Goal: Information Seeking & Learning: Learn about a topic

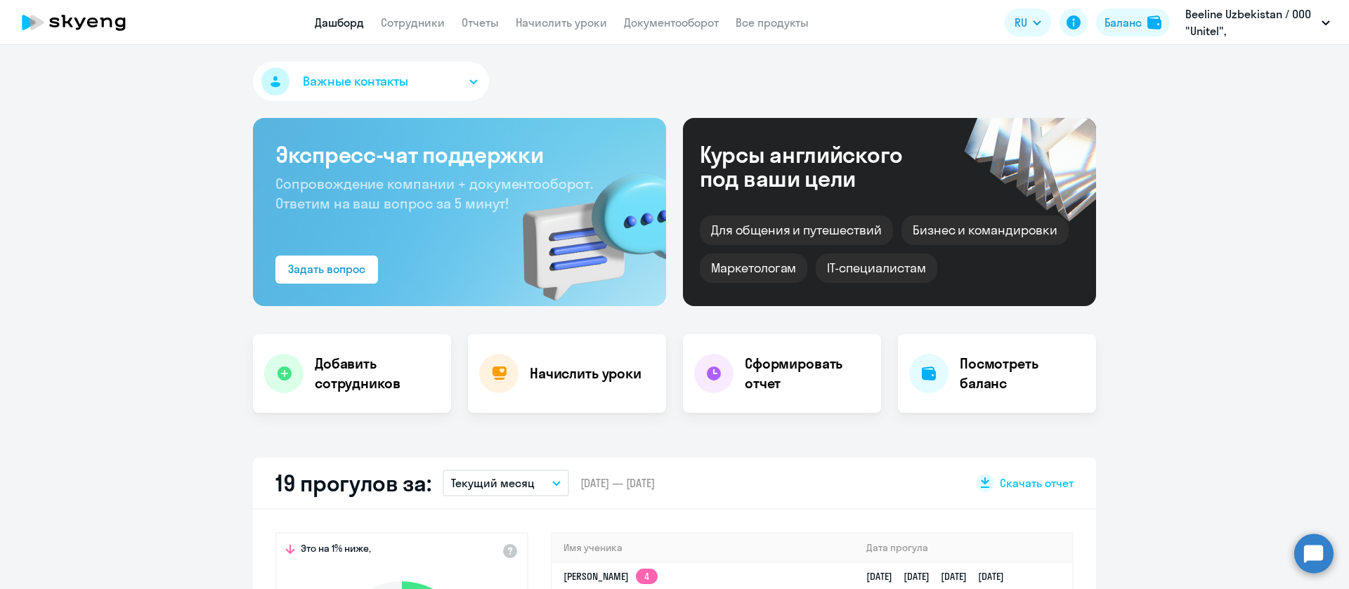
select select "30"
click at [417, 26] on link "Сотрудники" at bounding box center [413, 22] width 64 height 14
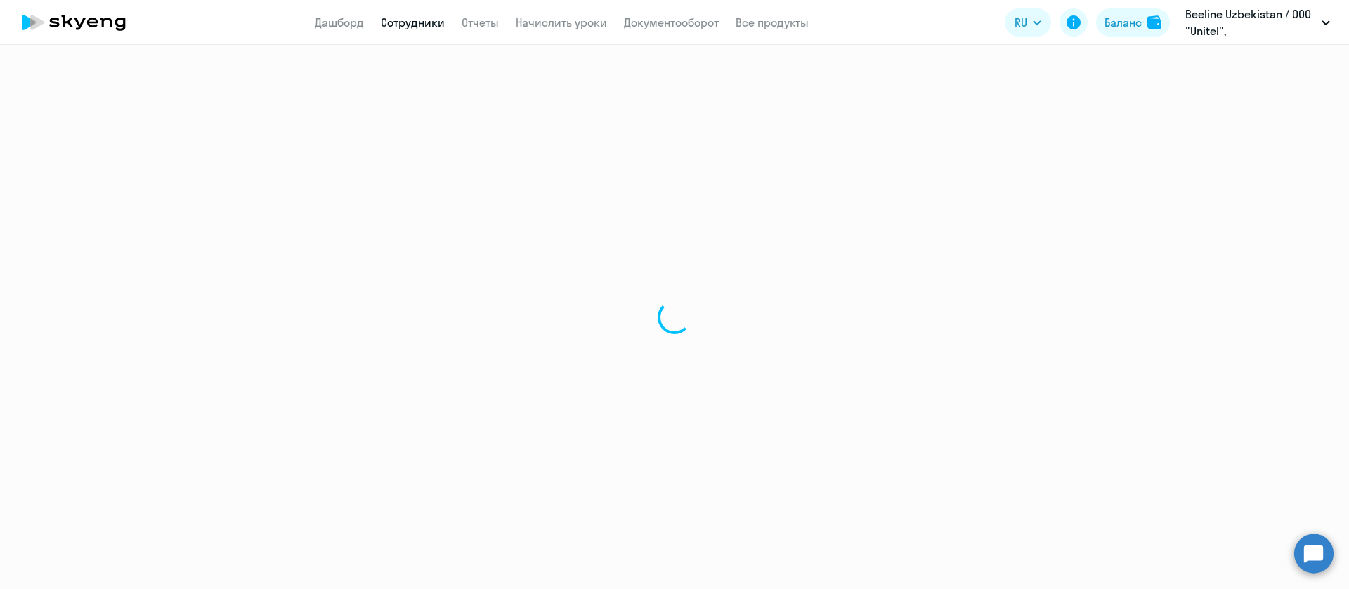
select select "30"
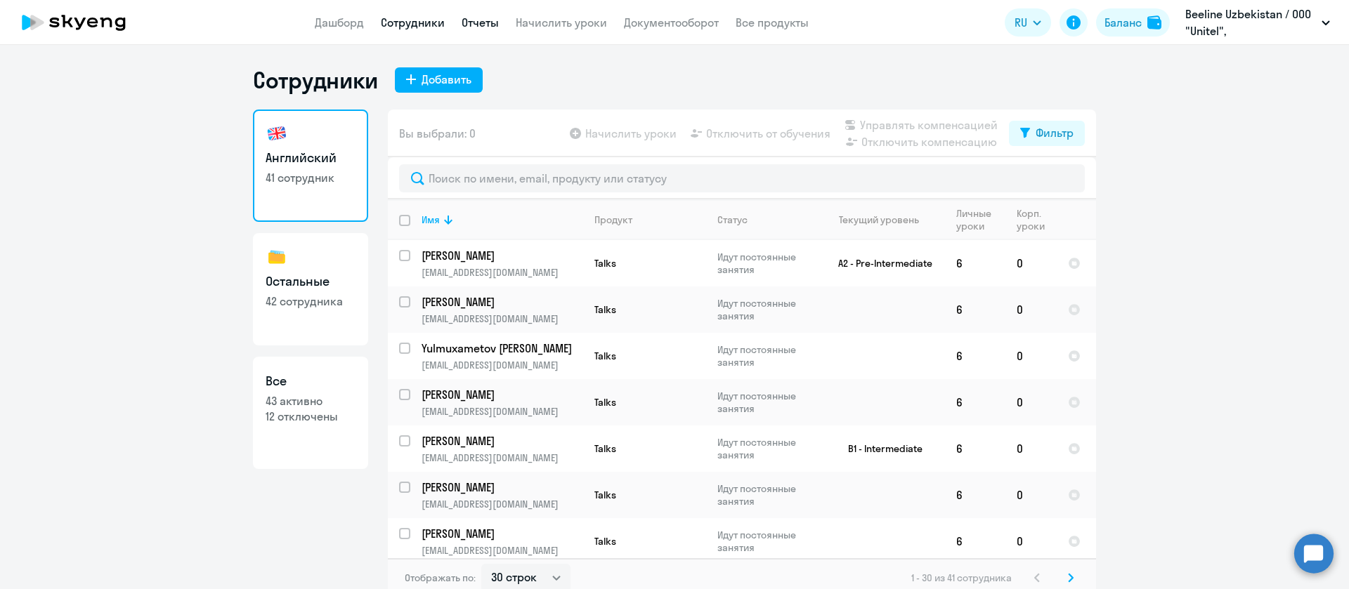
click at [476, 24] on link "Отчеты" at bounding box center [479, 22] width 37 height 14
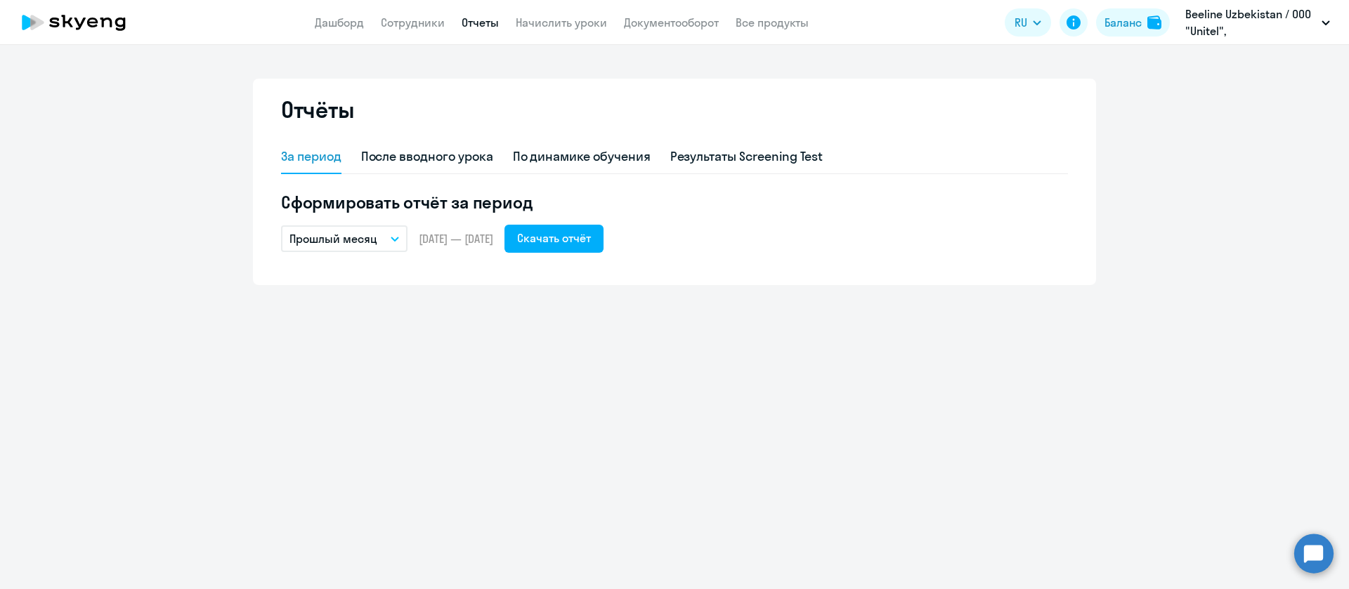
click at [379, 249] on button "Прошлый месяц" at bounding box center [344, 238] width 126 height 27
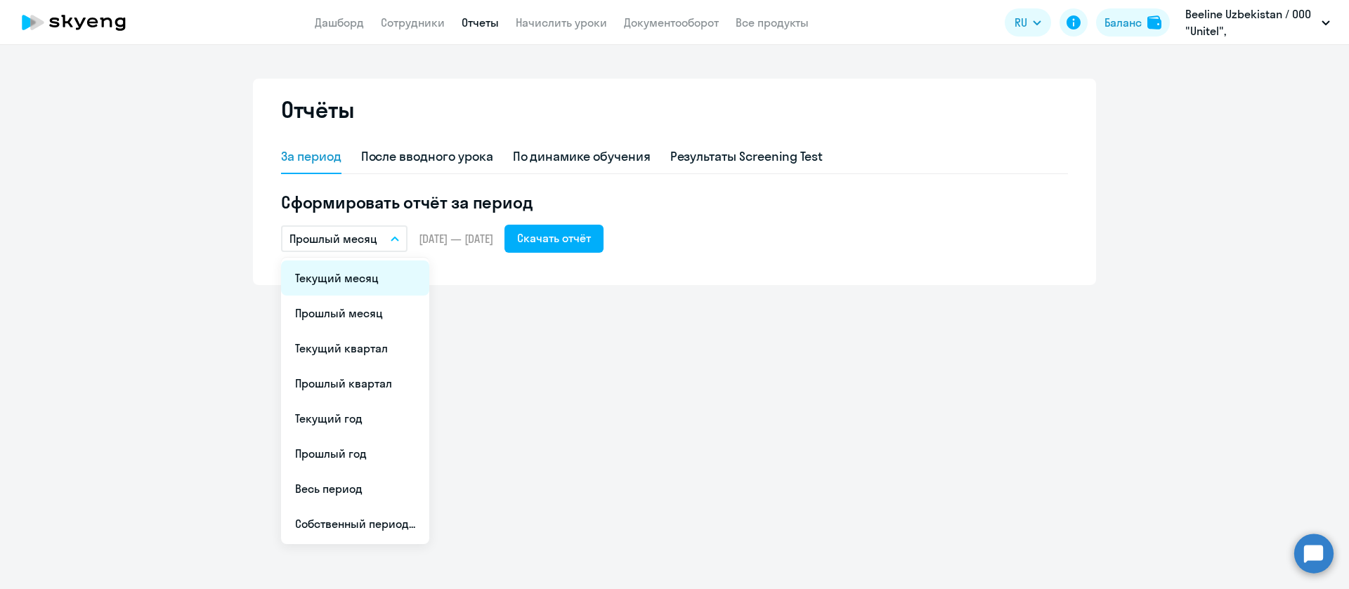
click at [373, 272] on li "Текущий месяц" at bounding box center [355, 278] width 148 height 35
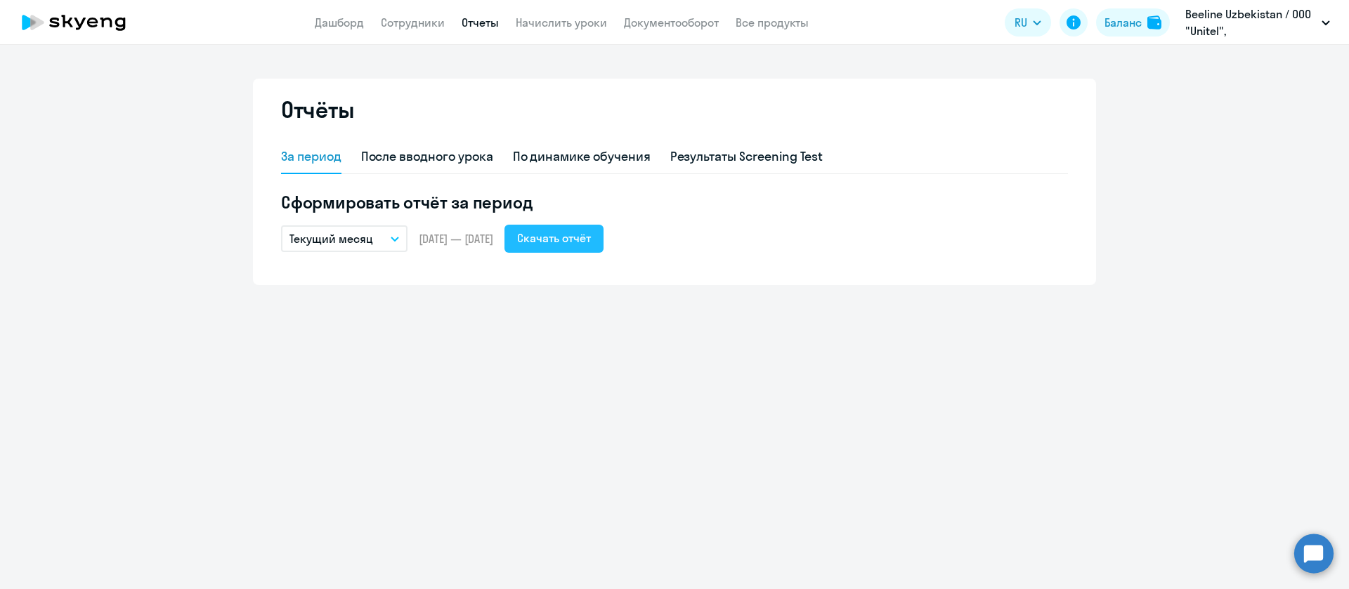
click at [584, 239] on div "Скачать отчёт" at bounding box center [554, 238] width 74 height 17
click at [688, 25] on link "Документооборот" at bounding box center [671, 22] width 95 height 14
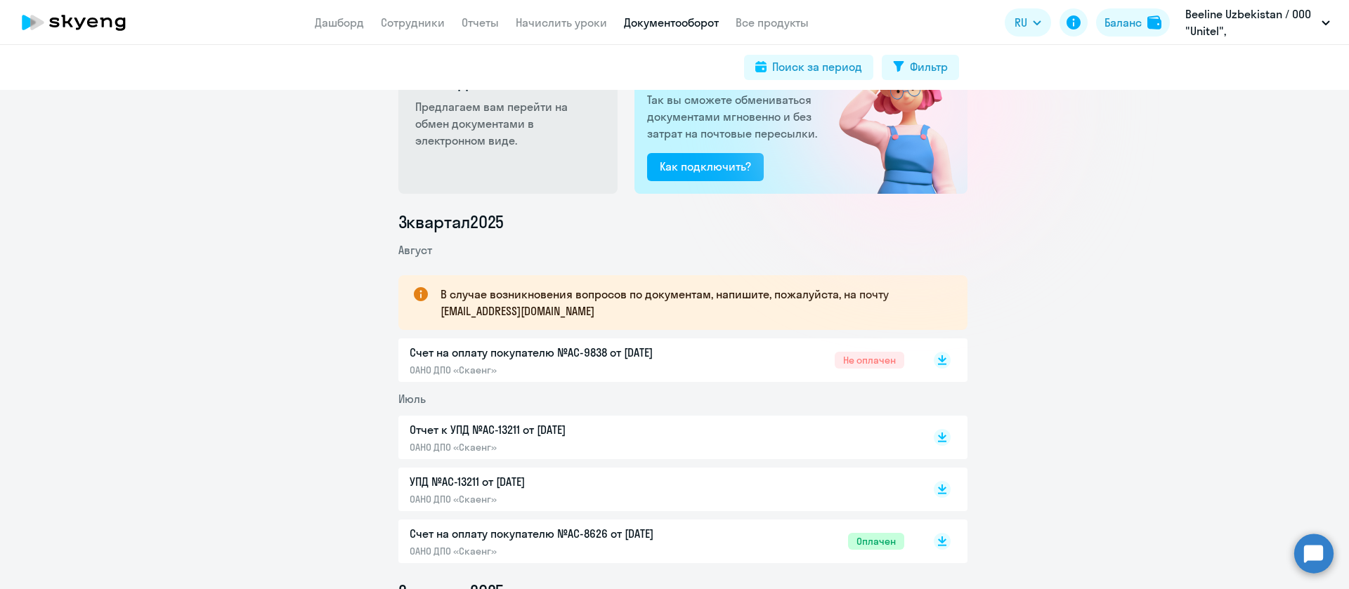
scroll to position [105, 0]
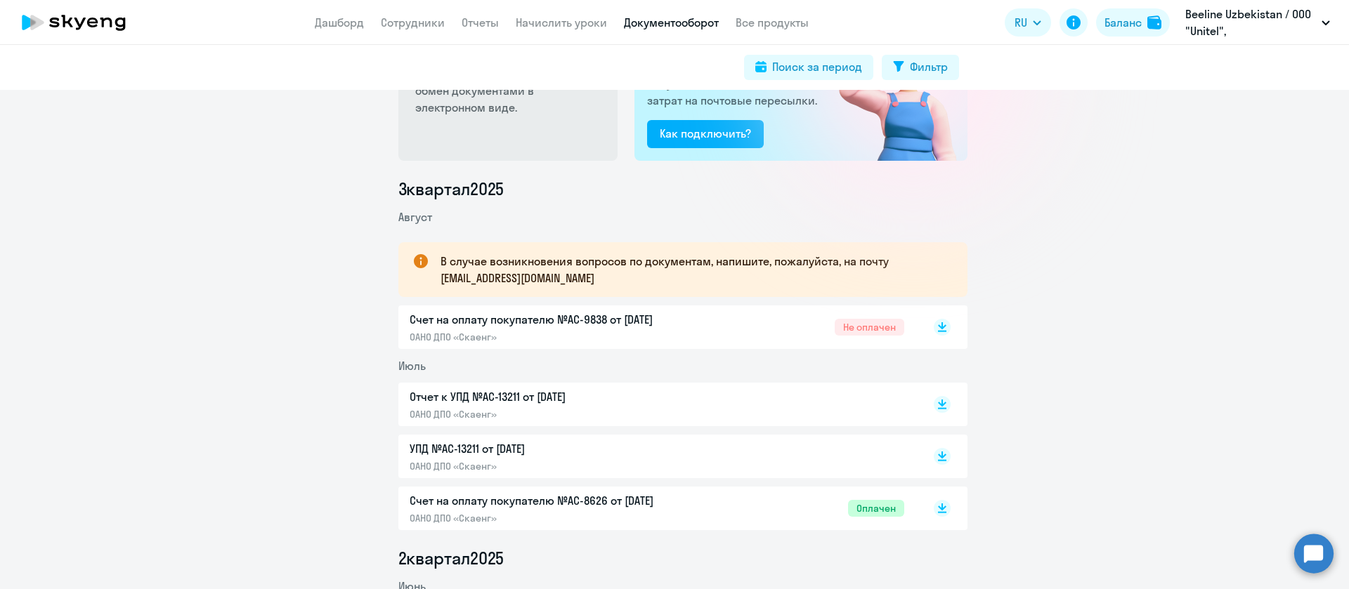
click at [670, 317] on p "Счет на оплату покупателю №AC-9838 от [DATE]" at bounding box center [556, 319] width 295 height 17
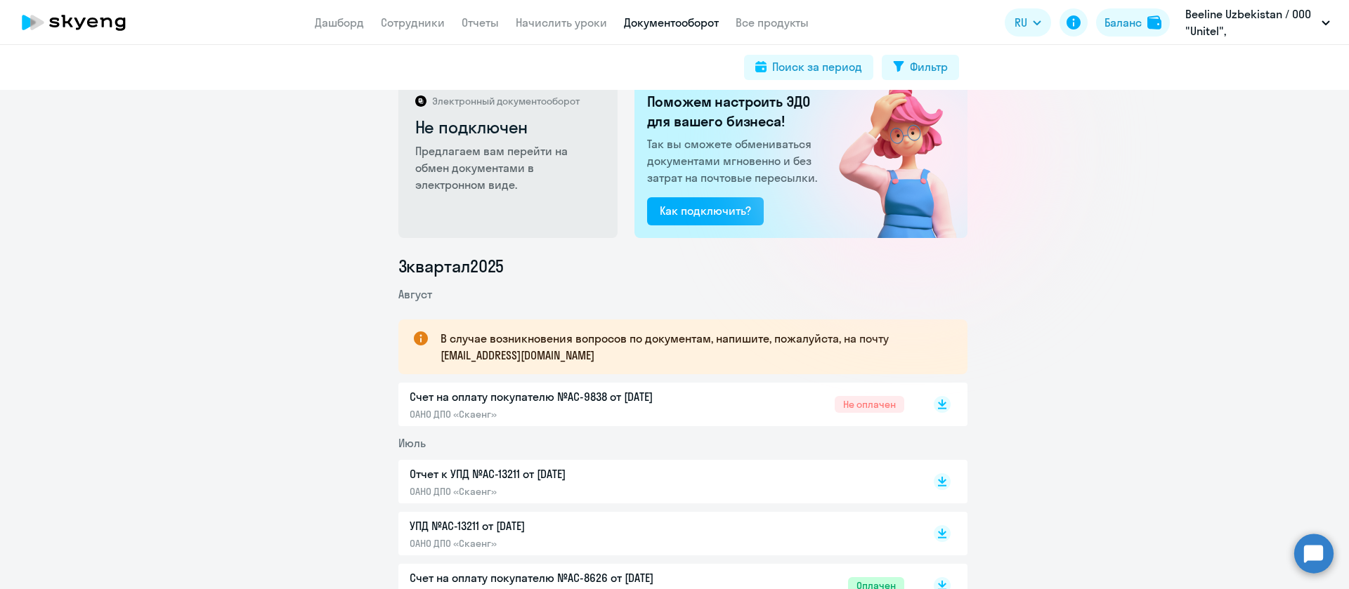
scroll to position [0, 0]
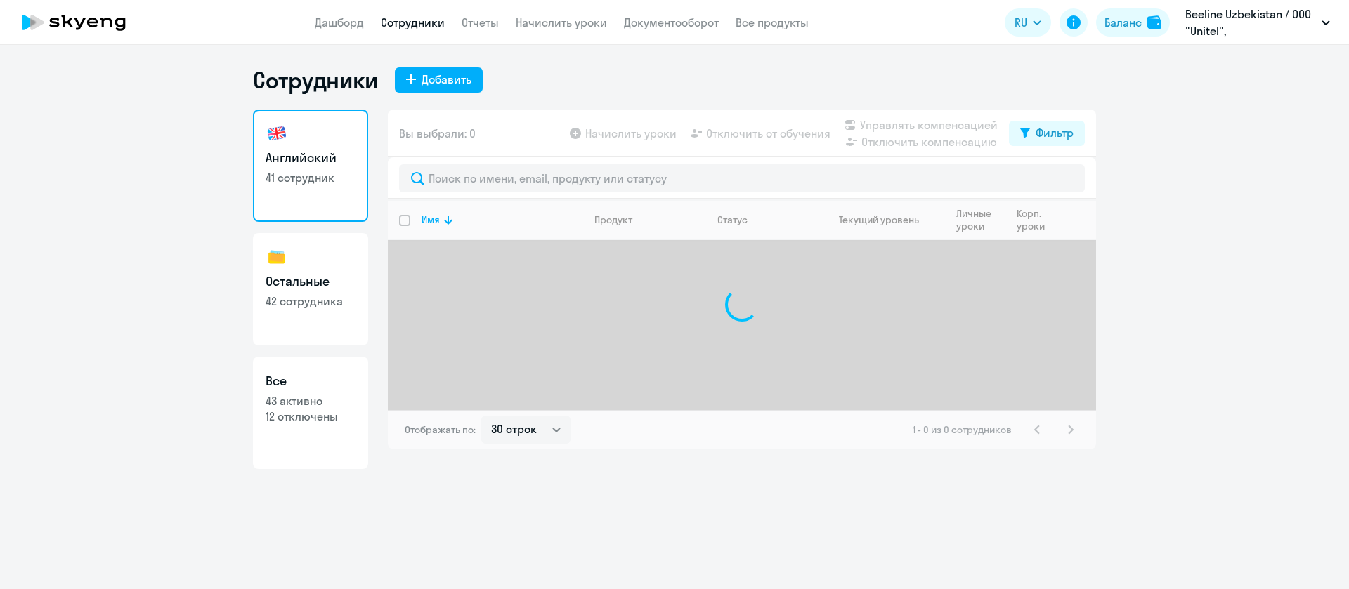
select select "30"
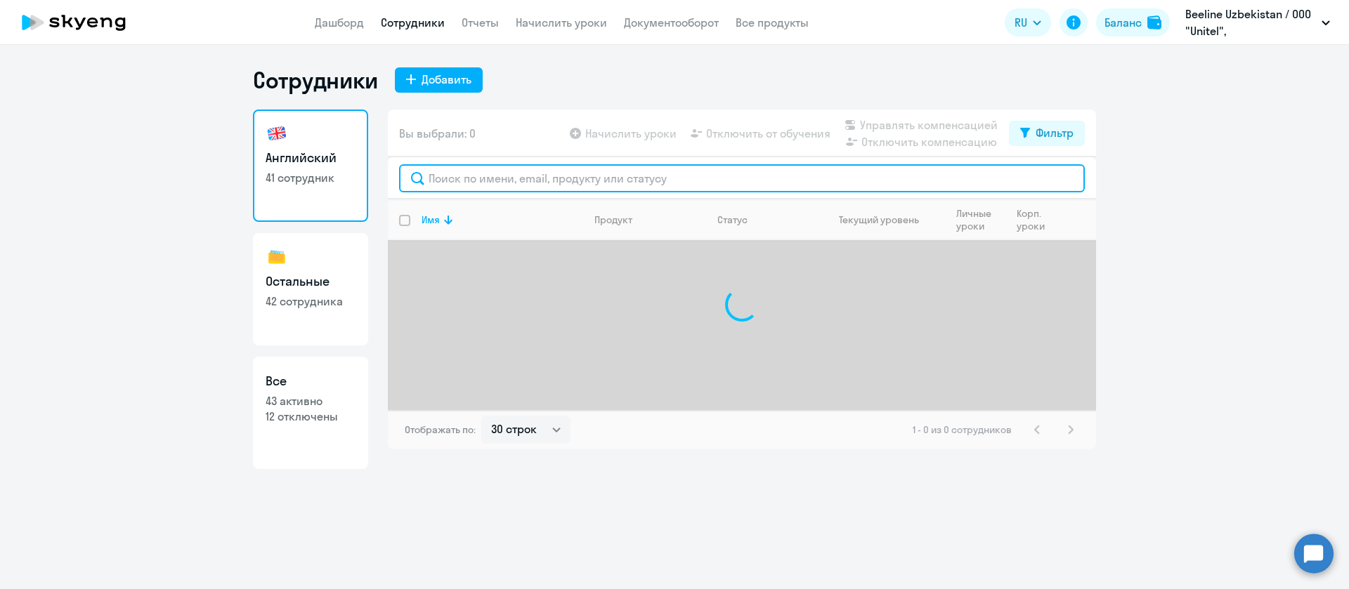
click at [463, 190] on input "text" at bounding box center [742, 178] width 686 height 28
paste input "[PERSON_NAME]"
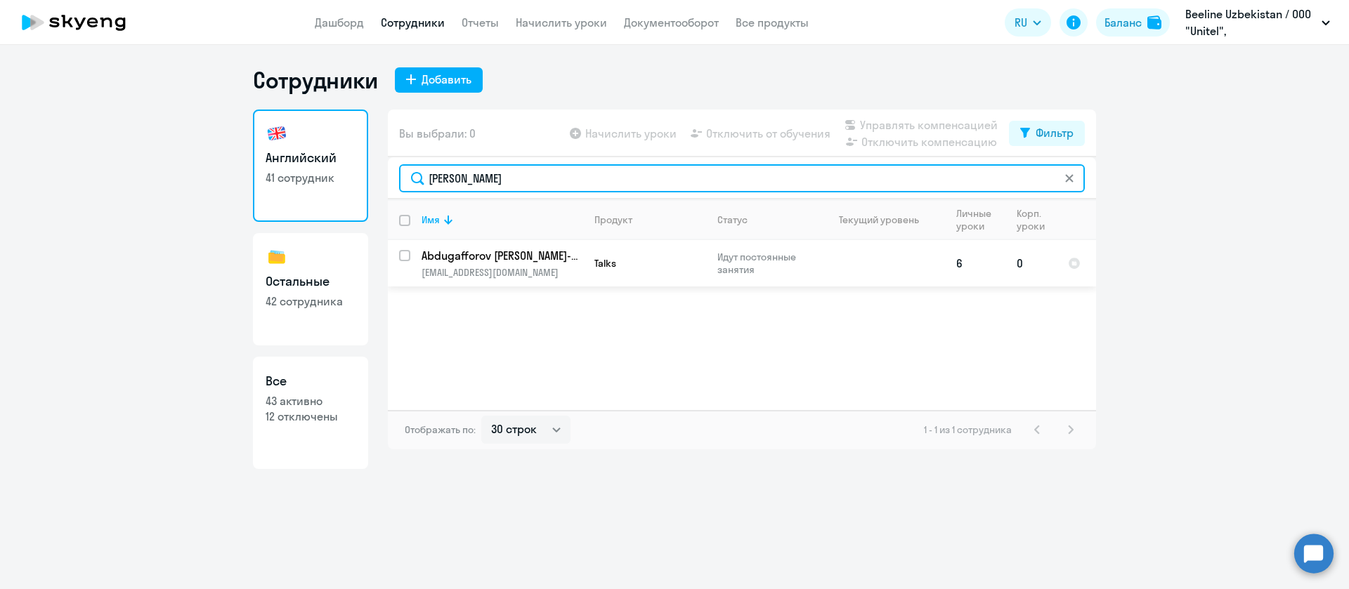
type input "[PERSON_NAME]"
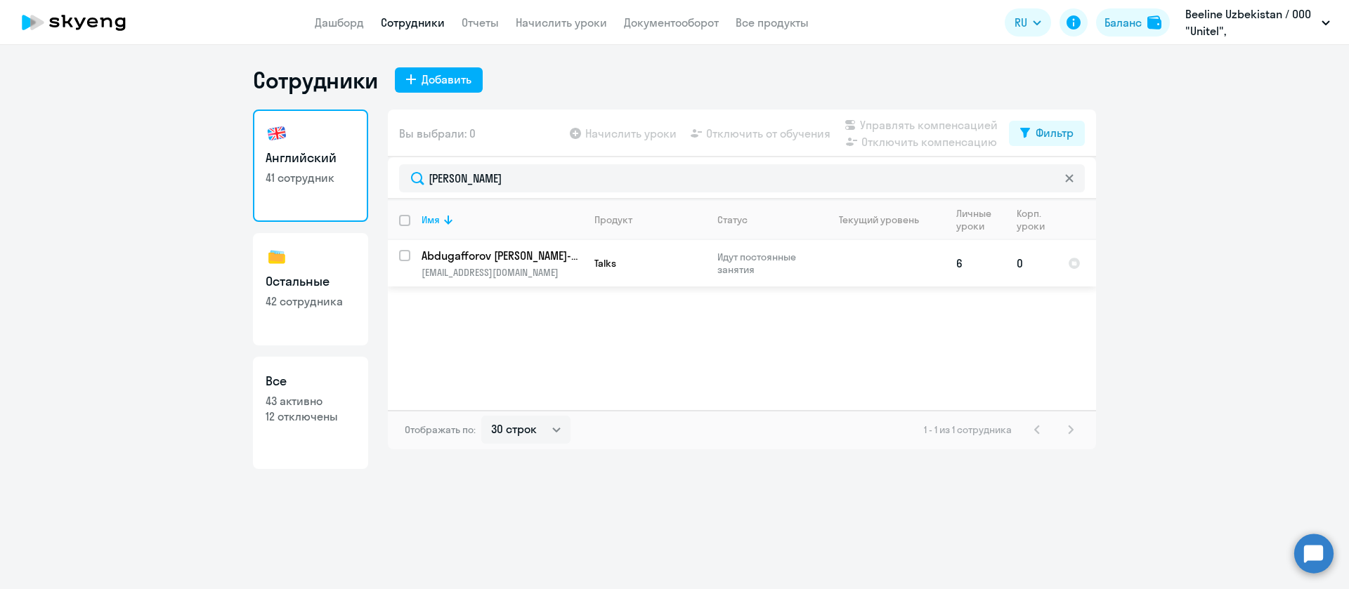
click at [513, 261] on p "Abdugafforov [PERSON_NAME]-o'g'li" at bounding box center [500, 255] width 159 height 15
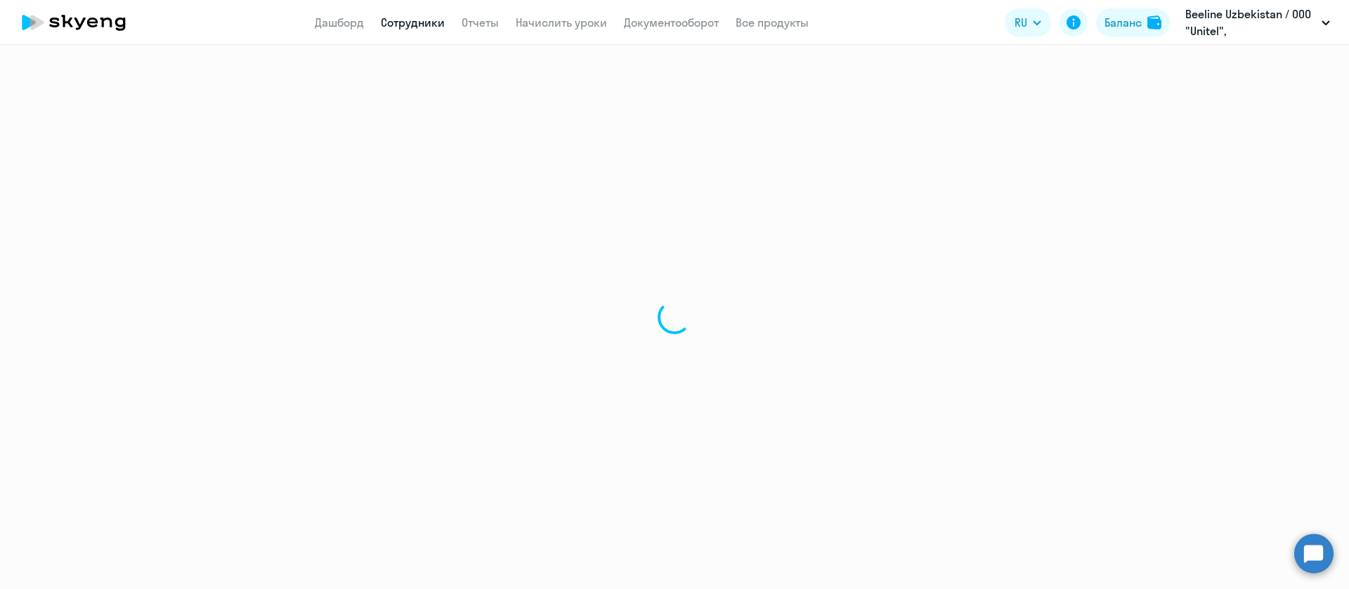
select select "english"
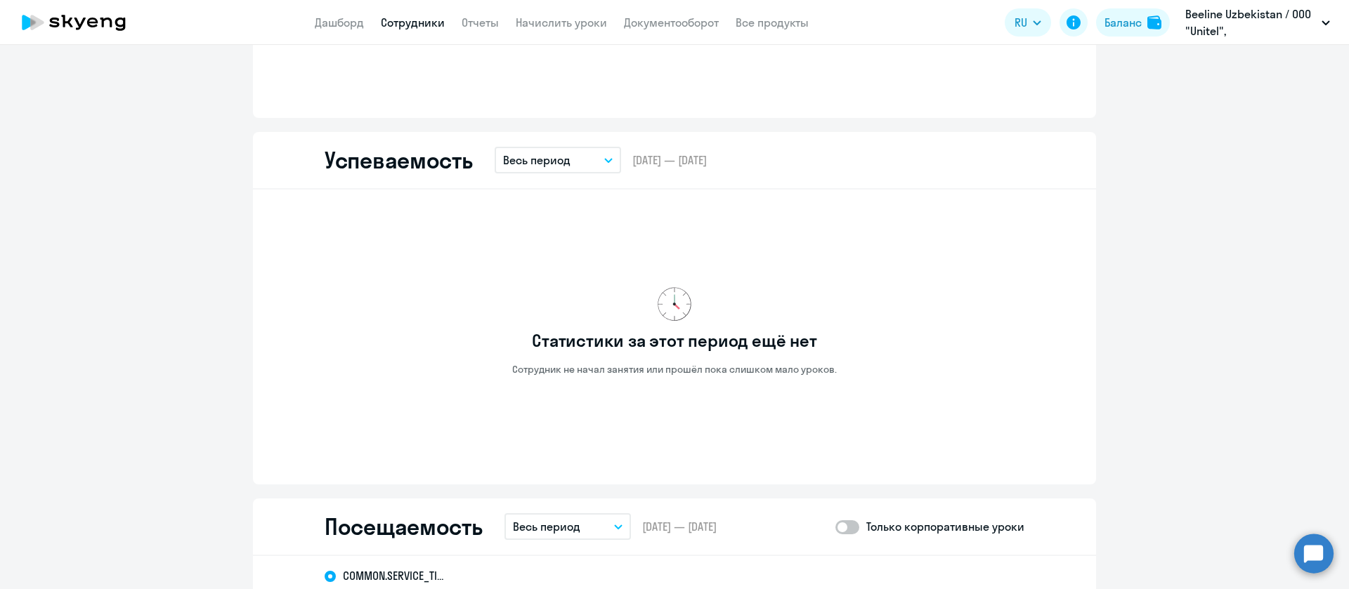
scroll to position [1370, 0]
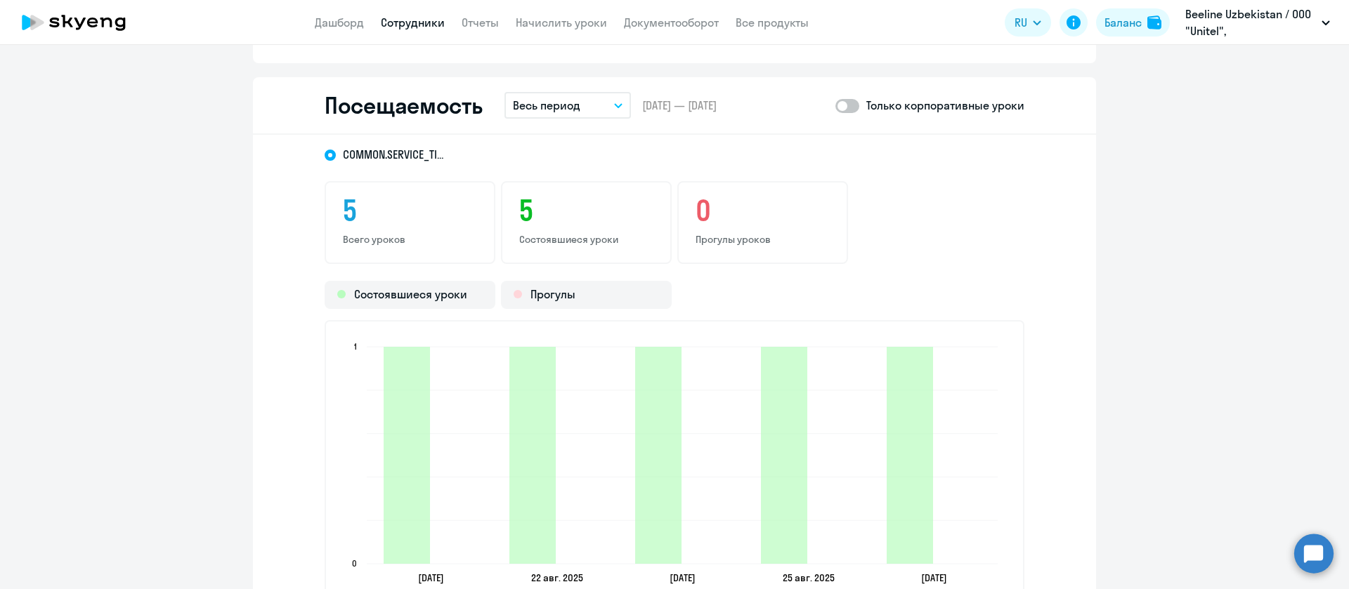
click at [421, 20] on link "Сотрудники" at bounding box center [413, 22] width 64 height 14
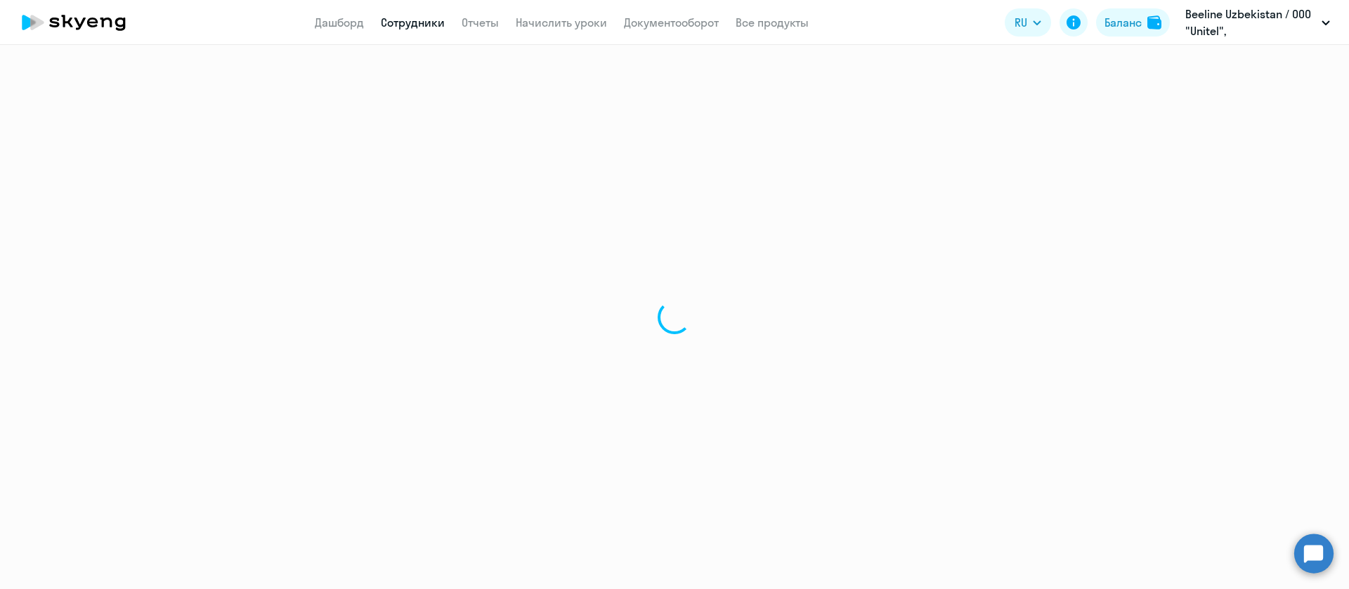
select select "30"
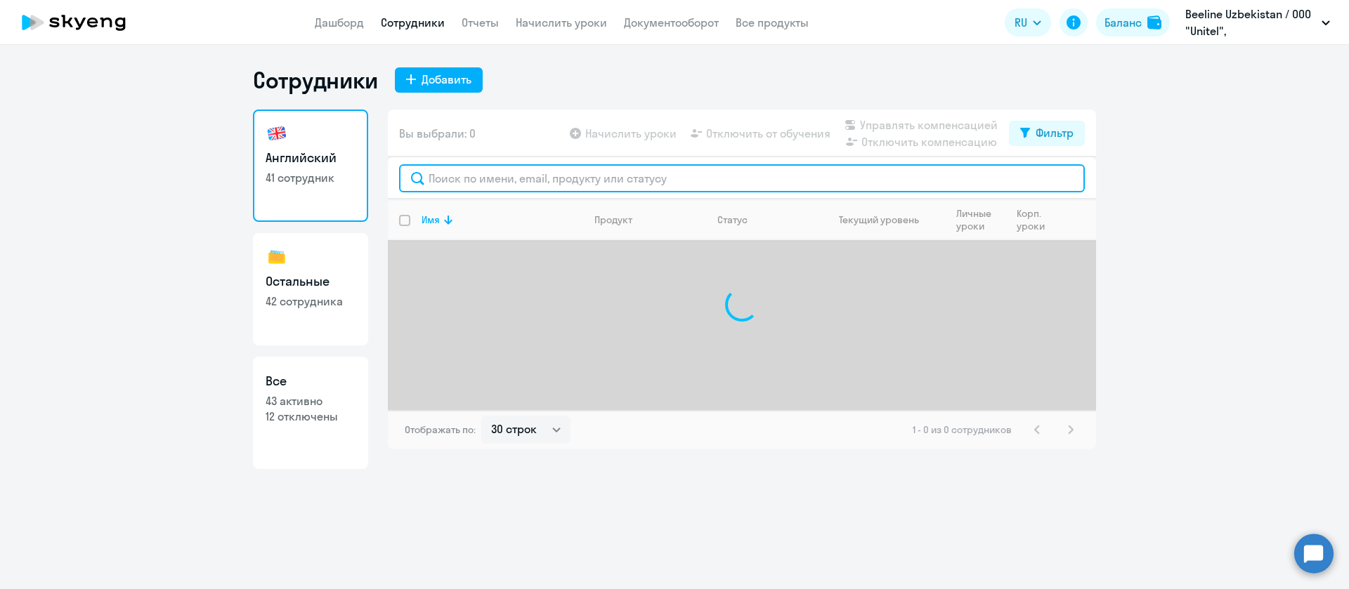
click at [429, 173] on input "text" at bounding box center [742, 178] width 686 height 28
paste input "Abdukarimova"
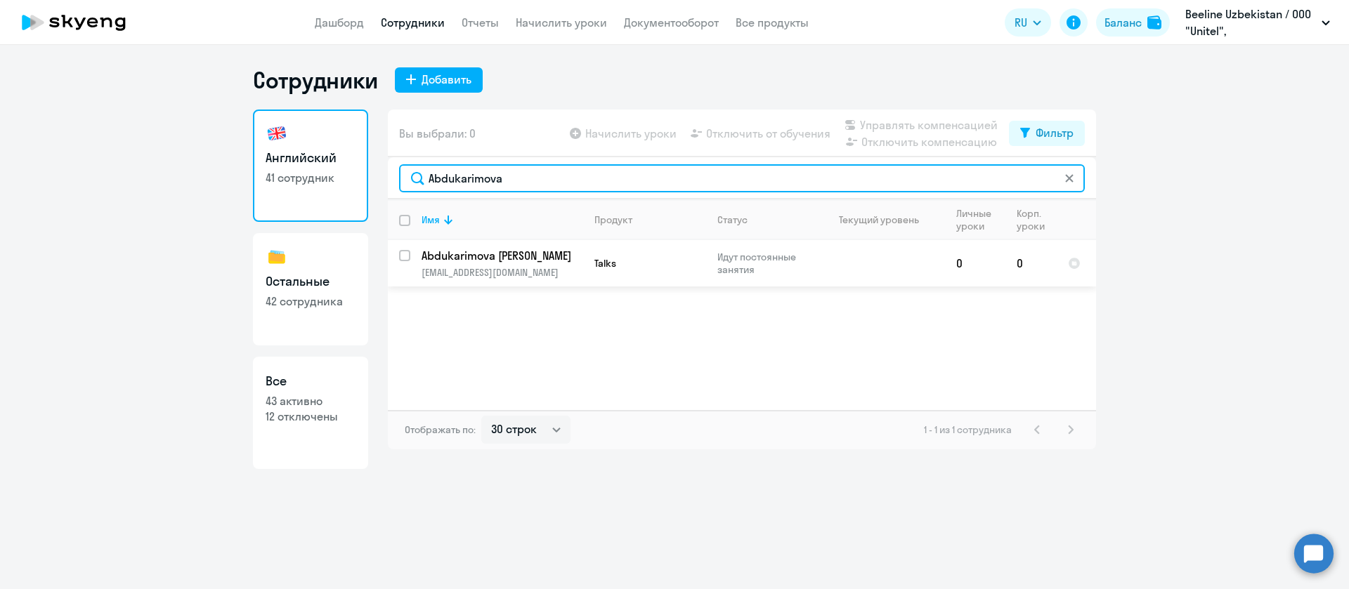
type input "Abdukarimova"
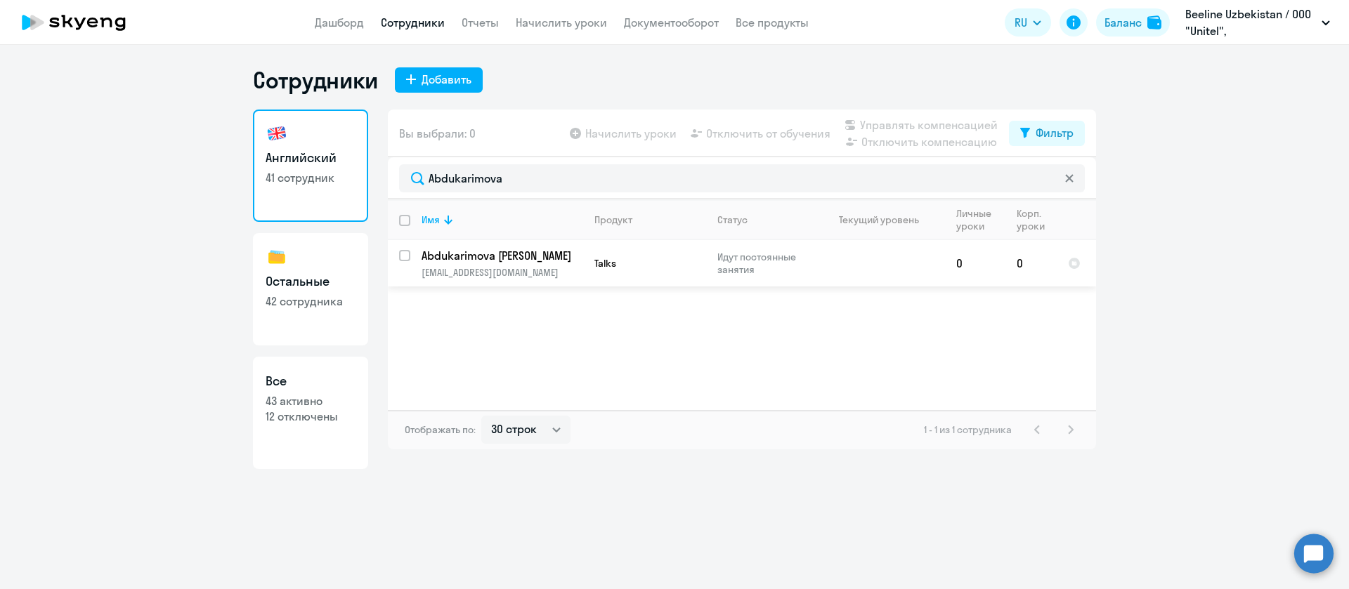
click at [502, 275] on p "[EMAIL_ADDRESS][DOMAIN_NAME]" at bounding box center [501, 272] width 161 height 13
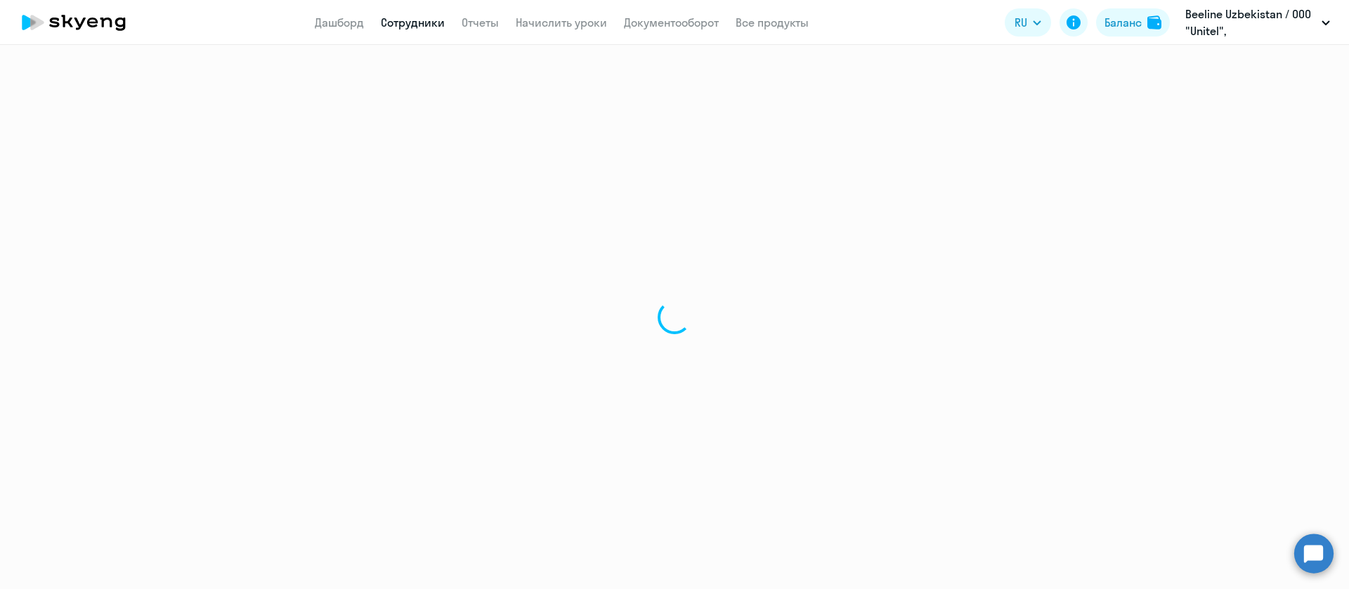
select select "english"
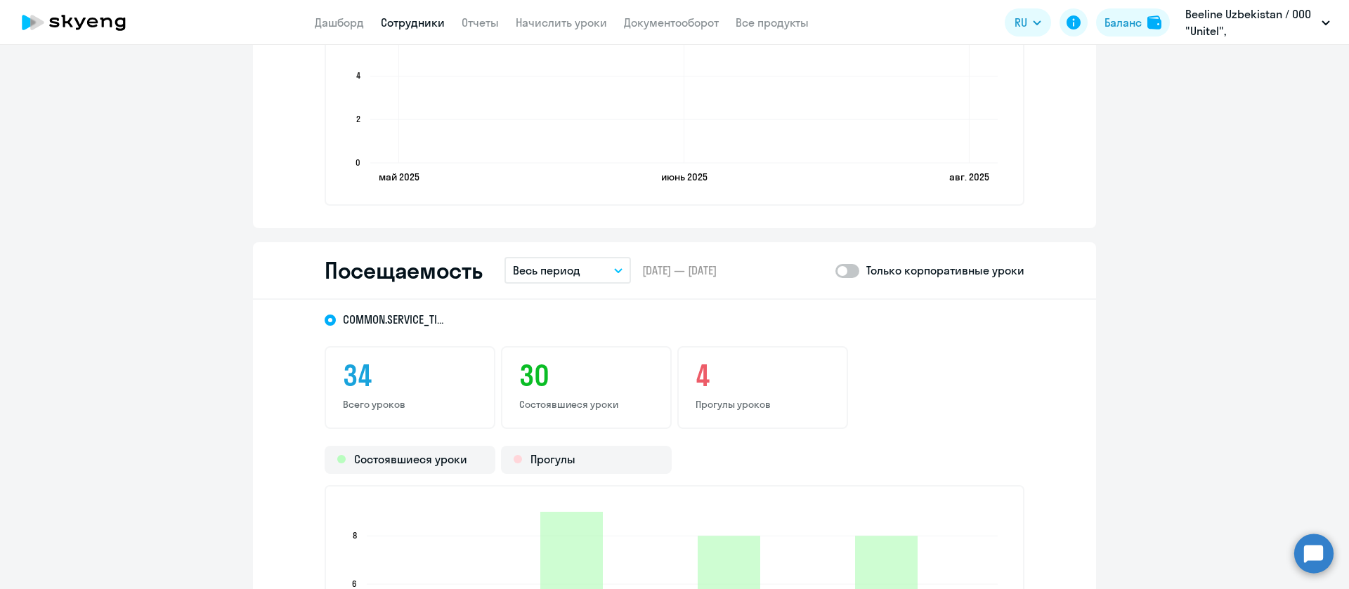
scroll to position [1580, 0]
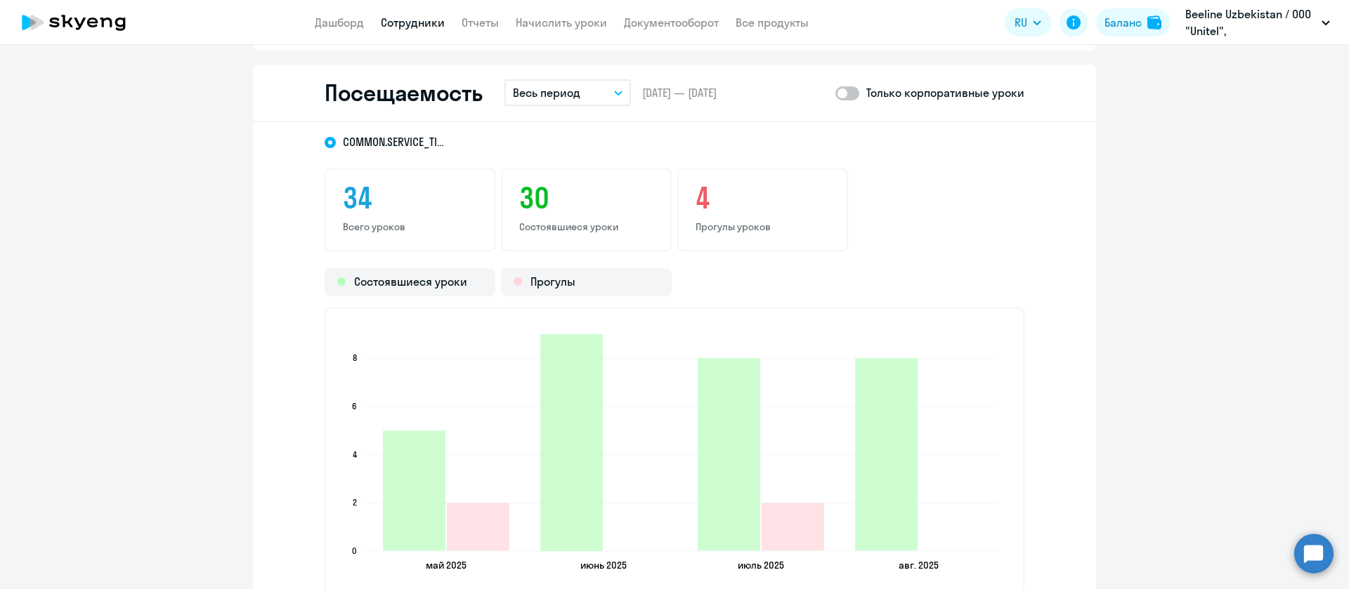
click at [577, 87] on button "Весь период" at bounding box center [567, 92] width 126 height 27
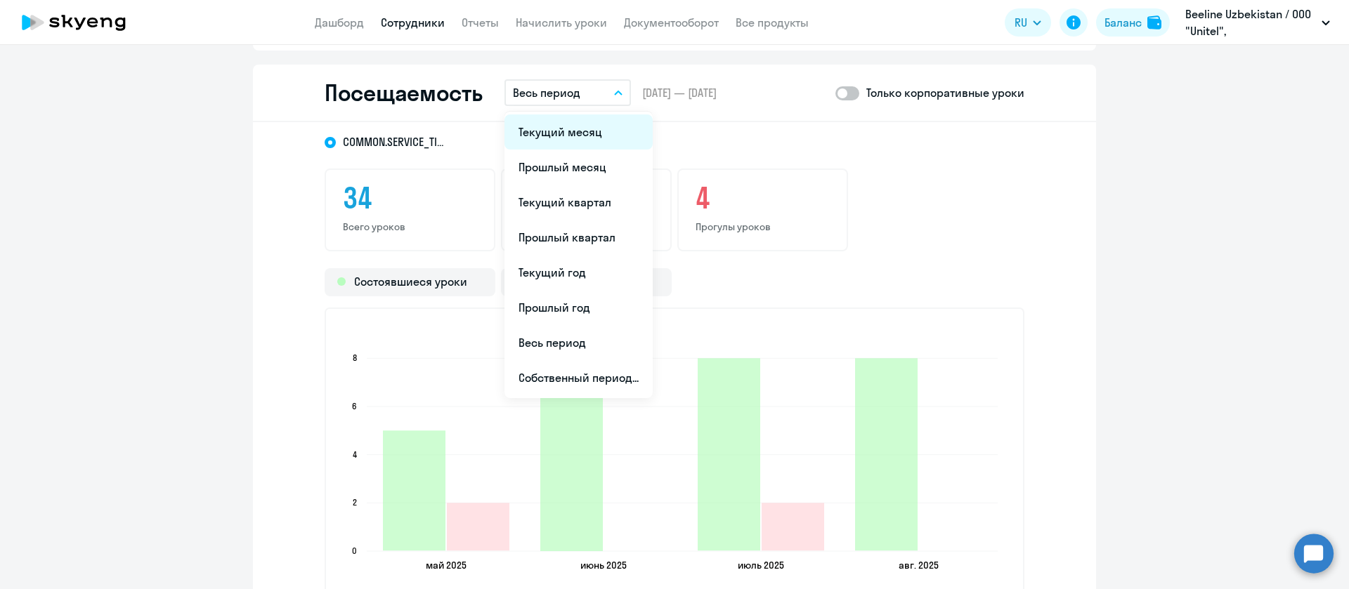
click at [546, 139] on li "Текущий месяц" at bounding box center [578, 131] width 148 height 35
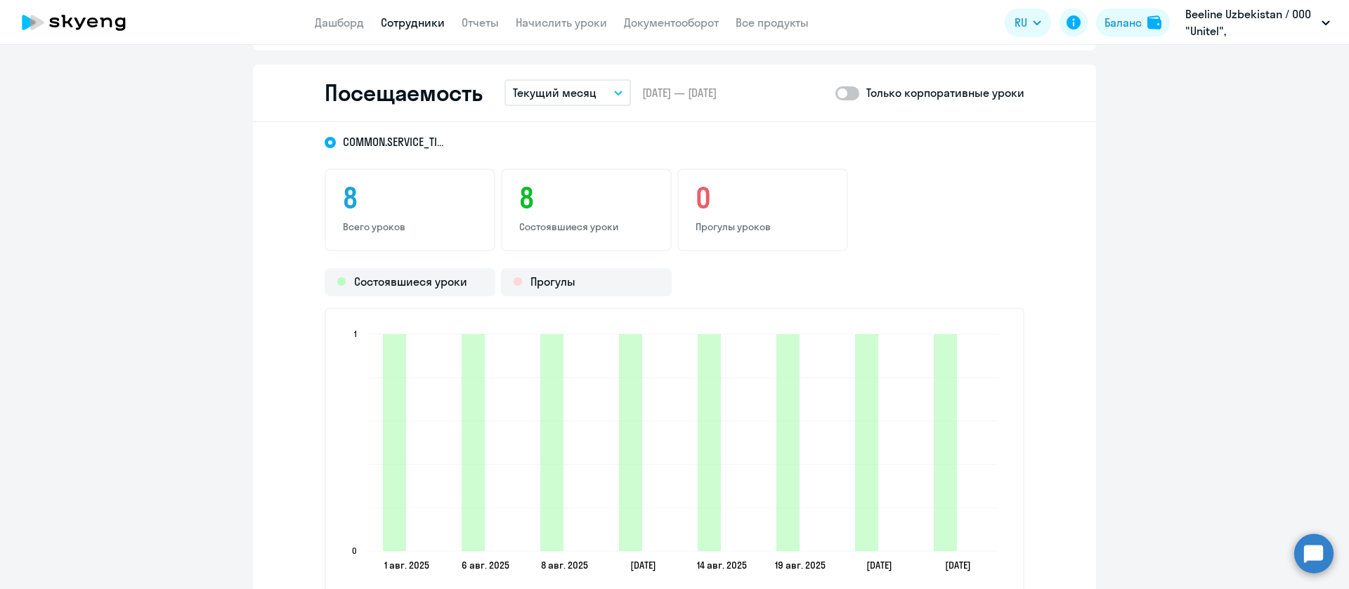
click at [426, 21] on link "Сотрудники" at bounding box center [413, 22] width 64 height 14
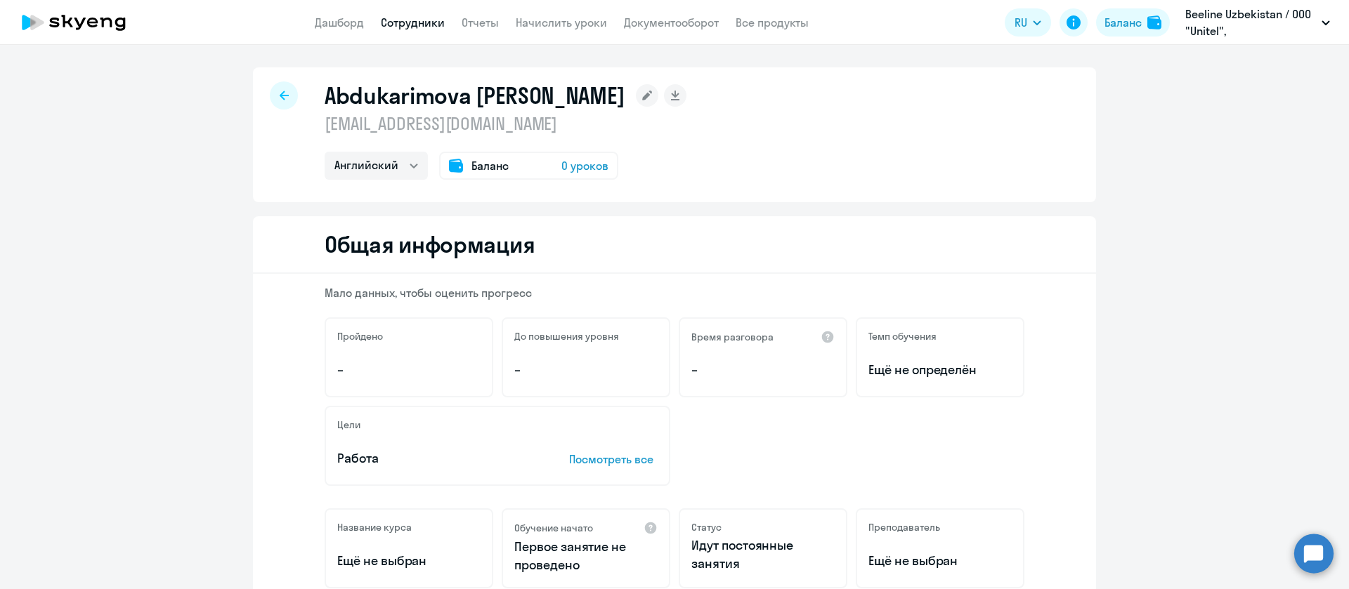
select select "30"
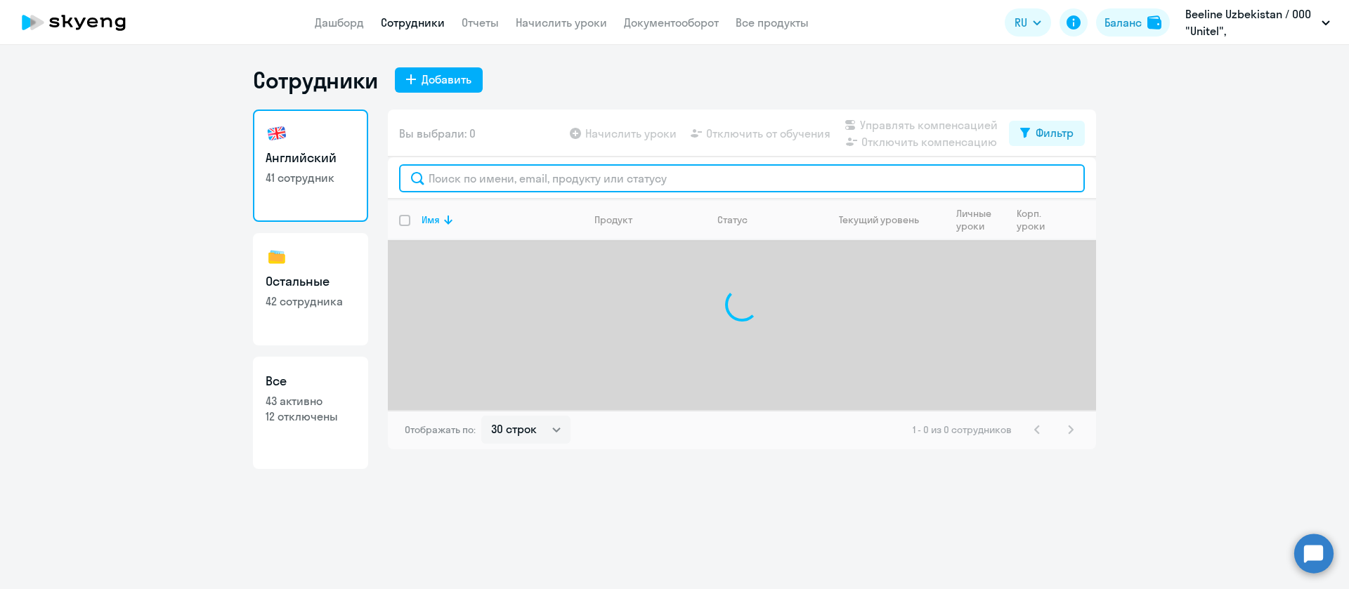
click at [454, 181] on input "text" at bounding box center [742, 178] width 686 height 28
paste input "Abduraxmanov"
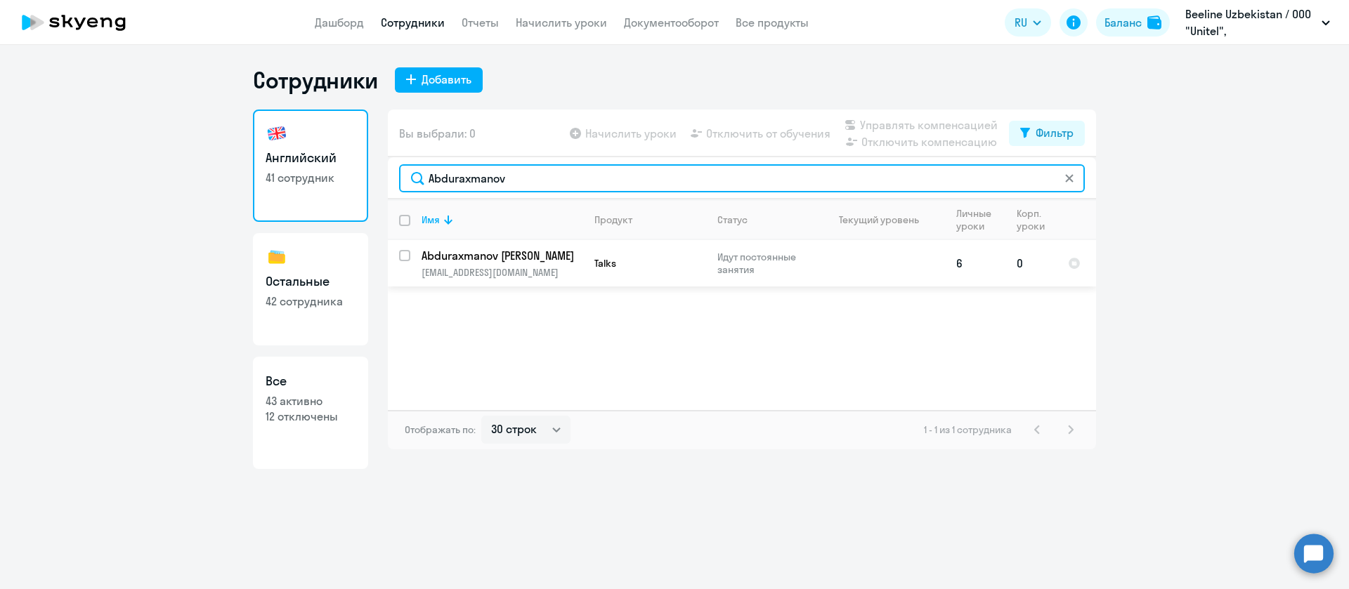
type input "Abduraxmanov"
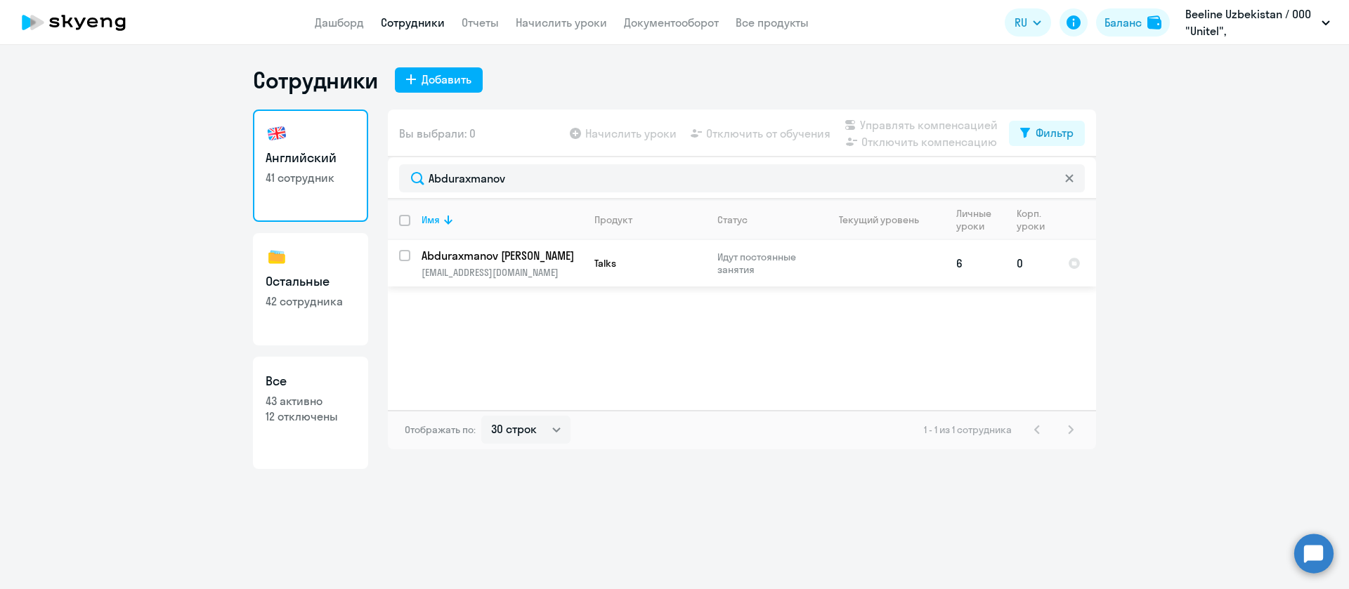
click at [495, 256] on p "Abduraxmanov Jamoliddin Kamalitdinovich" at bounding box center [500, 255] width 159 height 15
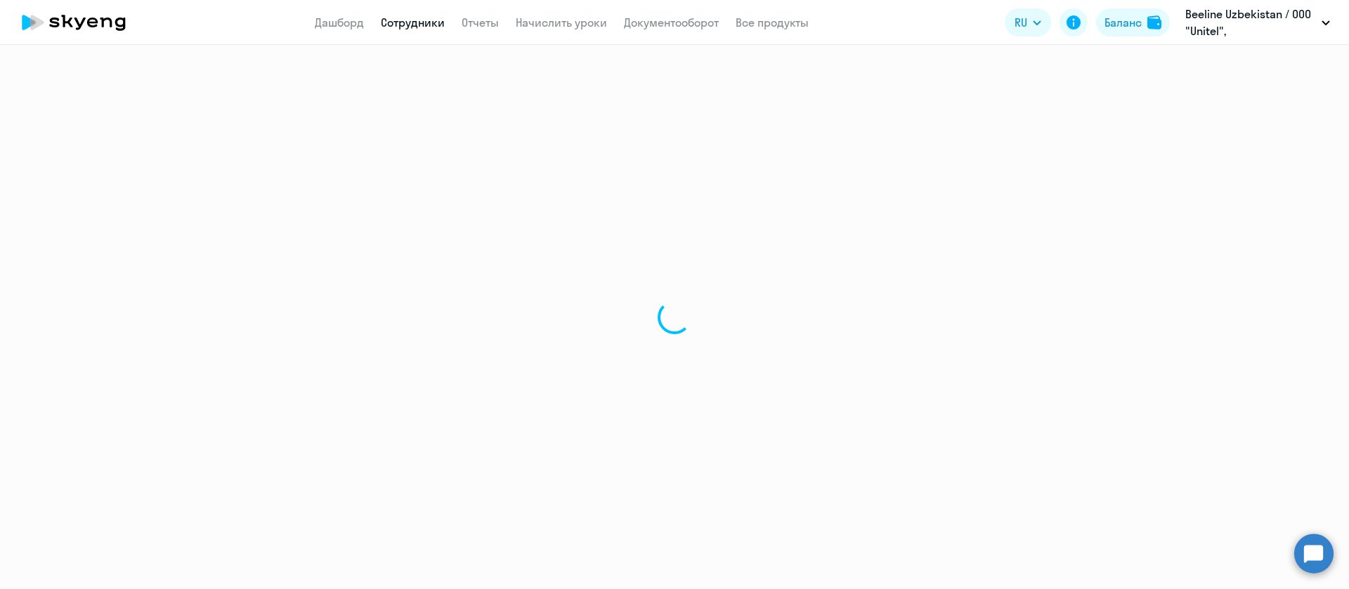
select select "english"
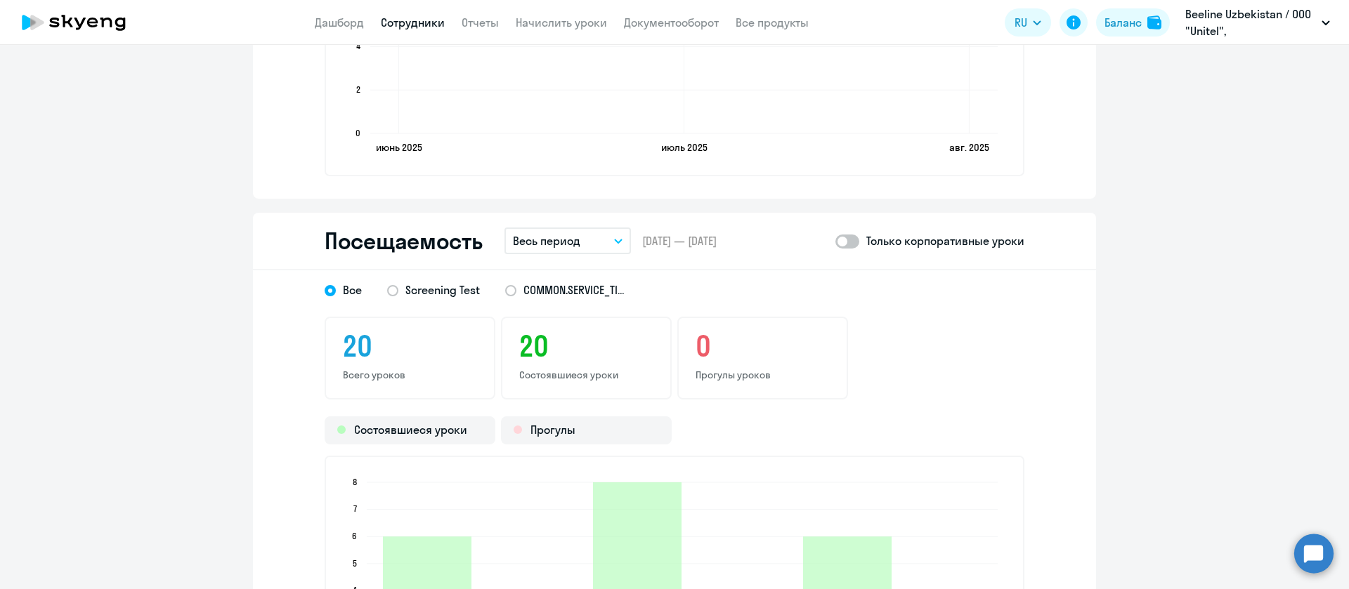
scroll to position [1475, 0]
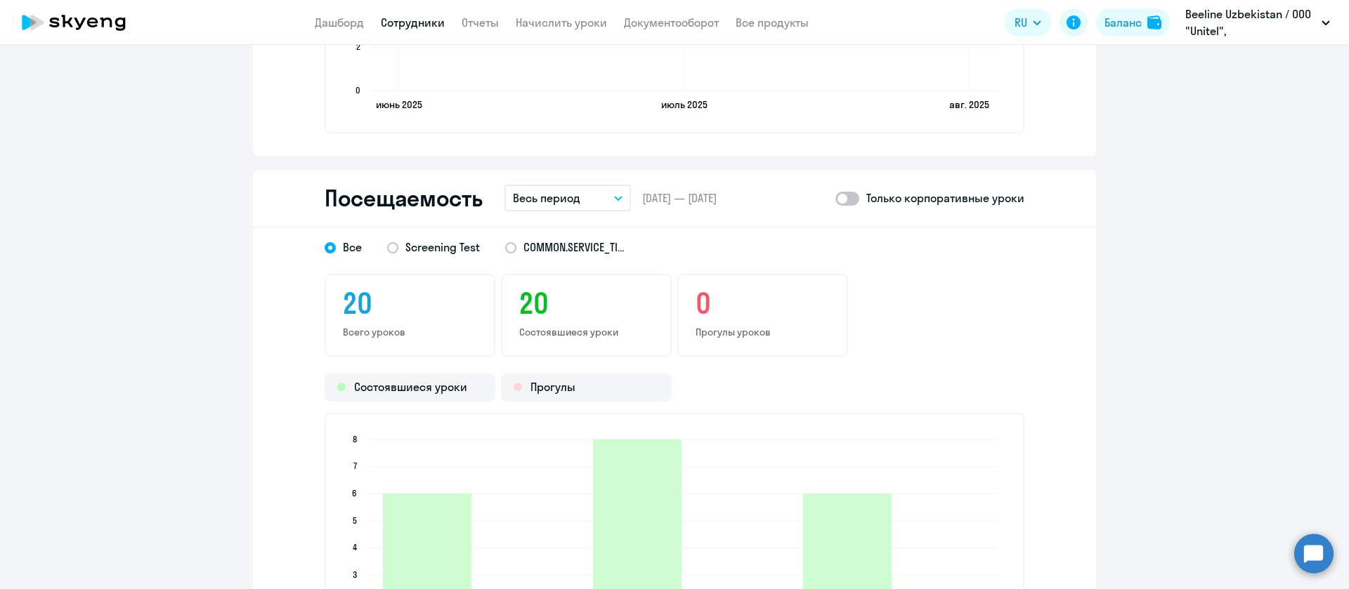
click at [554, 187] on button "Весь период" at bounding box center [567, 198] width 126 height 27
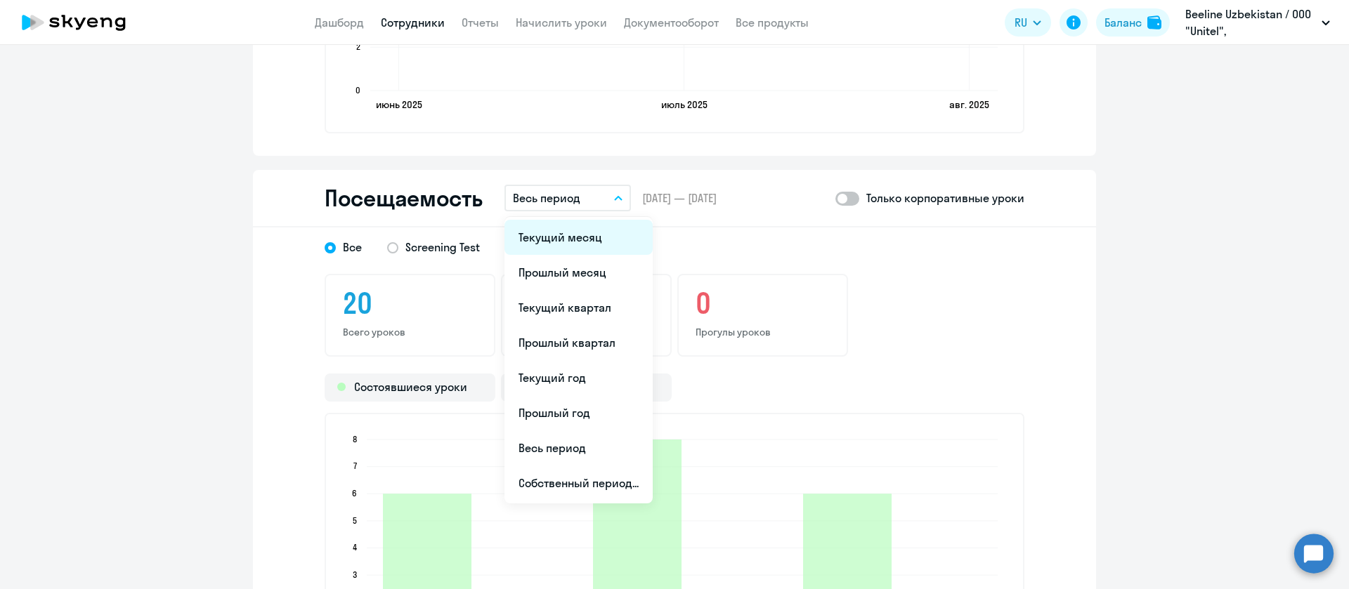
click at [552, 237] on li "Текущий месяц" at bounding box center [578, 237] width 148 height 35
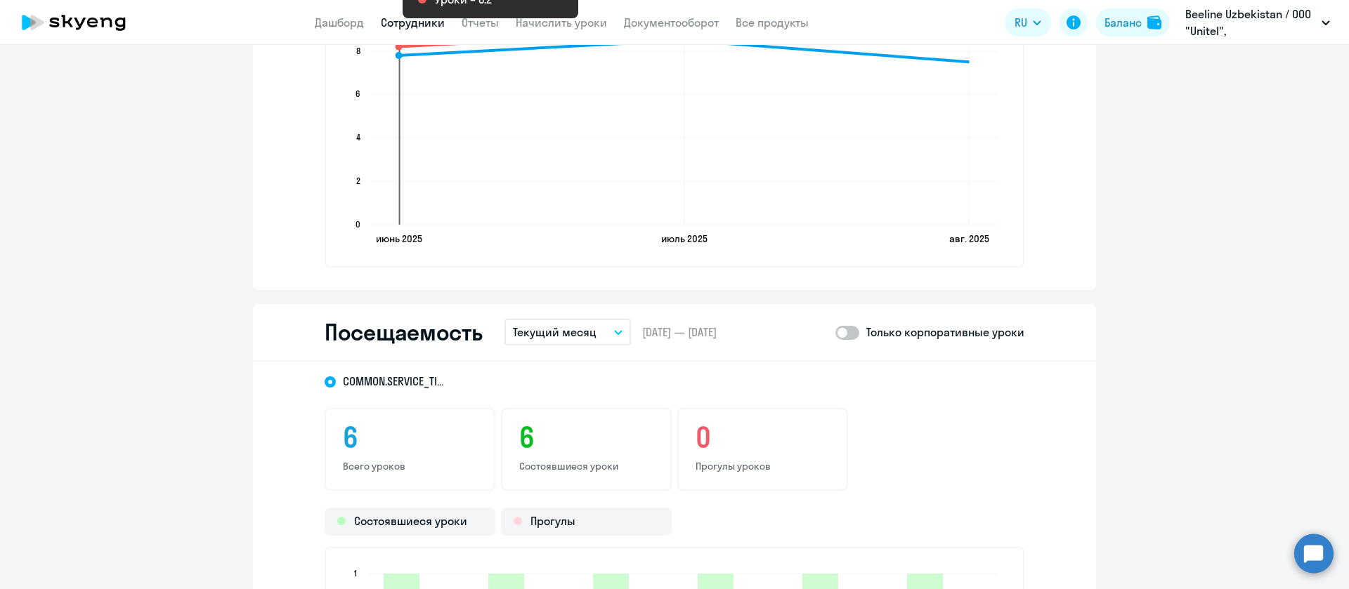
scroll to position [1264, 0]
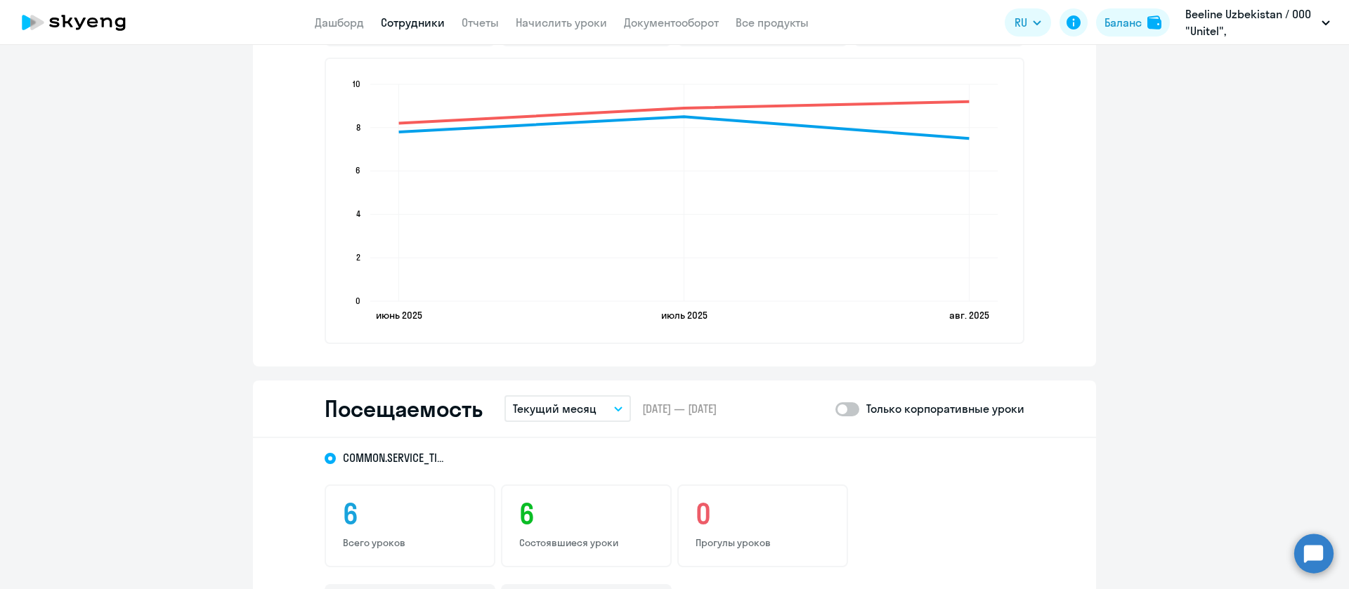
click at [411, 13] on app-header "Дашборд Сотрудники Отчеты Начислить уроки Документооборот Все продукты Дашборд …" at bounding box center [674, 22] width 1349 height 45
click at [393, 24] on link "Сотрудники" at bounding box center [413, 22] width 64 height 14
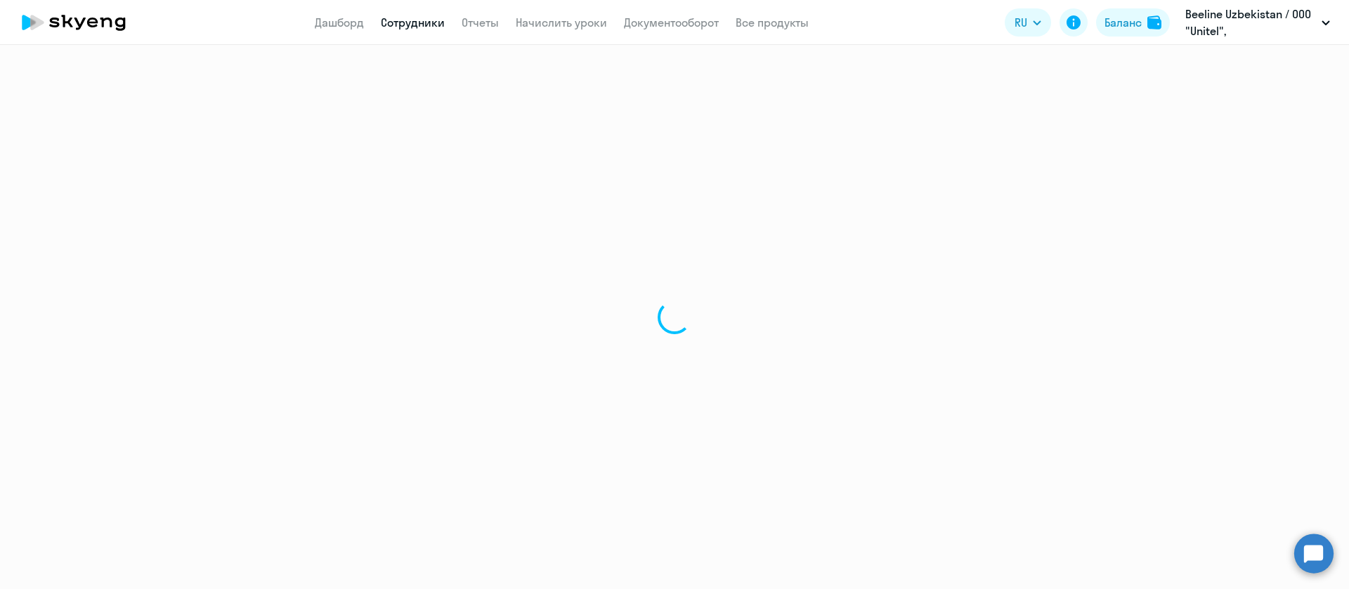
select select "30"
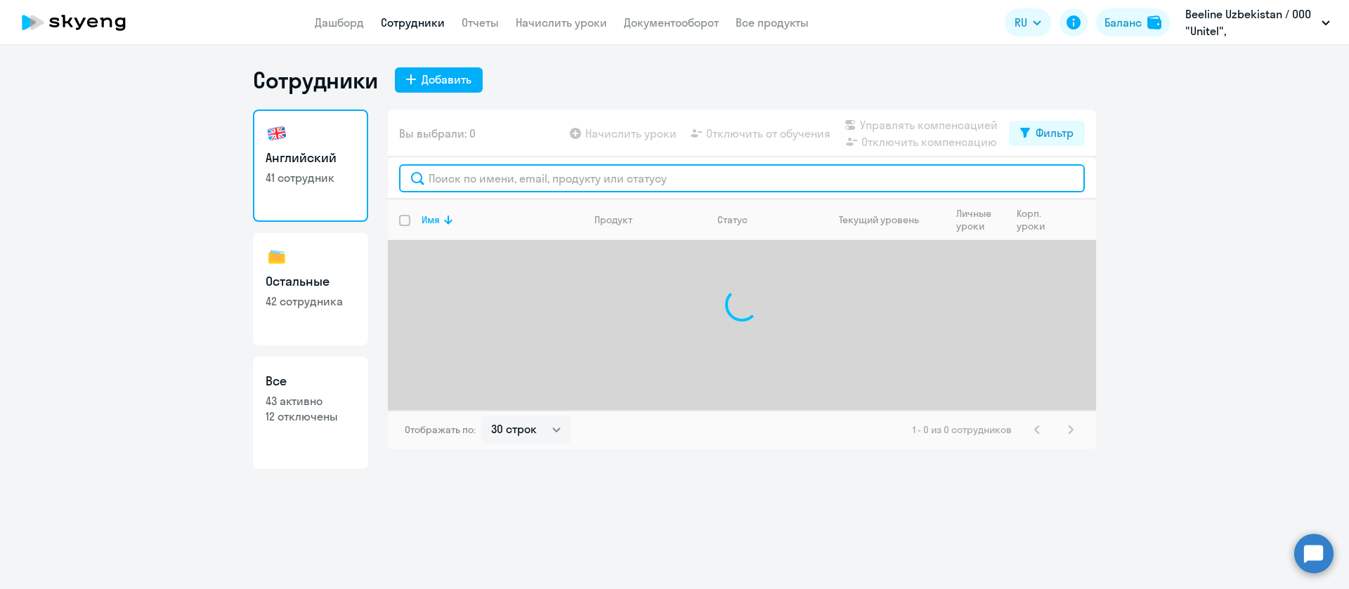
click at [492, 176] on input "text" at bounding box center [742, 178] width 686 height 28
paste input "Korotkov"
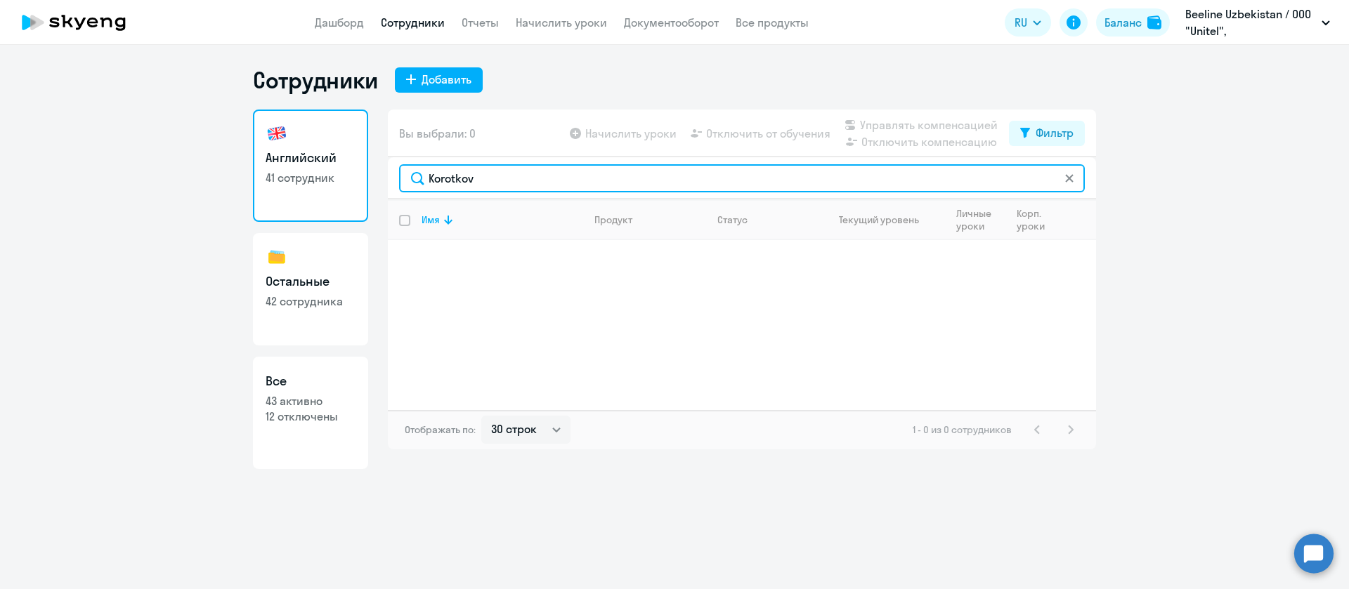
type input "Korotkov"
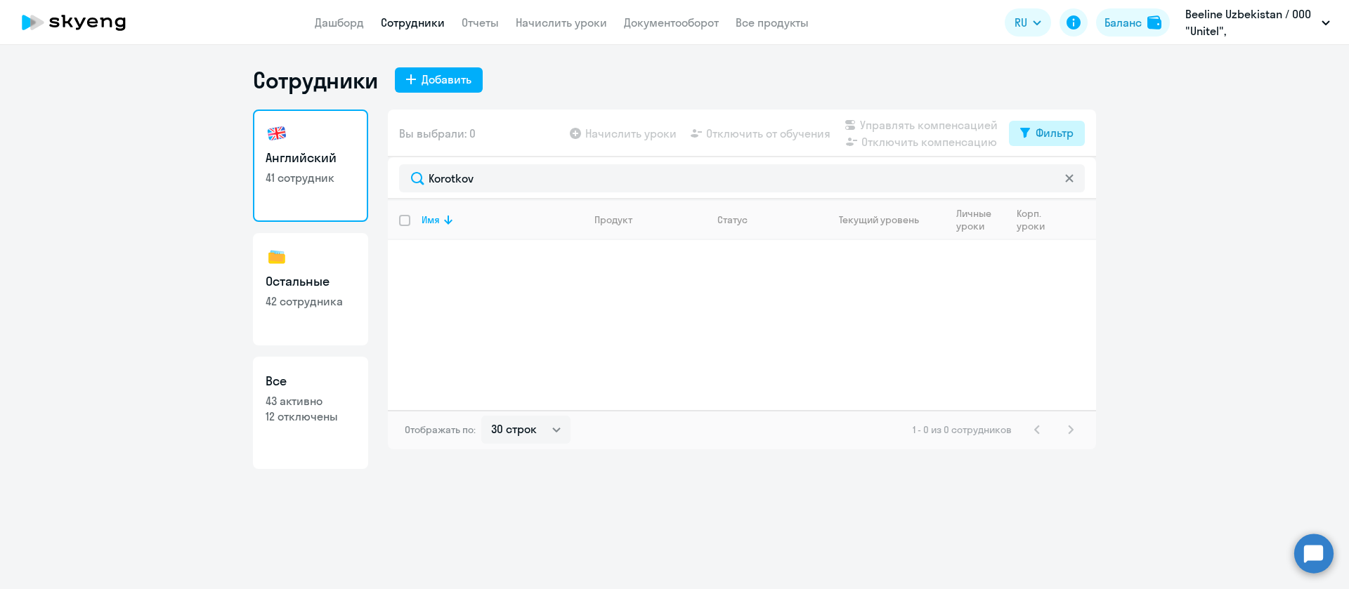
click at [1048, 140] on div "Фильтр" at bounding box center [1054, 132] width 38 height 17
click at [1048, 169] on div "Показать отключенных от обучения" at bounding box center [971, 182] width 226 height 59
click at [1058, 178] on span at bounding box center [1061, 179] width 24 height 14
click at [1049, 178] on input "checkbox" at bounding box center [1049, 178] width 1 height 1
checkbox input "true"
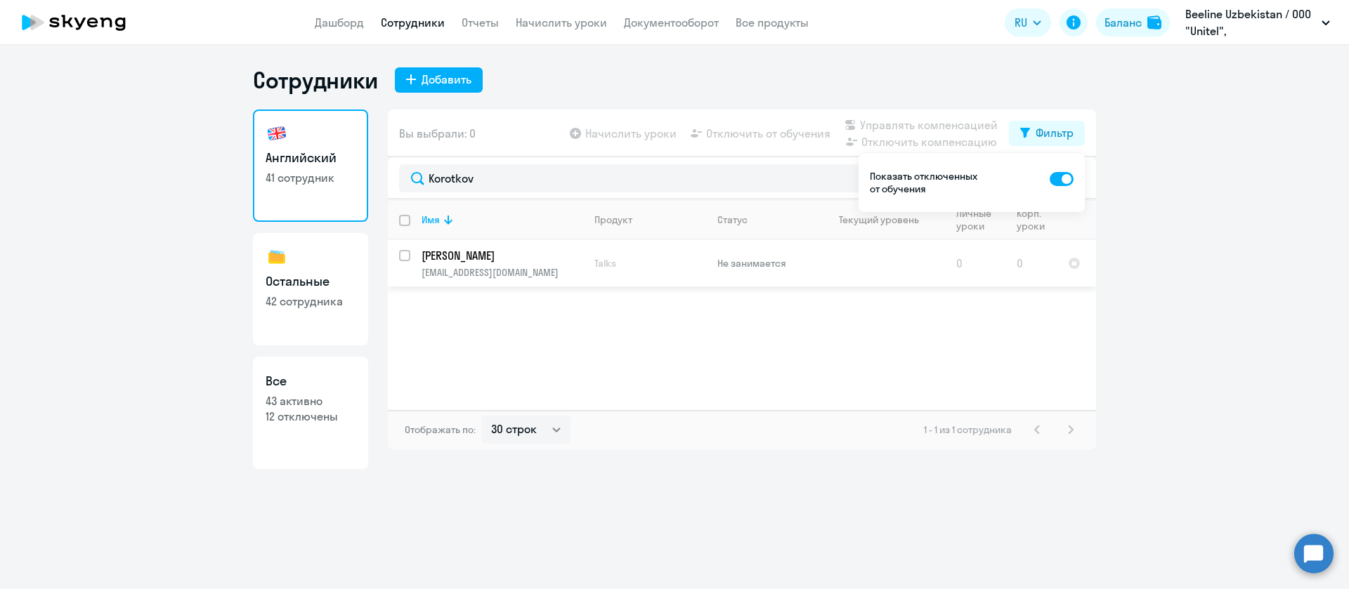
click at [501, 252] on p "Korotkov Anatoliy Igorevich" at bounding box center [500, 255] width 159 height 15
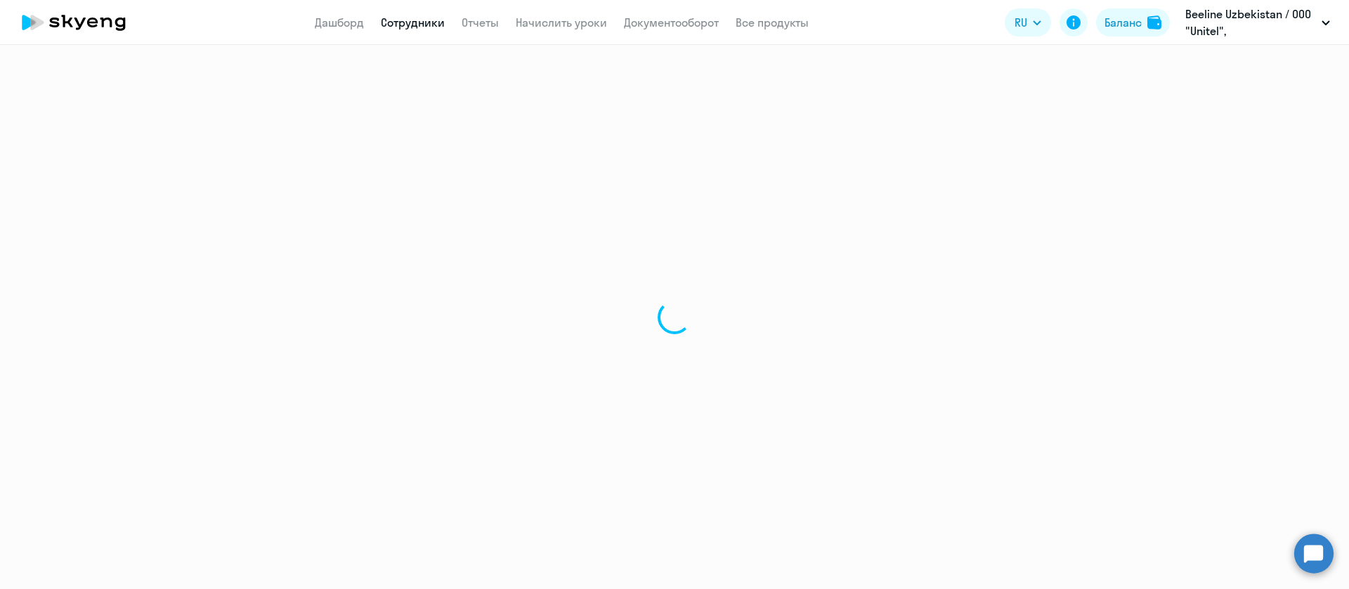
select select "english"
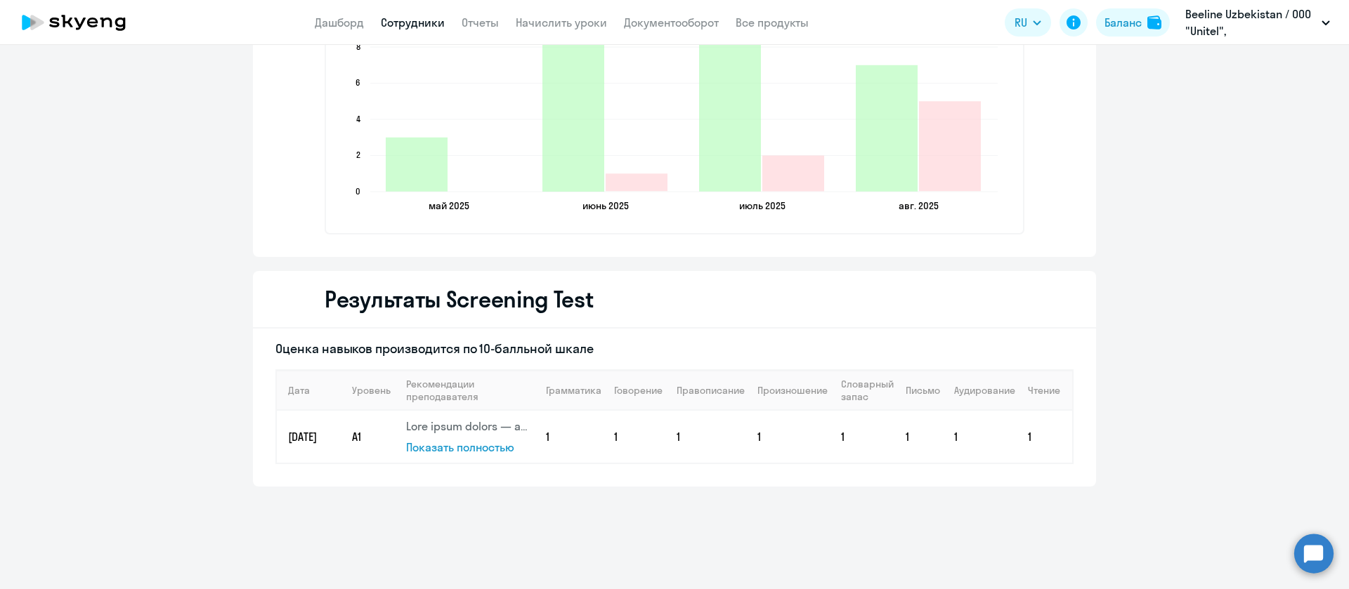
scroll to position [1519, 0]
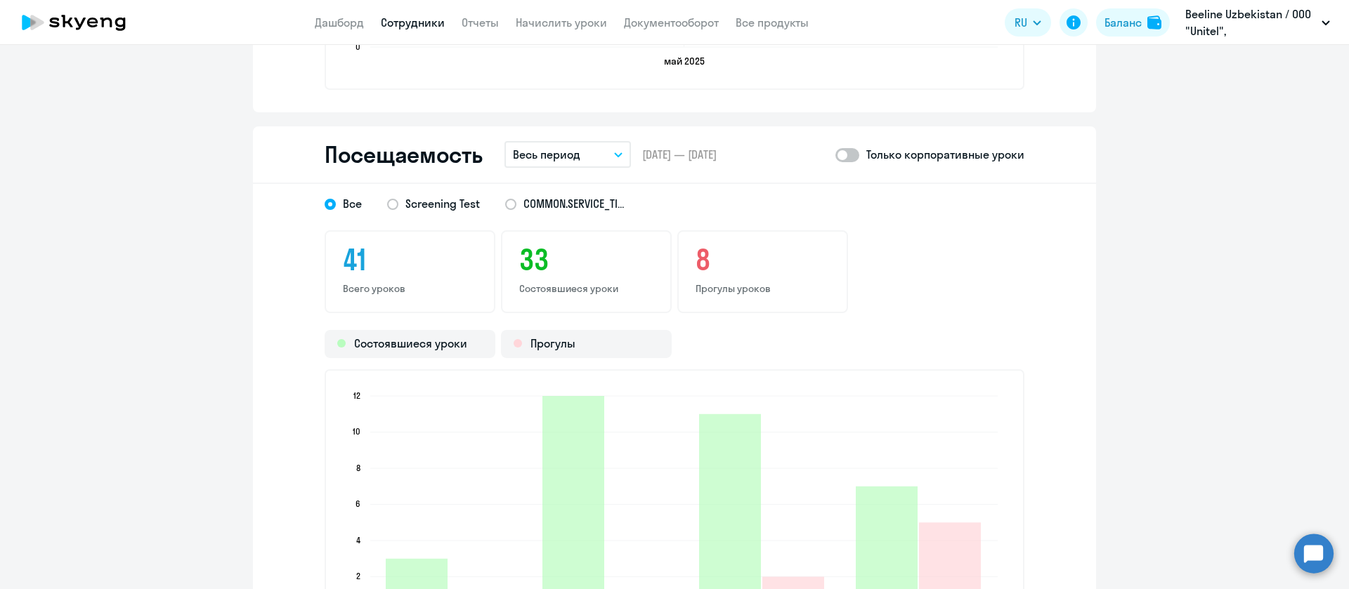
click at [576, 150] on button "Весь период" at bounding box center [567, 154] width 126 height 27
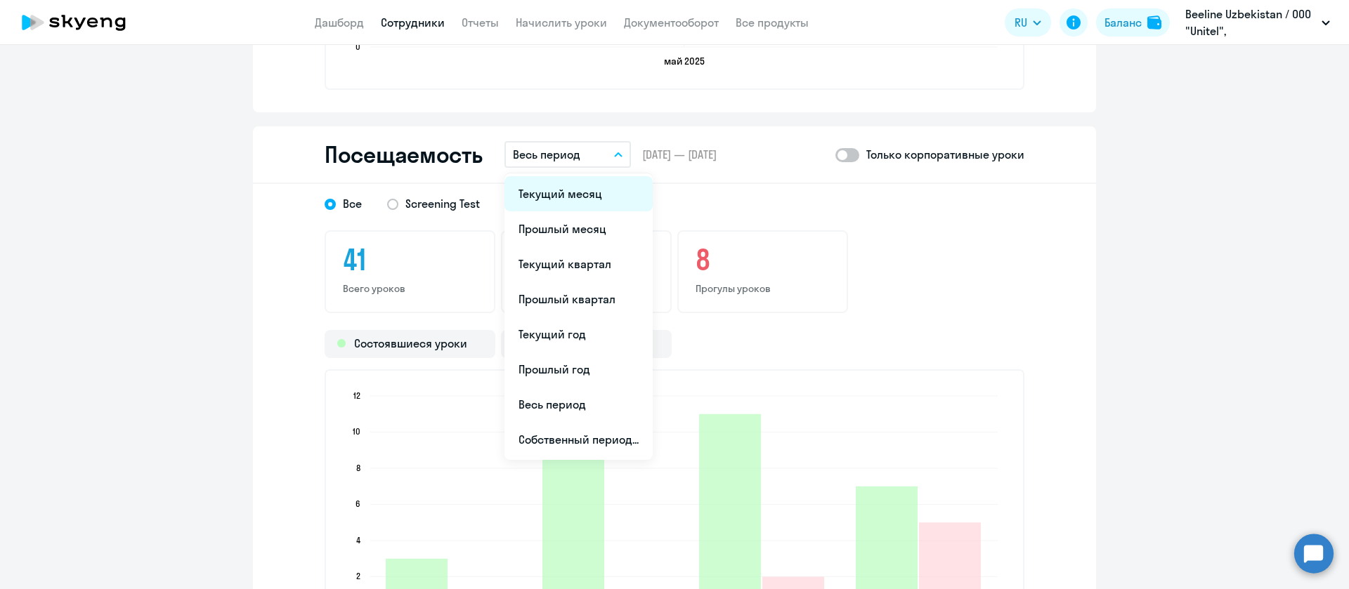
click at [577, 201] on li "Текущий месяц" at bounding box center [578, 193] width 148 height 35
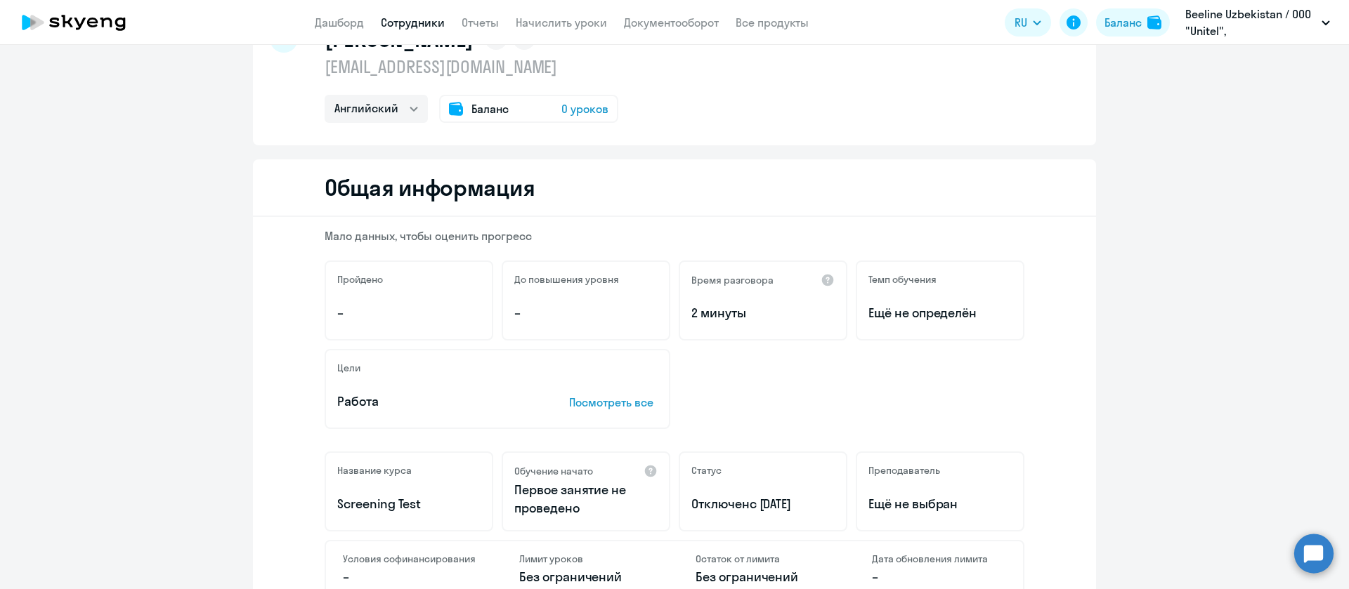
scroll to position [0, 0]
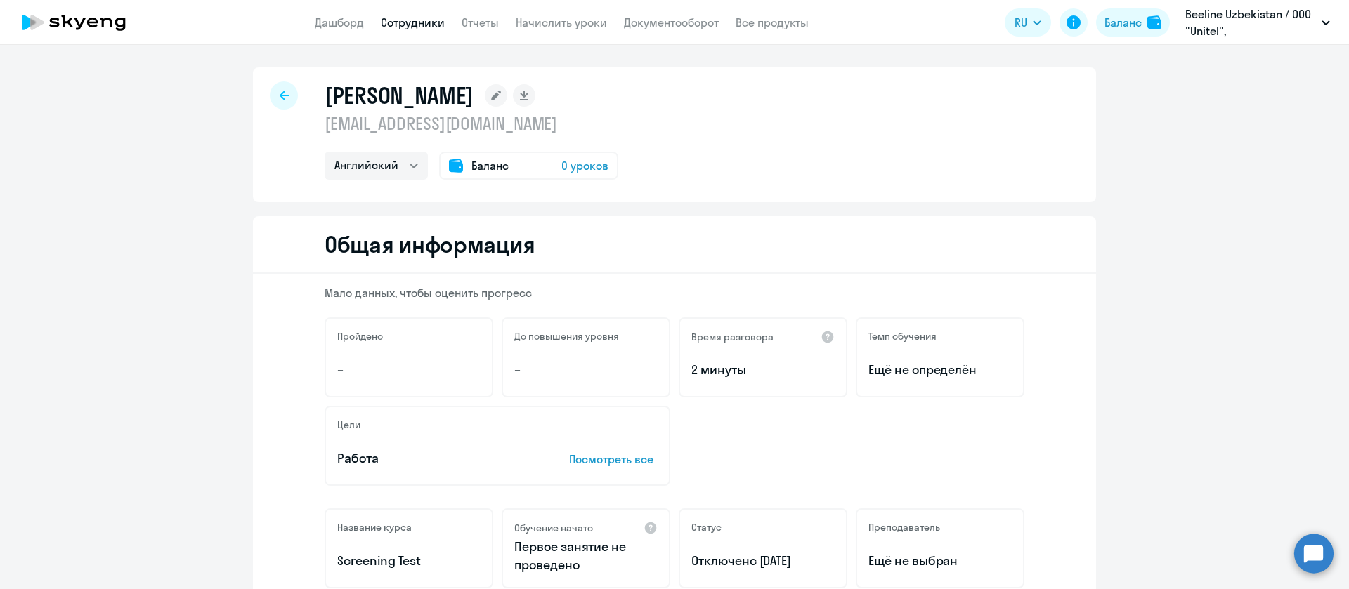
click at [402, 20] on link "Сотрудники" at bounding box center [413, 22] width 64 height 14
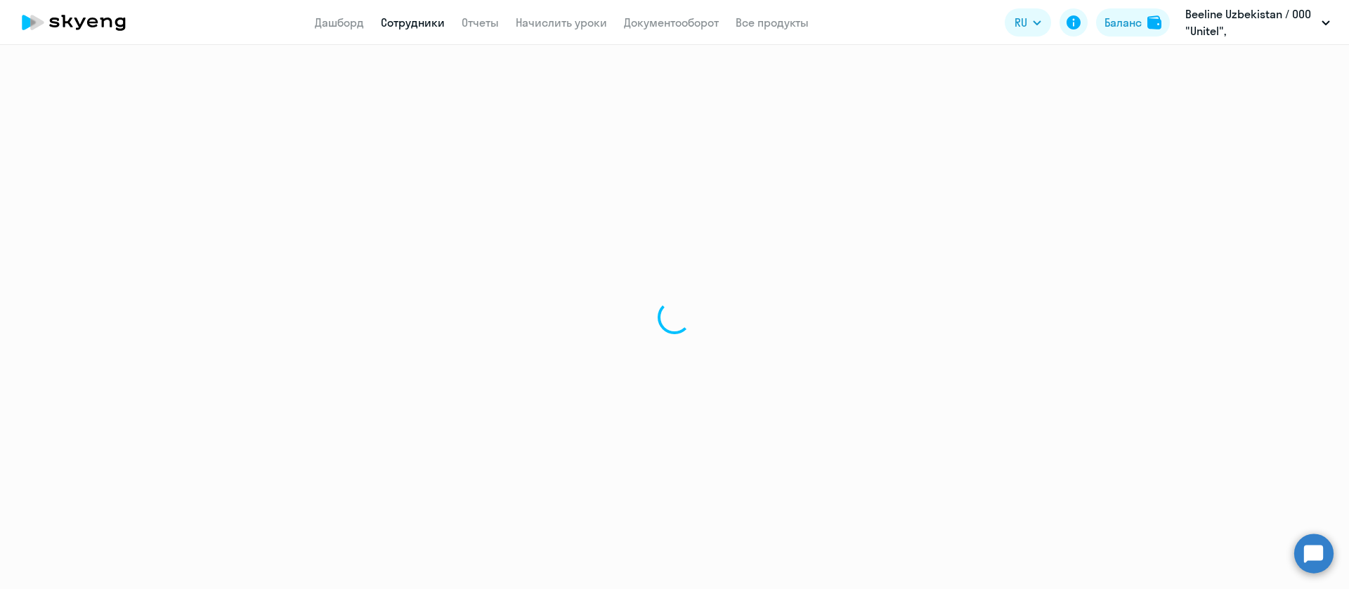
select select "30"
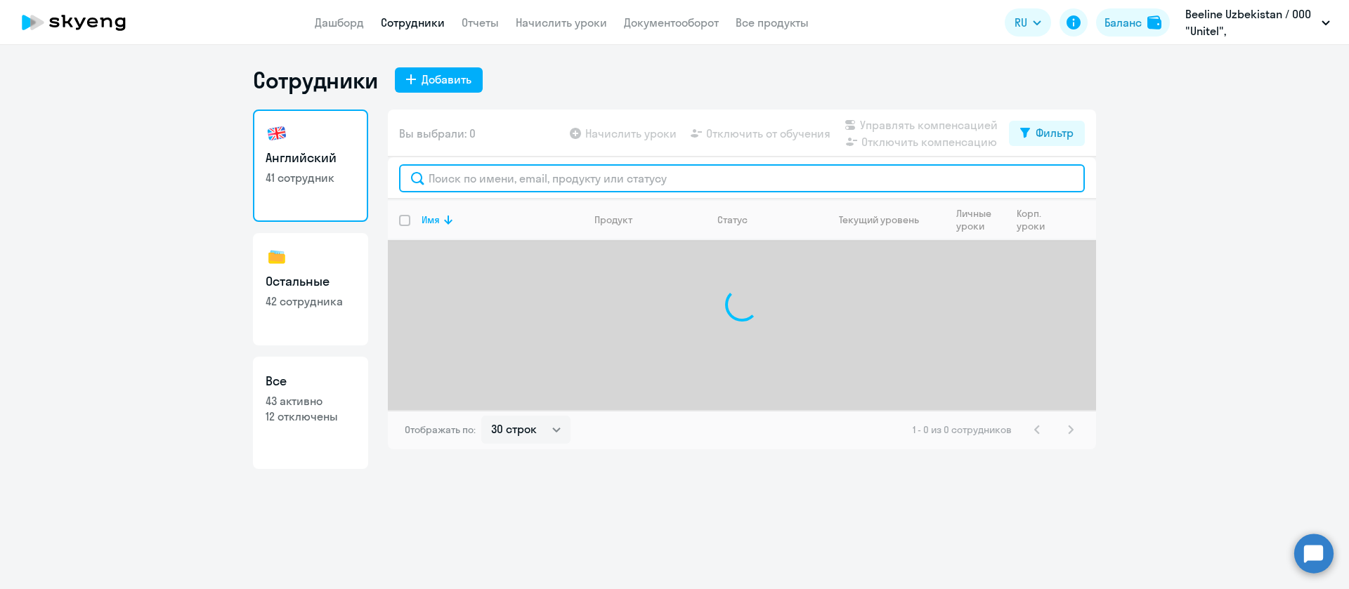
click at [449, 181] on input "text" at bounding box center [742, 178] width 686 height 28
paste input "Achilov"
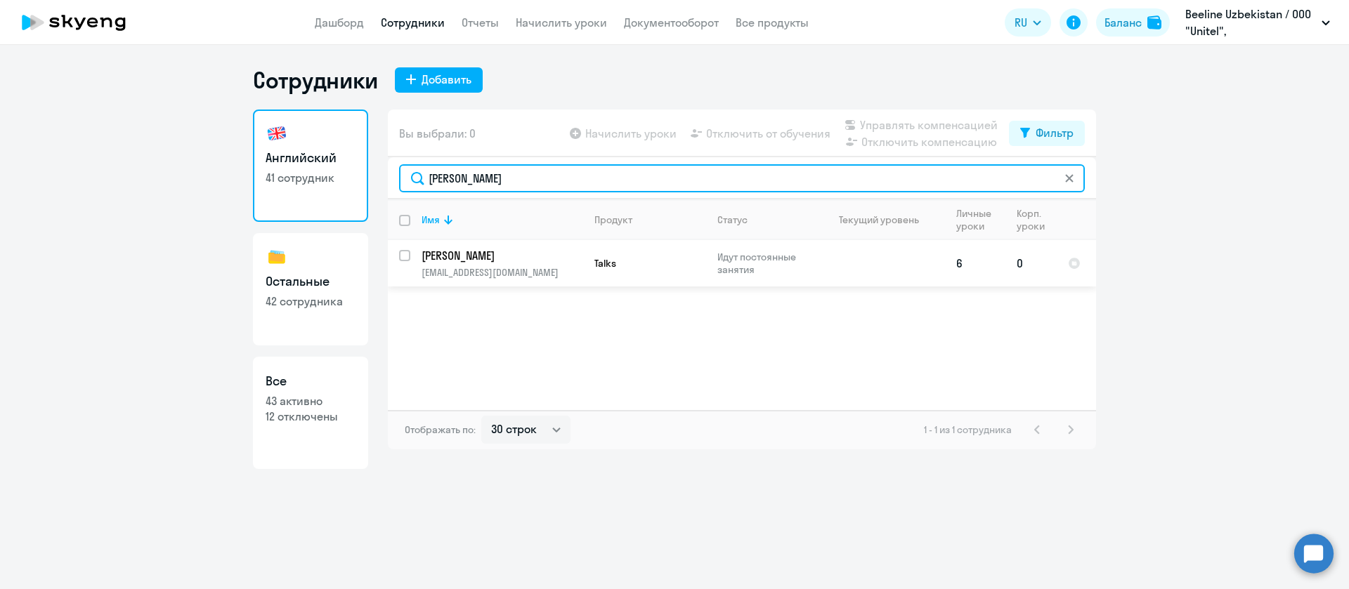
type input "Achilov"
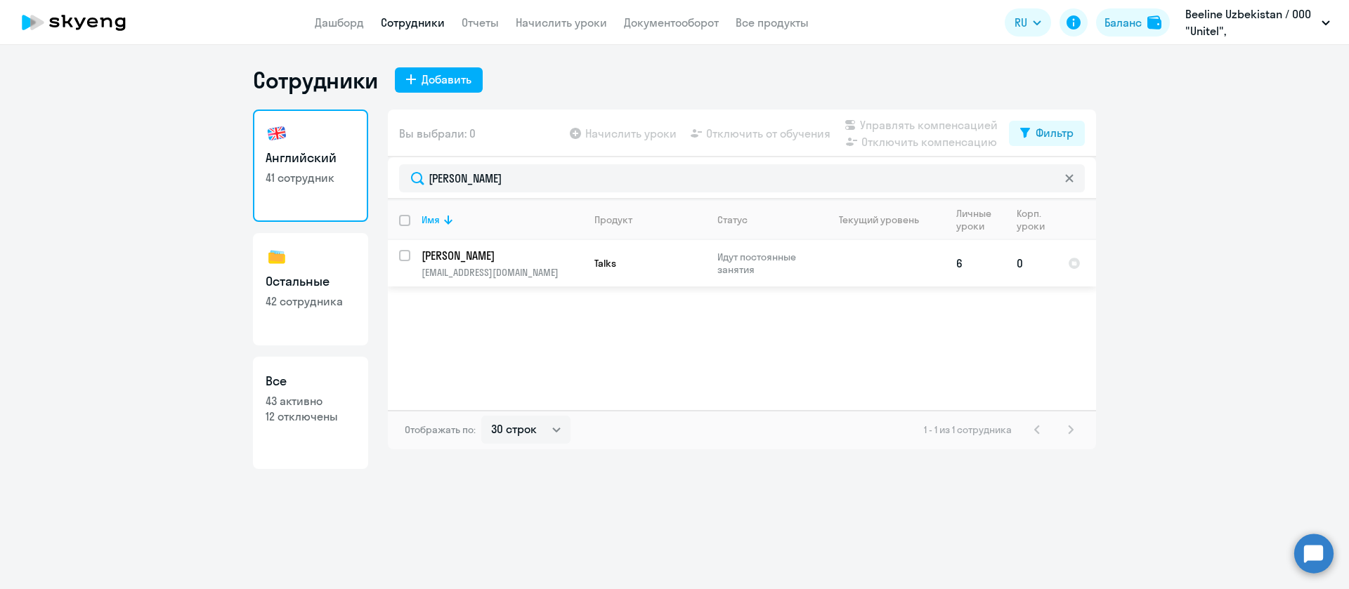
click at [468, 255] on p "[PERSON_NAME]" at bounding box center [500, 255] width 159 height 15
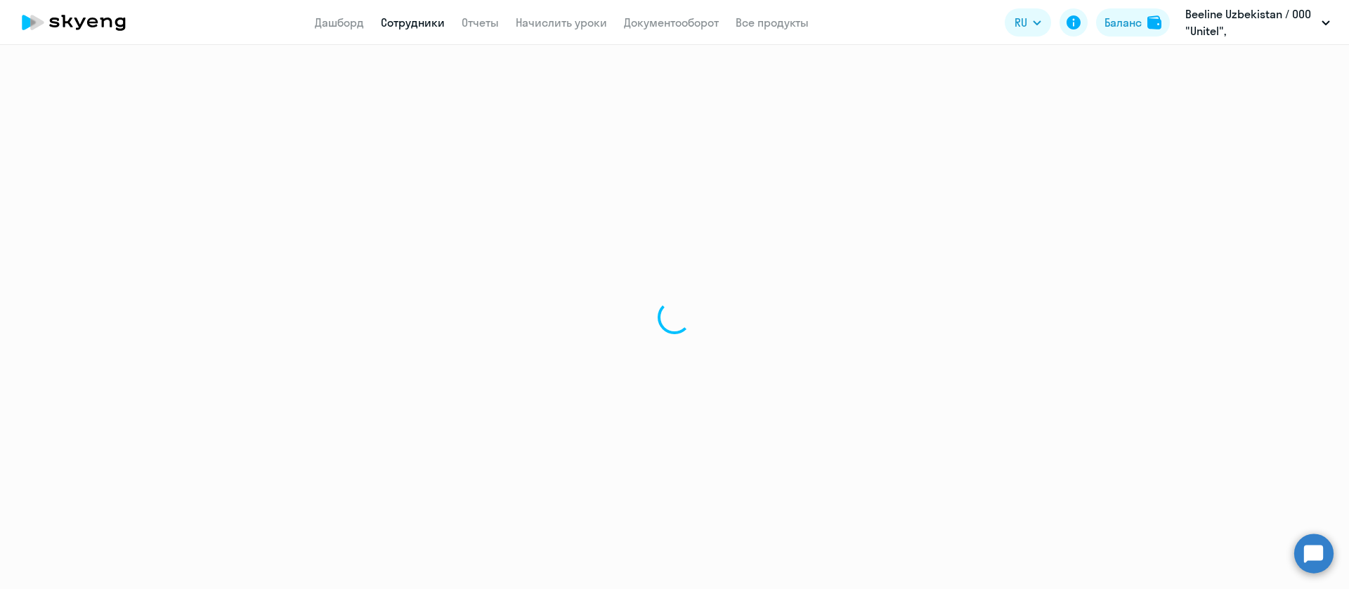
select select "english"
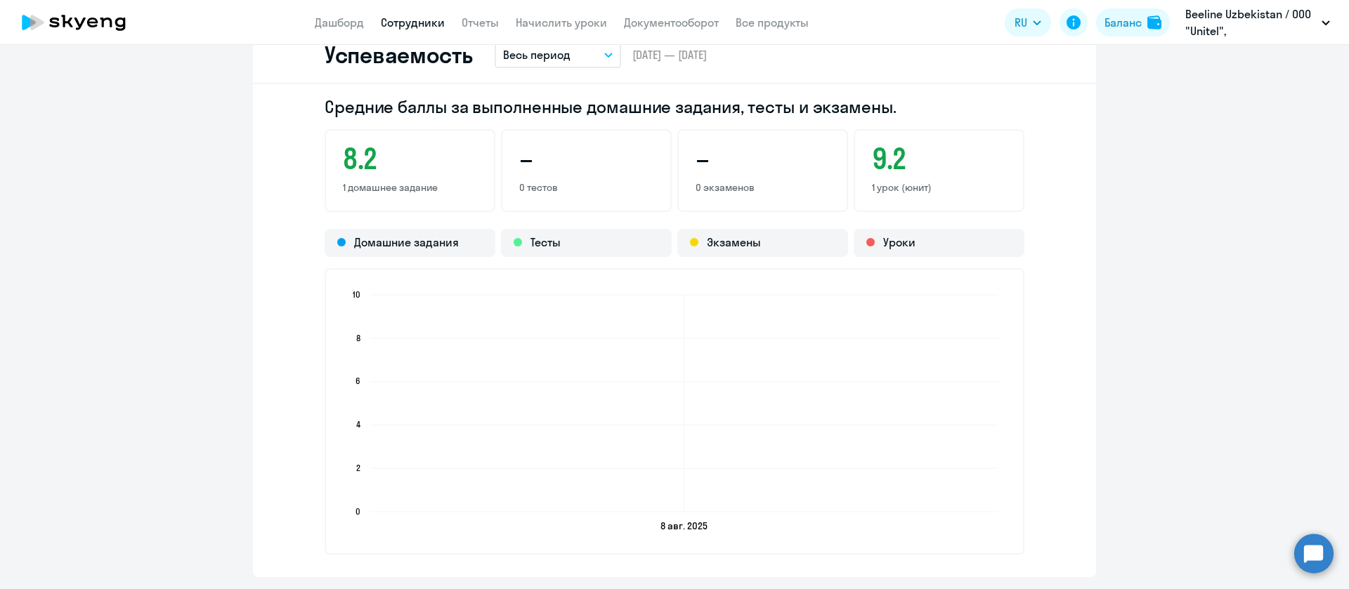
scroll to position [1475, 0]
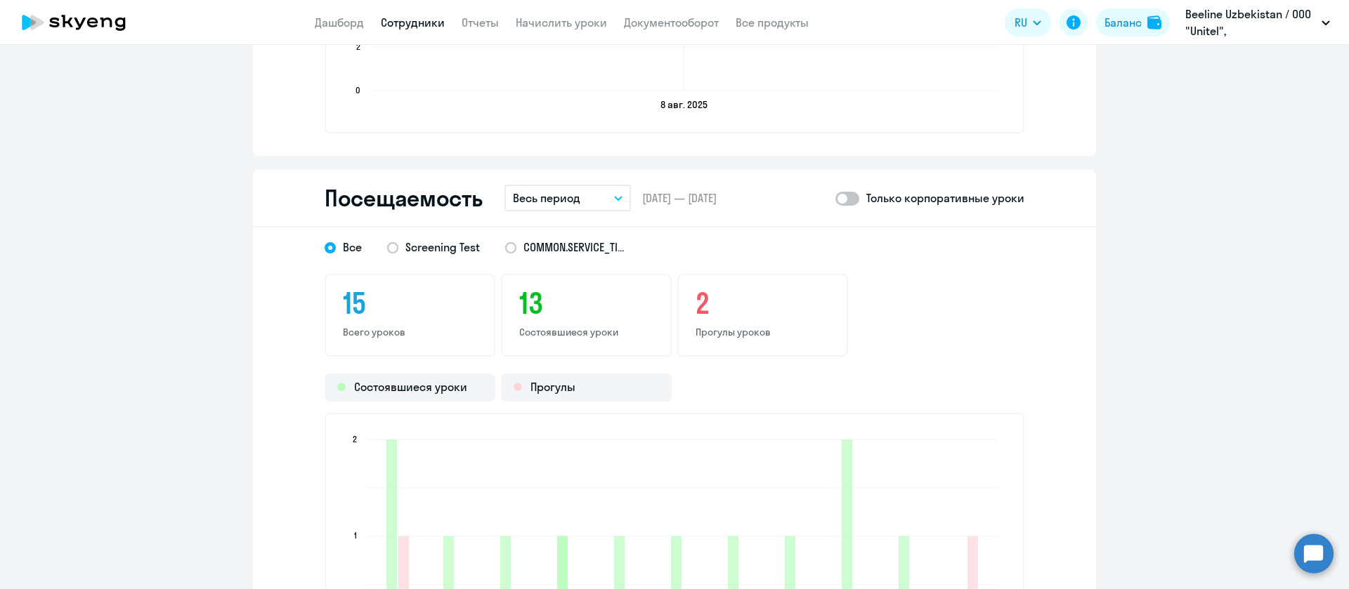
click at [581, 205] on button "Весь период" at bounding box center [567, 198] width 126 height 27
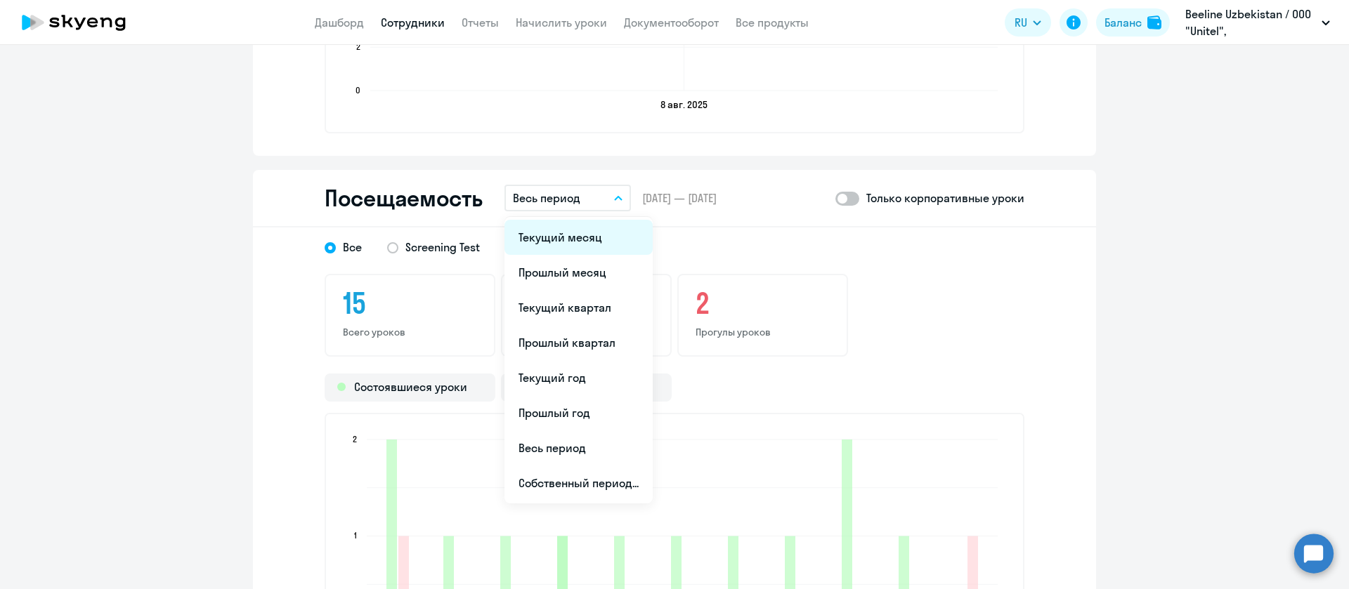
click at [586, 234] on li "Текущий месяц" at bounding box center [578, 237] width 148 height 35
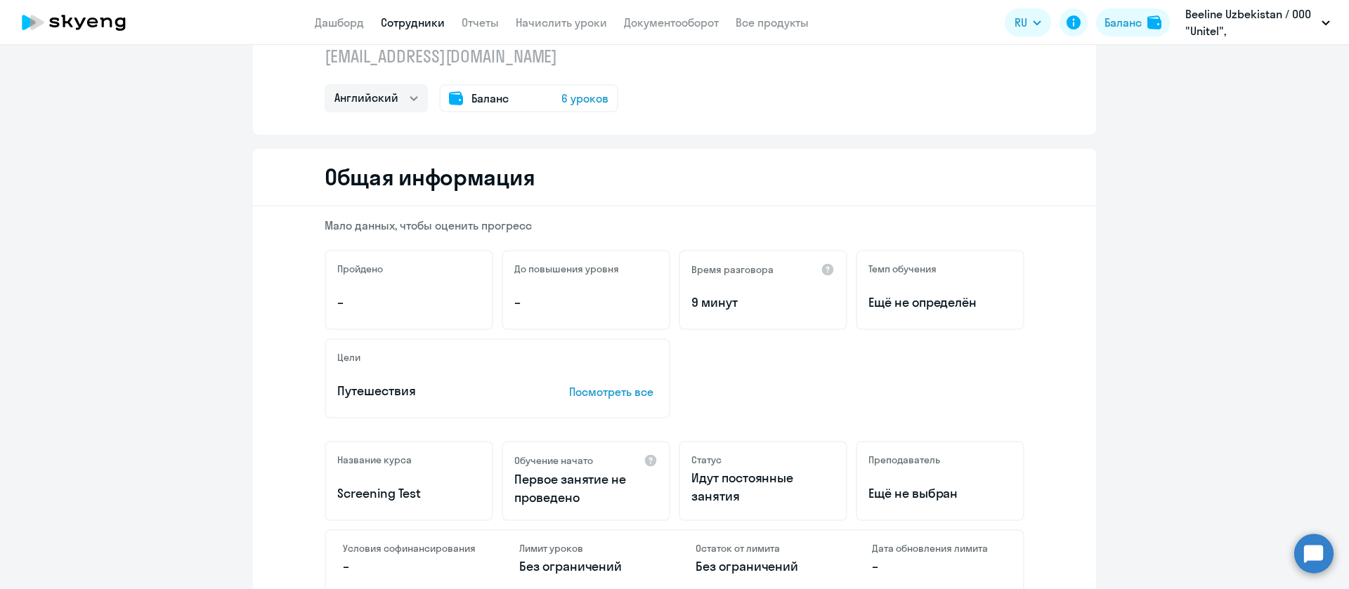
scroll to position [0, 0]
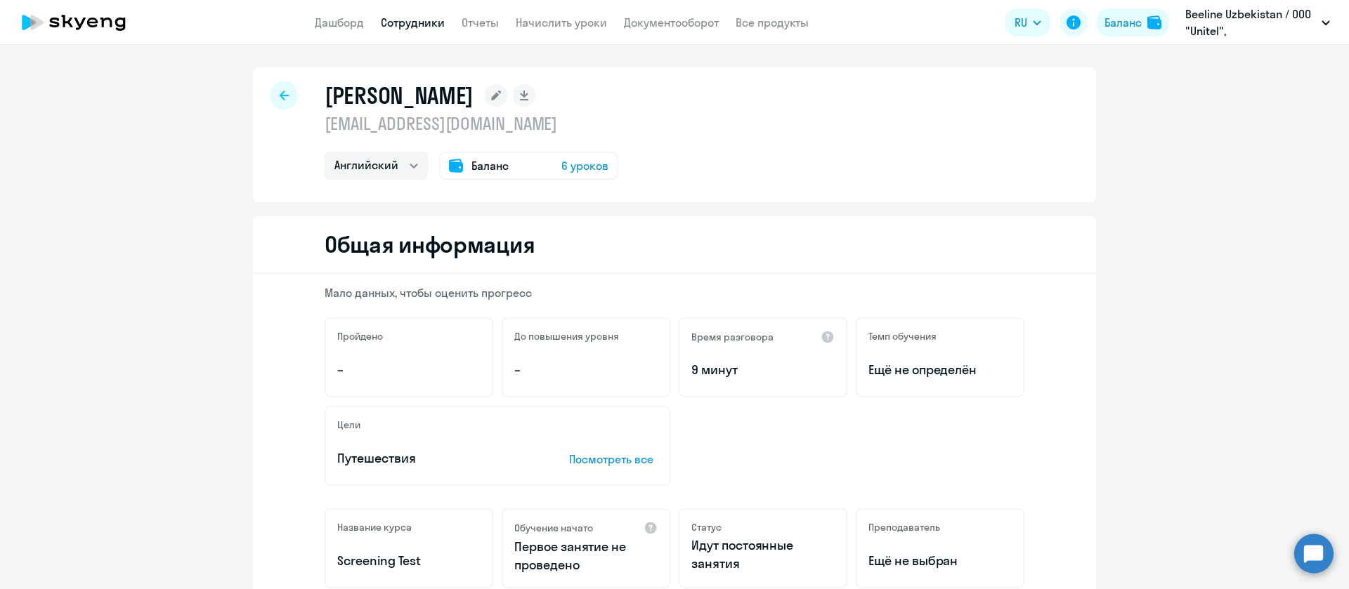
click at [421, 32] on app-header "Дашборд Сотрудники Отчеты Начислить уроки Документооборот Все продукты Дашборд …" at bounding box center [674, 22] width 1349 height 45
click at [421, 25] on link "Сотрудники" at bounding box center [413, 22] width 64 height 14
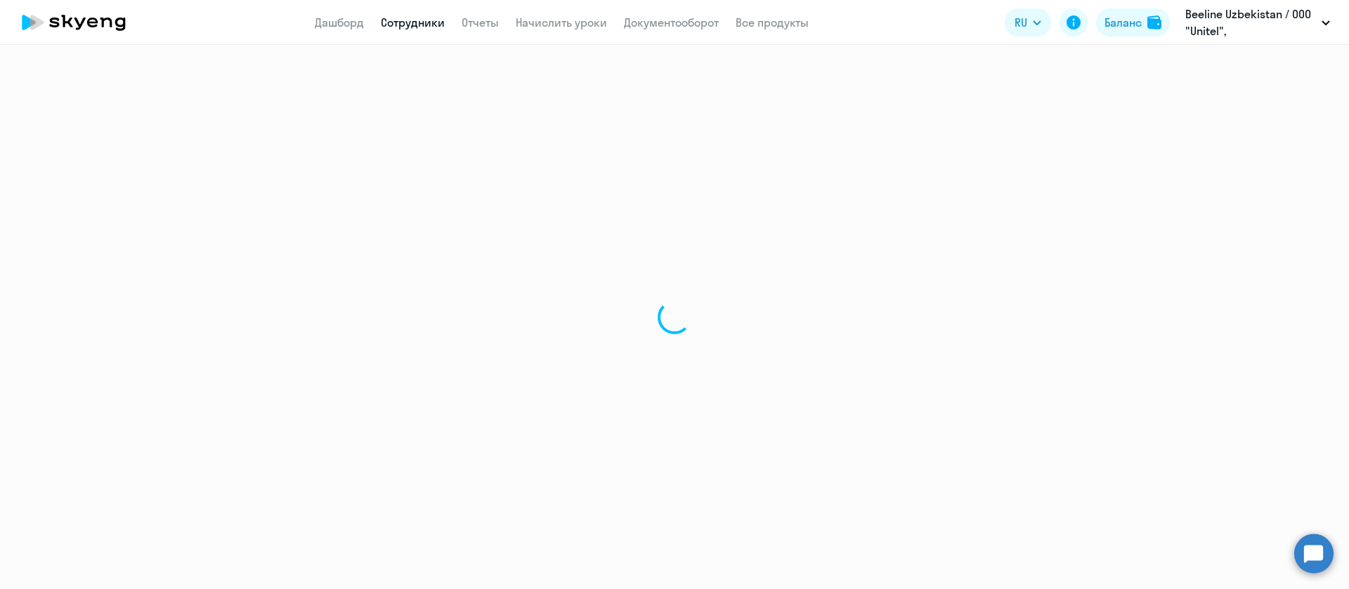
select select "30"
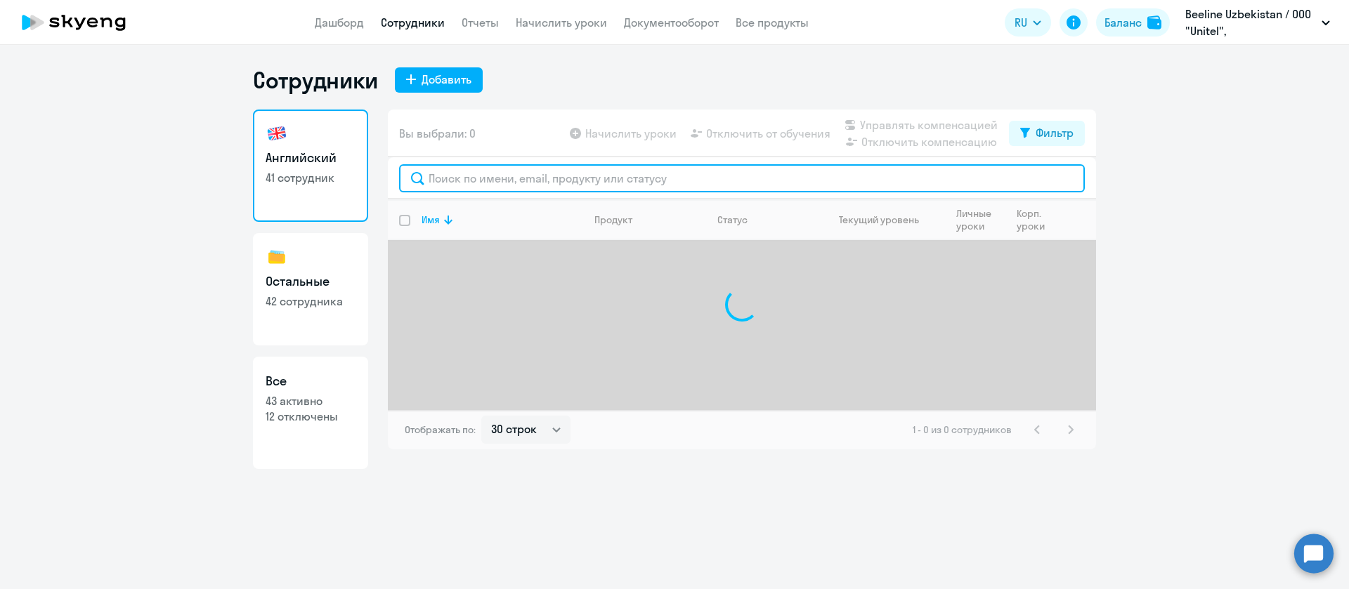
click at [471, 187] on input "text" at bounding box center [742, 178] width 686 height 28
paste input "Akperova"
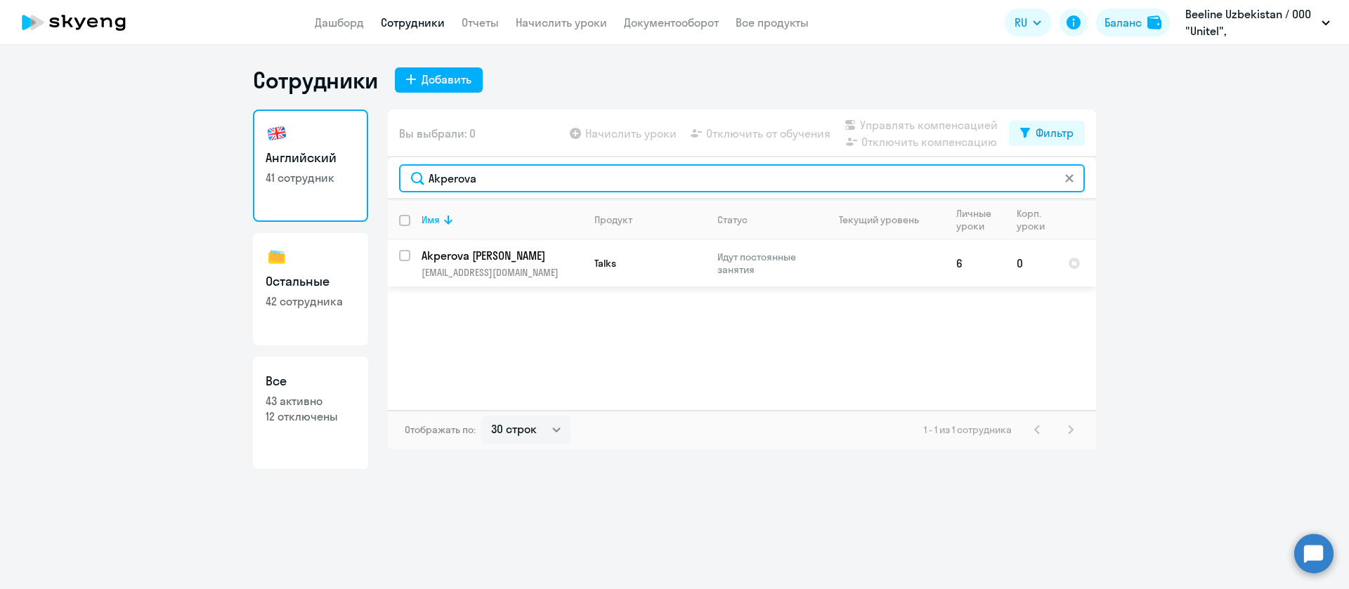
type input "Akperova"
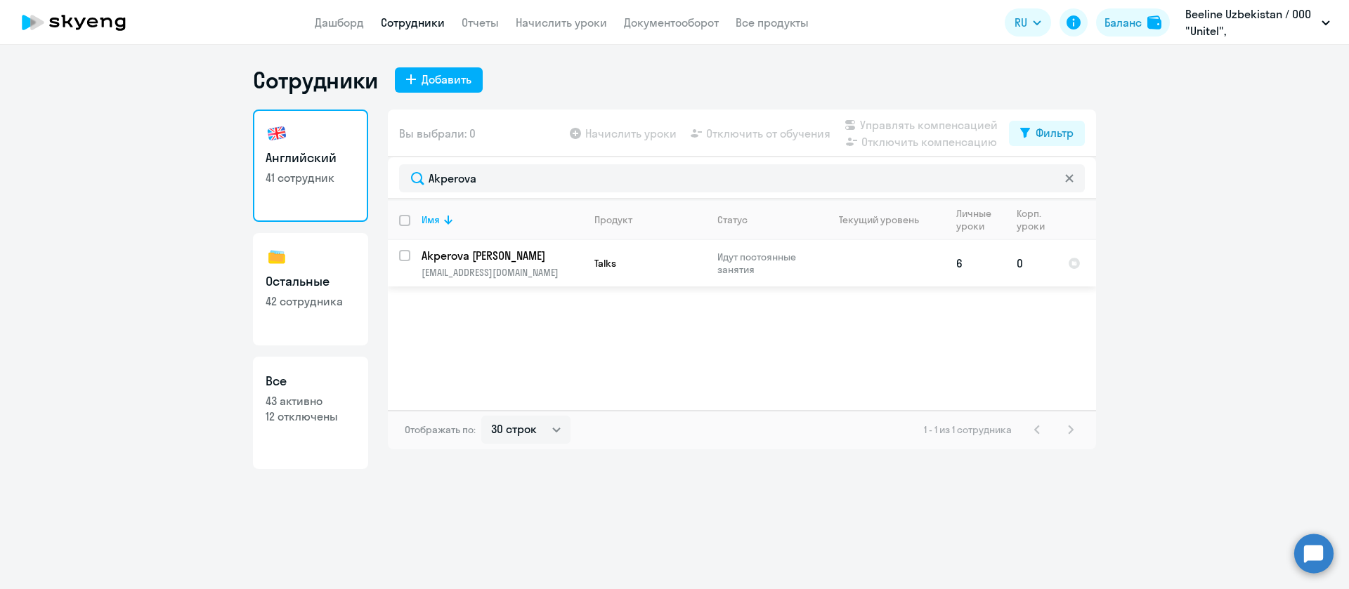
click at [477, 268] on p "[EMAIL_ADDRESS][DOMAIN_NAME]" at bounding box center [501, 272] width 161 height 13
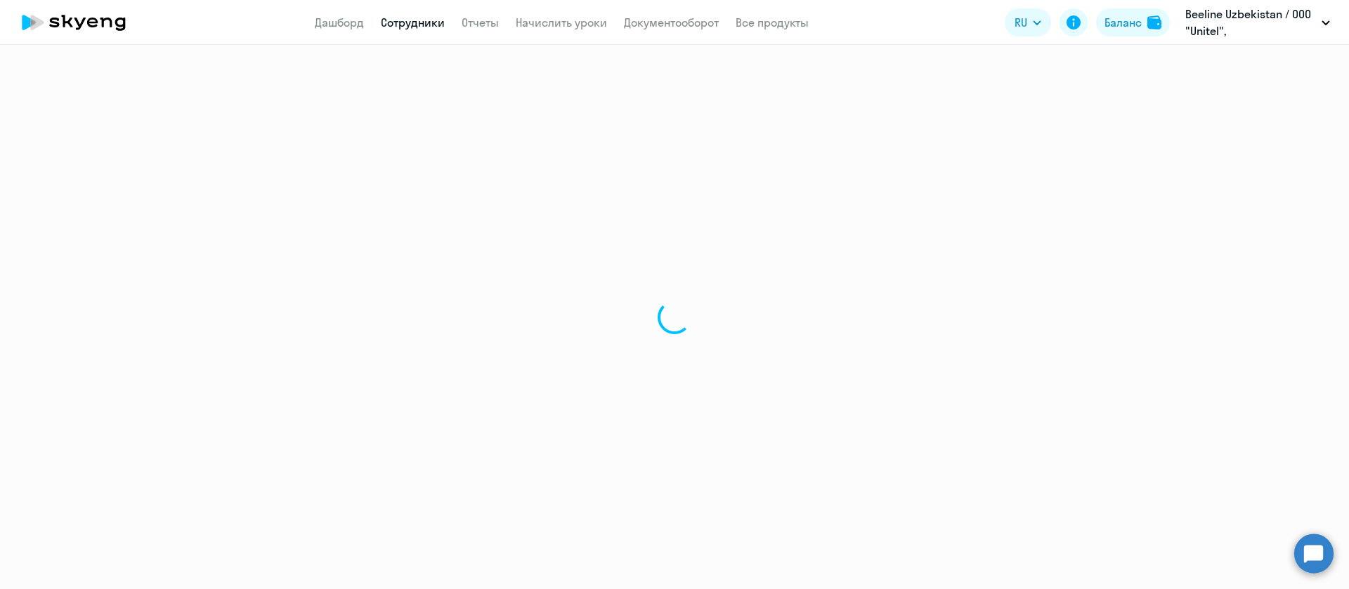
select select "english"
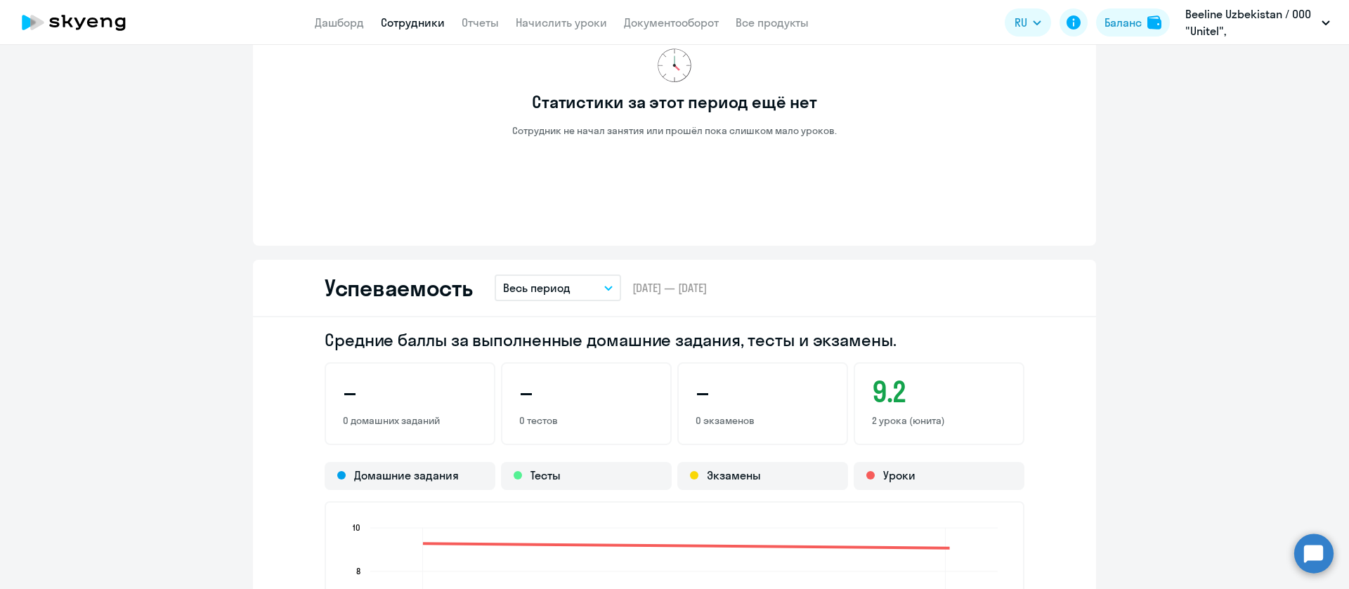
scroll to position [1453, 0]
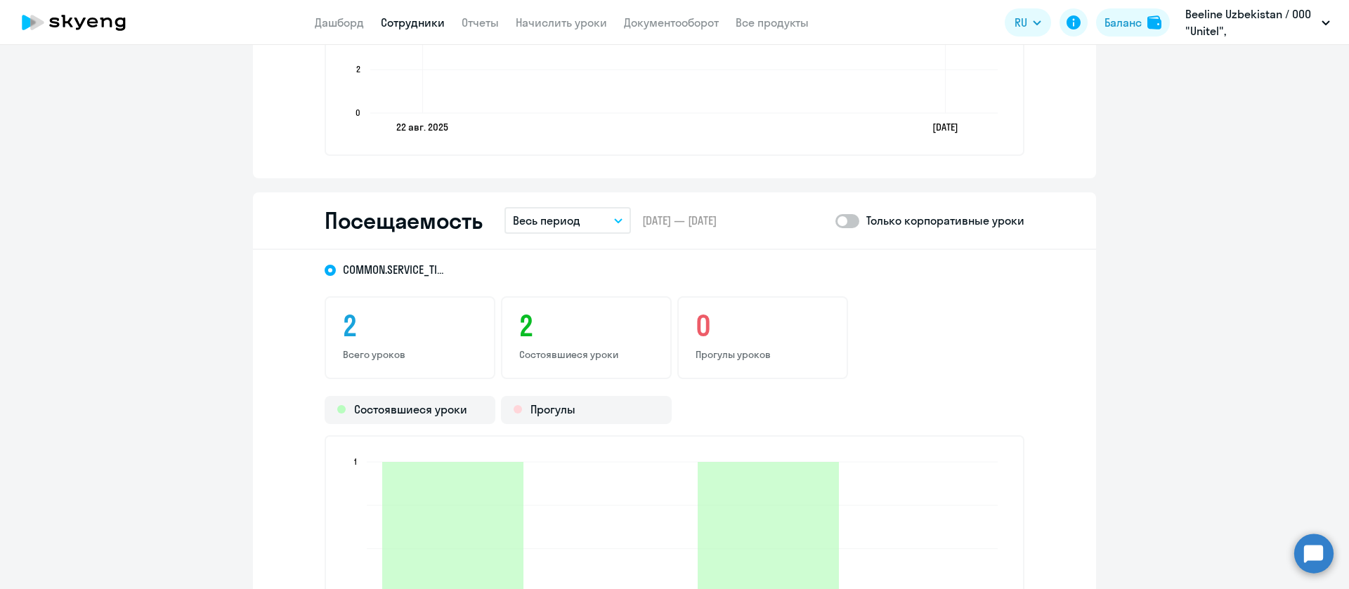
click at [543, 224] on p "Весь период" at bounding box center [546, 220] width 67 height 17
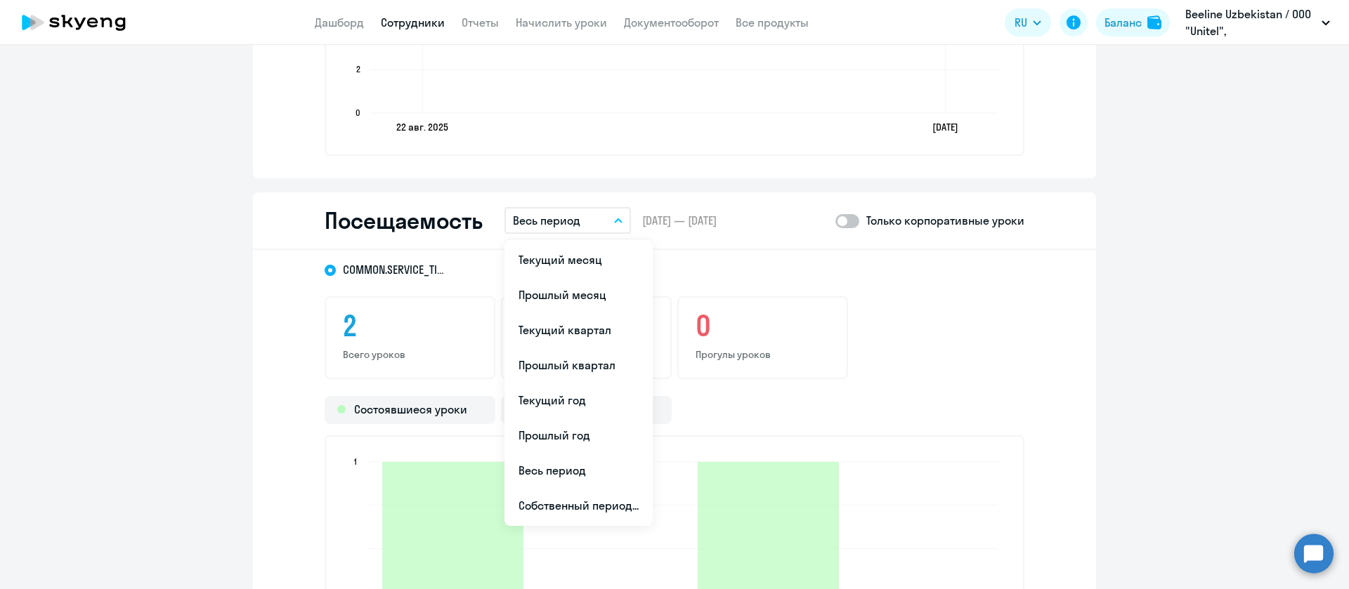
click at [545, 255] on li "Текущий месяц" at bounding box center [578, 259] width 148 height 35
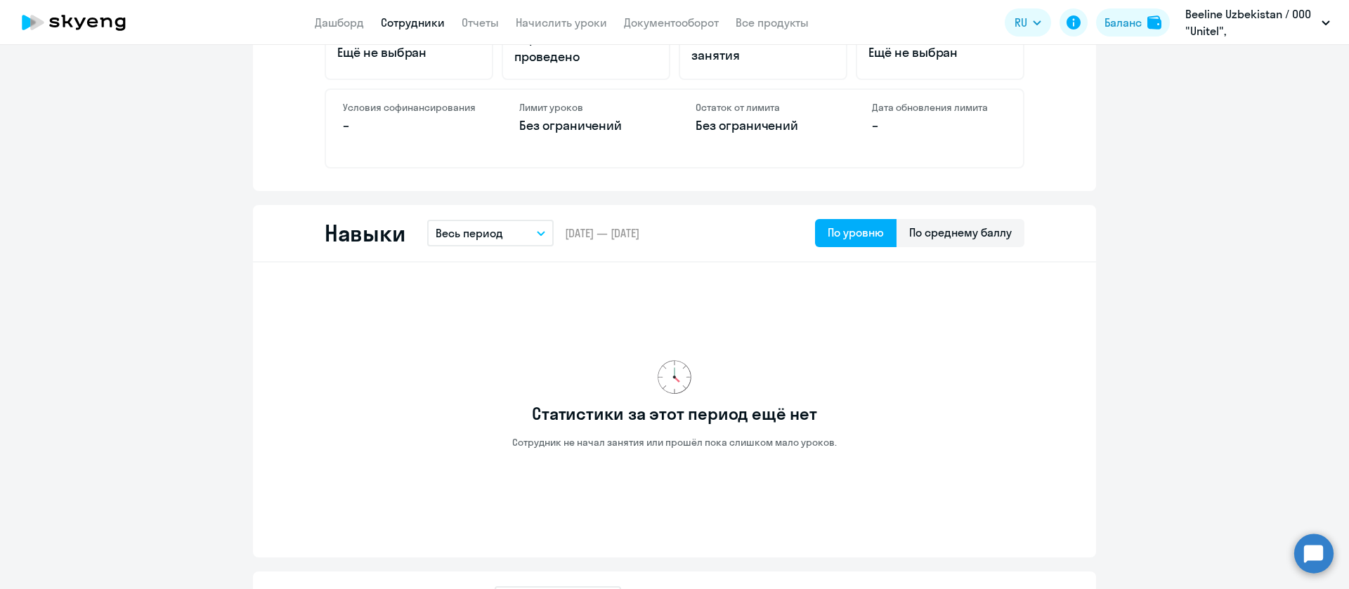
scroll to position [504, 0]
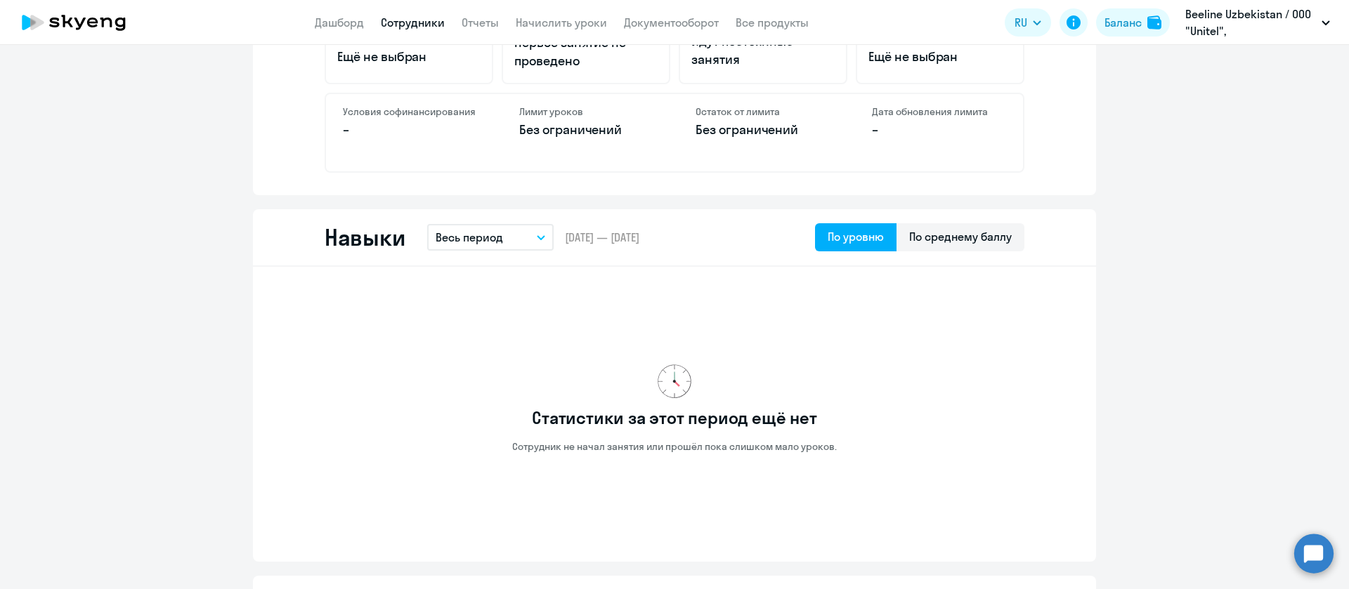
click at [408, 22] on link "Сотрудники" at bounding box center [413, 22] width 64 height 14
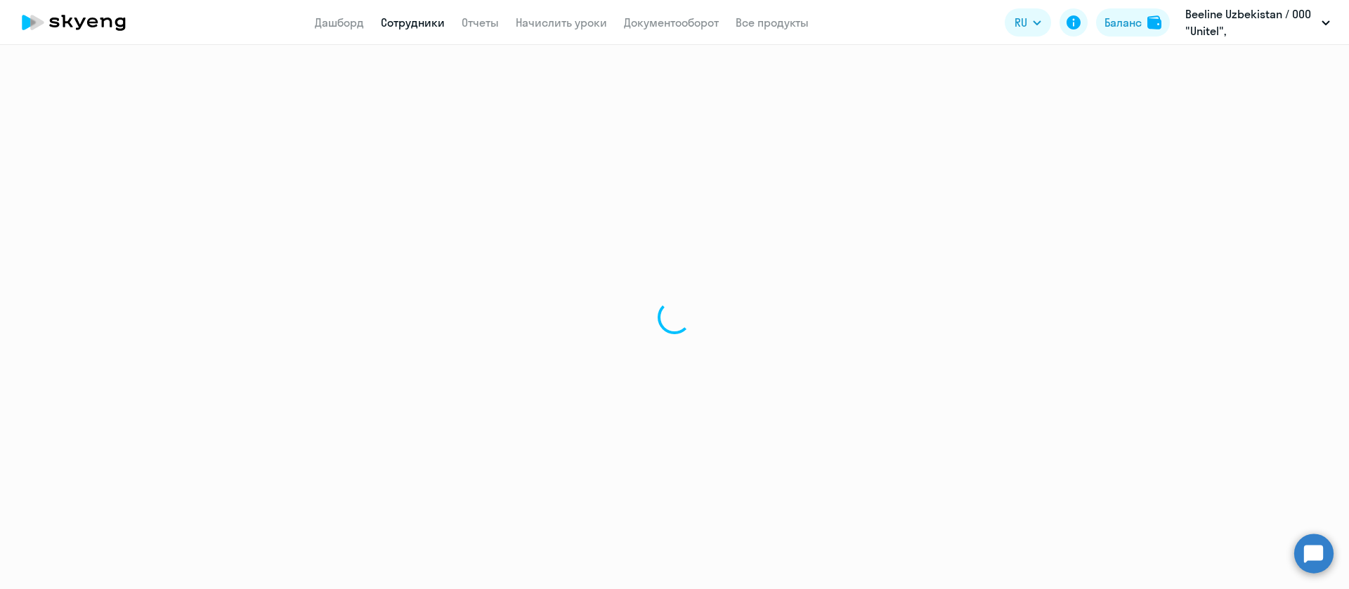
select select "30"
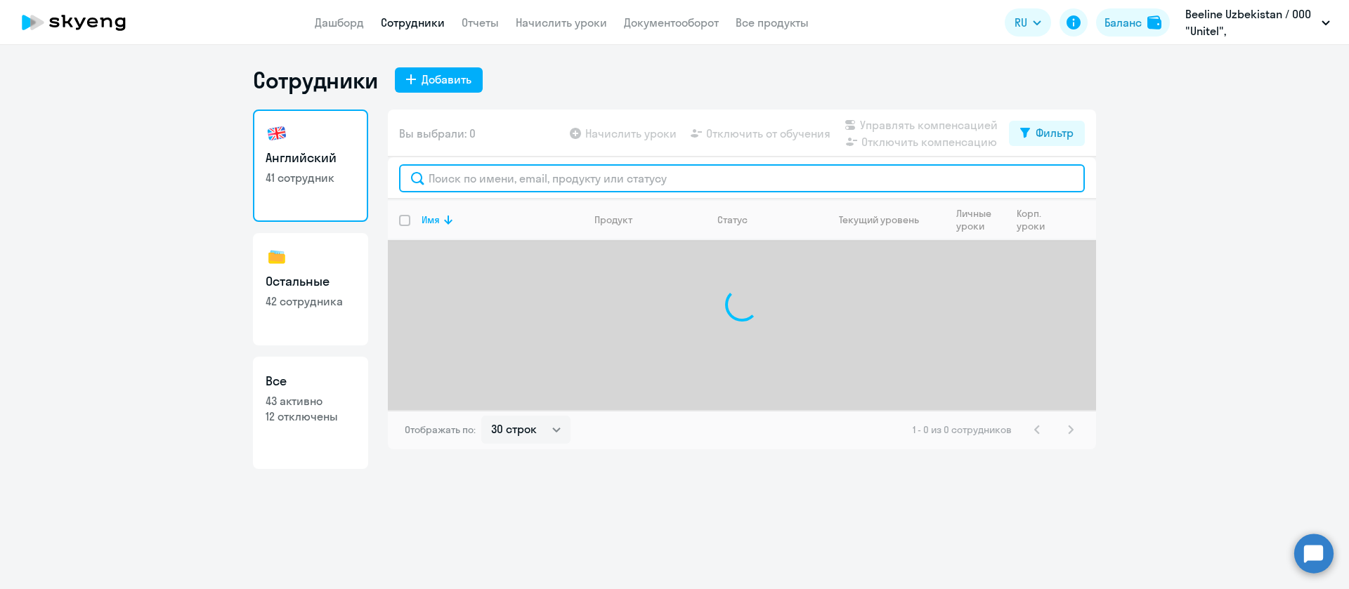
click at [526, 188] on input "text" at bounding box center [742, 178] width 686 height 28
paste input "Auganov"
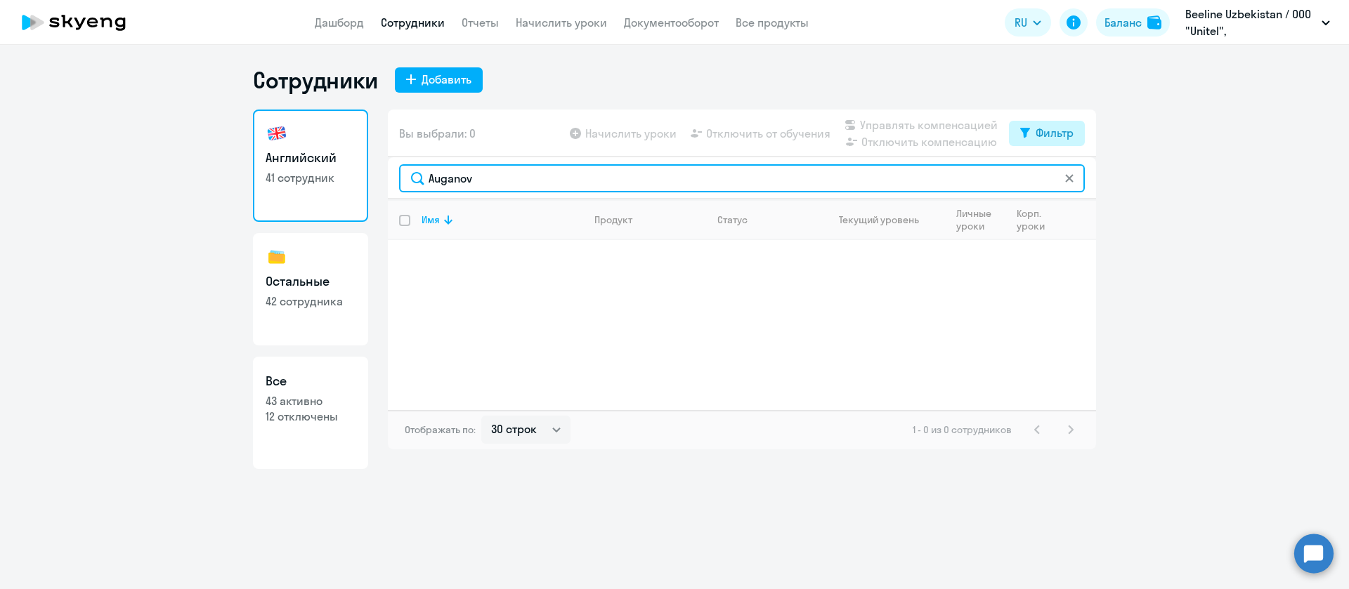
type input "Auganov"
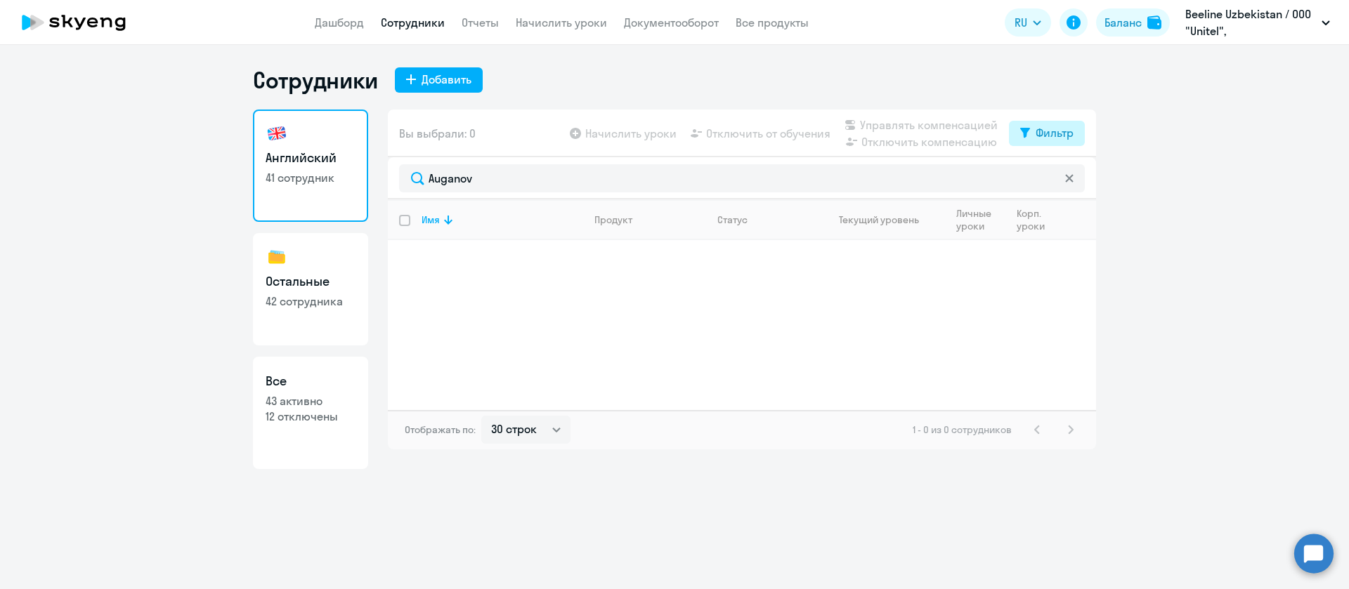
click at [1044, 130] on div "Фильтр" at bounding box center [1054, 132] width 38 height 17
click at [1057, 176] on span at bounding box center [1061, 179] width 24 height 14
click at [1049, 178] on input "checkbox" at bounding box center [1049, 178] width 1 height 1
checkbox input "true"
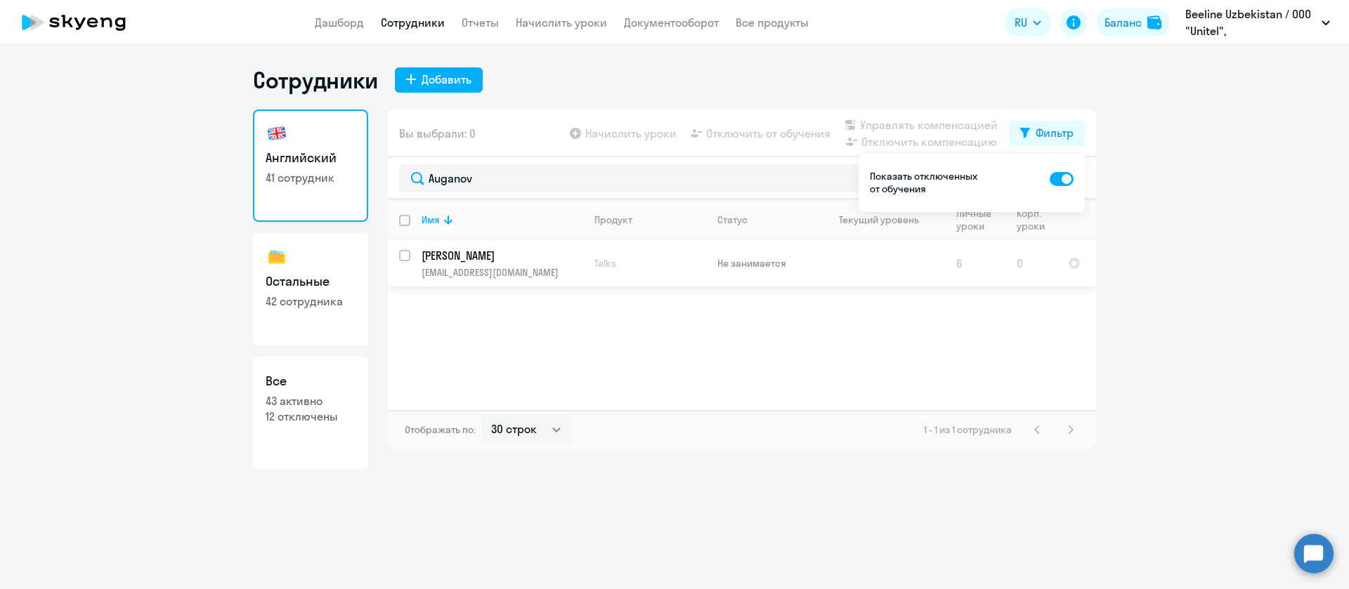
click at [440, 259] on p "Auganov Rashit Rishadovich" at bounding box center [500, 255] width 159 height 15
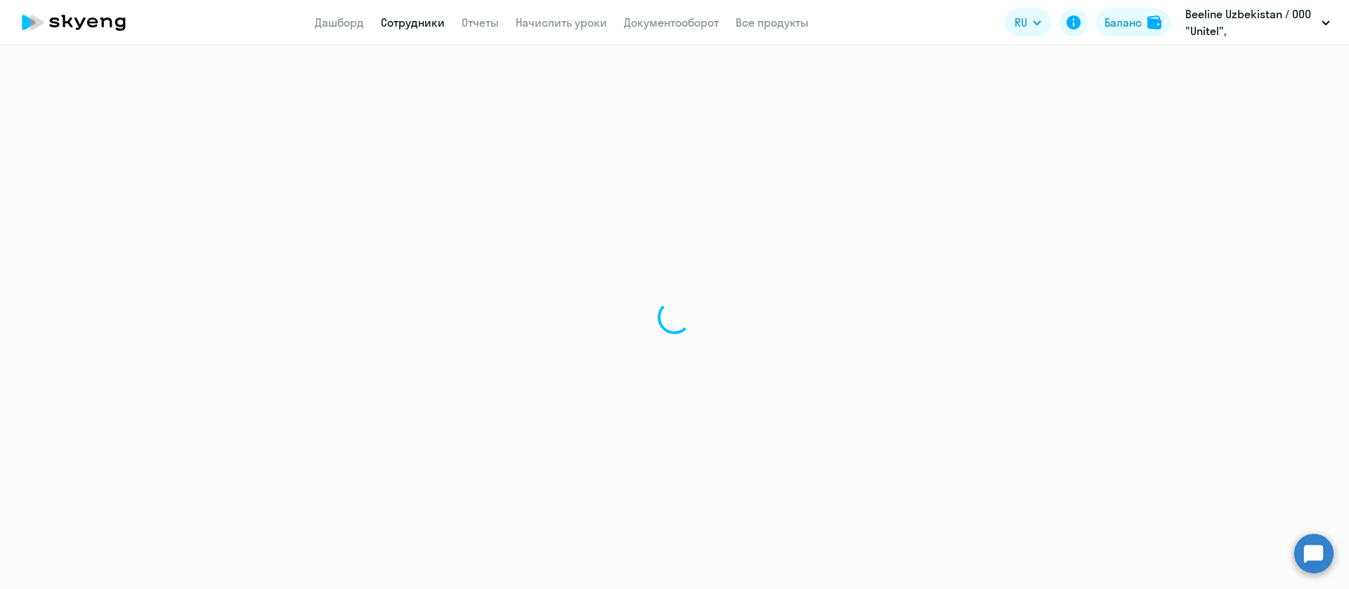
select select "english"
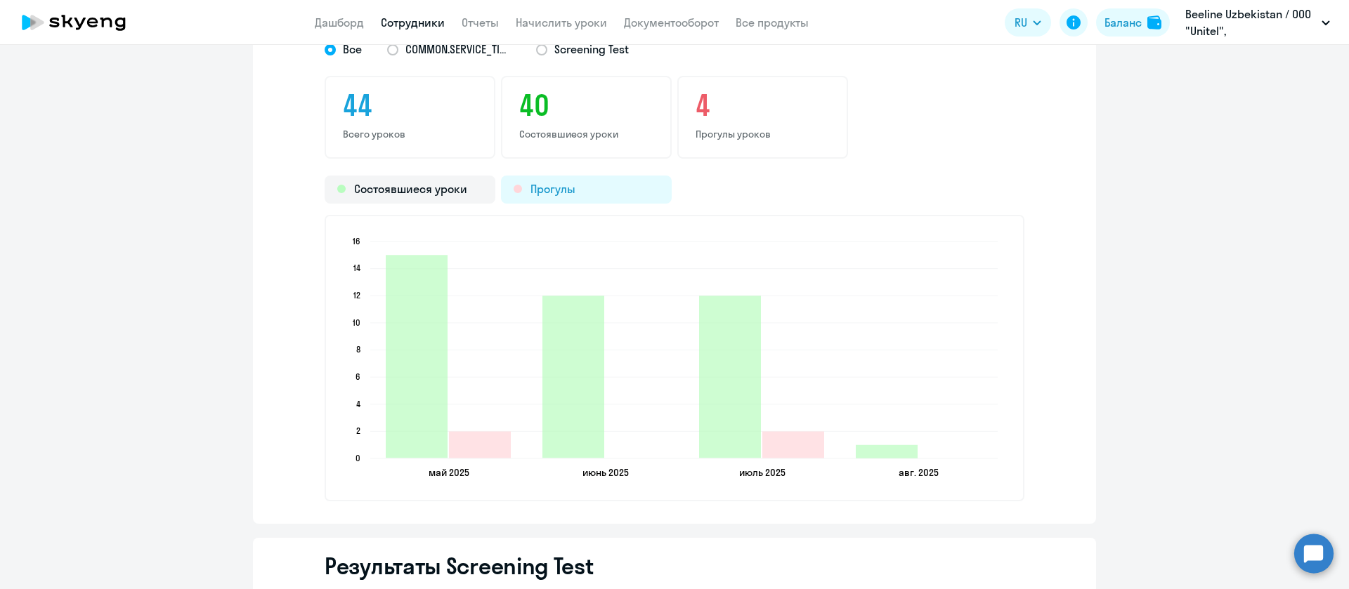
scroll to position [1370, 0]
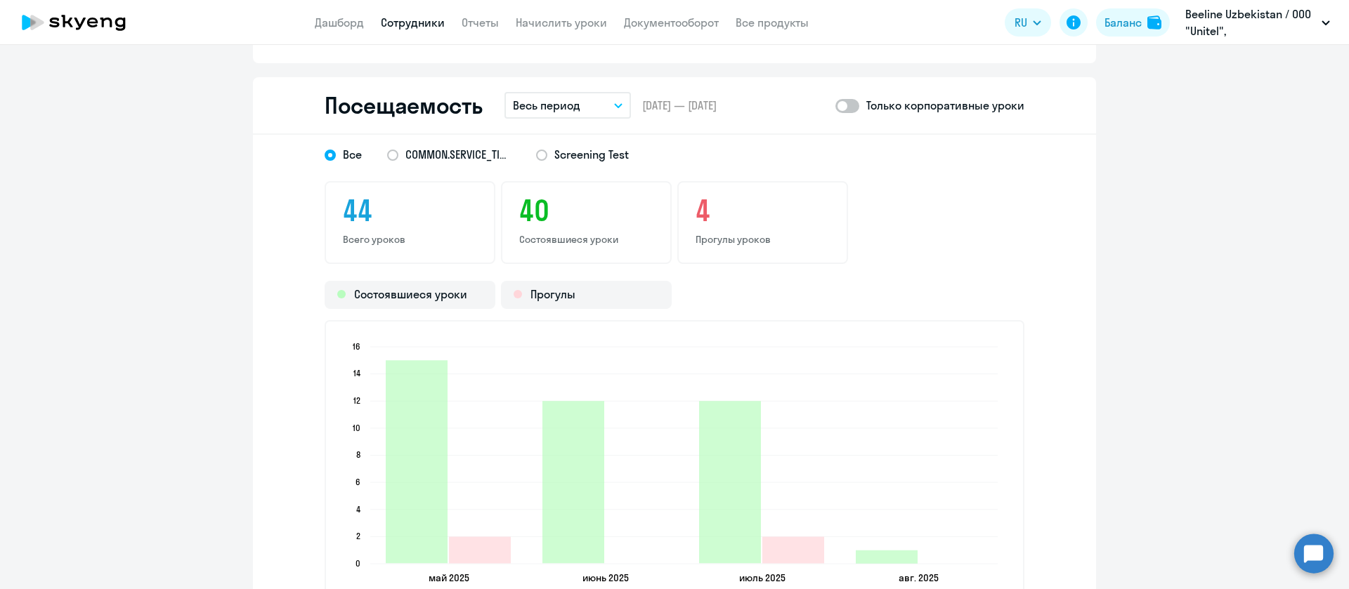
click at [549, 107] on p "Весь период" at bounding box center [546, 105] width 67 height 17
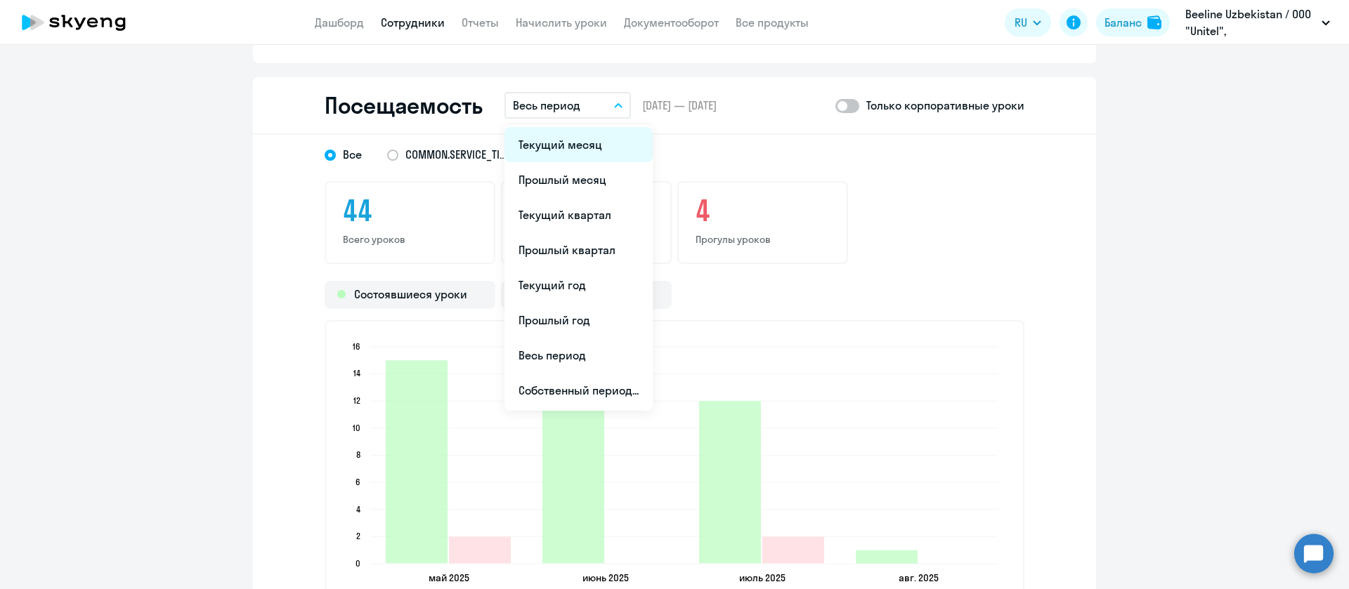
click at [549, 137] on li "Текущий месяц" at bounding box center [578, 144] width 148 height 35
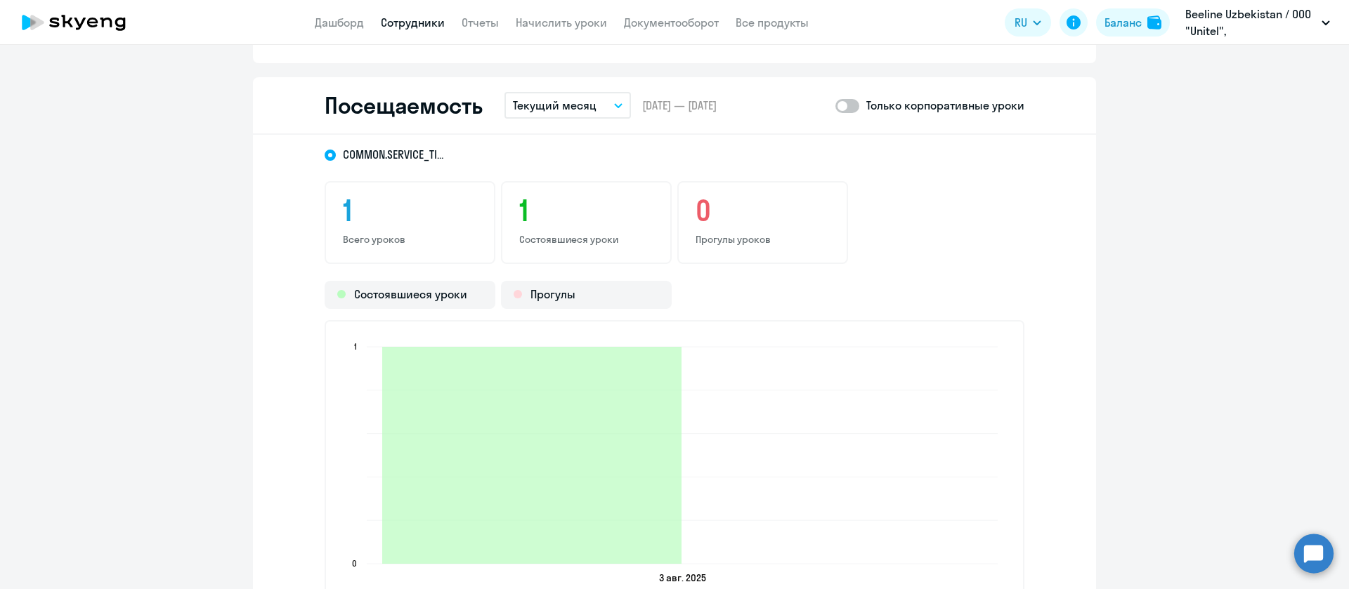
click at [418, 13] on app-header "Дашборд Сотрудники Отчеты Начислить уроки Документооборот Все продукты Дашборд …" at bounding box center [674, 22] width 1349 height 45
click at [418, 14] on app-menu-item-link "Сотрудники" at bounding box center [413, 23] width 64 height 18
click at [408, 27] on link "Сотрудники" at bounding box center [413, 22] width 64 height 14
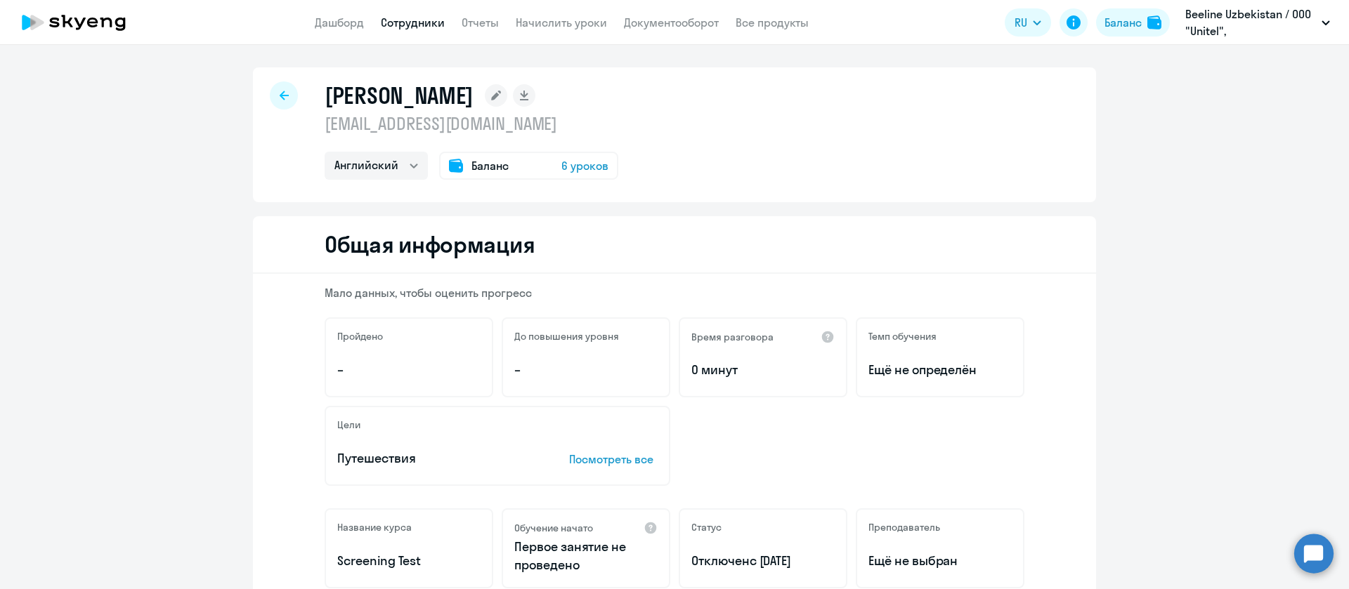
select select "30"
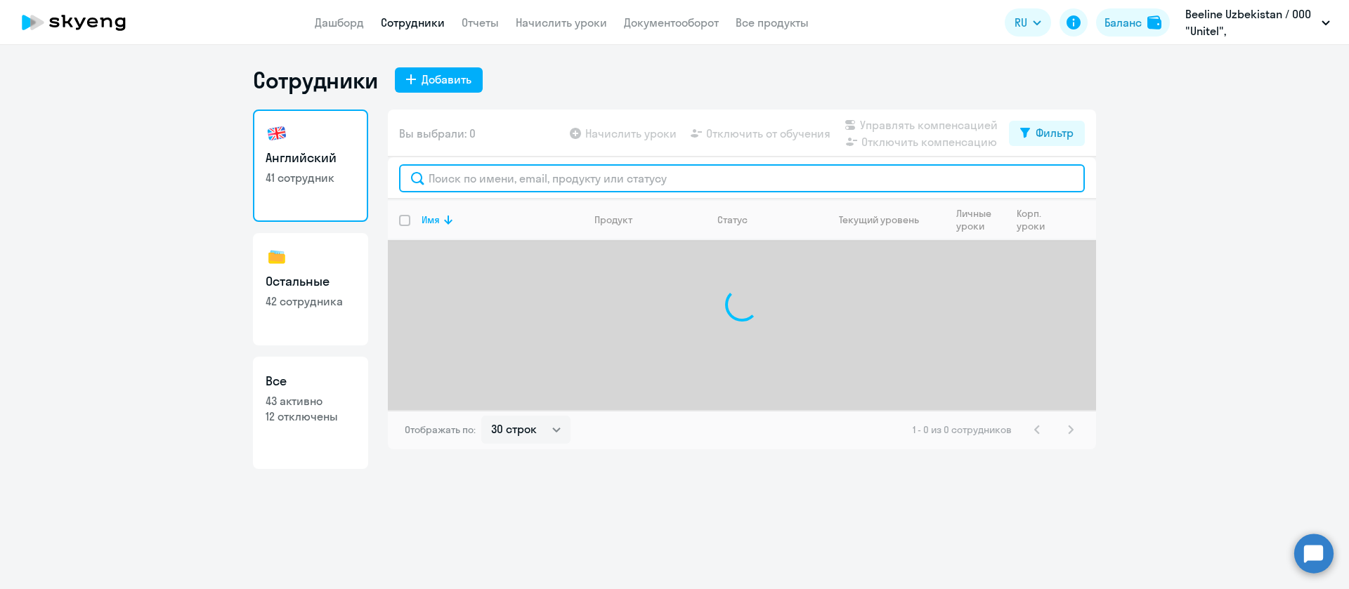
click at [438, 188] on input "text" at bounding box center [742, 178] width 686 height 28
paste input "Axrorov"
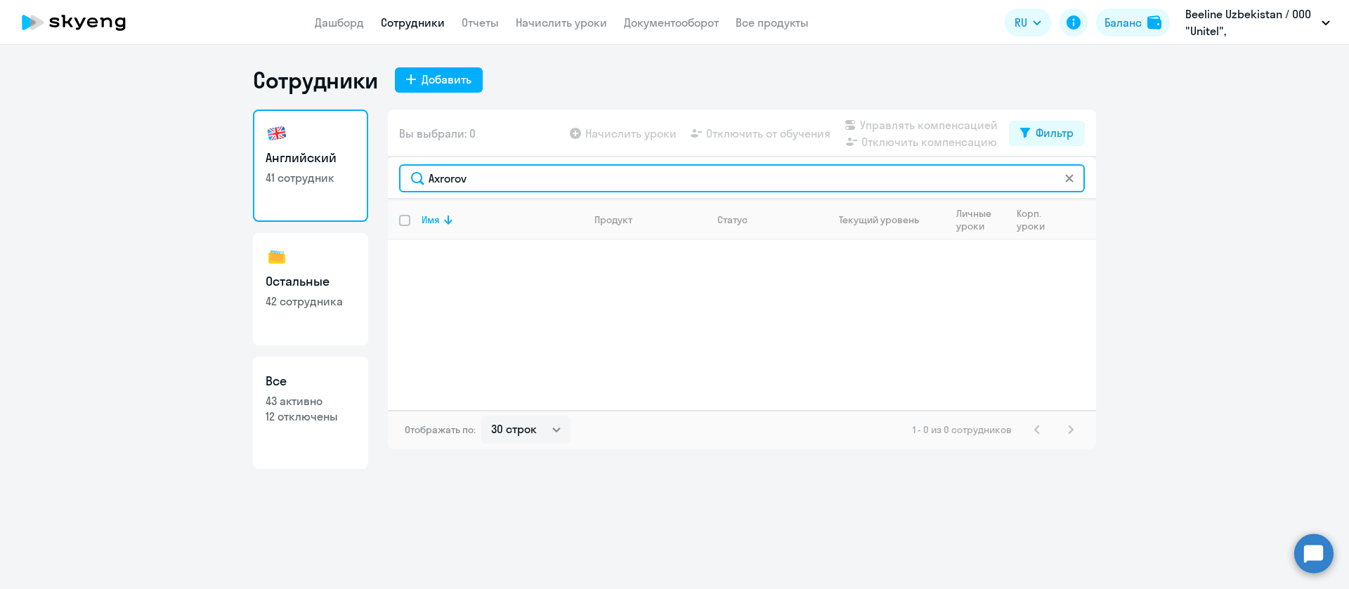
type input "Axrorov"
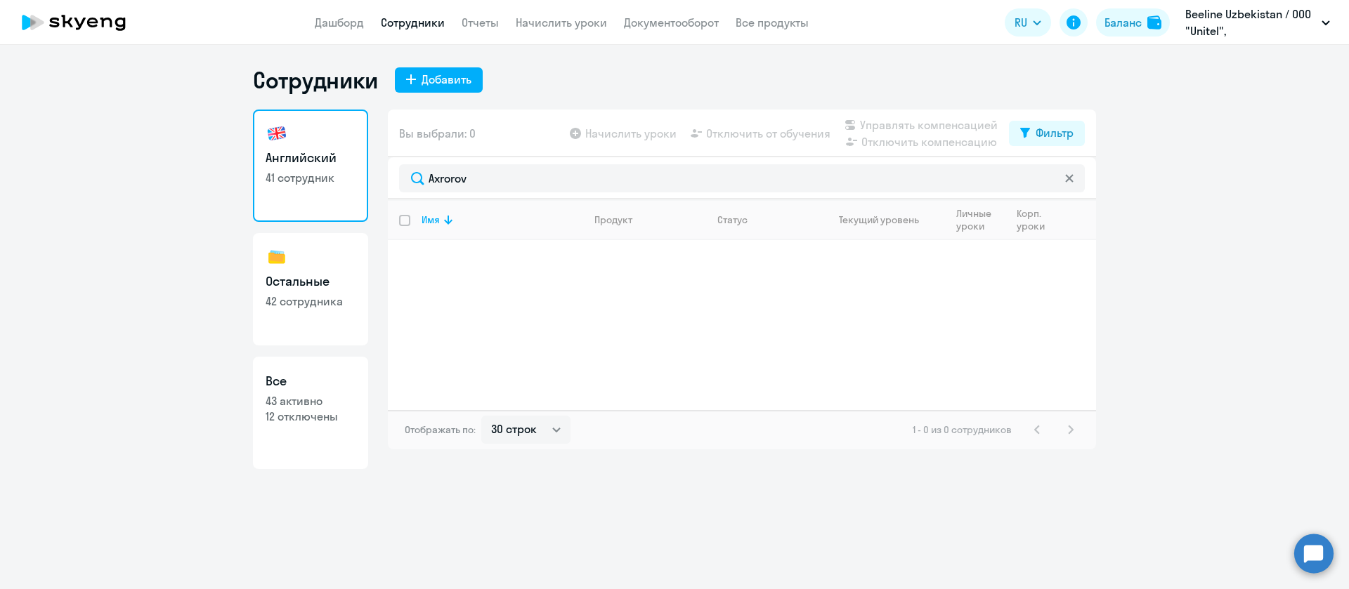
click at [1085, 134] on div "Вы выбрали: 0 Начислить уроки Отключить от обучения Управлять компенсацией Откл…" at bounding box center [742, 134] width 708 height 48
click at [1072, 136] on div "Фильтр" at bounding box center [1054, 132] width 38 height 17
click at [1059, 180] on span at bounding box center [1061, 179] width 24 height 14
click at [1049, 179] on input "checkbox" at bounding box center [1049, 178] width 1 height 1
checkbox input "true"
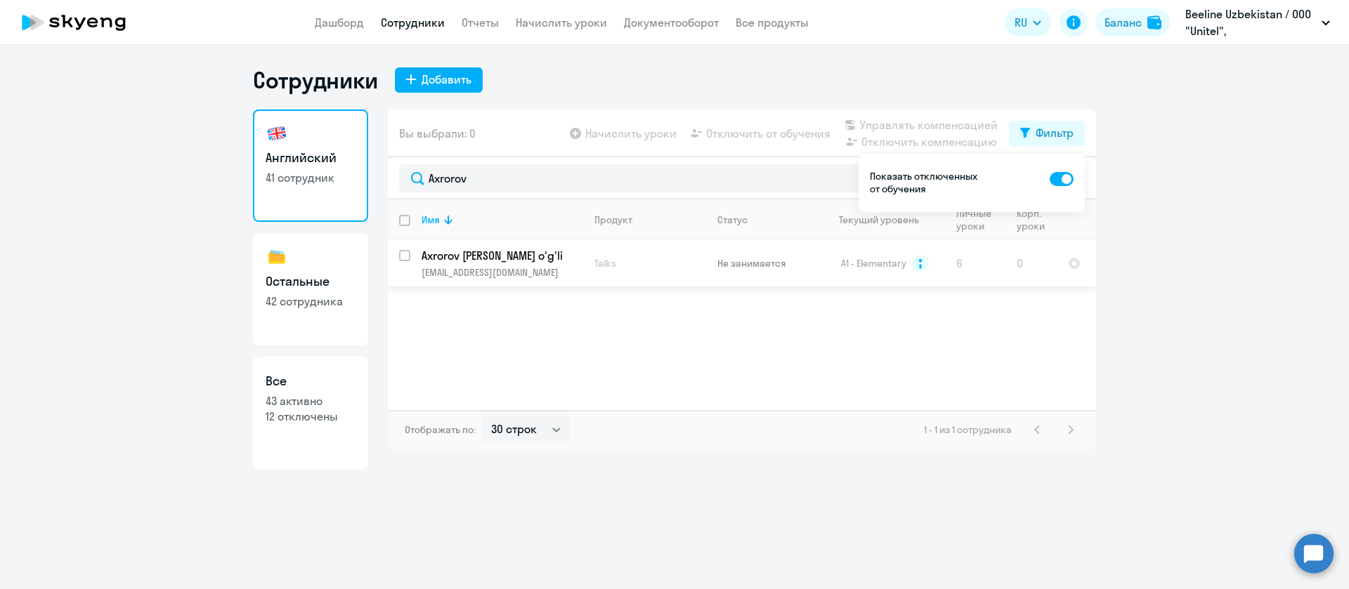
click at [479, 263] on p "Axrorov Telman Botir o'g'li" at bounding box center [500, 255] width 159 height 15
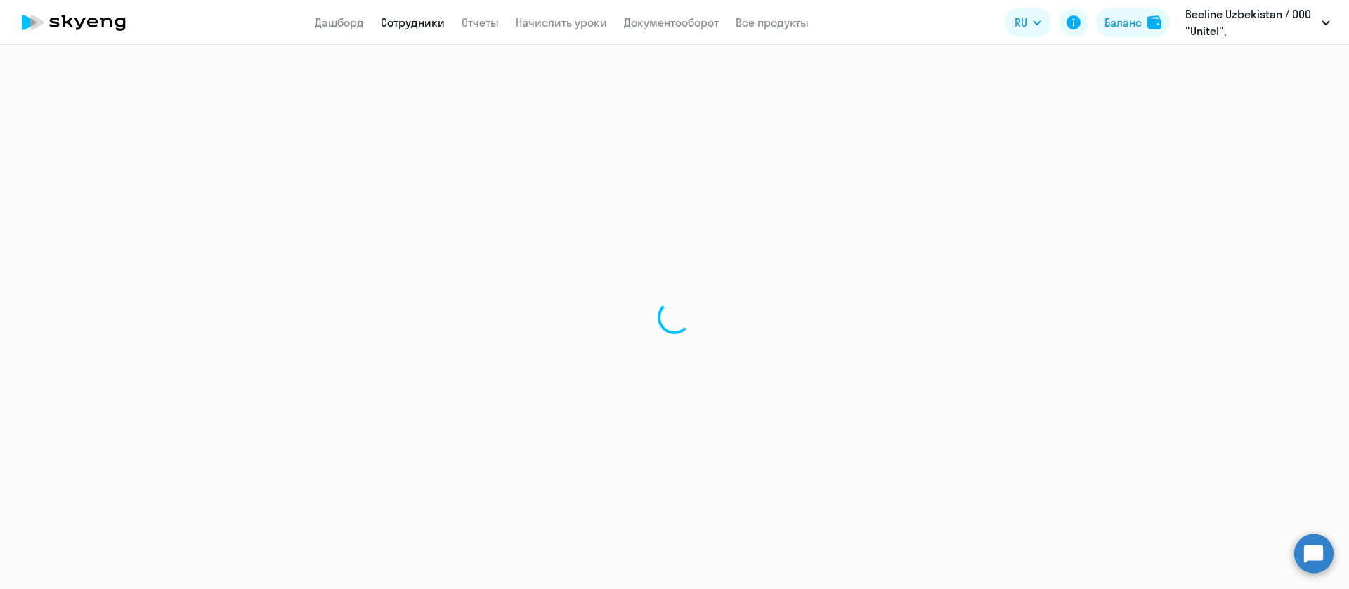
select select "english"
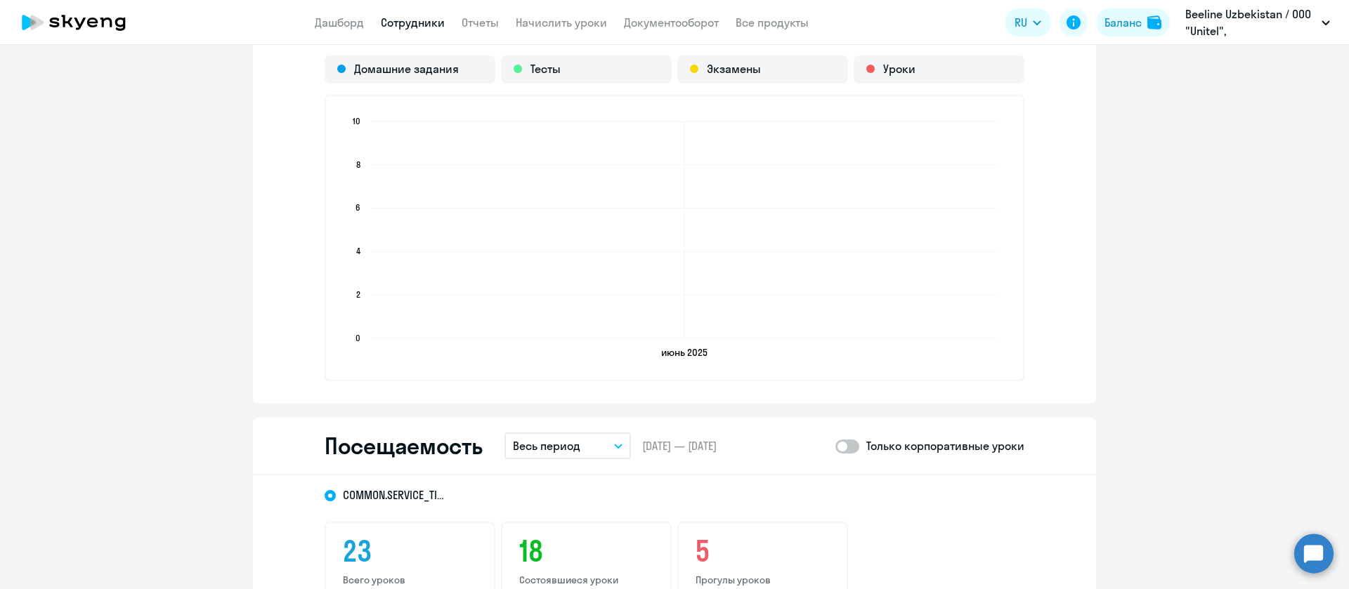
scroll to position [1475, 0]
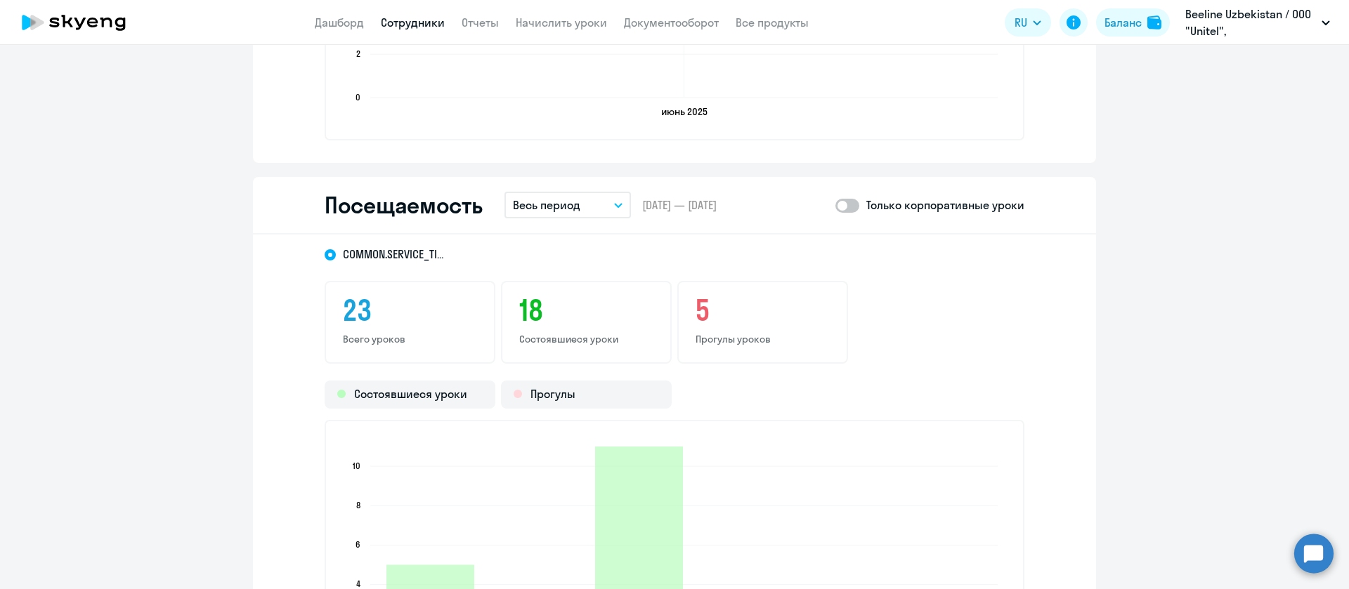
click at [553, 202] on p "Весь период" at bounding box center [546, 205] width 67 height 17
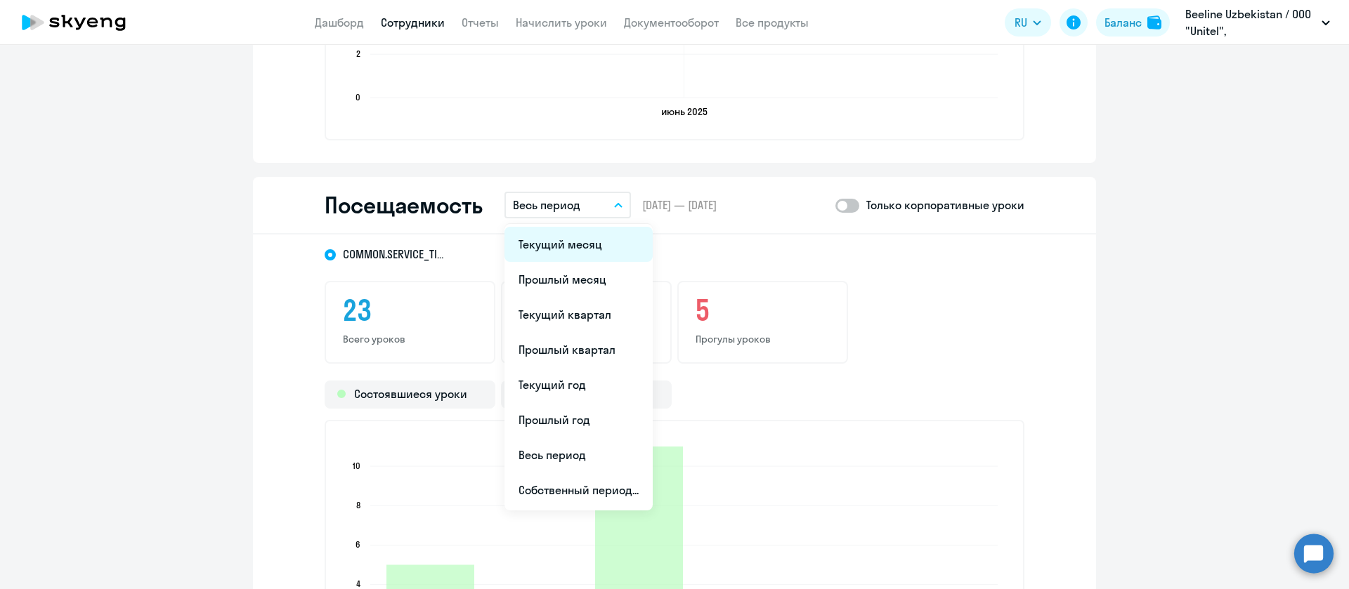
click at [563, 235] on li "Текущий месяц" at bounding box center [578, 244] width 148 height 35
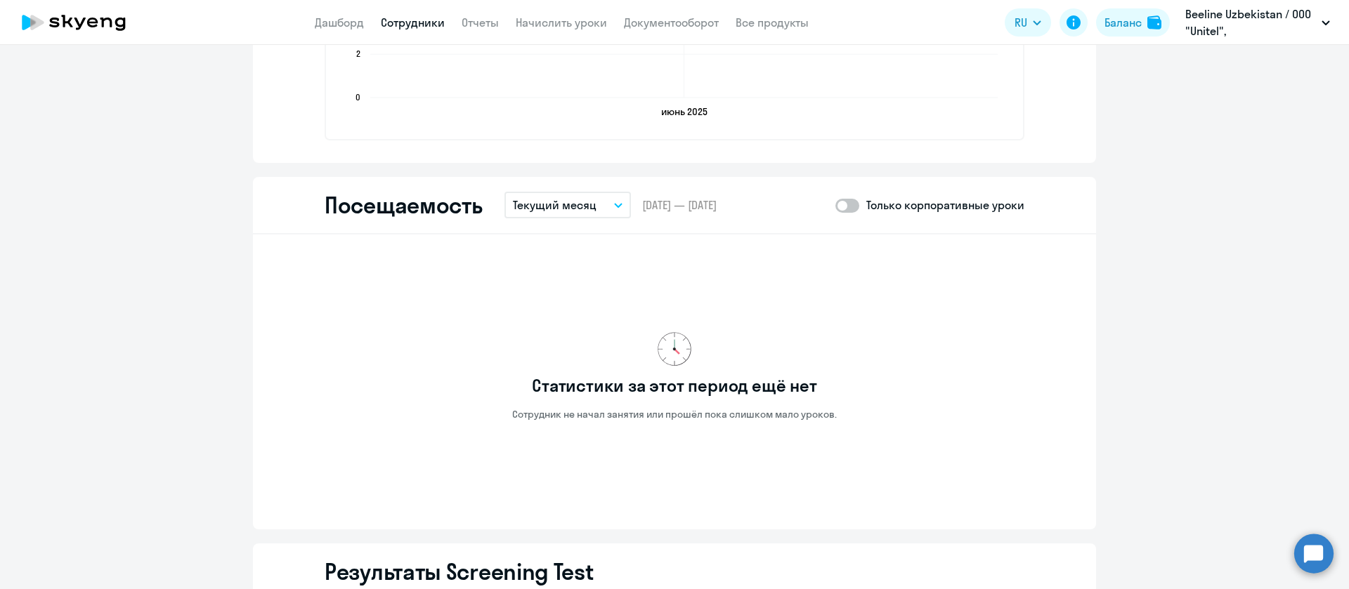
click at [412, 14] on app-menu-item-link "Сотрудники" at bounding box center [413, 23] width 64 height 18
click at [412, 23] on link "Сотрудники" at bounding box center [413, 22] width 64 height 14
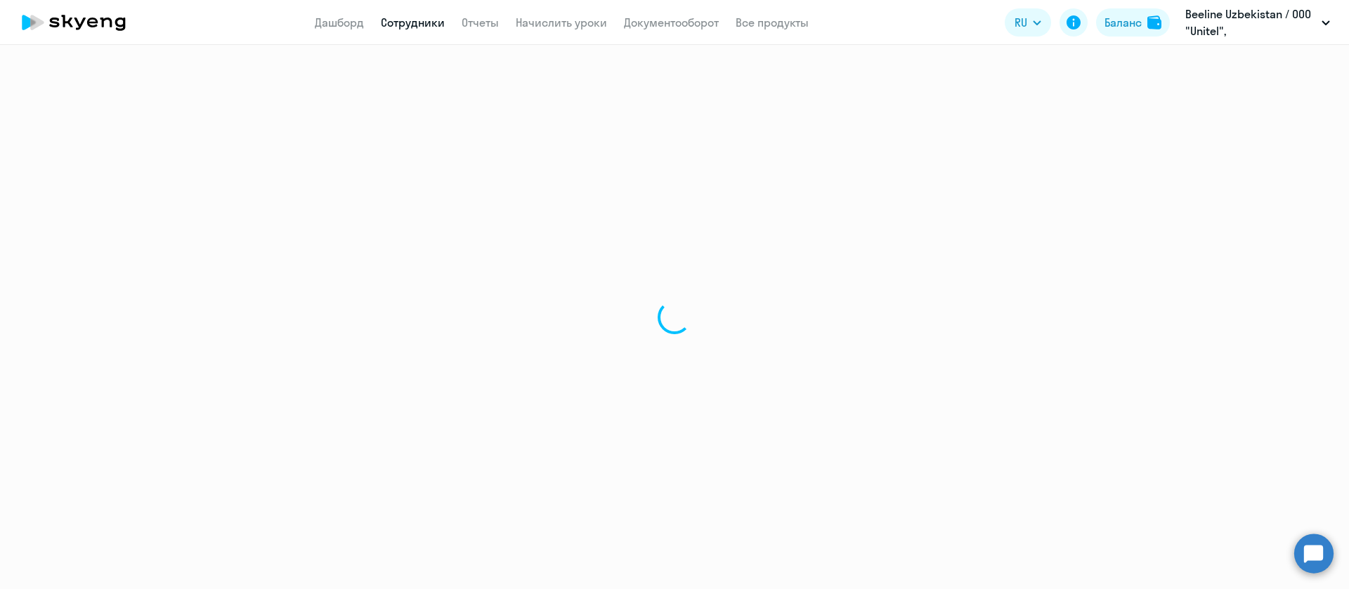
select select "30"
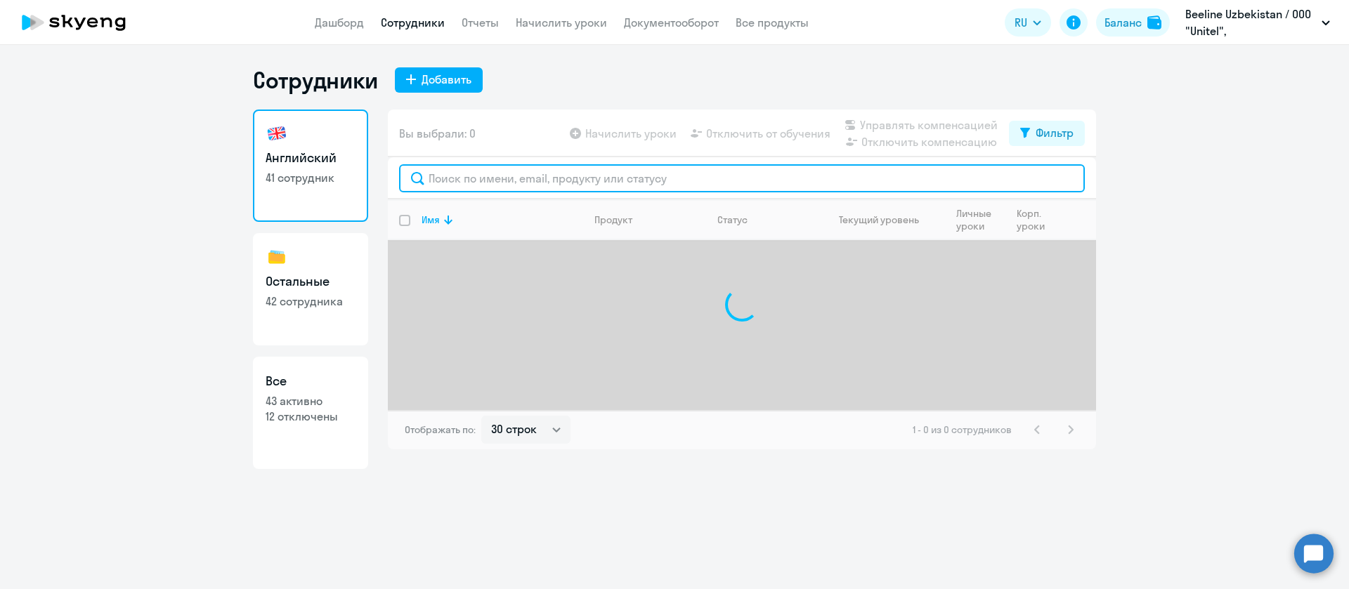
click at [518, 180] on input "text" at bounding box center [742, 178] width 686 height 28
paste input "Aydarova"
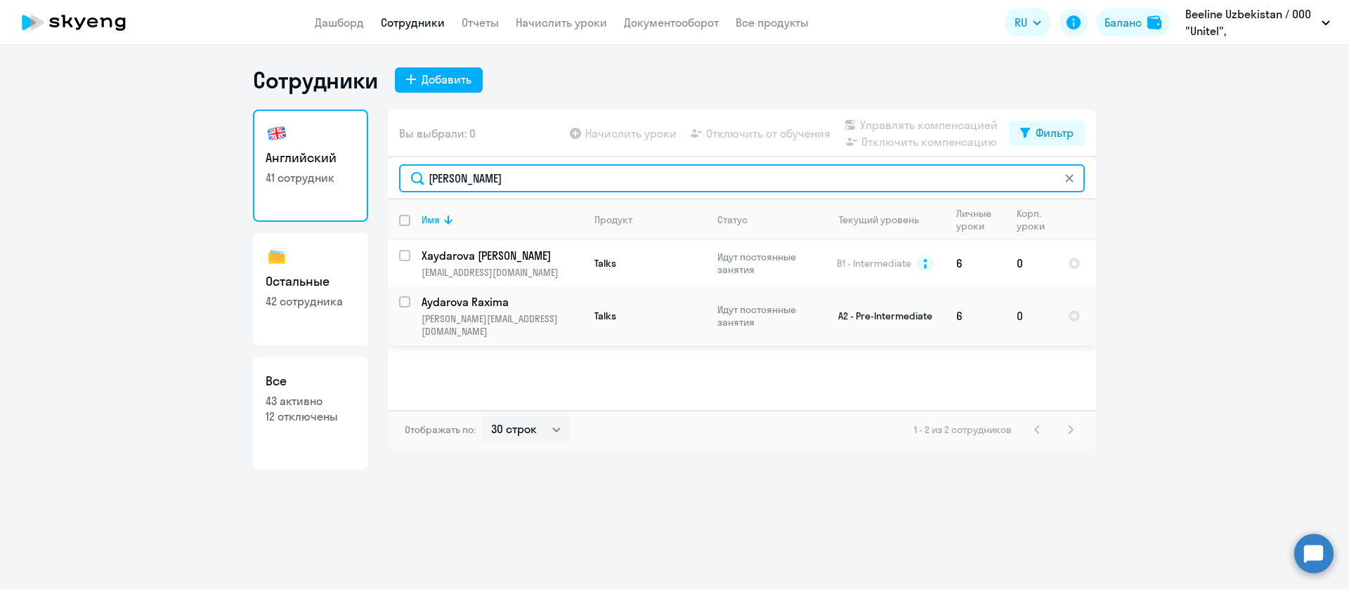
type input "Aydarova"
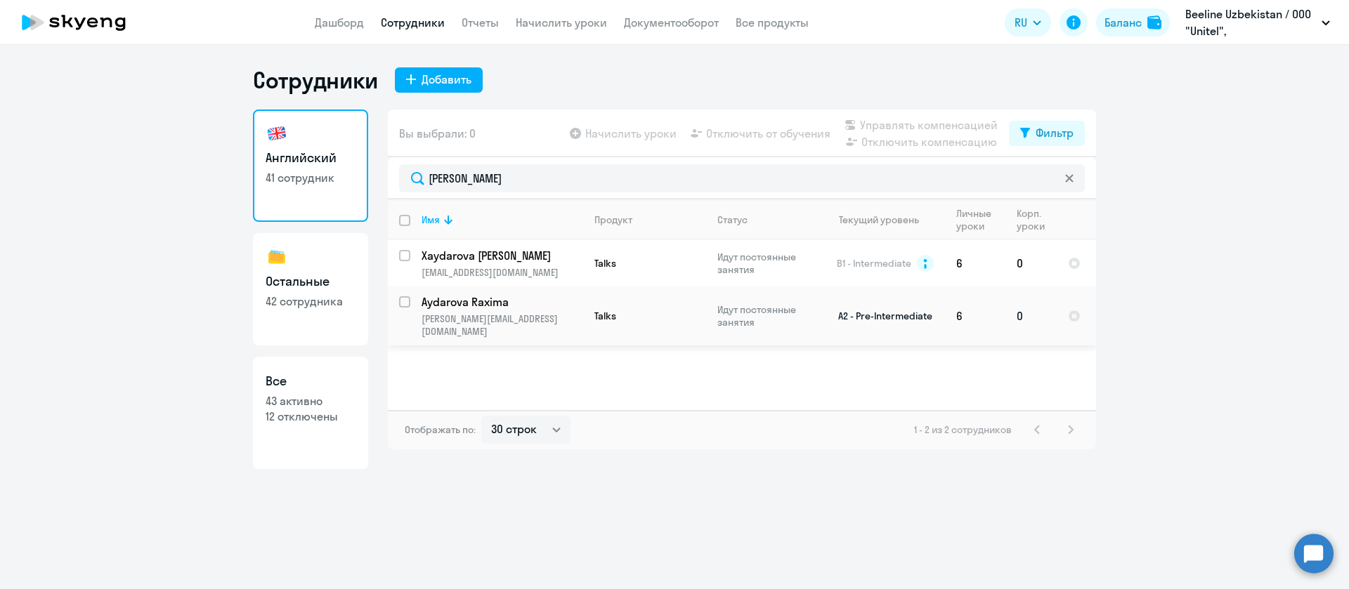
click at [491, 310] on td "Aydarova Raxima raydarova@beeline.uz" at bounding box center [496, 316] width 173 height 59
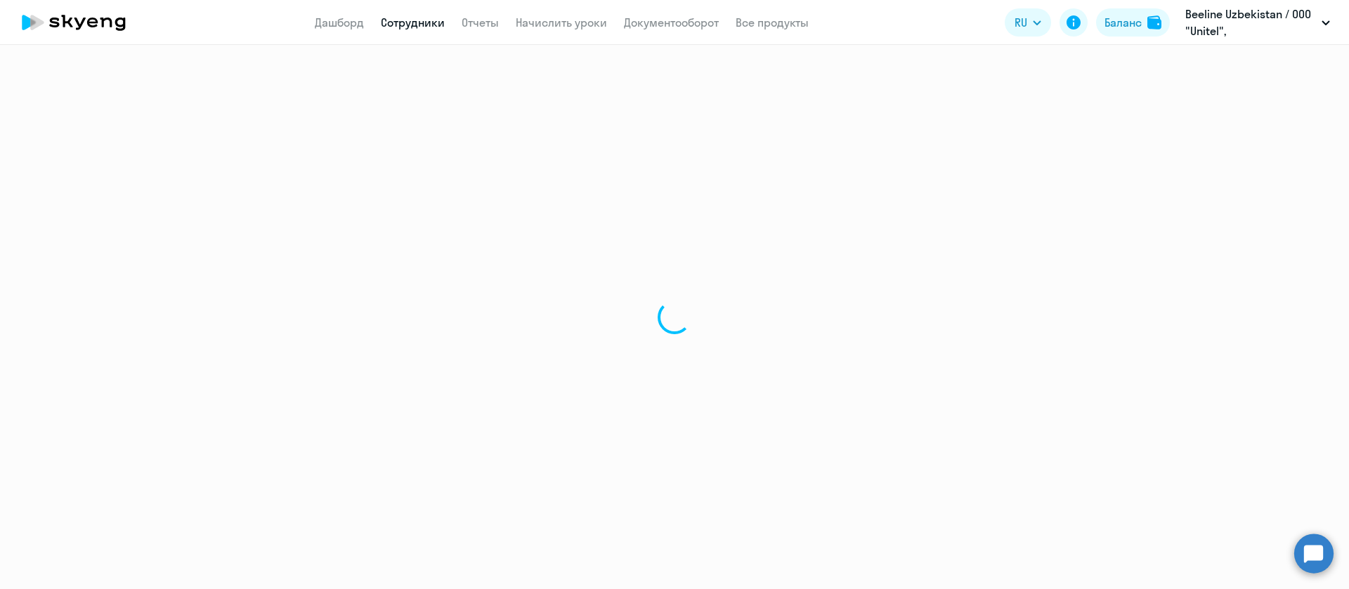
select select "english"
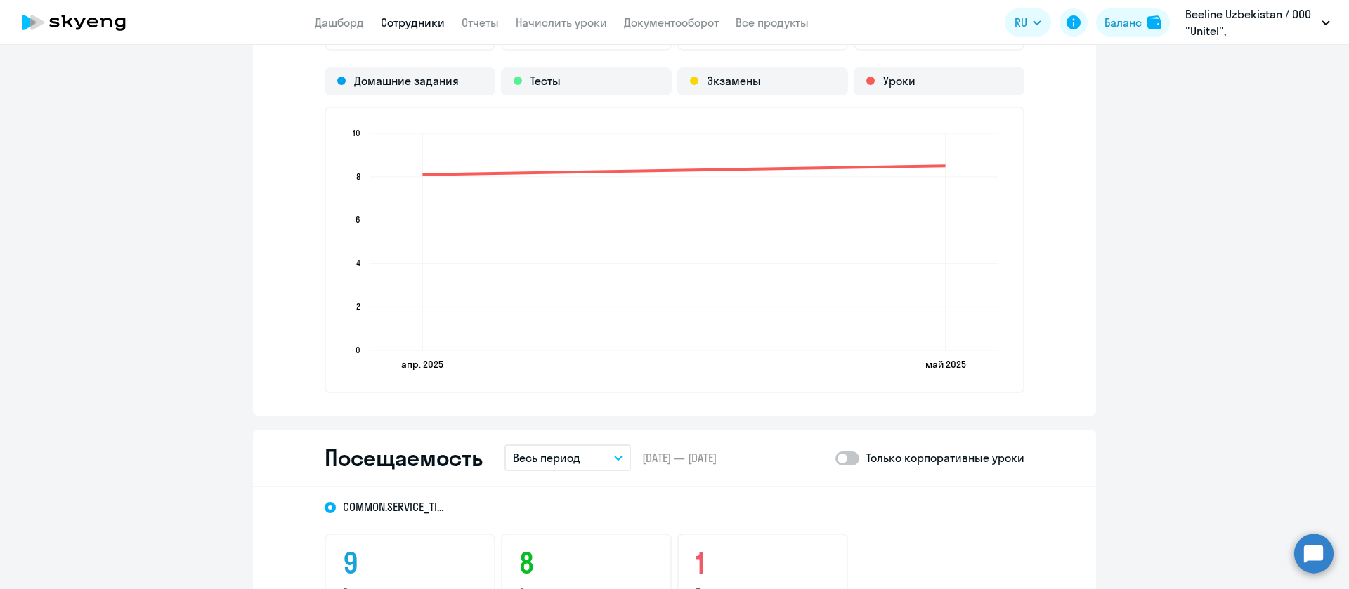
scroll to position [1354, 0]
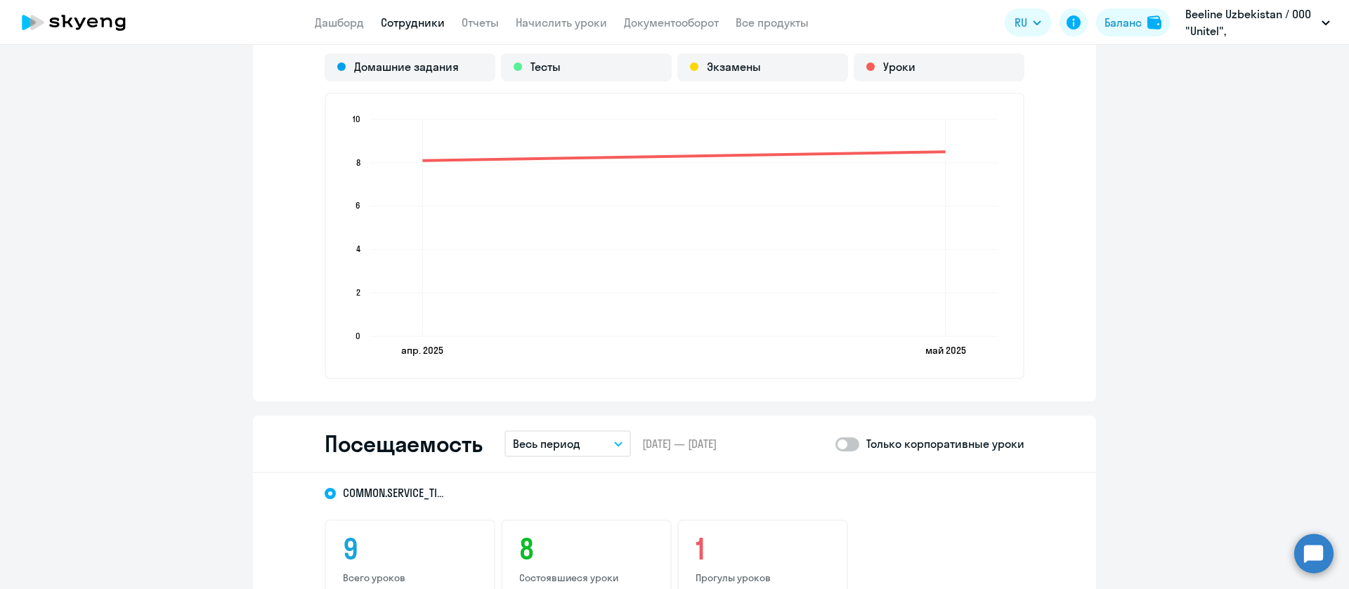
click at [581, 448] on button "Весь период" at bounding box center [567, 444] width 126 height 27
click at [582, 473] on li "Текущий месяц" at bounding box center [578, 483] width 148 height 35
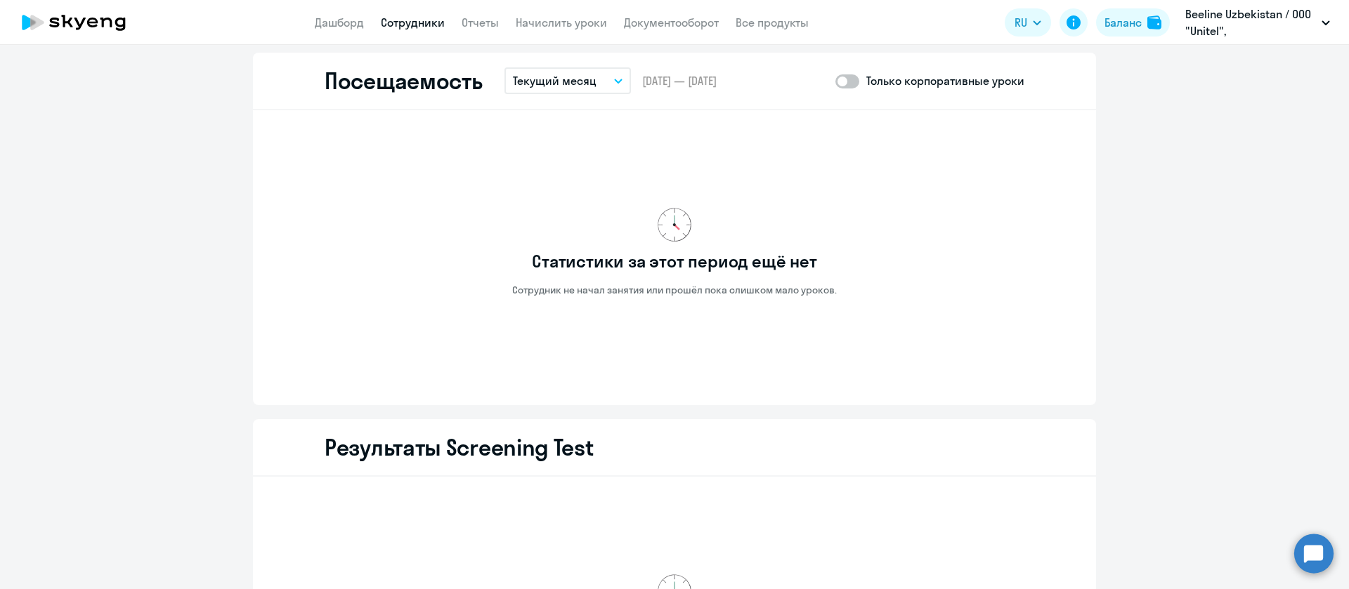
scroll to position [1776, 0]
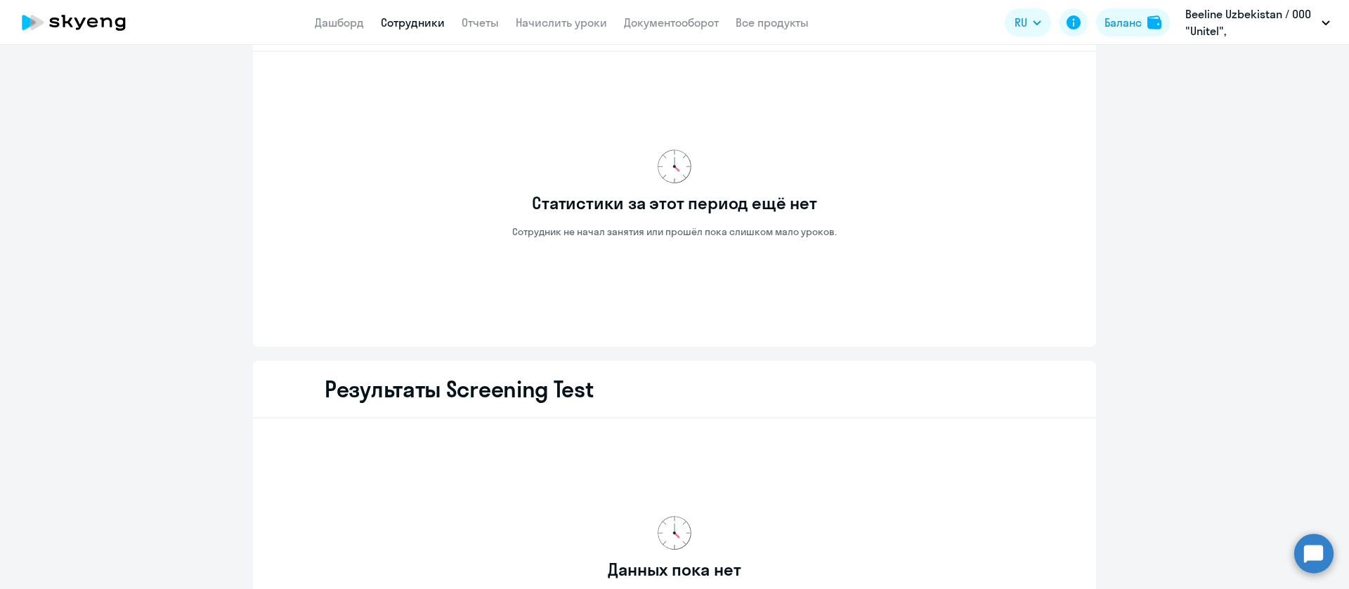
click at [425, 22] on link "Сотрудники" at bounding box center [413, 22] width 64 height 14
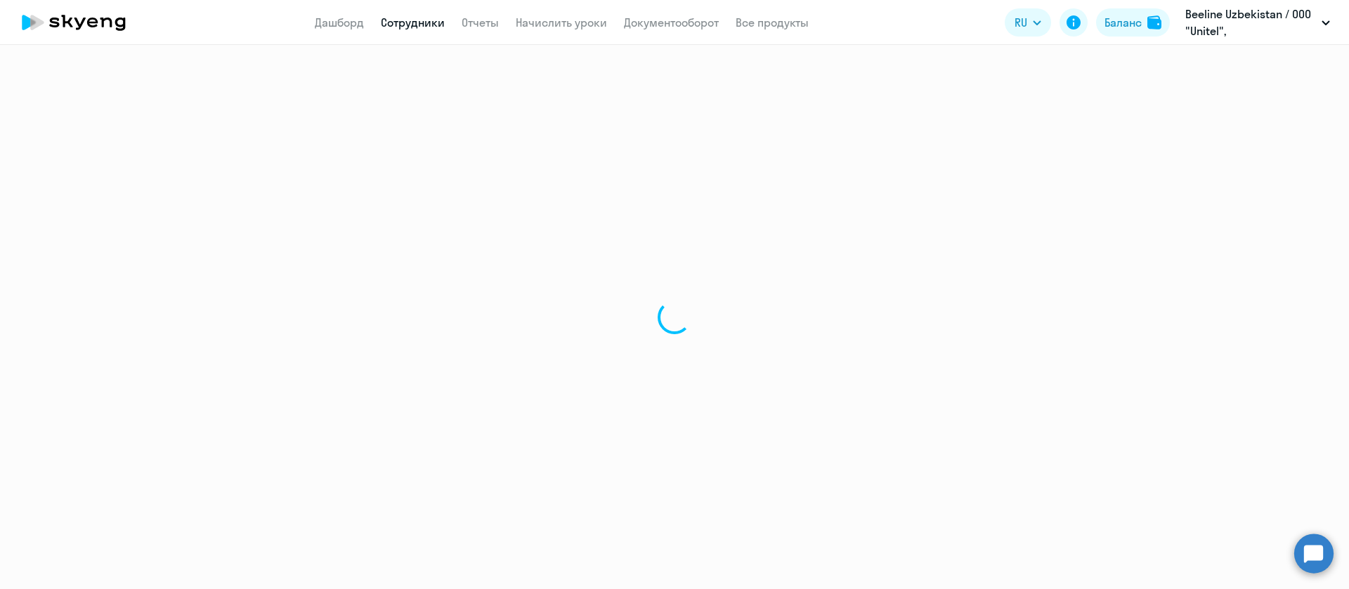
select select "30"
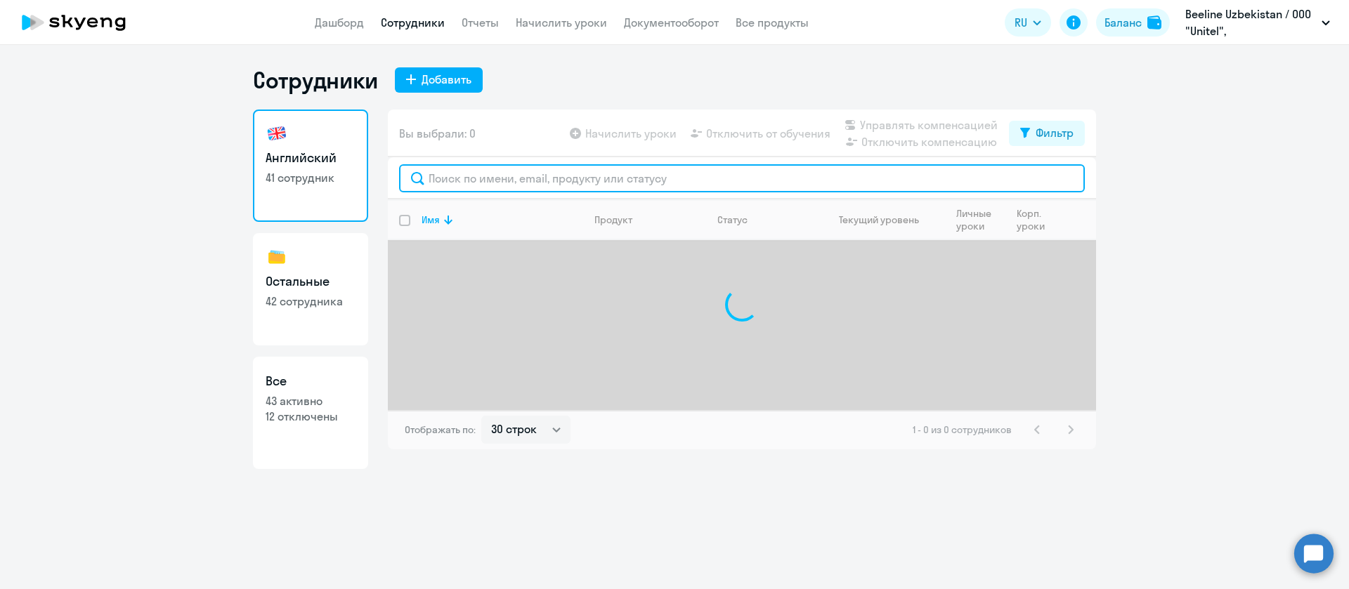
click at [490, 177] on input "text" at bounding box center [742, 178] width 686 height 28
paste input "Borunov"
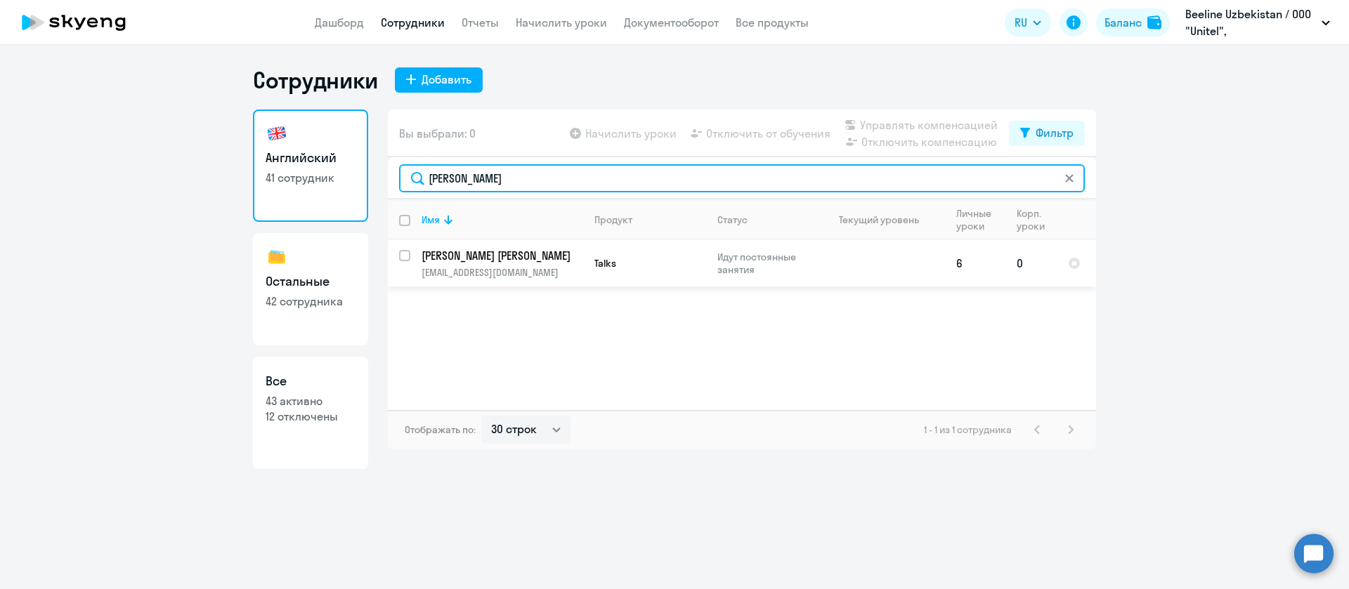
type input "Borunov"
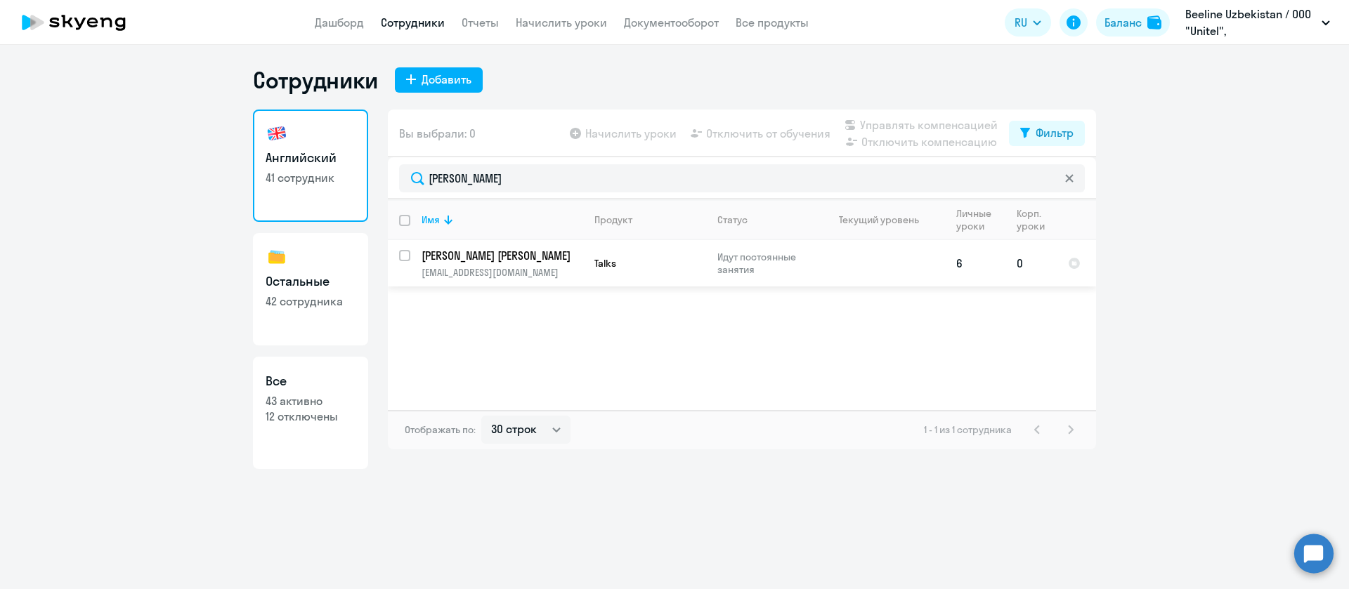
click at [486, 264] on td "Borunov Sergei Anatolyevich sborunov@beeline.uz" at bounding box center [496, 263] width 173 height 46
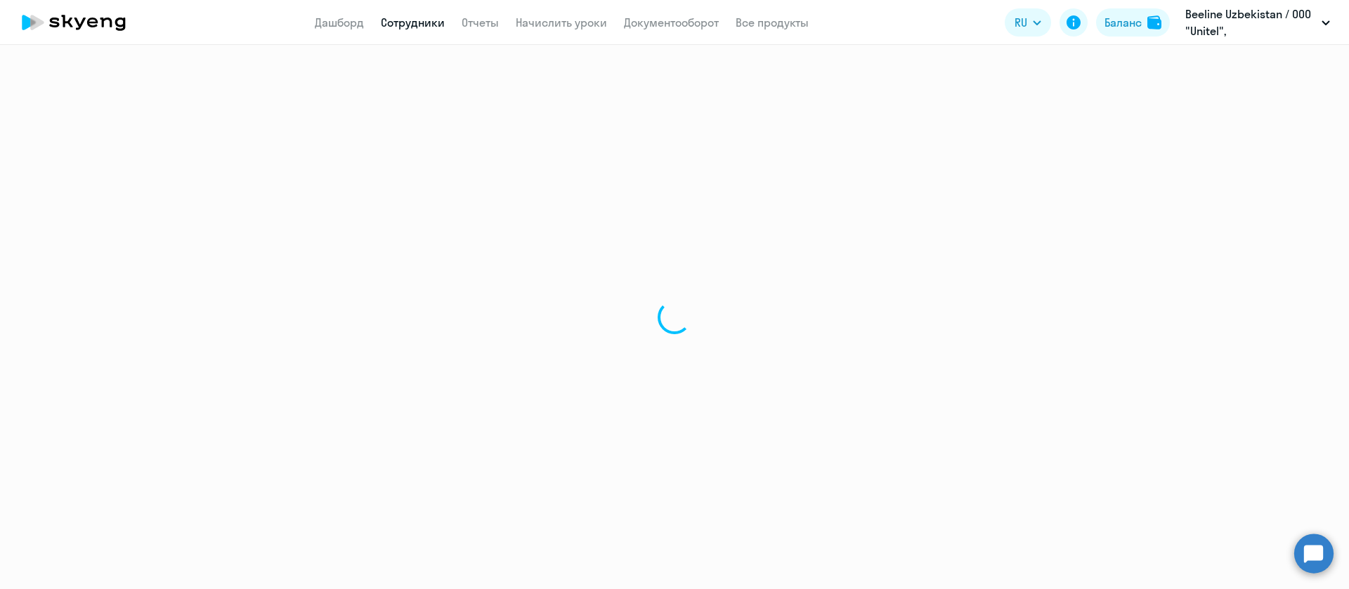
select select "english"
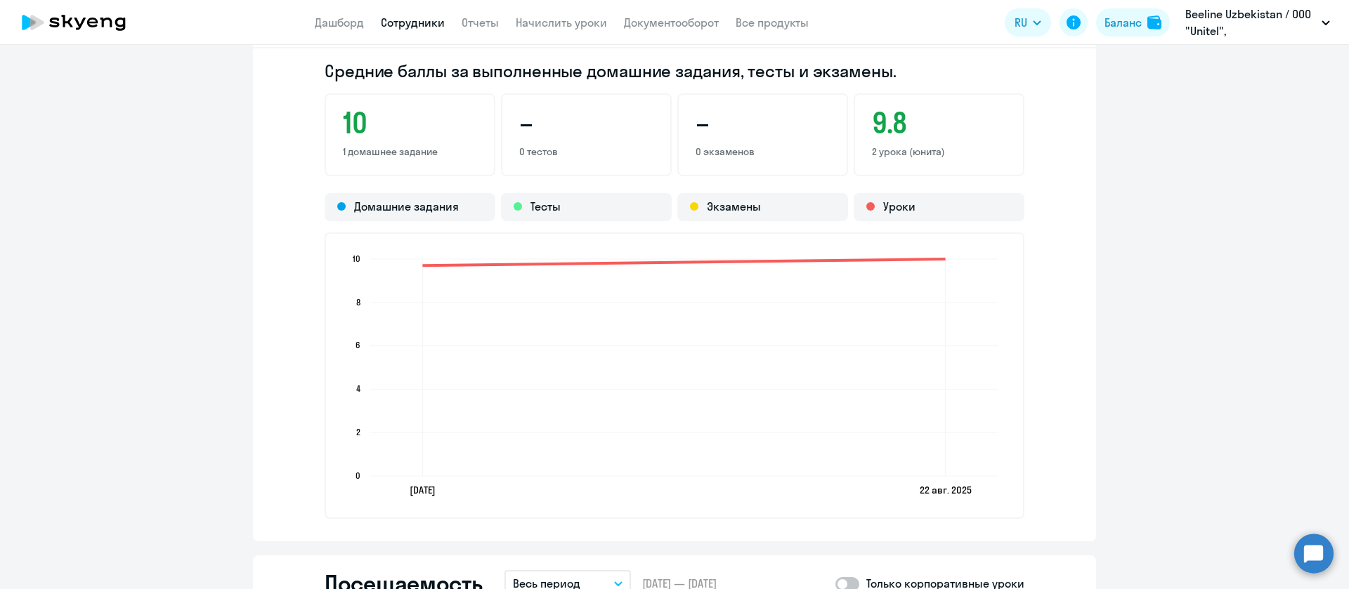
scroll to position [1475, 0]
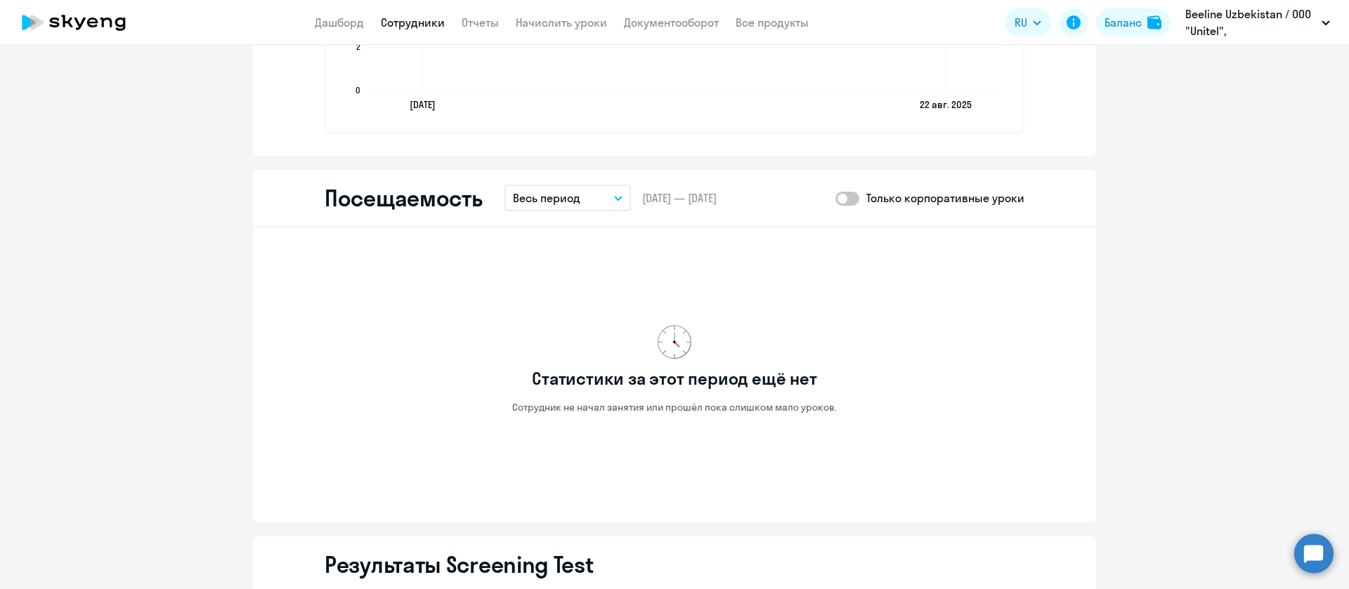
click at [568, 199] on p "Весь период" at bounding box center [546, 198] width 67 height 17
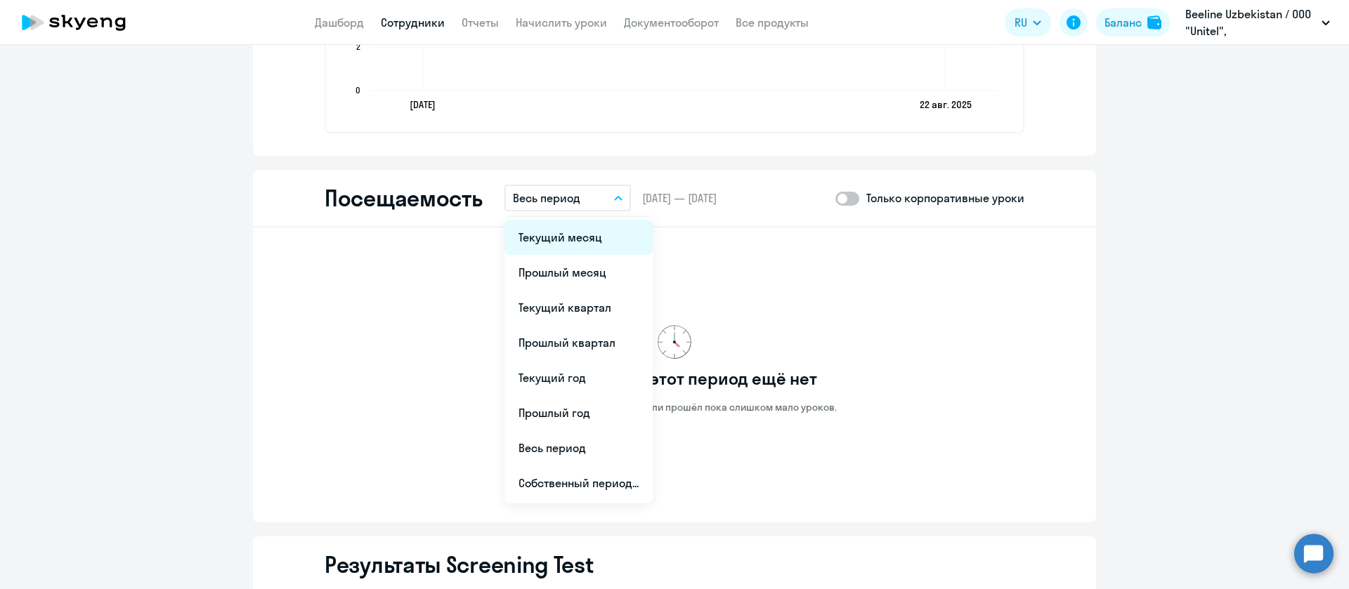
click at [562, 223] on li "Текущий месяц" at bounding box center [578, 237] width 148 height 35
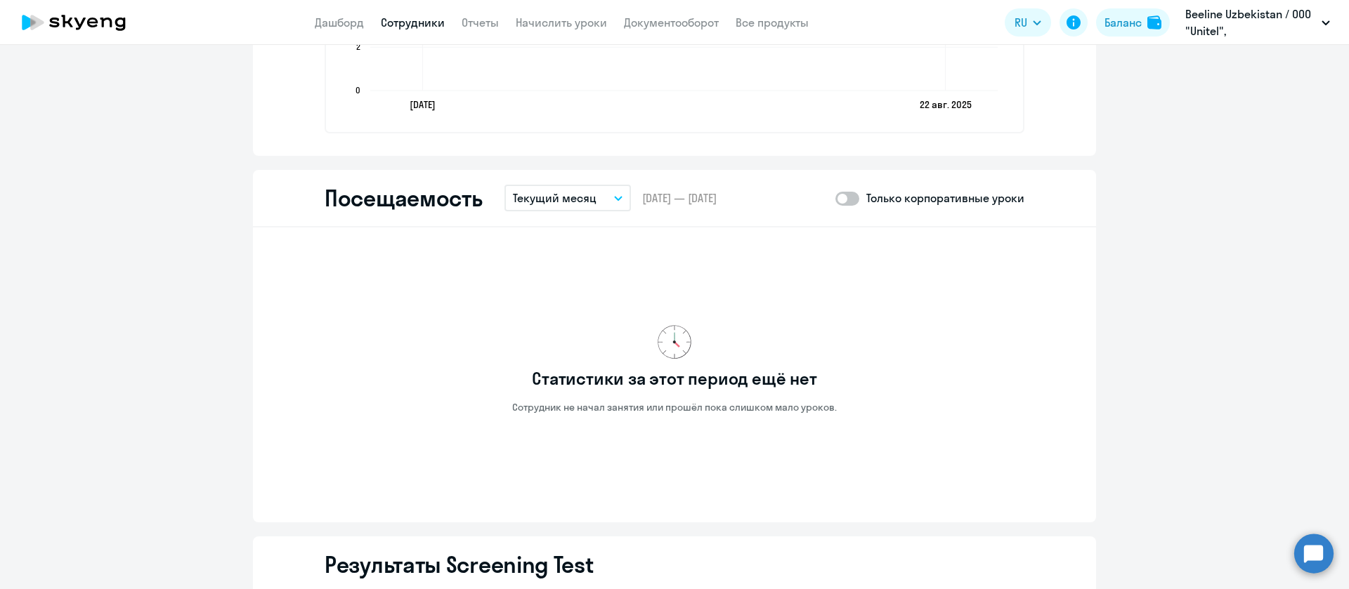
click at [426, 23] on link "Сотрудники" at bounding box center [413, 22] width 64 height 14
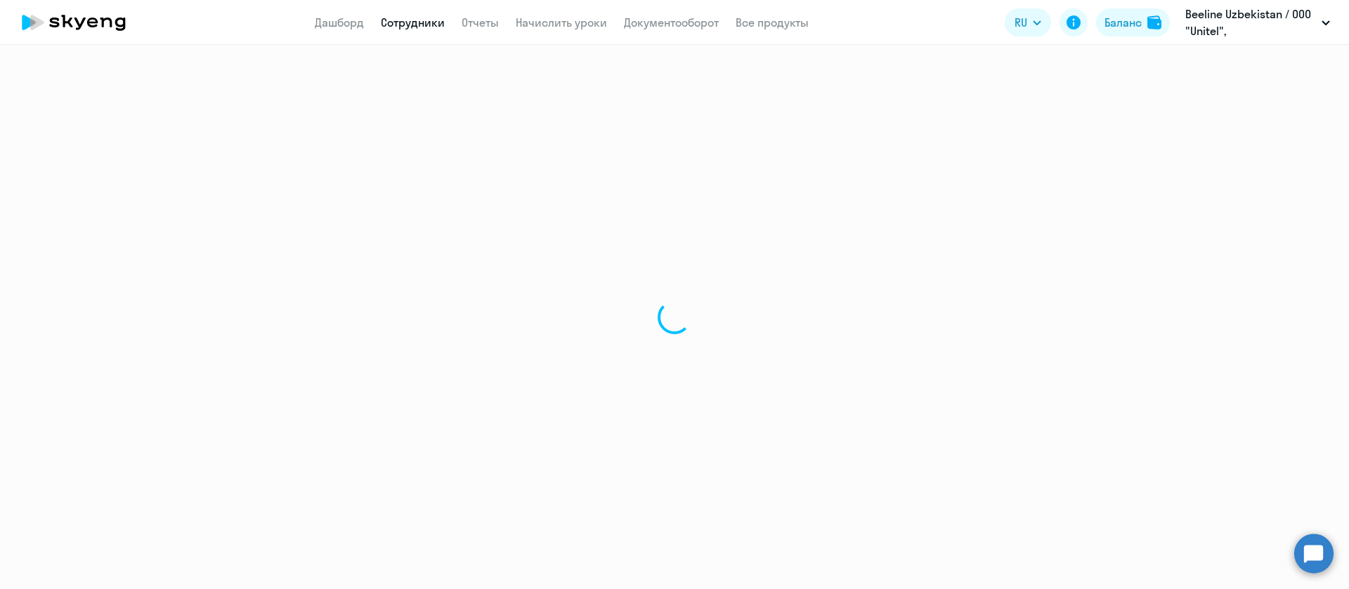
select select "30"
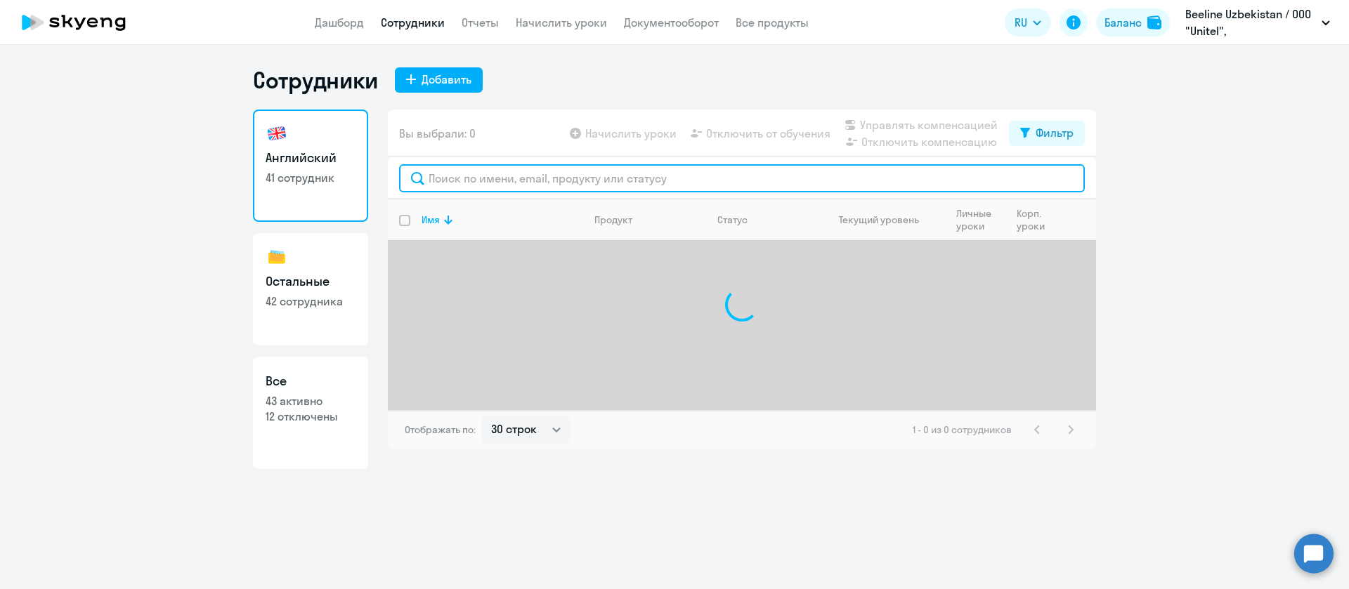
click at [480, 178] on input "text" at bounding box center [742, 178] width 686 height 28
paste input "Bositxonov"
type input "Bositxonov"
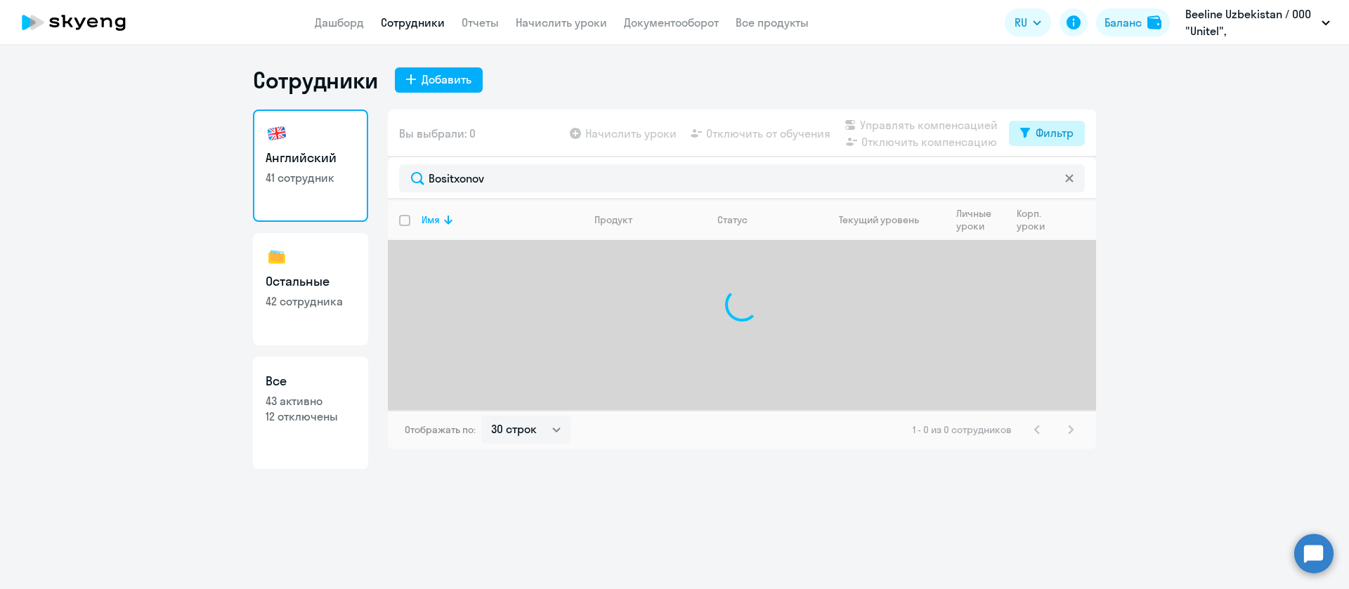
click at [1035, 122] on button "Фильтр" at bounding box center [1047, 133] width 76 height 25
click at [1052, 172] on span at bounding box center [1061, 179] width 24 height 14
click at [1049, 178] on input "checkbox" at bounding box center [1049, 178] width 1 height 1
checkbox input "true"
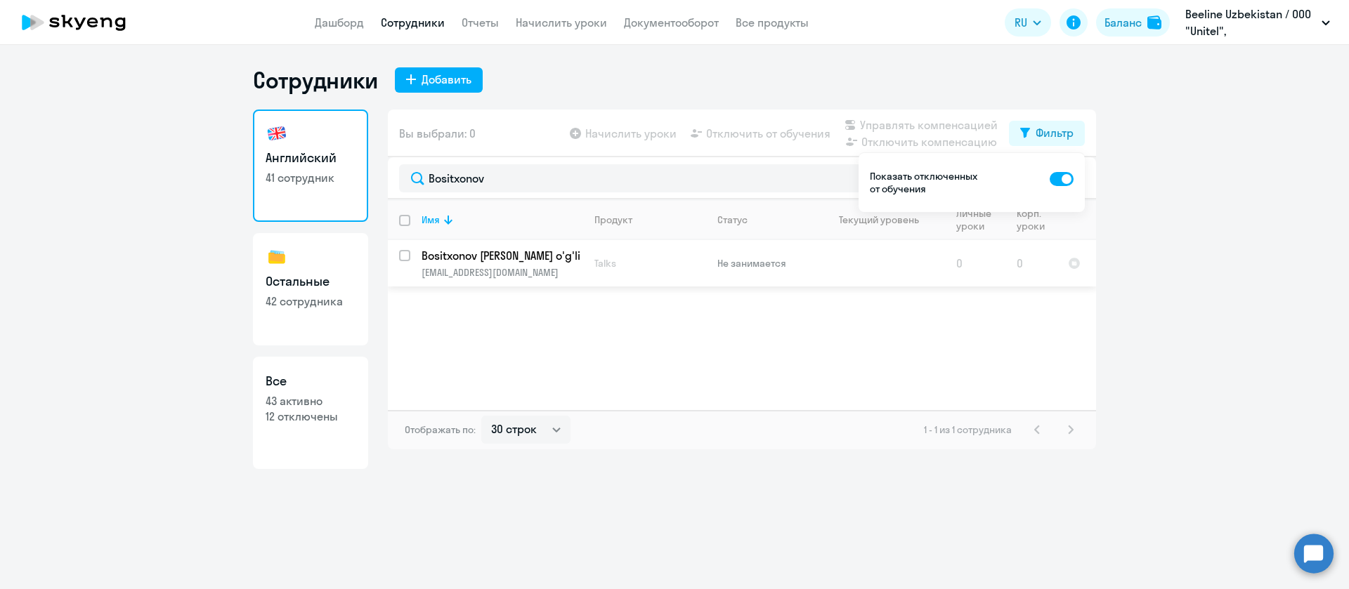
click at [499, 263] on p "Bositxonov Boburshoh Zokirjon o'g'li" at bounding box center [500, 255] width 159 height 15
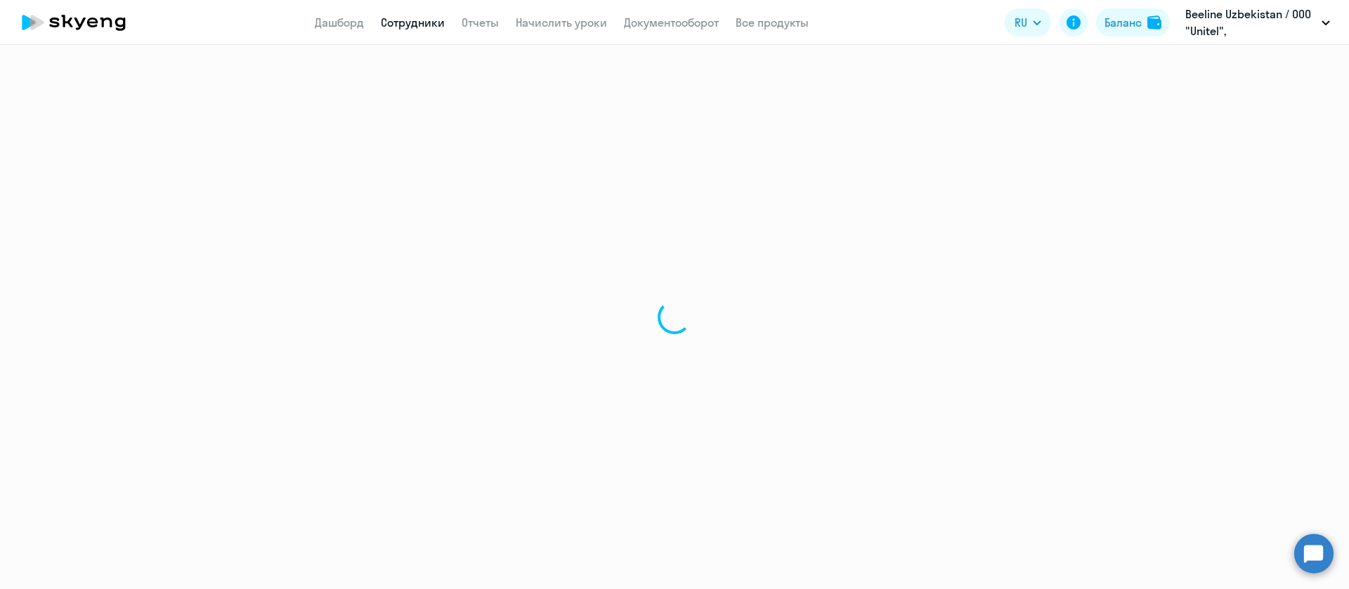
select select "english"
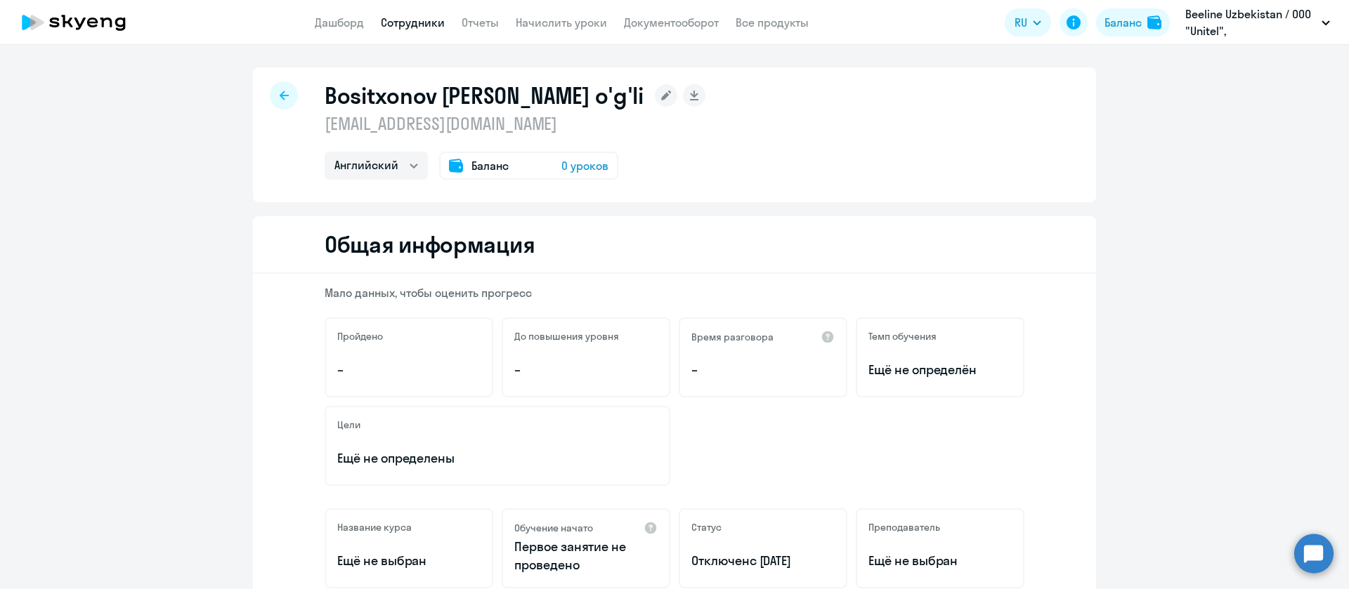
click at [656, 262] on div "Общая информация" at bounding box center [674, 245] width 843 height 58
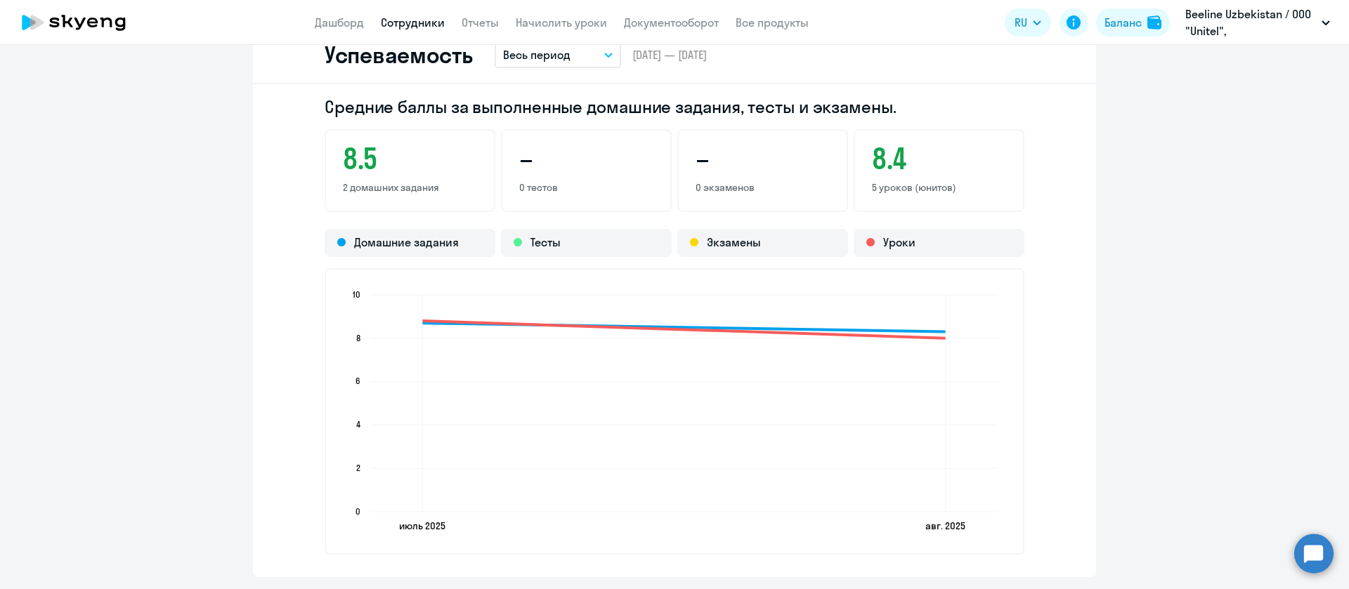
scroll to position [1475, 0]
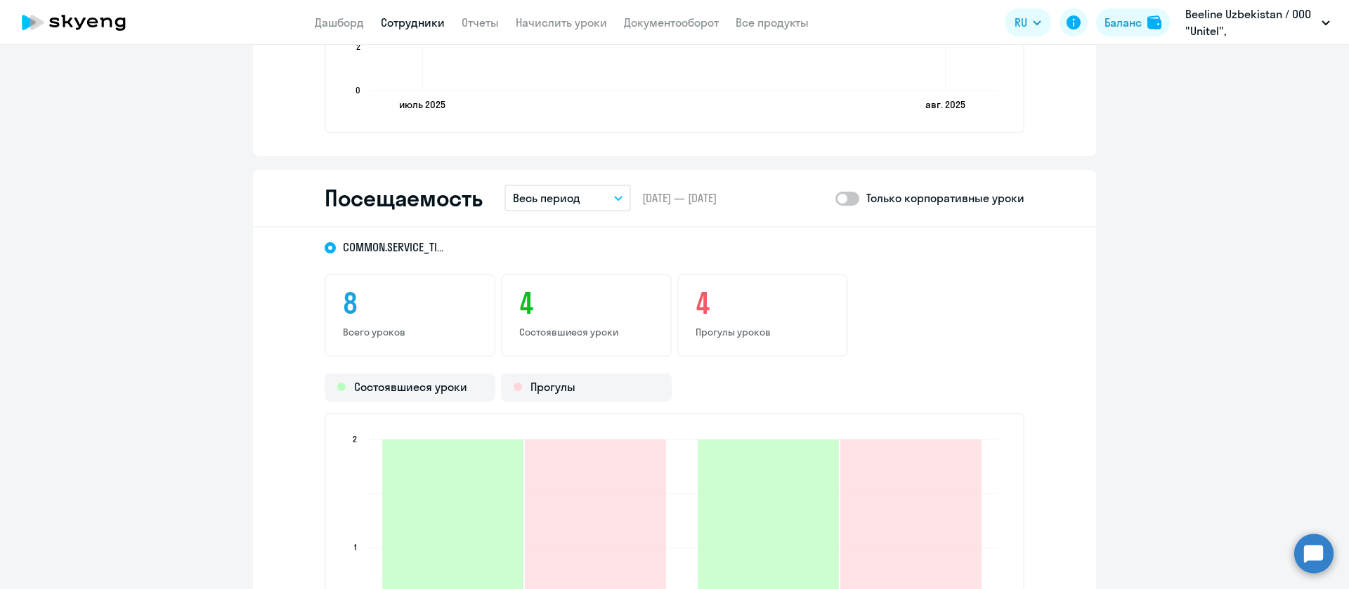
click at [579, 202] on button "Весь период" at bounding box center [567, 198] width 126 height 27
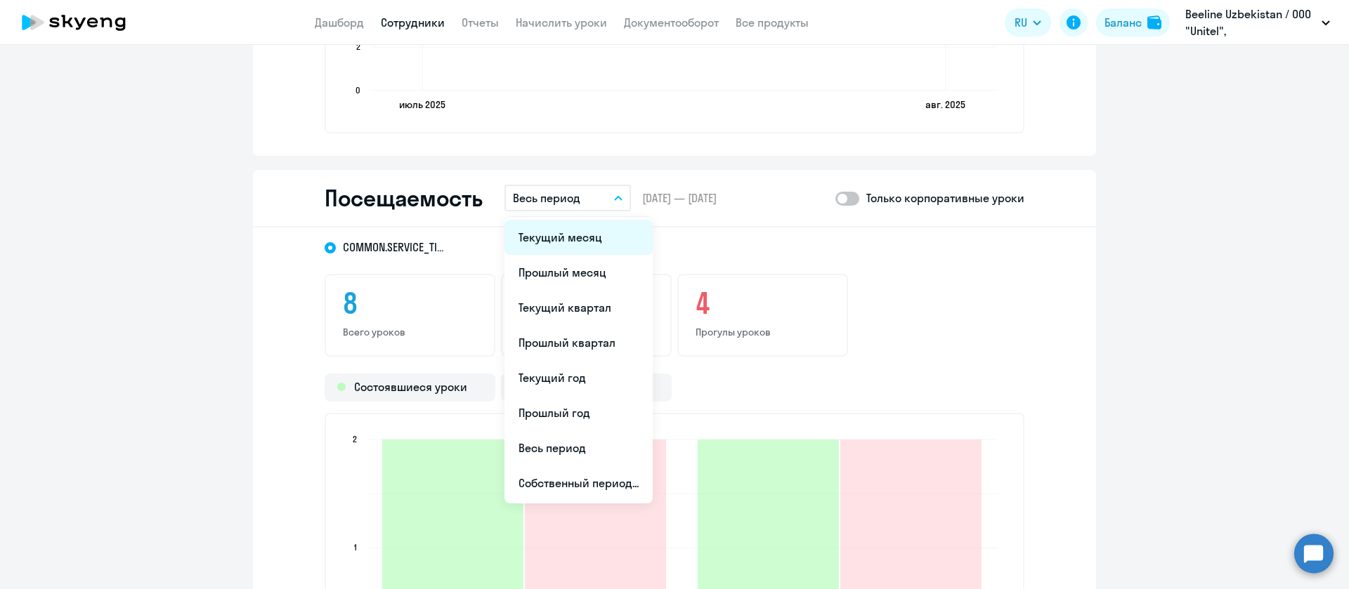
click at [579, 233] on li "Текущий месяц" at bounding box center [578, 237] width 148 height 35
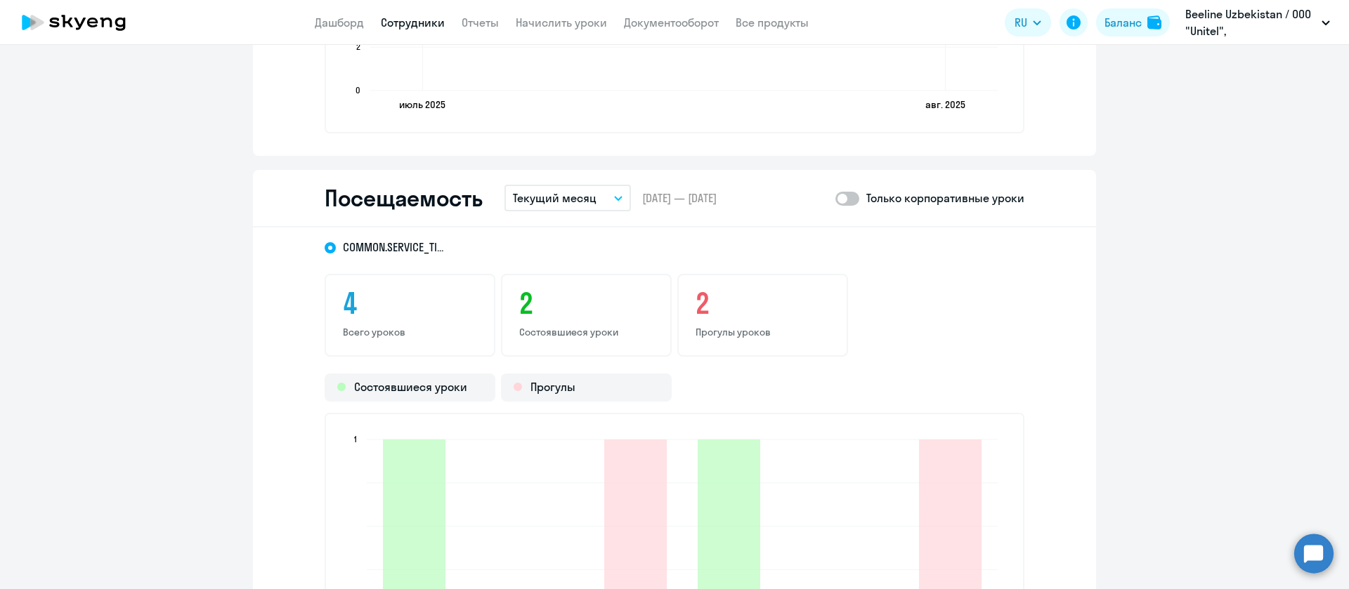
click at [438, 22] on link "Сотрудники" at bounding box center [413, 22] width 64 height 14
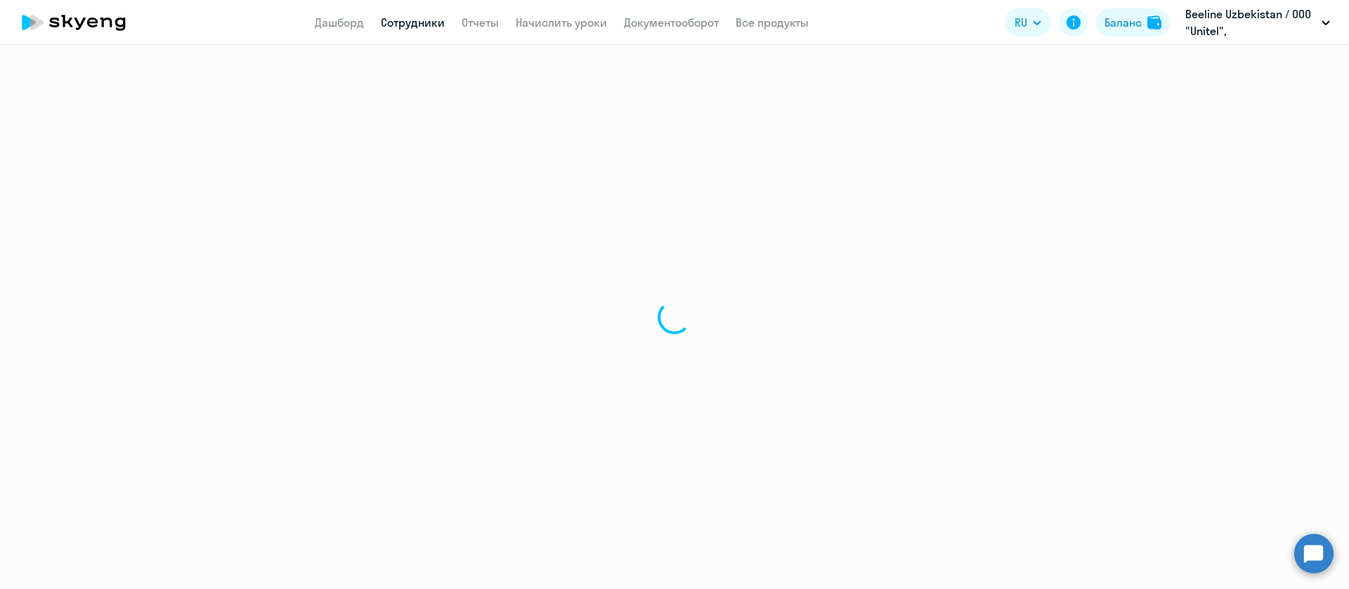
select select "30"
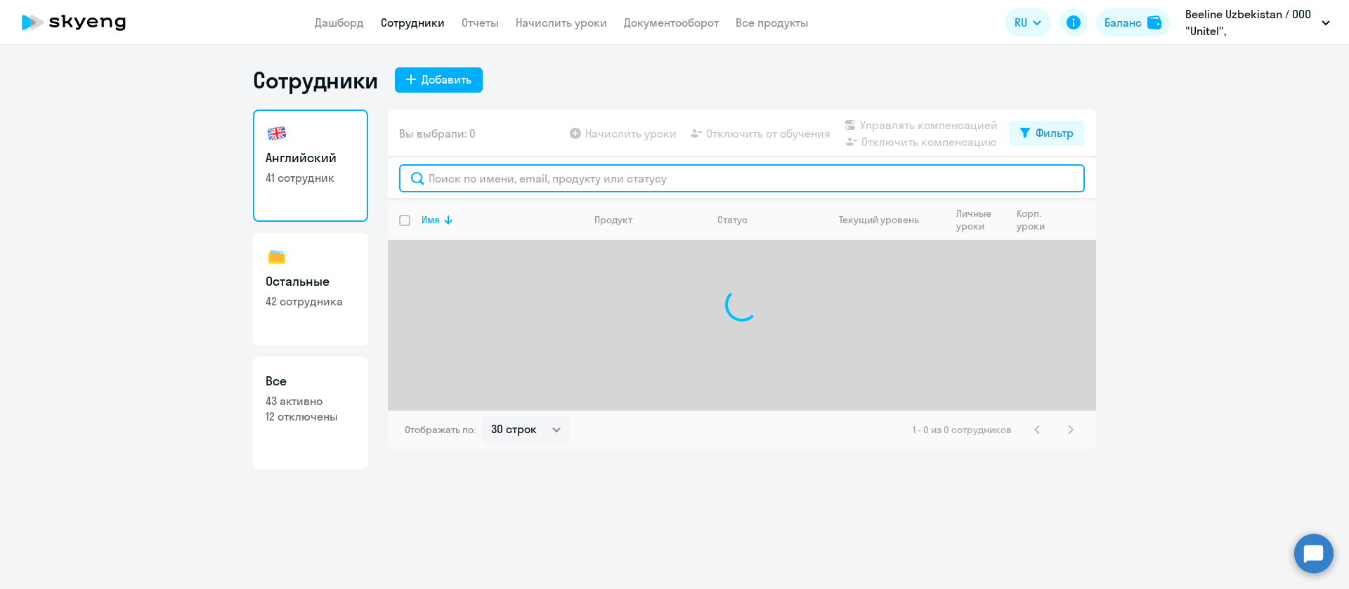
click at [439, 171] on input "text" at bounding box center [742, 178] width 686 height 28
paste input "Bukayeva"
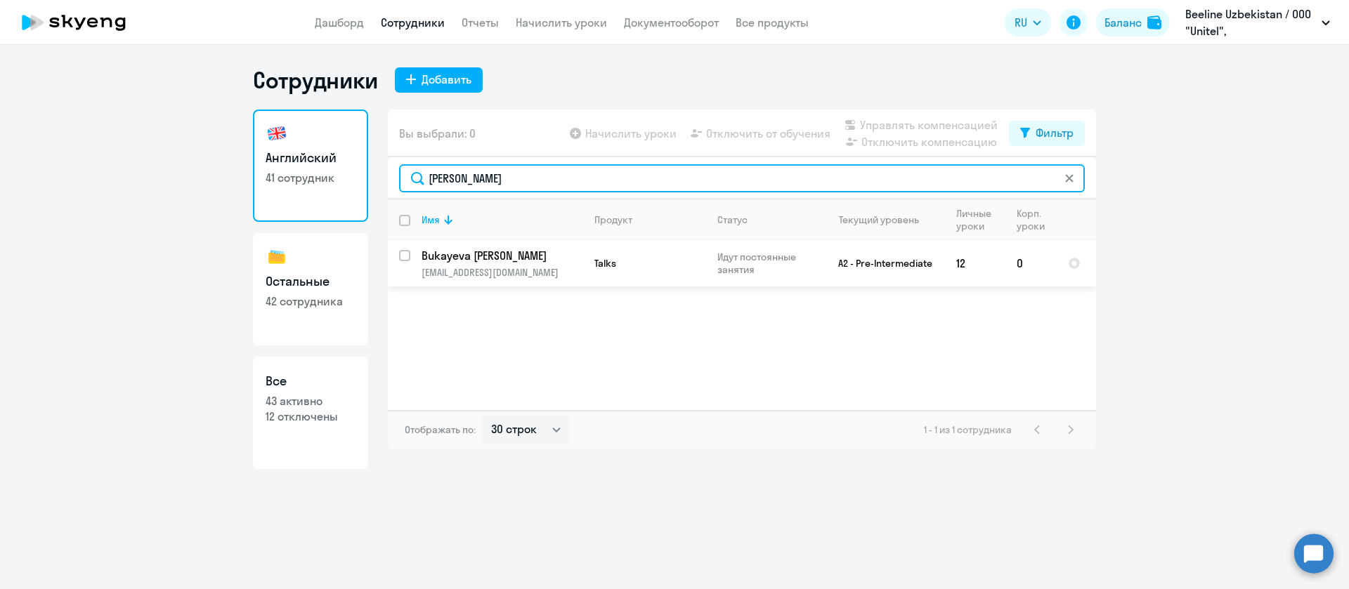
type input "Bukayeva"
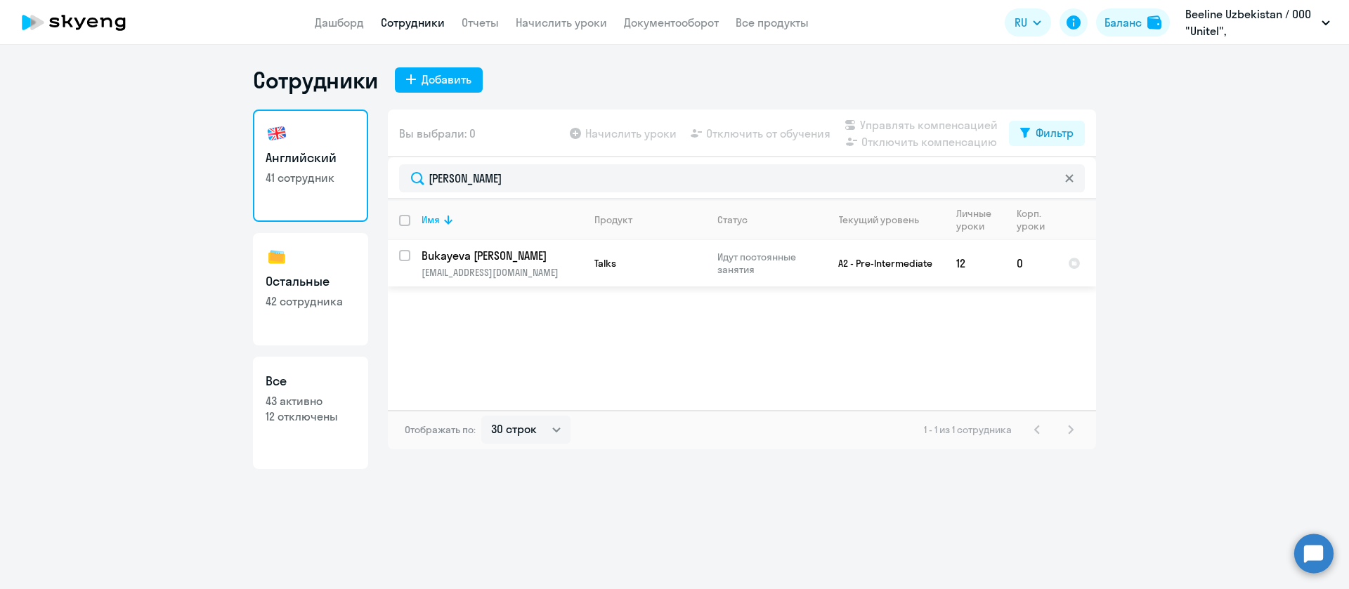
click at [459, 256] on p "Bukayeva [PERSON_NAME]" at bounding box center [500, 255] width 159 height 15
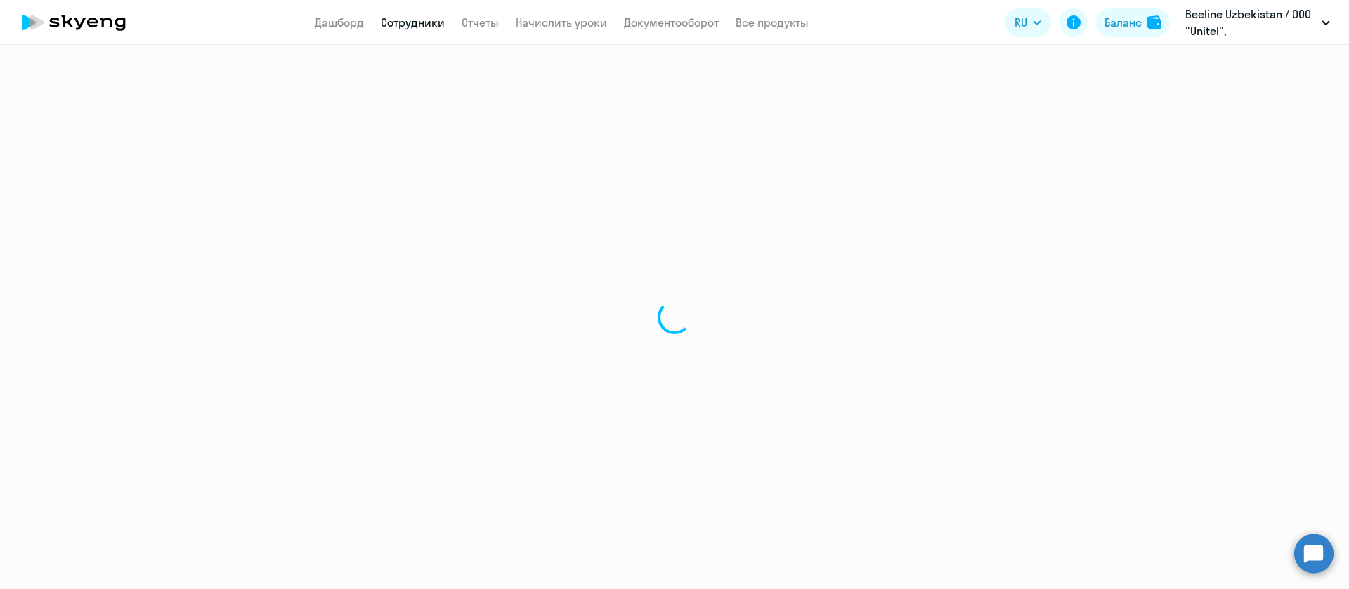
select select "english"
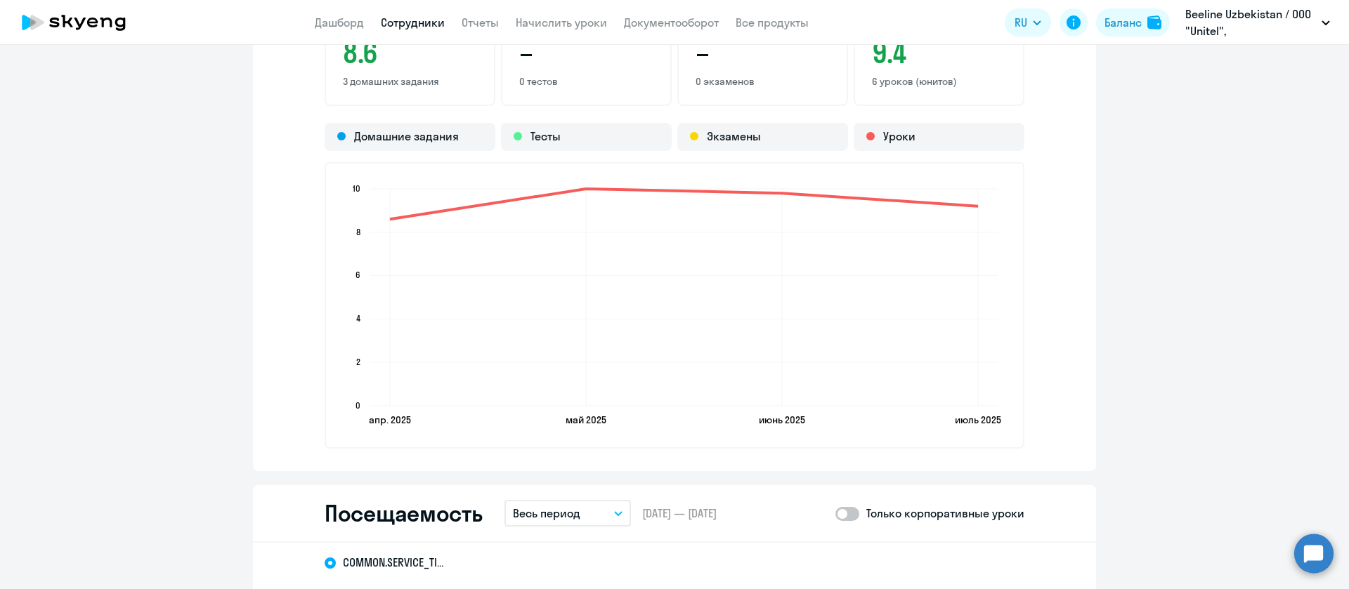
scroll to position [1475, 0]
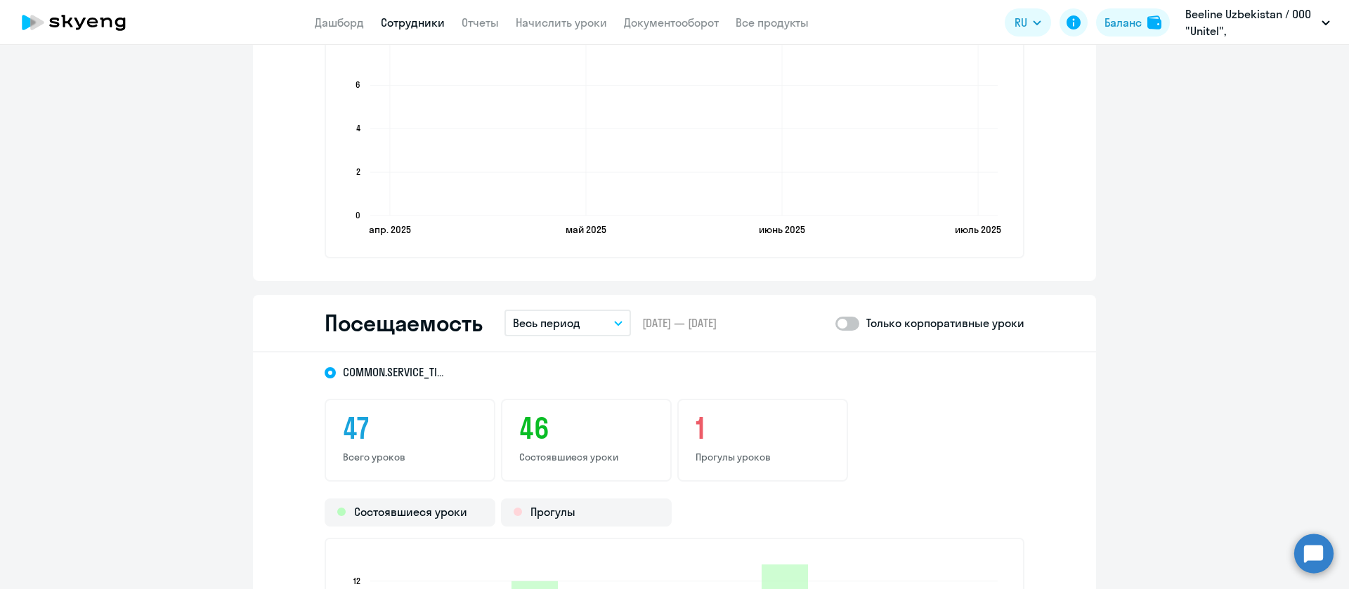
click at [536, 317] on p "Весь период" at bounding box center [546, 323] width 67 height 17
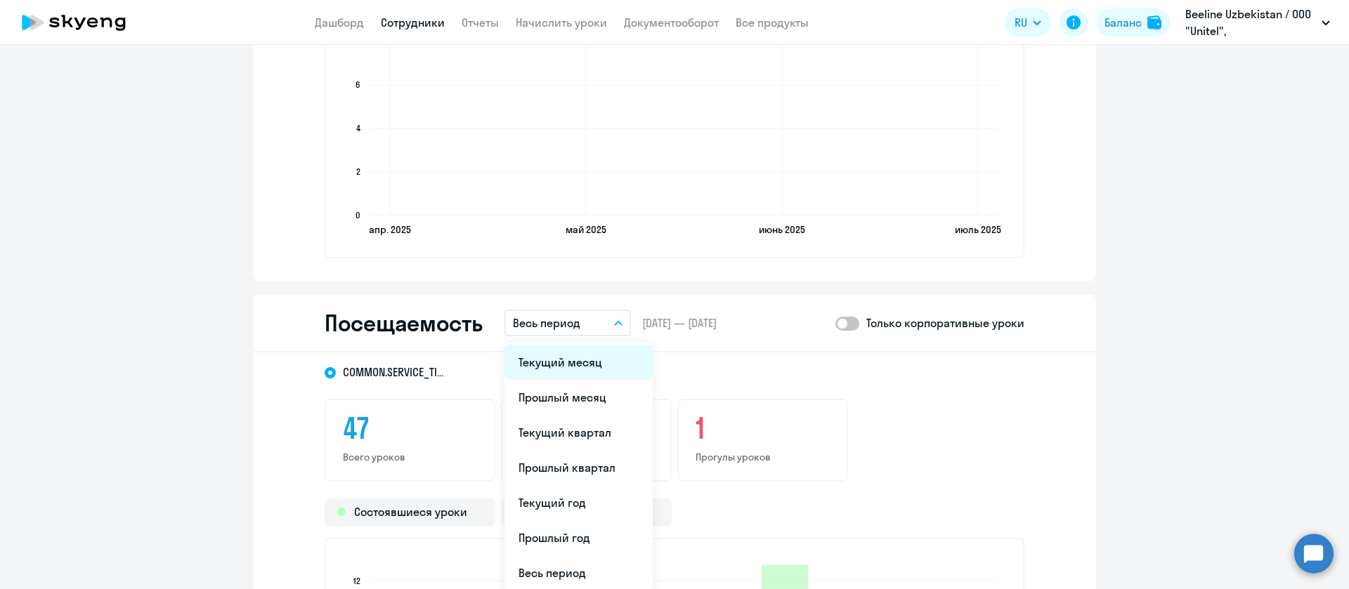
click at [531, 372] on li "Текущий месяц" at bounding box center [578, 362] width 148 height 35
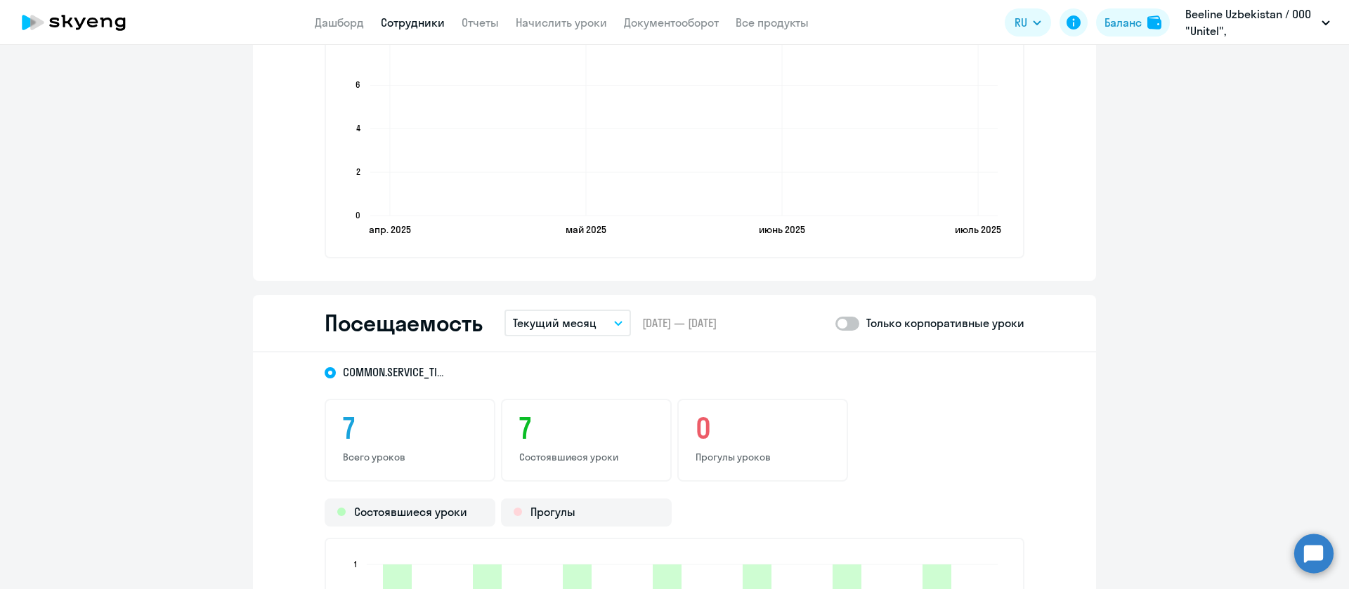
click at [419, 20] on link "Сотрудники" at bounding box center [413, 22] width 64 height 14
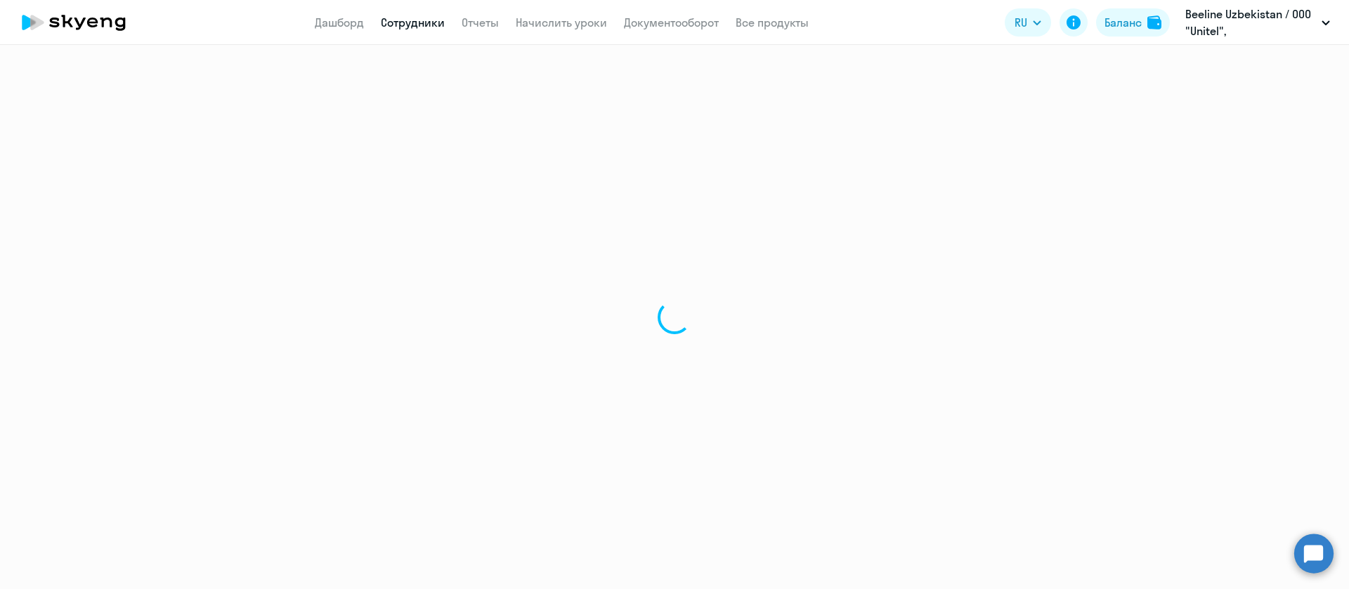
select select "30"
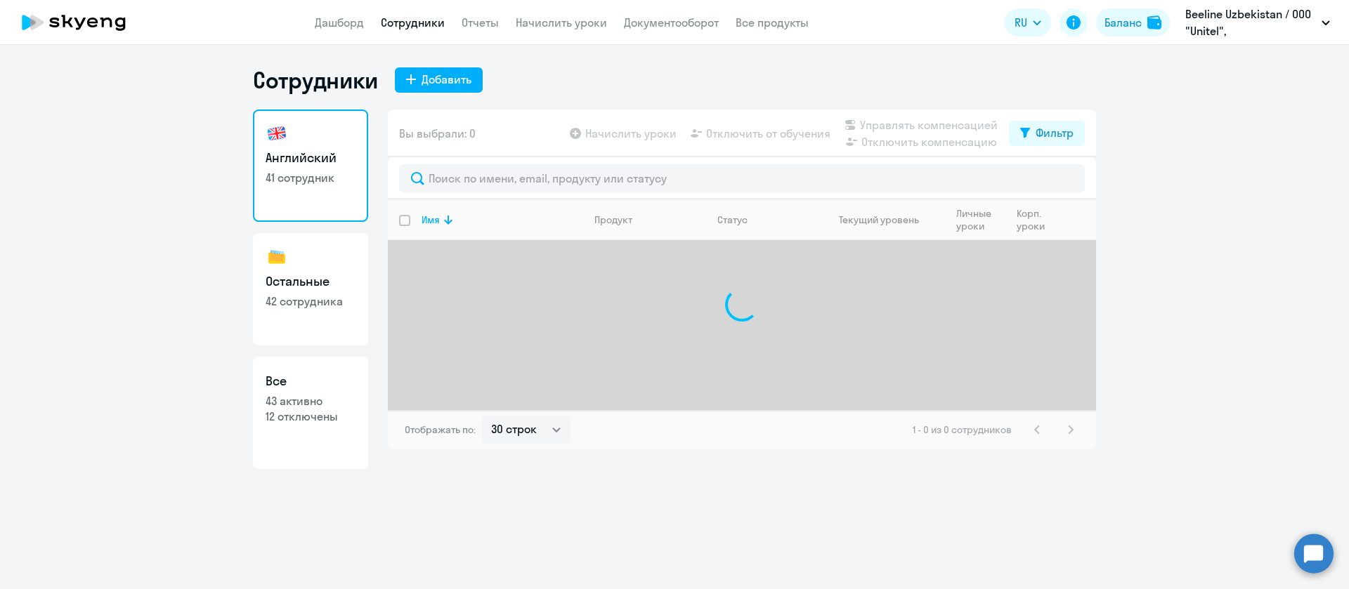
click at [473, 195] on div at bounding box center [742, 178] width 708 height 42
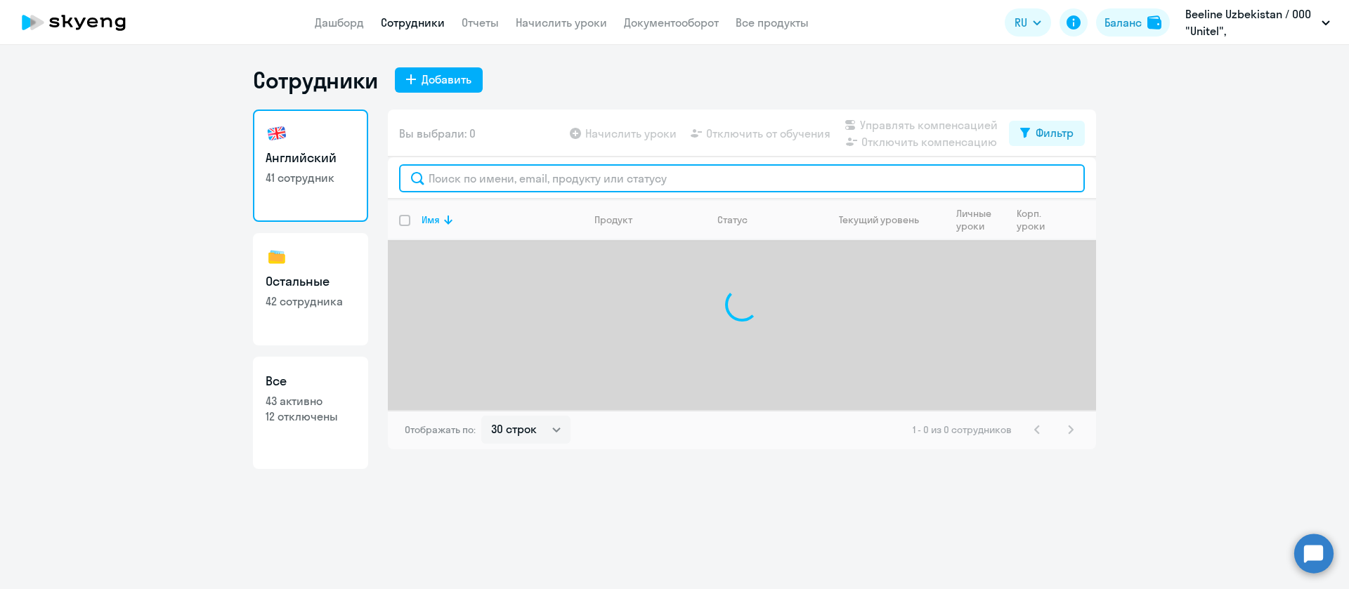
click at [484, 177] on input "text" at bounding box center [742, 178] width 686 height 28
paste input "EVDOKIMOVA"
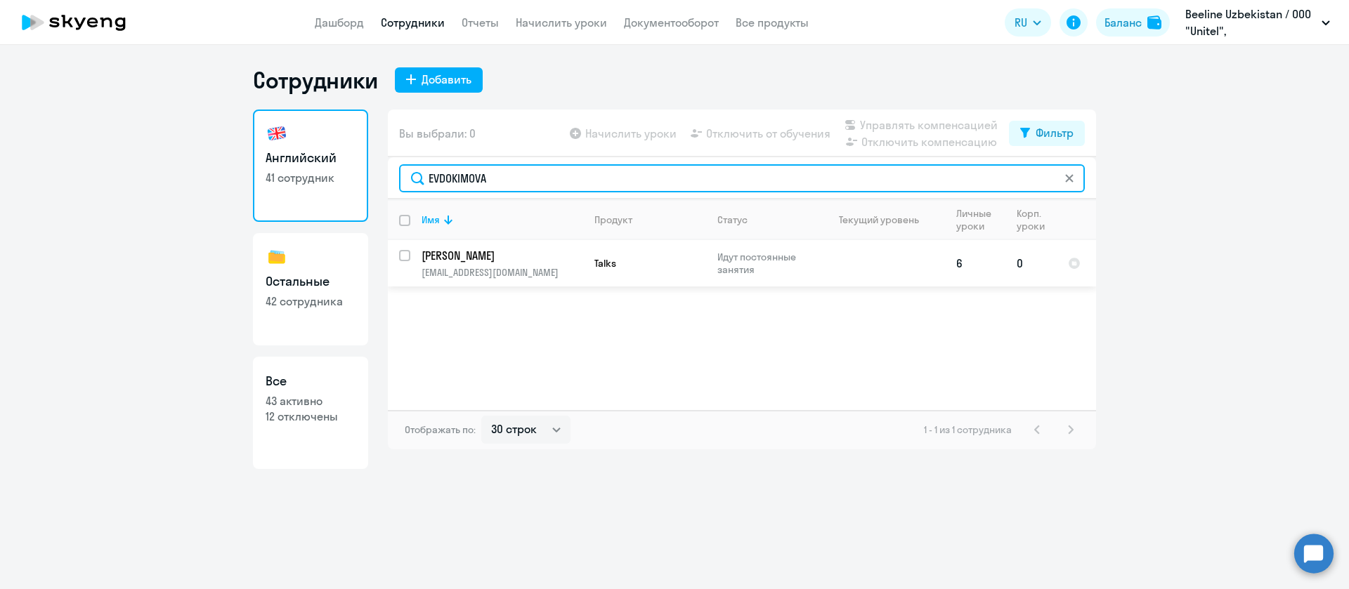
type input "EVDOKIMOVA"
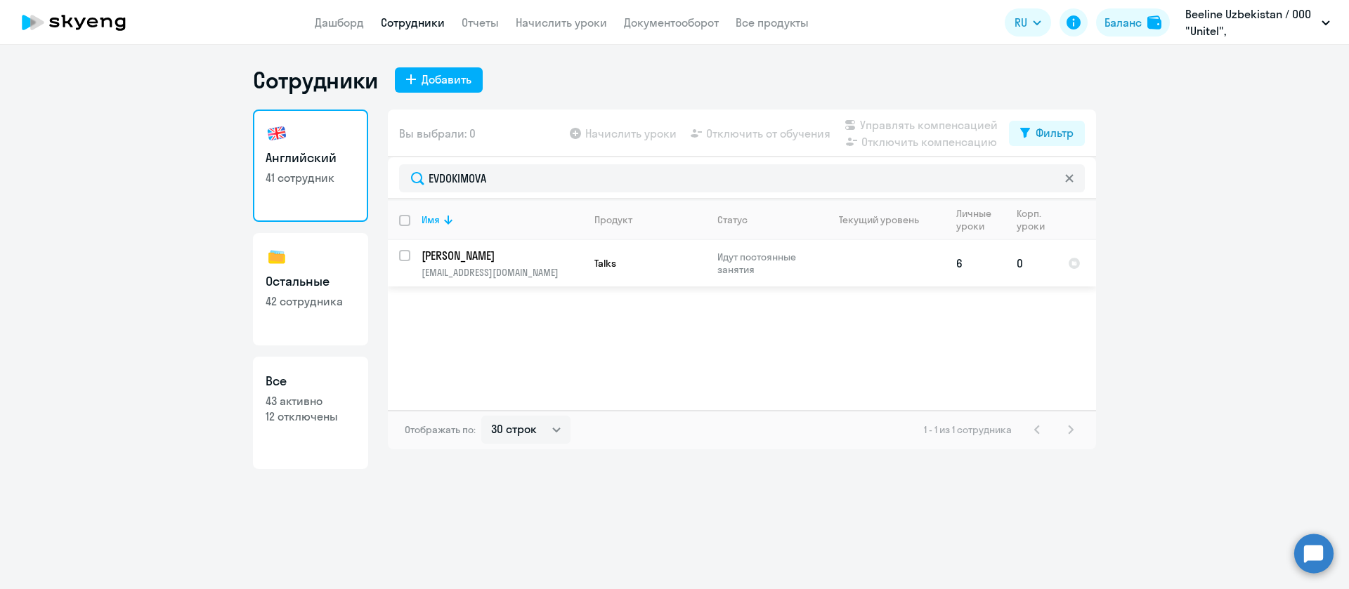
click at [525, 259] on p "[PERSON_NAME]" at bounding box center [500, 255] width 159 height 15
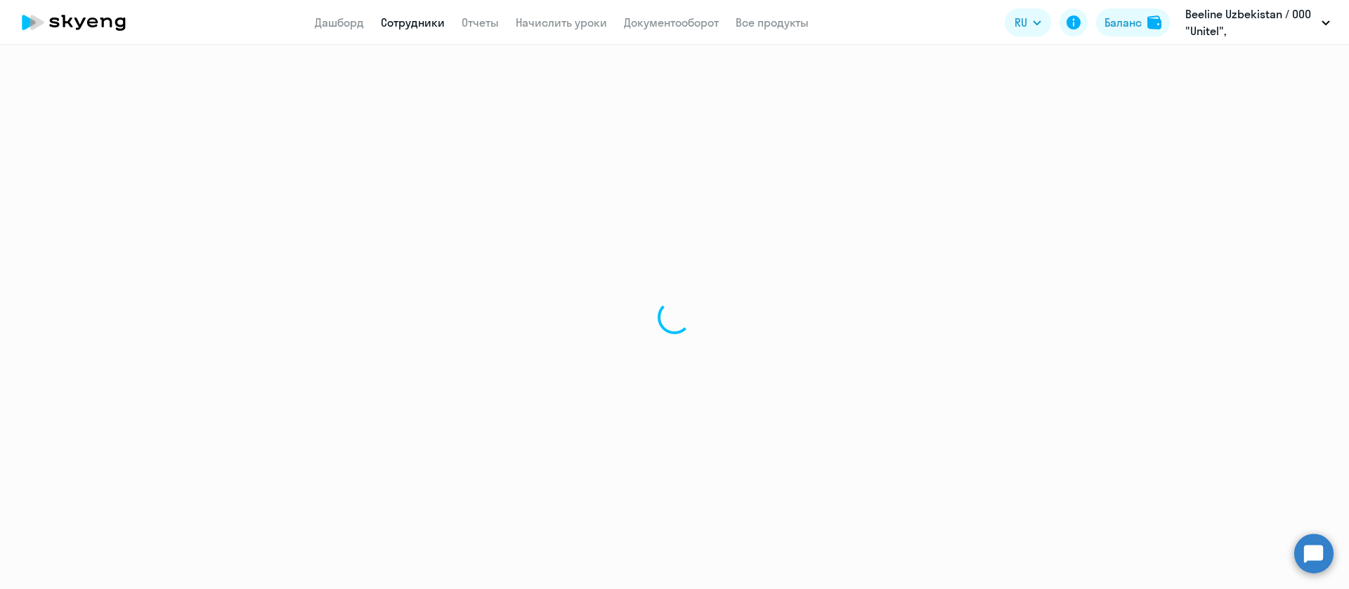
select select "english"
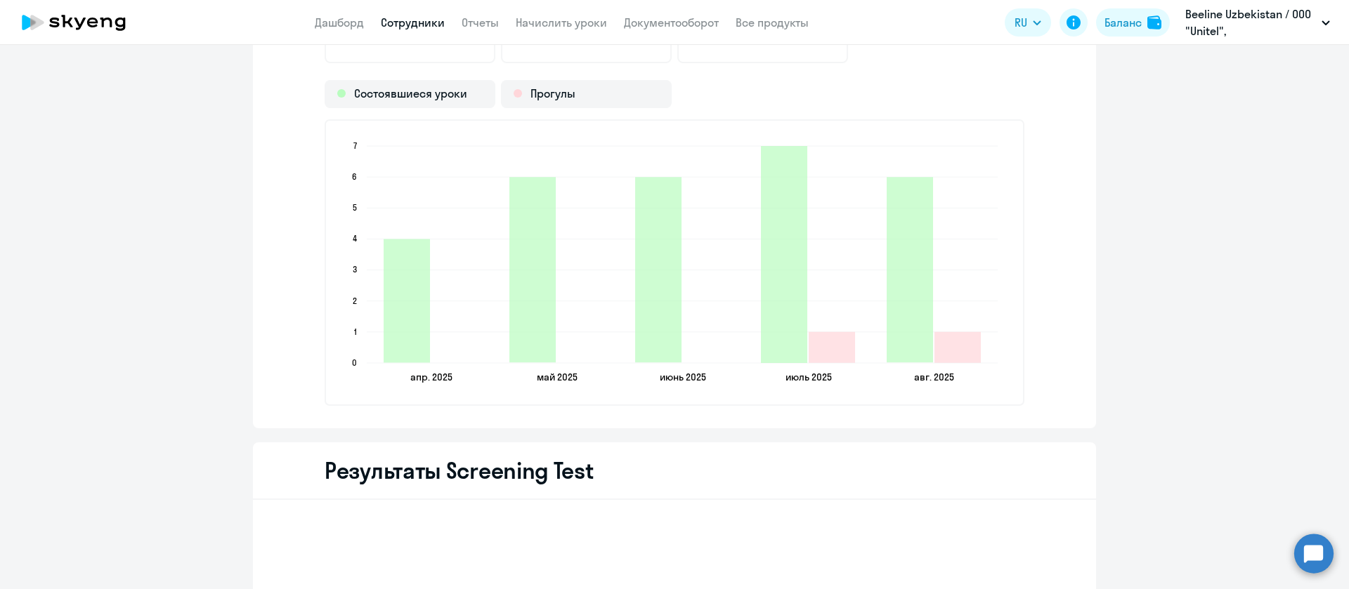
scroll to position [1558, 0]
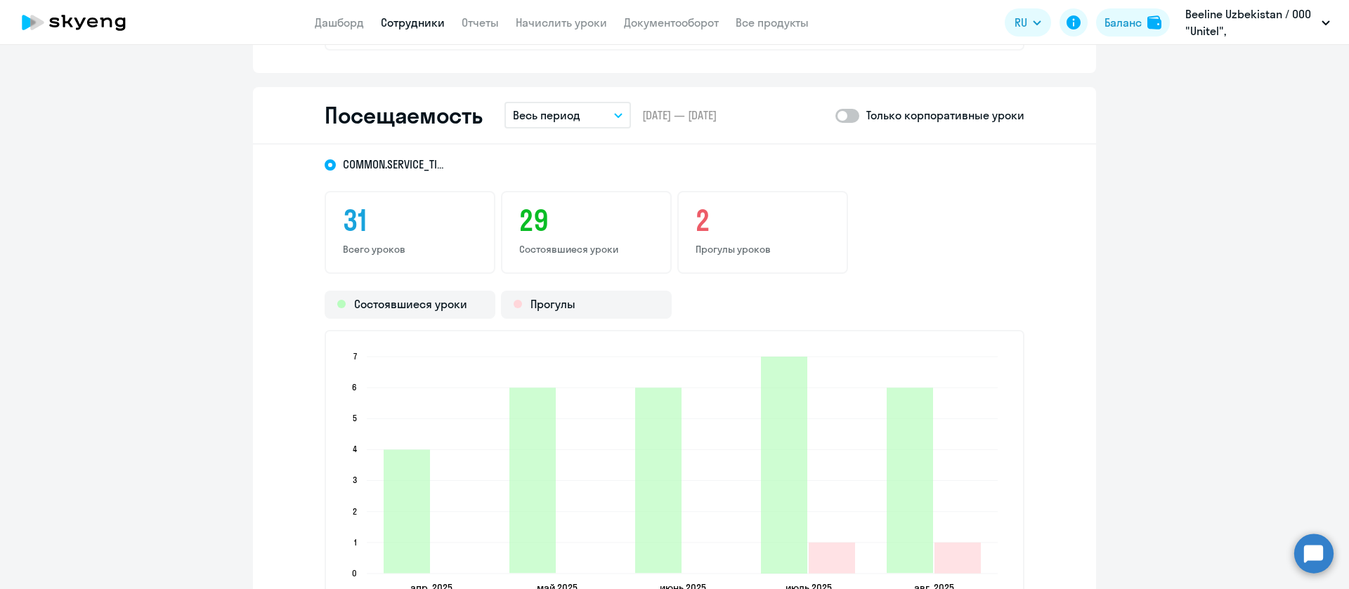
click at [581, 114] on button "Весь период" at bounding box center [567, 115] width 126 height 27
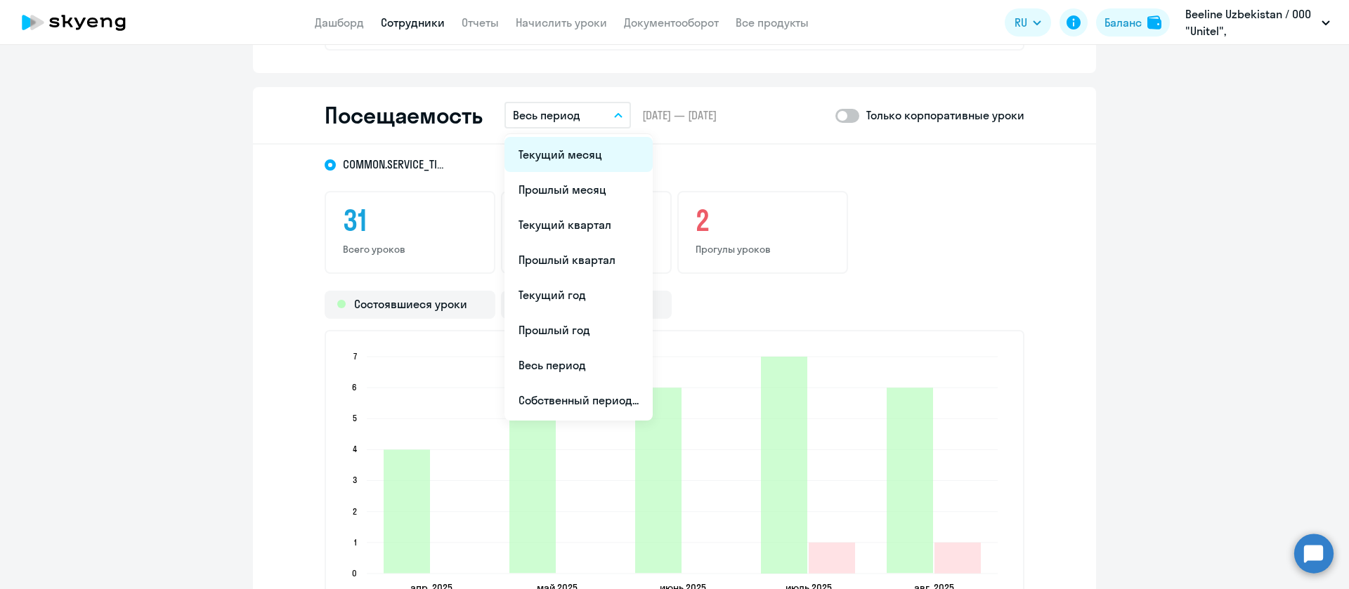
click at [572, 145] on li "Текущий месяц" at bounding box center [578, 154] width 148 height 35
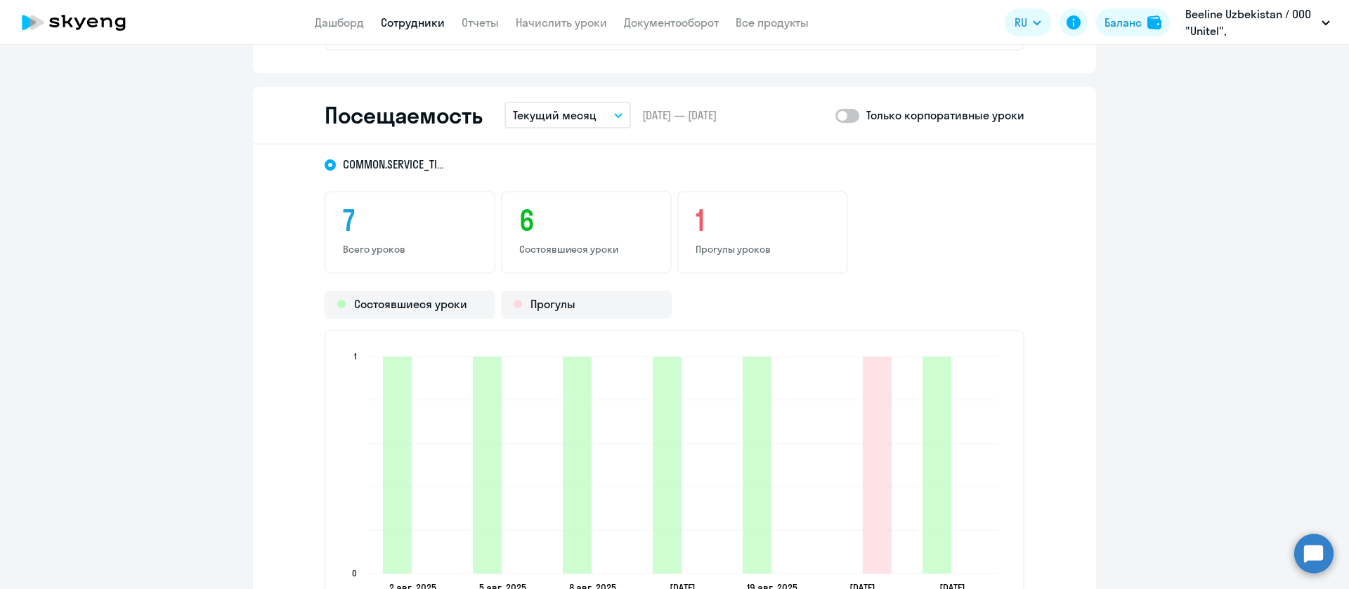
click at [401, 20] on link "Сотрудники" at bounding box center [413, 22] width 64 height 14
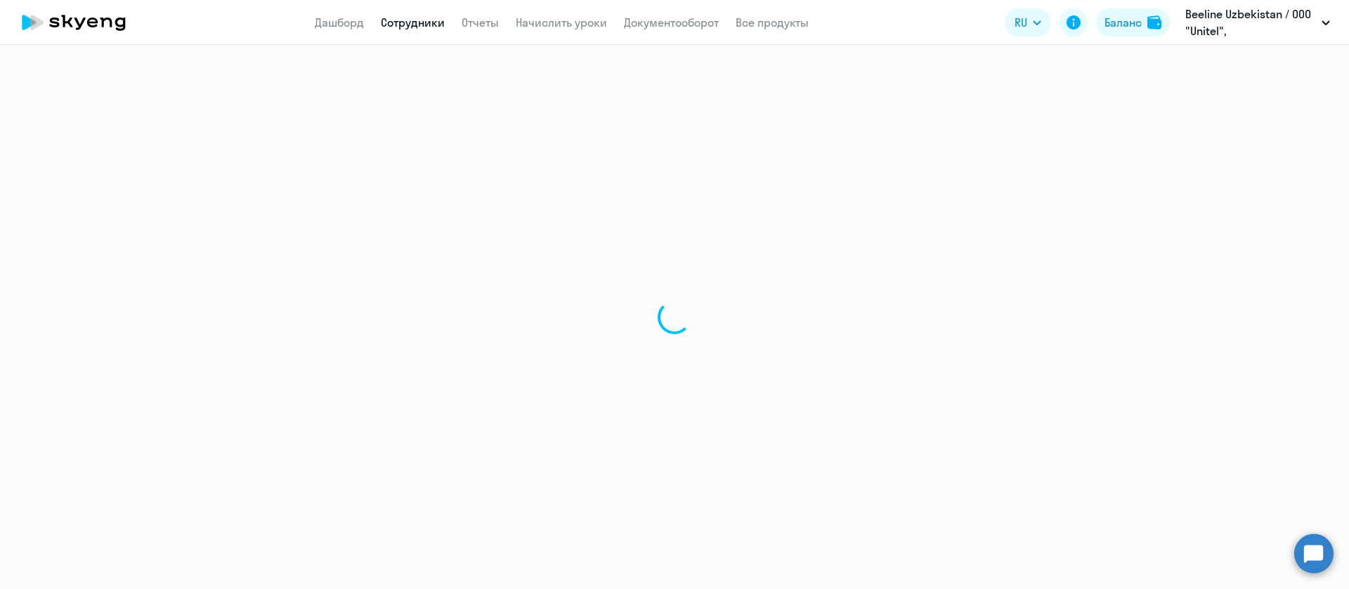
select select "30"
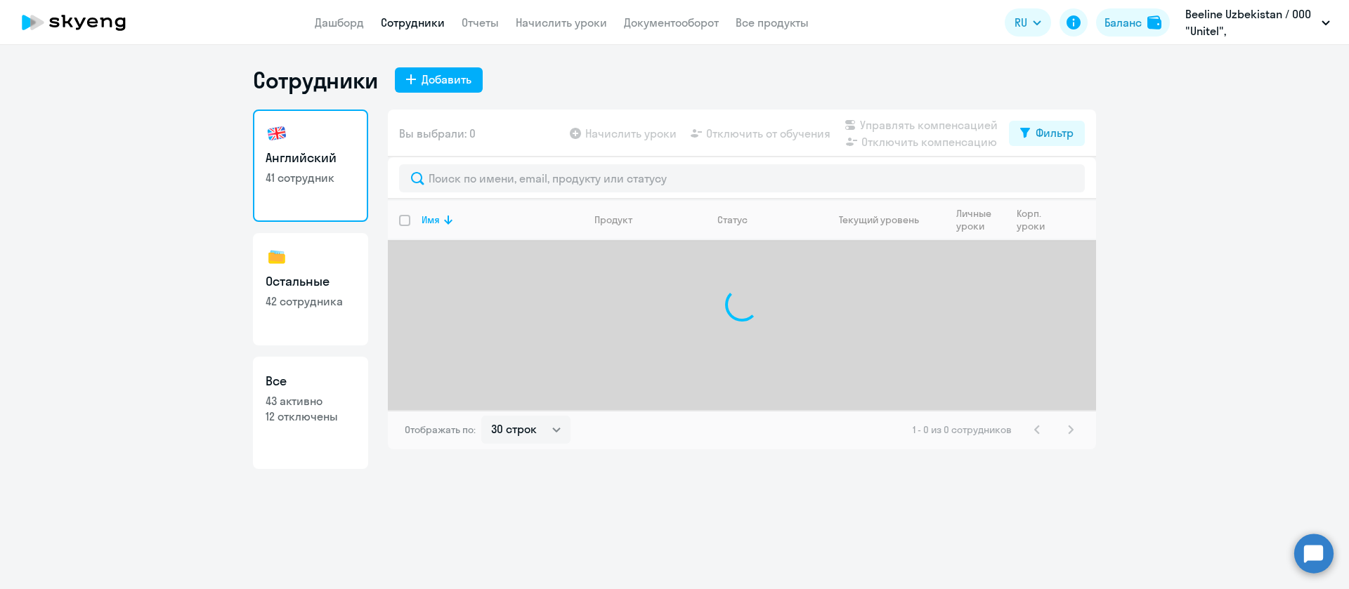
click at [468, 163] on div at bounding box center [742, 178] width 708 height 42
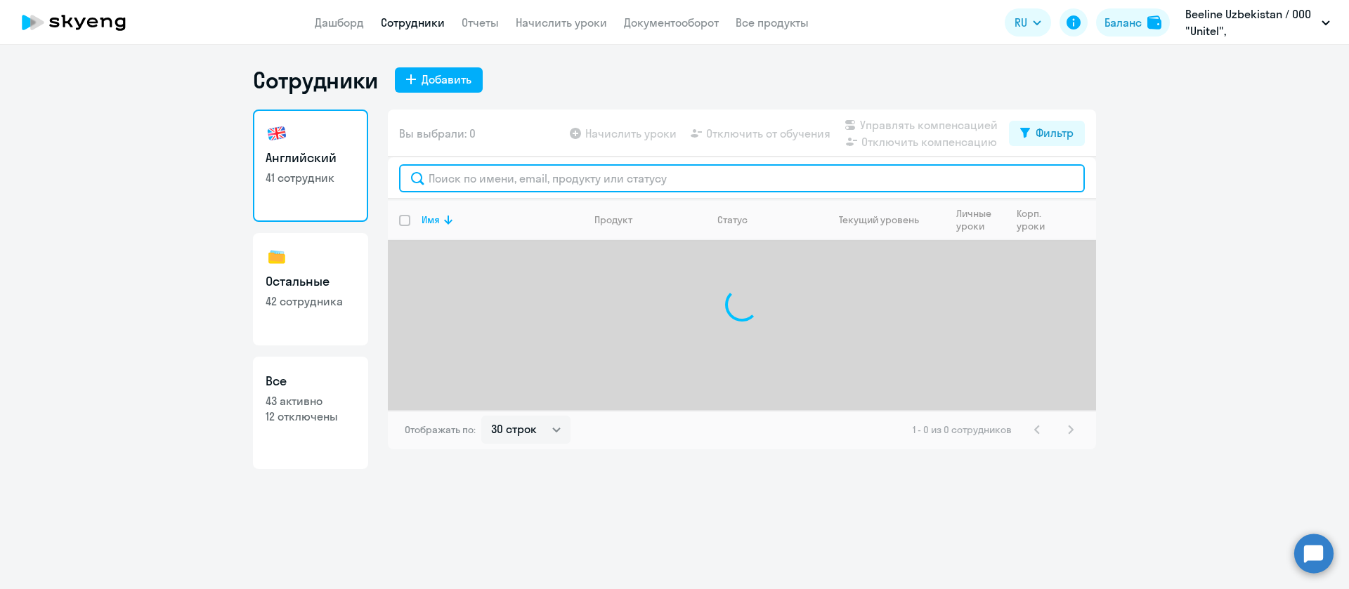
click at [468, 184] on input "text" at bounding box center [742, 178] width 686 height 28
paste input "Fattaxova"
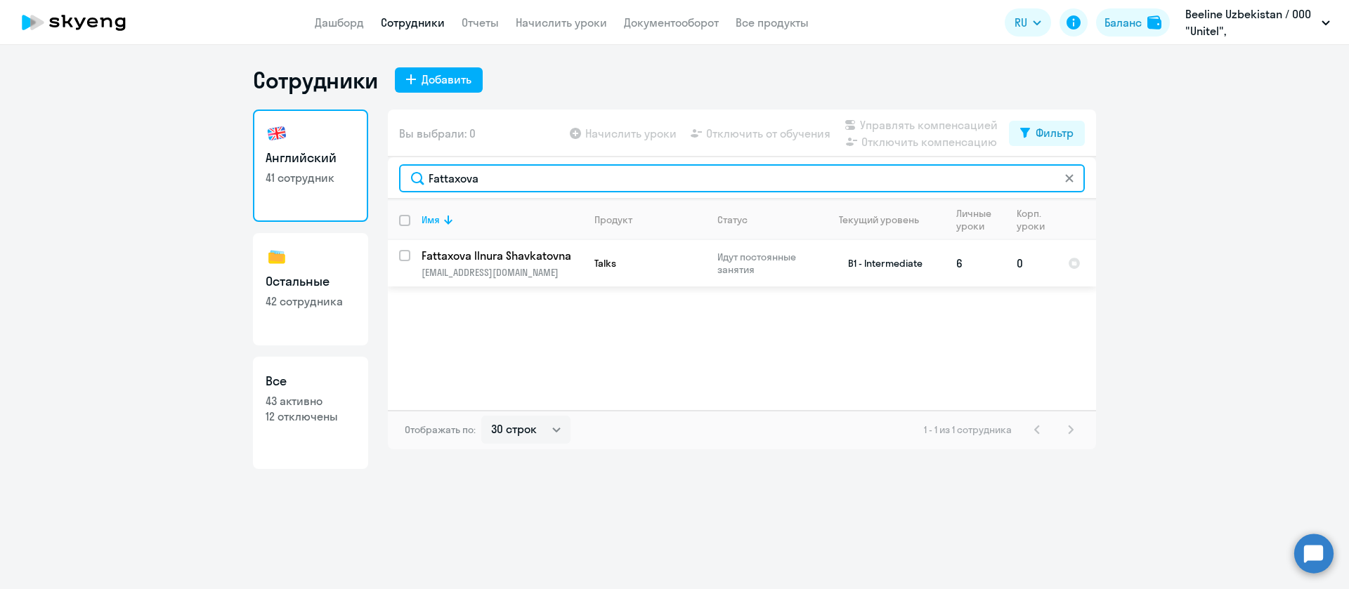
type input "Fattaxova"
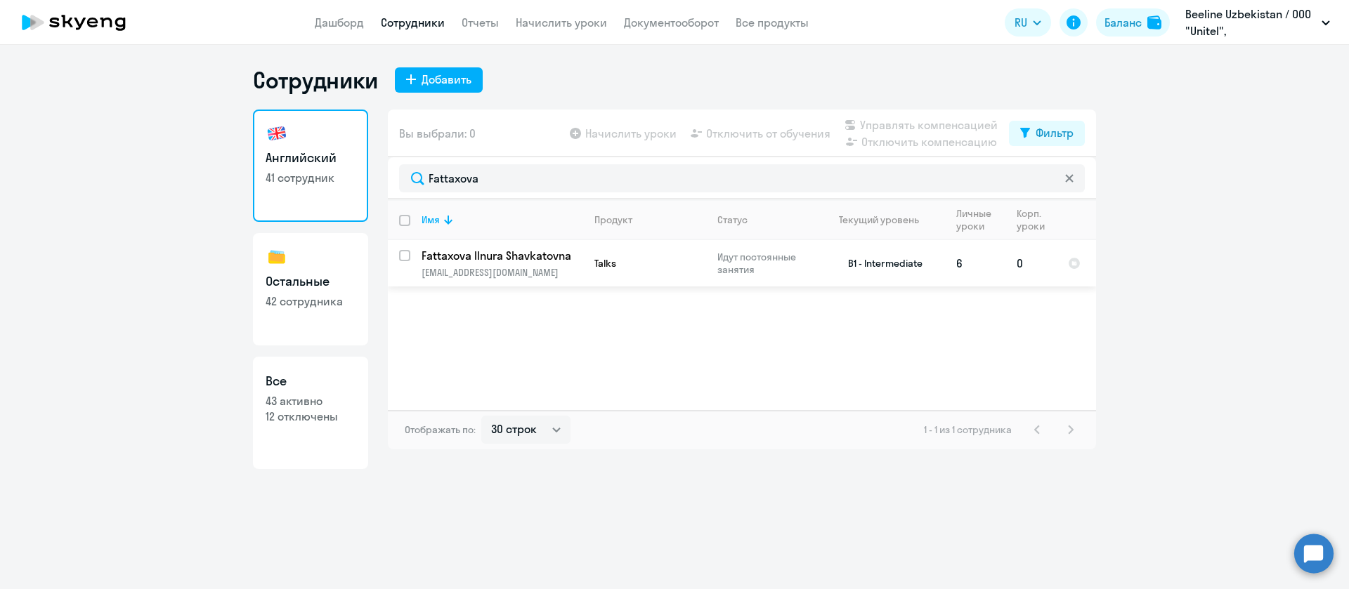
click at [529, 254] on p "Fattaxova Ilnura Shavkatovna" at bounding box center [500, 255] width 159 height 15
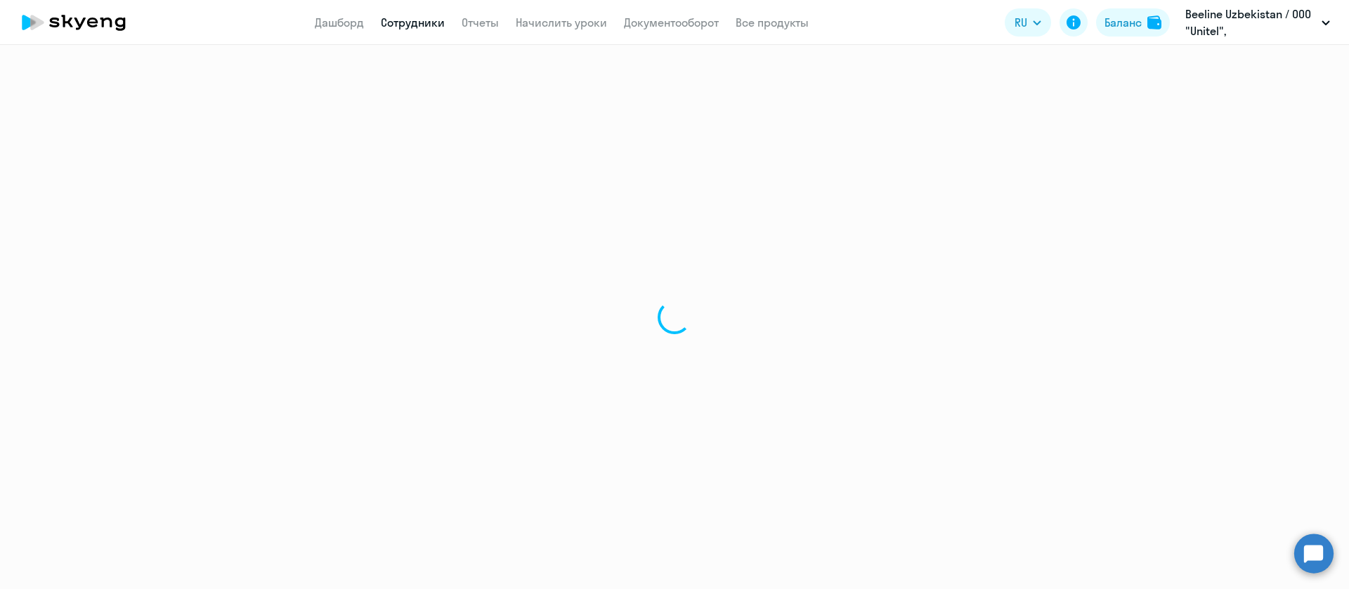
select select "english"
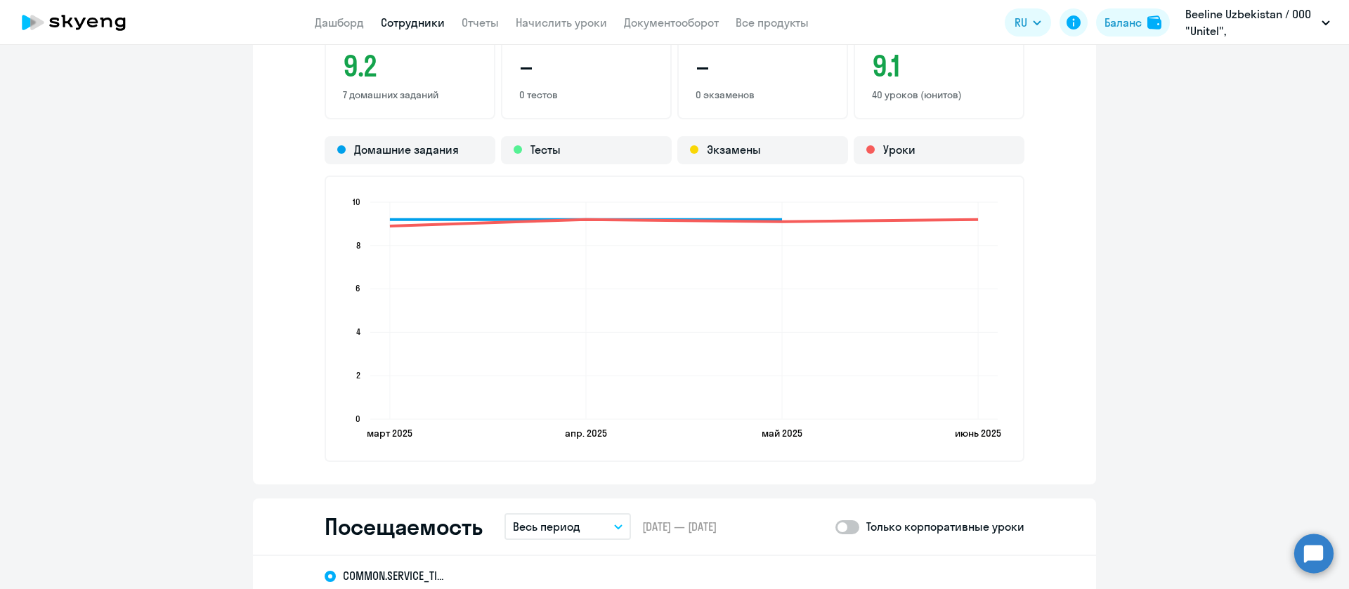
scroll to position [1475, 0]
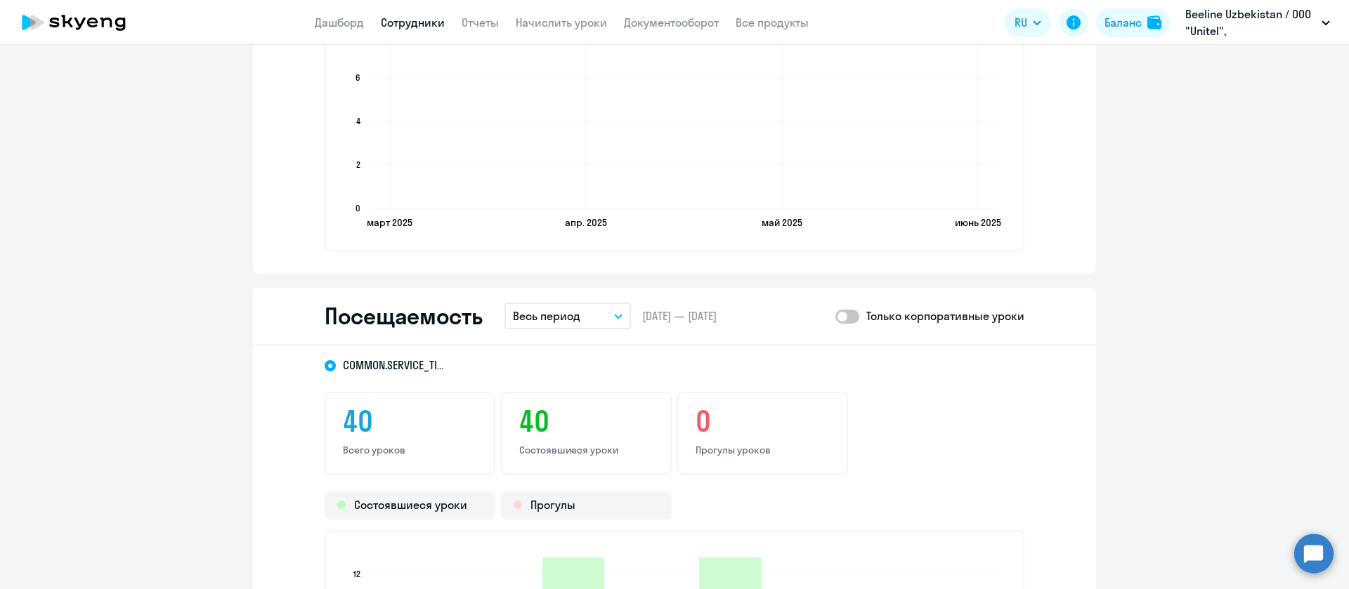
click at [544, 313] on p "Весь период" at bounding box center [546, 316] width 67 height 17
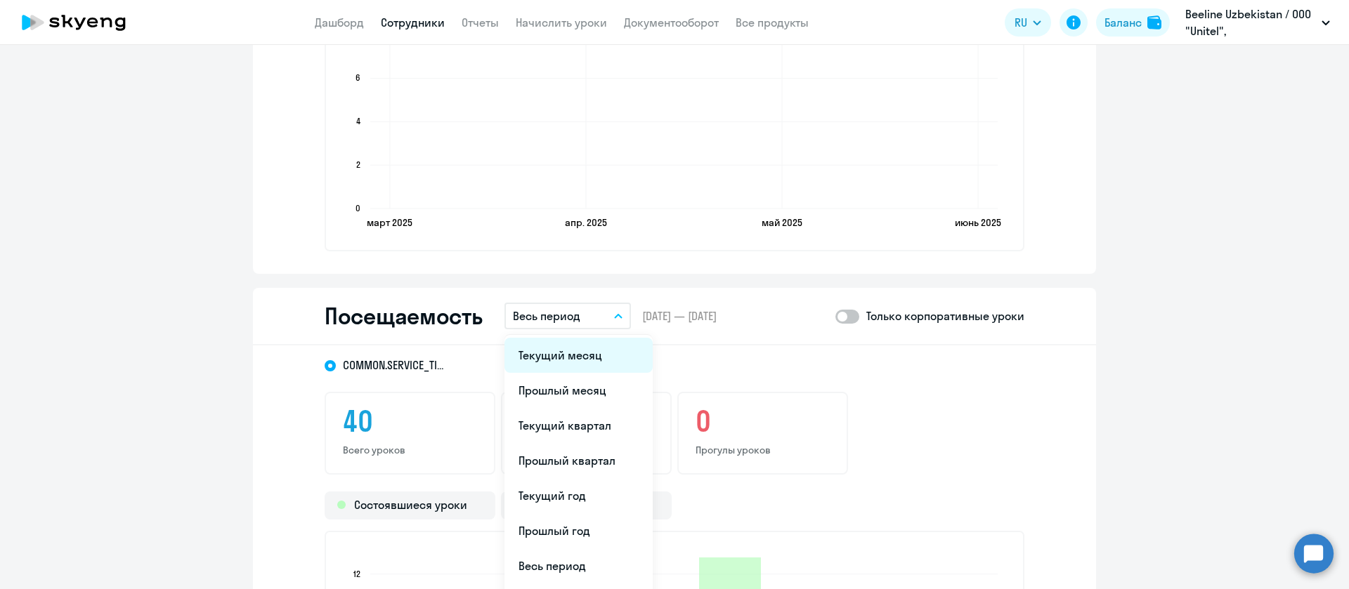
click at [549, 348] on li "Текущий месяц" at bounding box center [578, 355] width 148 height 35
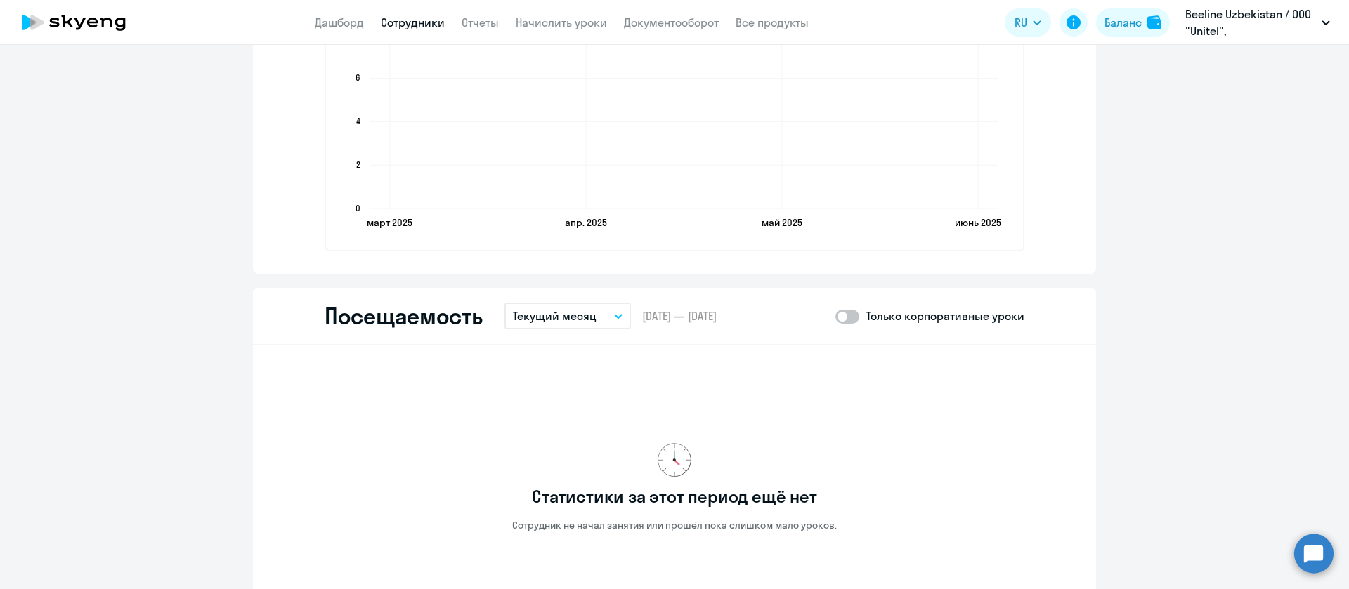
click at [418, 19] on link "Сотрудники" at bounding box center [413, 22] width 64 height 14
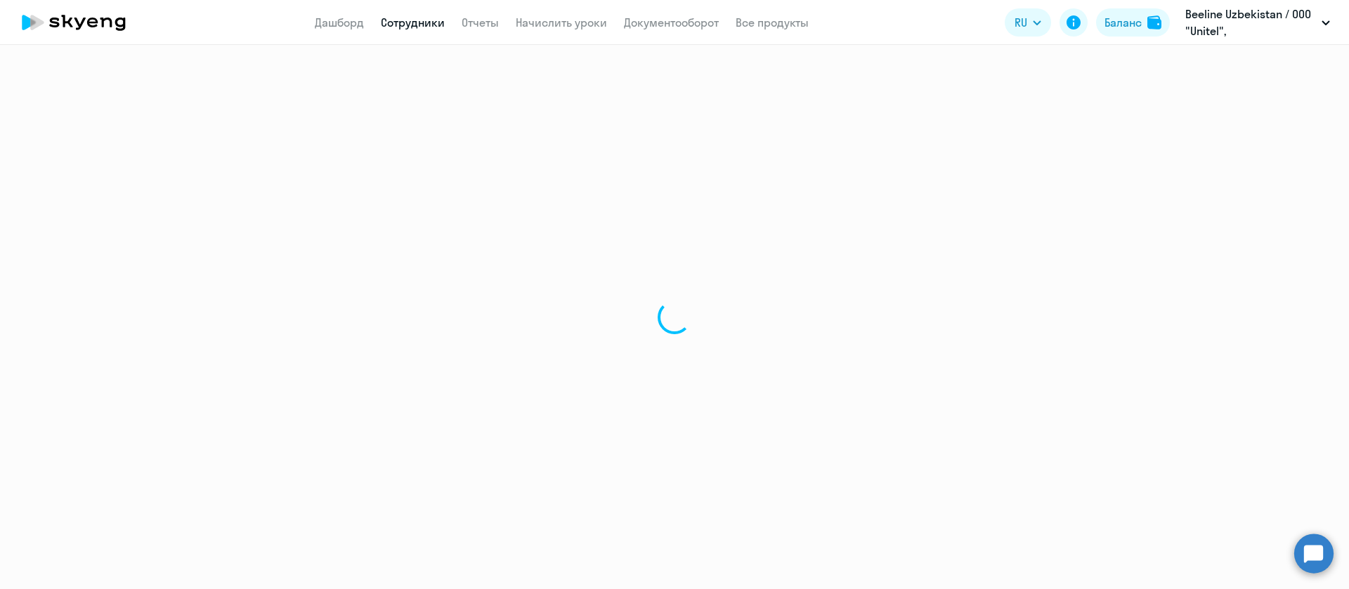
select select "30"
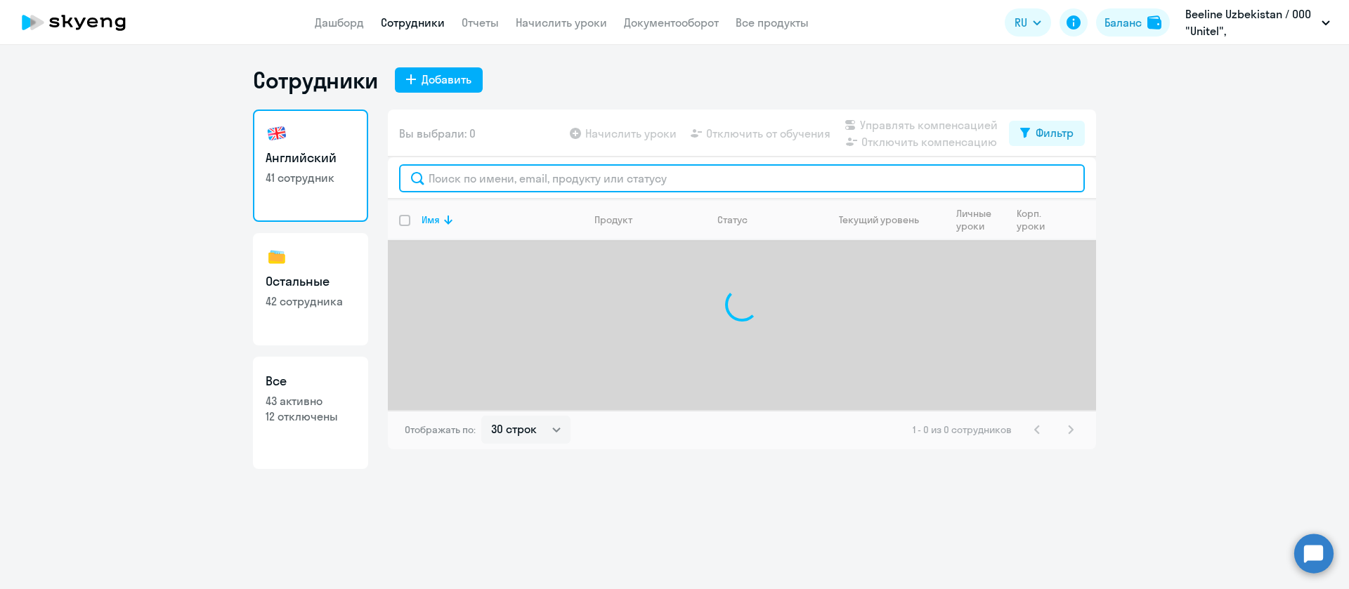
click at [490, 168] on input "text" at bounding box center [742, 178] width 686 height 28
paste input "Grishko"
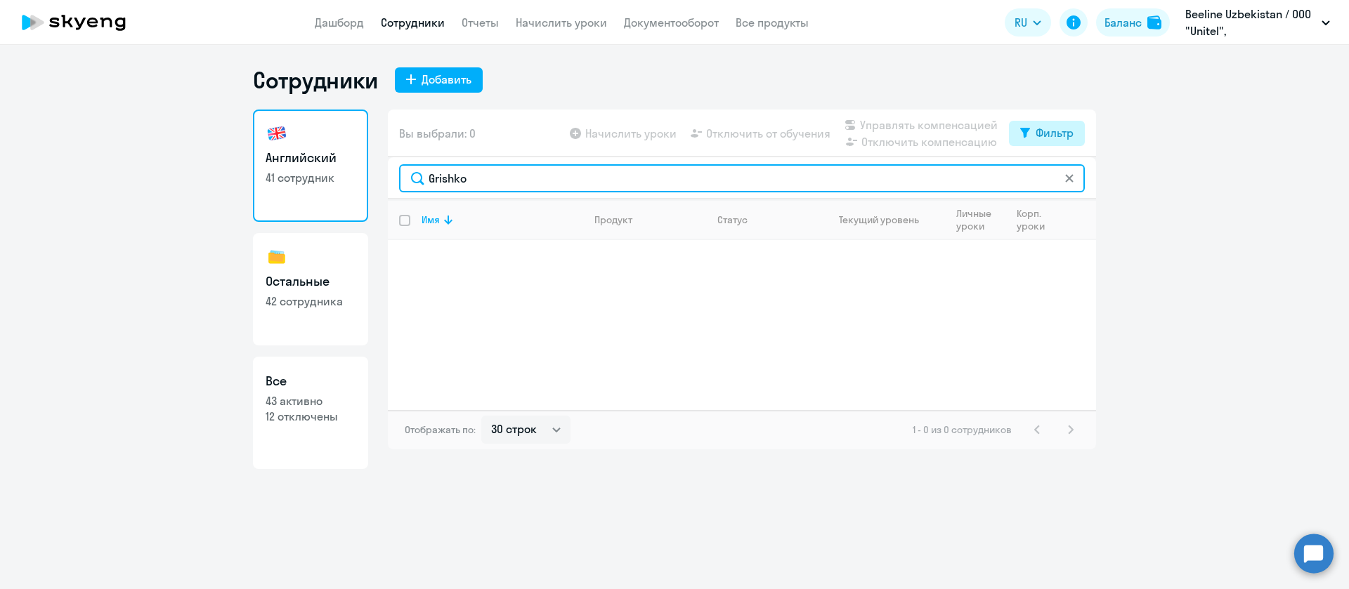
type input "Grishko"
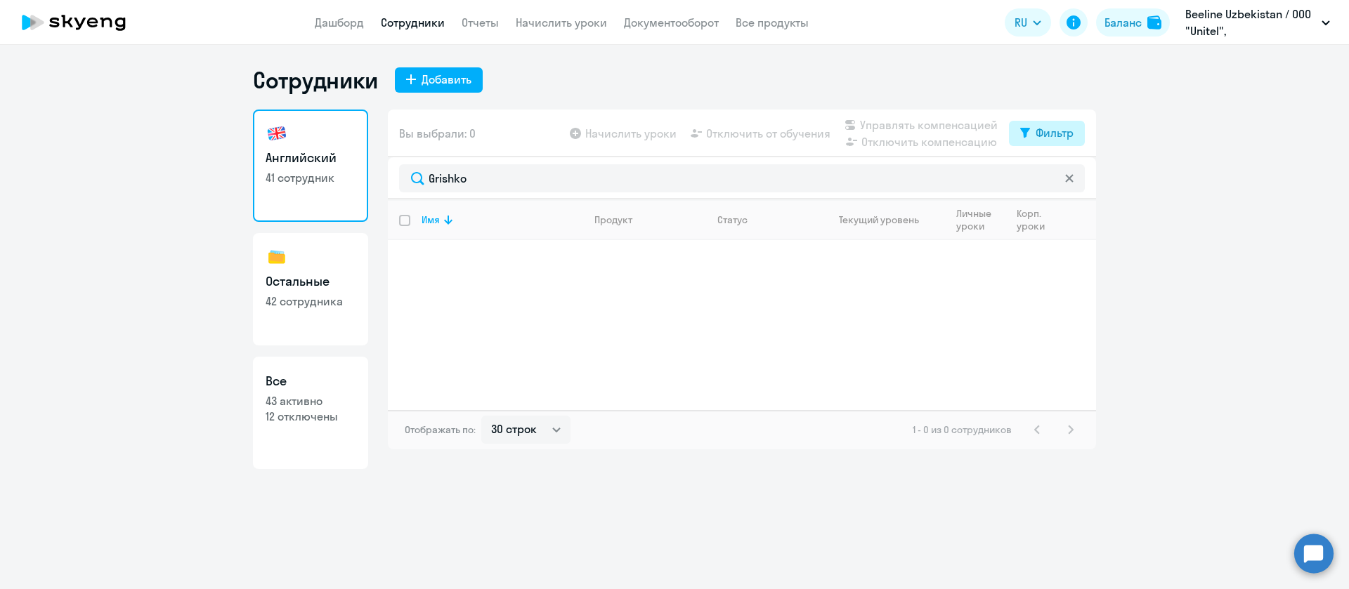
click at [1057, 136] on div "Фильтр" at bounding box center [1054, 132] width 38 height 17
click at [1055, 176] on span at bounding box center [1061, 179] width 24 height 14
click at [1049, 178] on input "checkbox" at bounding box center [1049, 178] width 1 height 1
checkbox input "true"
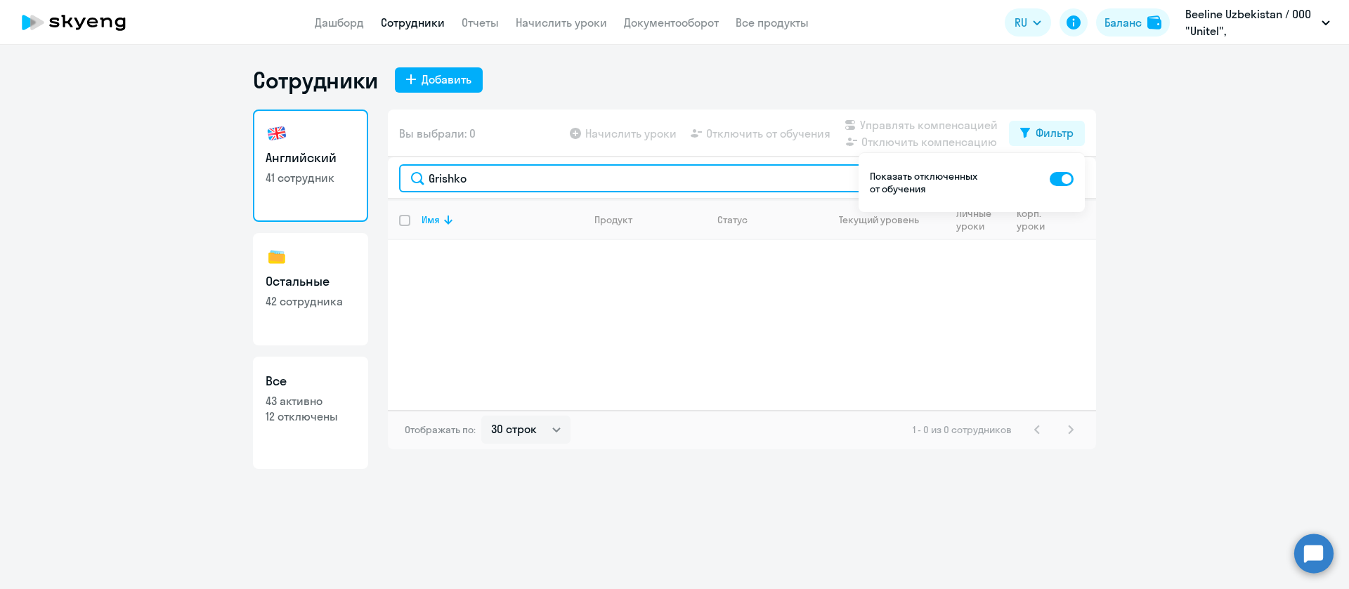
click at [476, 185] on input "Grishko" at bounding box center [742, 178] width 686 height 28
click at [464, 167] on input "Grishko" at bounding box center [742, 178] width 686 height 28
click at [480, 178] on input "Grishko" at bounding box center [742, 178] width 686 height 28
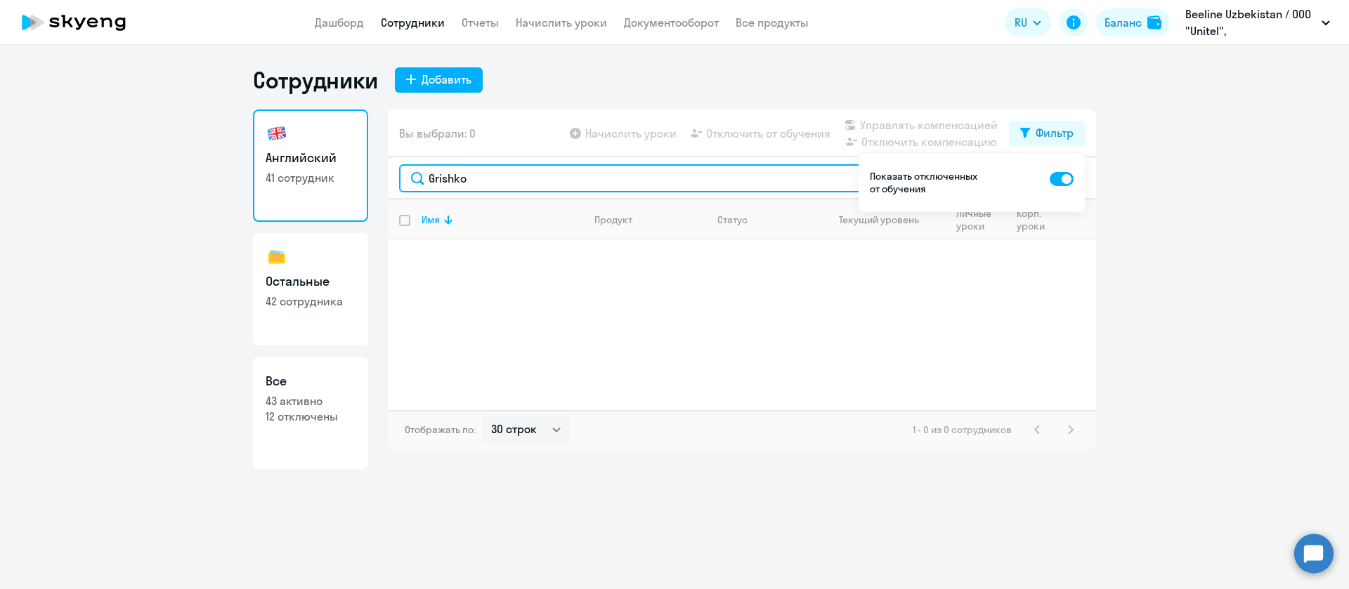
paste input "Dmitriy Sergeyevich"
drag, startPoint x: 464, startPoint y: 185, endPoint x: 471, endPoint y: 181, distance: 8.6
click at [466, 184] on input "Grishko Dmitriy Sergeyevich" at bounding box center [742, 178] width 686 height 28
drag, startPoint x: 469, startPoint y: 180, endPoint x: 230, endPoint y: 185, distance: 239.6
click at [230, 185] on ng-component "Сотрудники Добавить Английский 41 сотрудник Остальные 42 сотрудника Все 43 акти…" at bounding box center [674, 267] width 1349 height 403
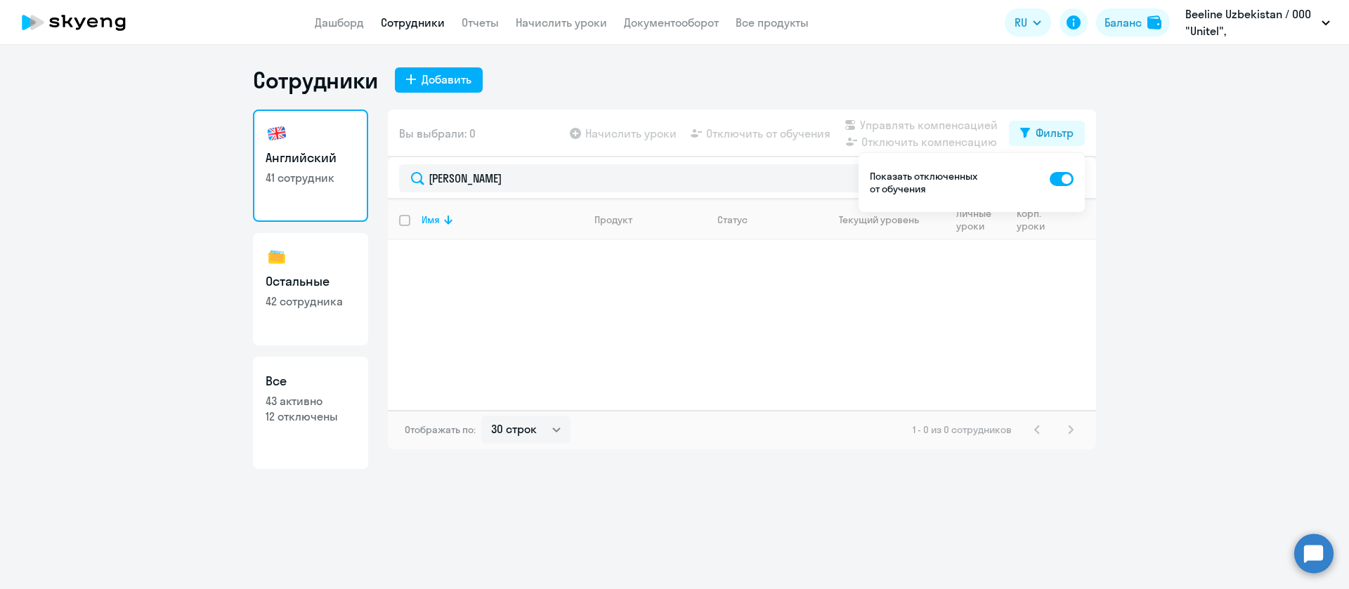
click at [343, 168] on link "Английский 41 сотрудник" at bounding box center [310, 166] width 115 height 112
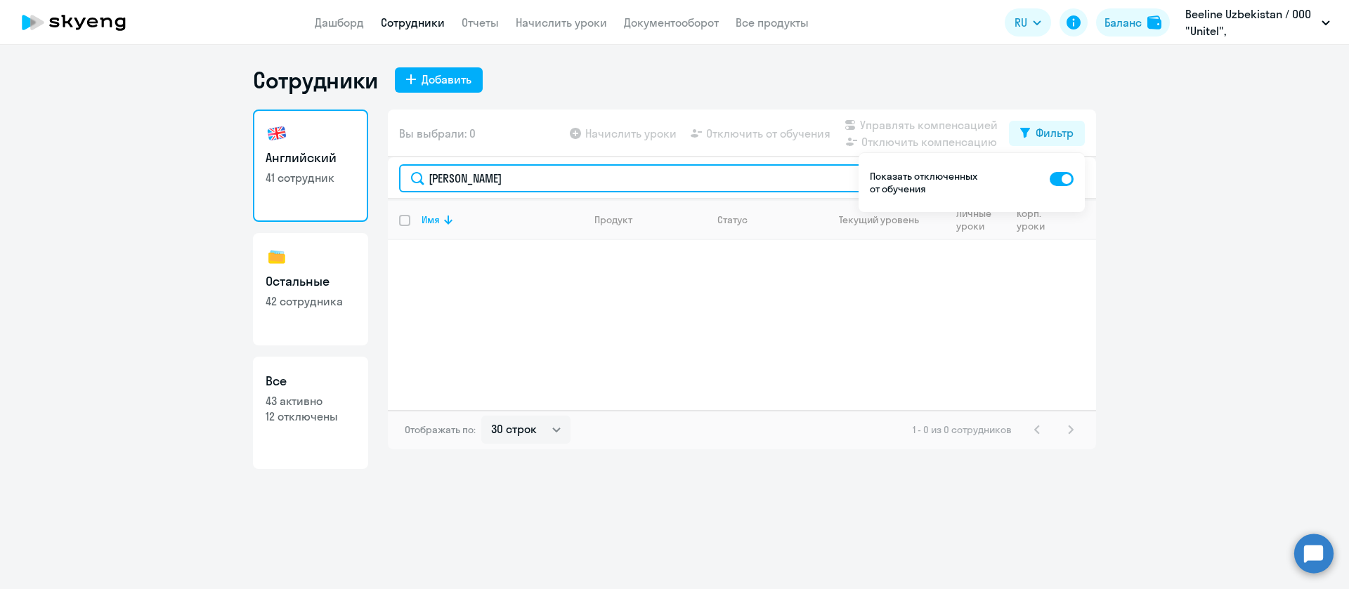
click at [539, 167] on input "Dmitriy Sergeyevich" at bounding box center [742, 178] width 686 height 28
click at [540, 169] on input "Dmitriy Sergeyevich" at bounding box center [742, 178] width 686 height 28
type input "Г"
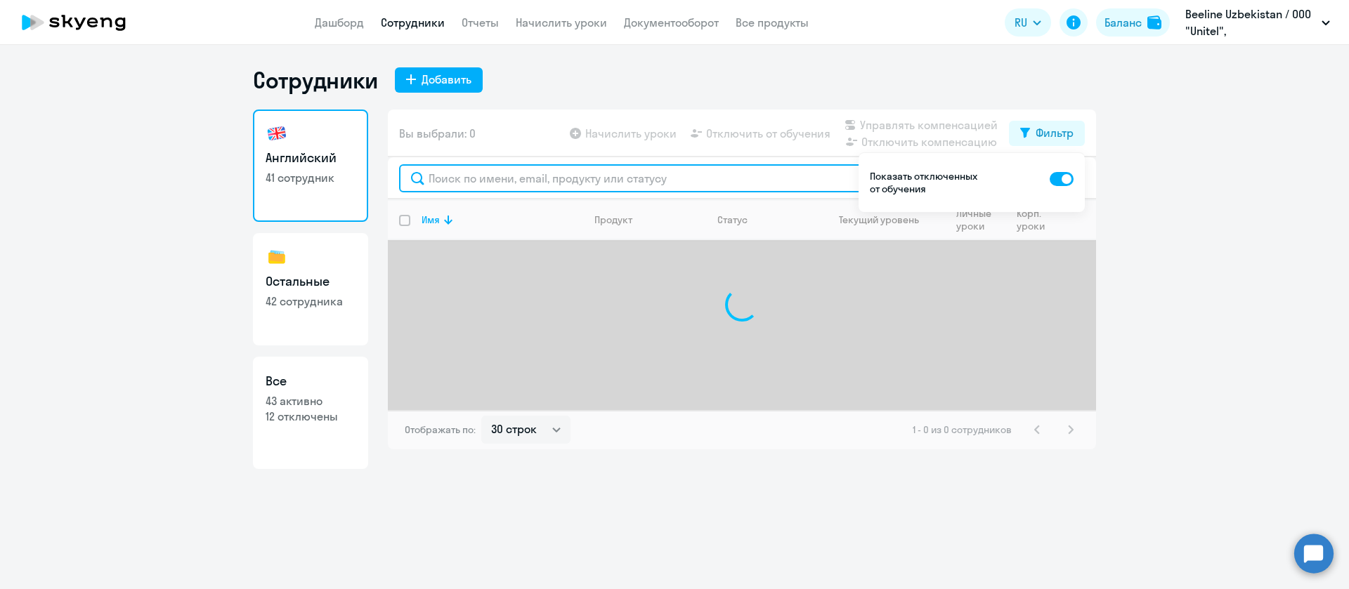
paste input "Grishko Dmitriy Sergeyevich"
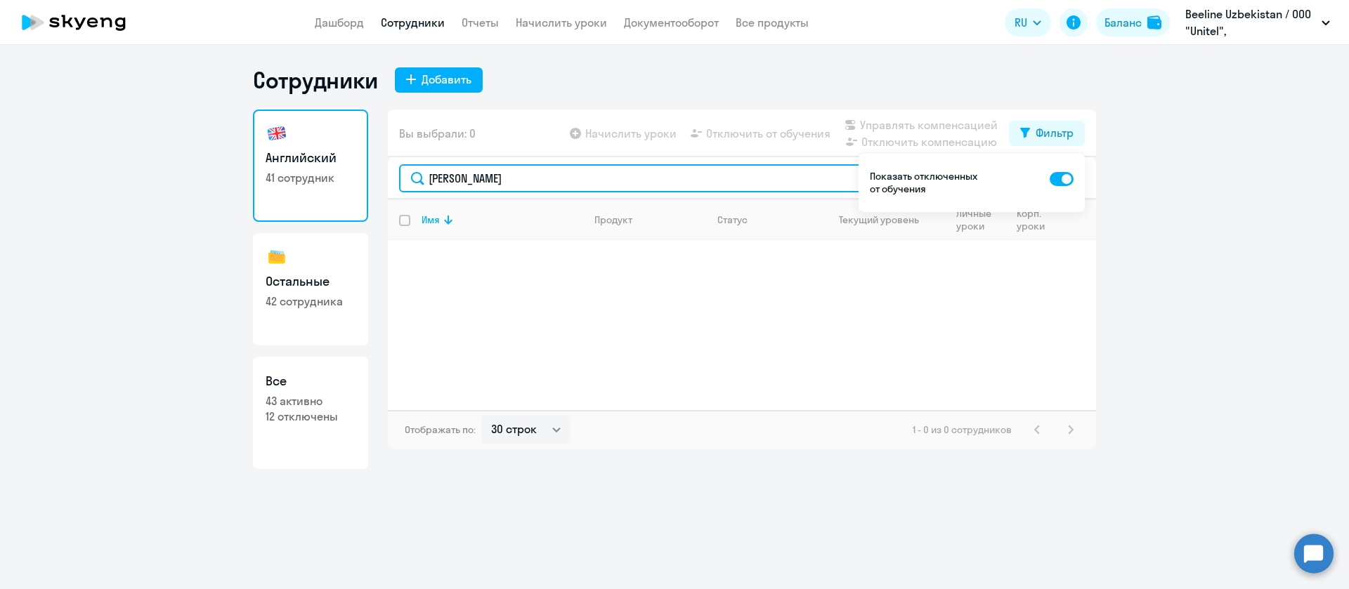
drag, startPoint x: 584, startPoint y: 175, endPoint x: 464, endPoint y: 194, distance: 121.6
click at [464, 194] on div "Grishko Dmitriy Sergeyevich" at bounding box center [742, 178] width 708 height 42
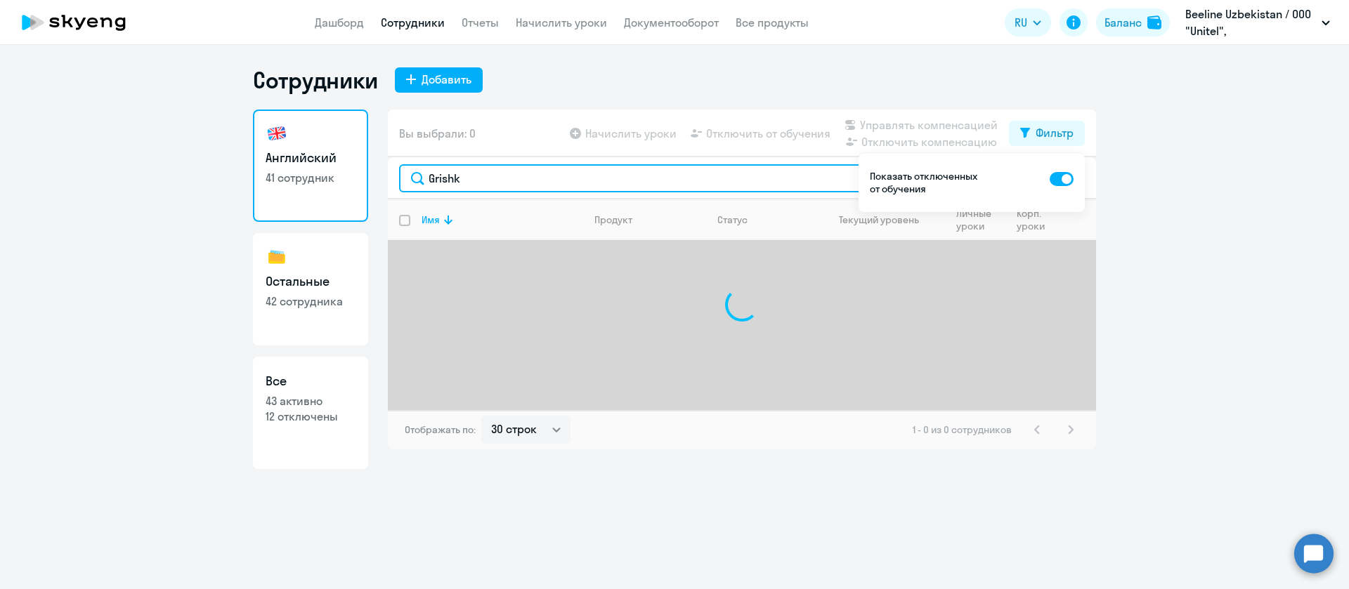
type input "Grishk"
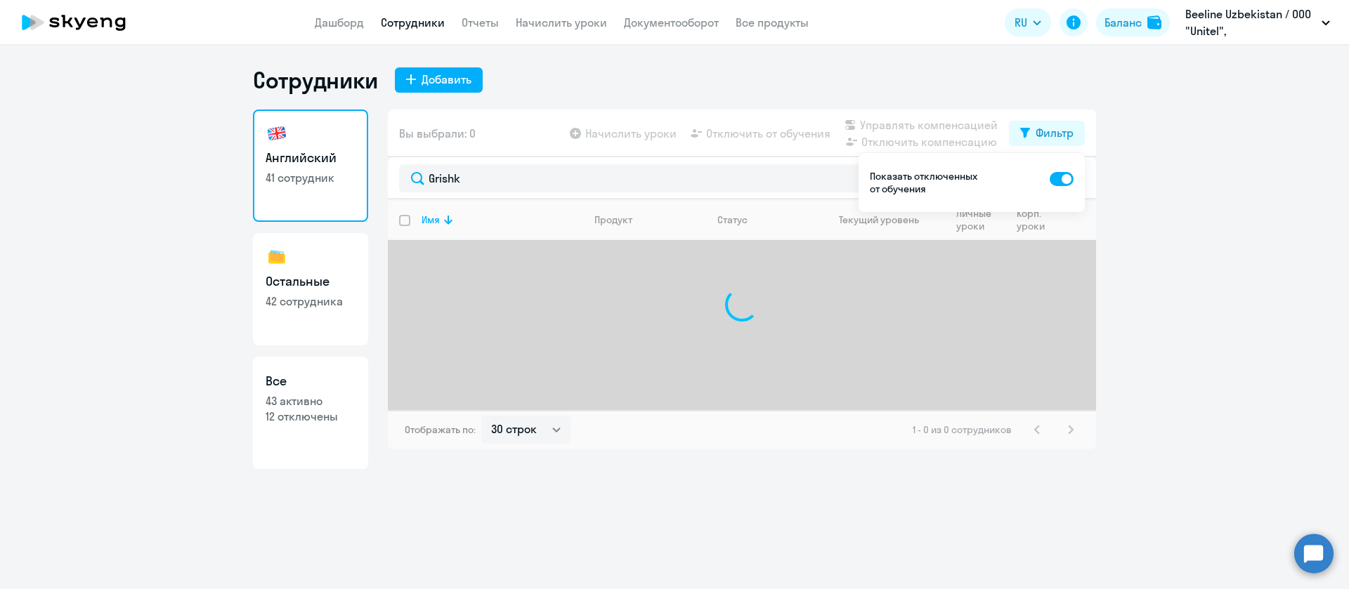
click at [1056, 179] on span at bounding box center [1061, 179] width 24 height 14
click at [1049, 179] on input "checkbox" at bounding box center [1049, 178] width 1 height 1
checkbox input "false"
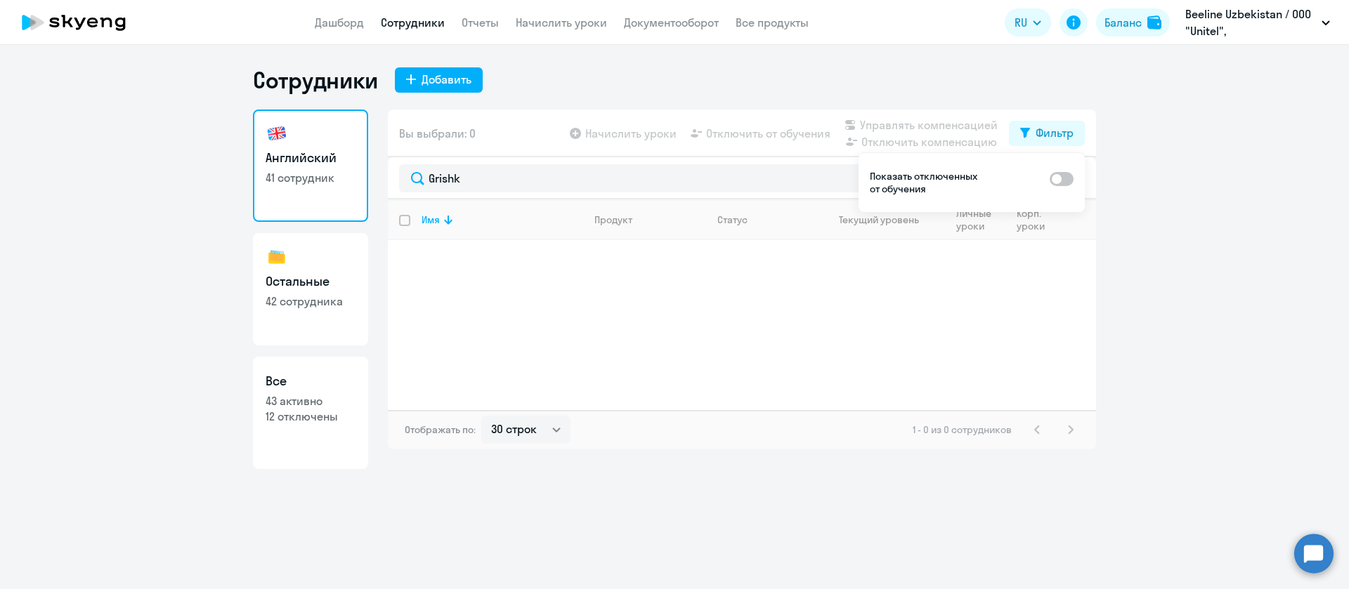
click at [416, 18] on link "Сотрудники" at bounding box center [413, 22] width 64 height 14
click at [591, 197] on div "Grishk" at bounding box center [742, 178] width 708 height 42
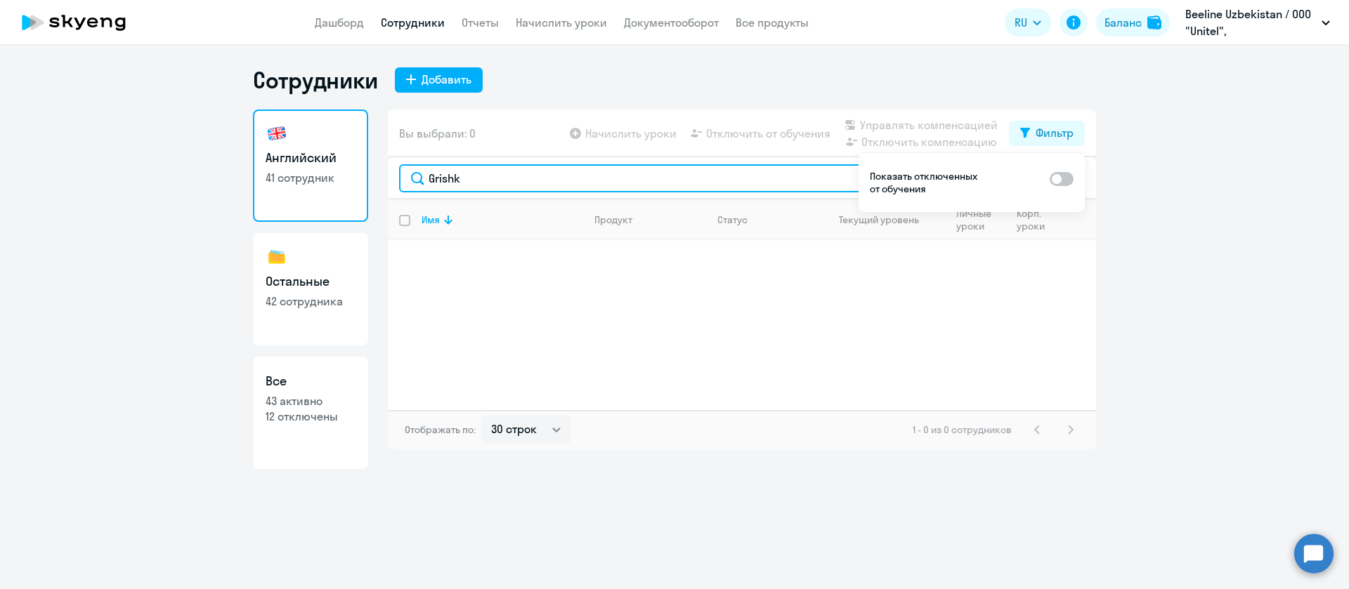
click at [608, 169] on input "Grishk" at bounding box center [742, 178] width 686 height 28
click at [607, 169] on input "Grishk" at bounding box center [742, 178] width 686 height 28
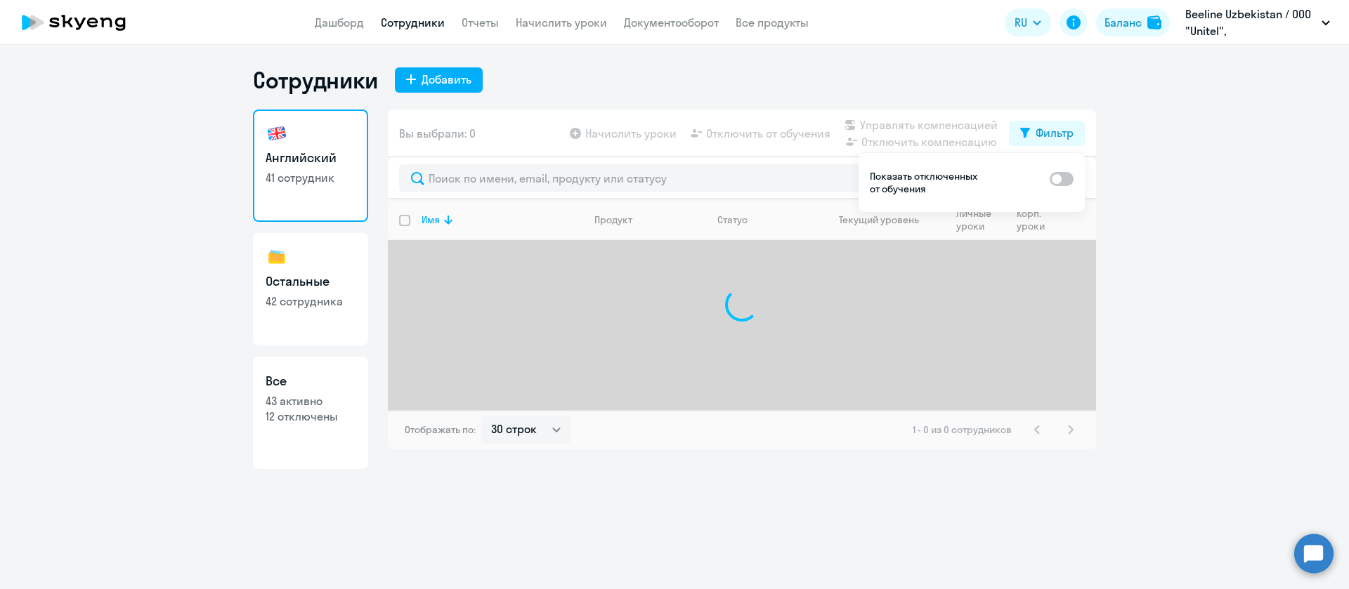
click at [1219, 289] on ng-component "Сотрудники Добавить Английский 41 сотрудник Остальные 42 сотрудника Все 43 акти…" at bounding box center [674, 267] width 1349 height 403
click at [1045, 110] on div "Вы выбрали: 0 Начислить уроки Отключить от обучения Управлять компенсацией Откл…" at bounding box center [742, 134] width 708 height 48
click at [1042, 136] on div "Фильтр" at bounding box center [1054, 132] width 38 height 17
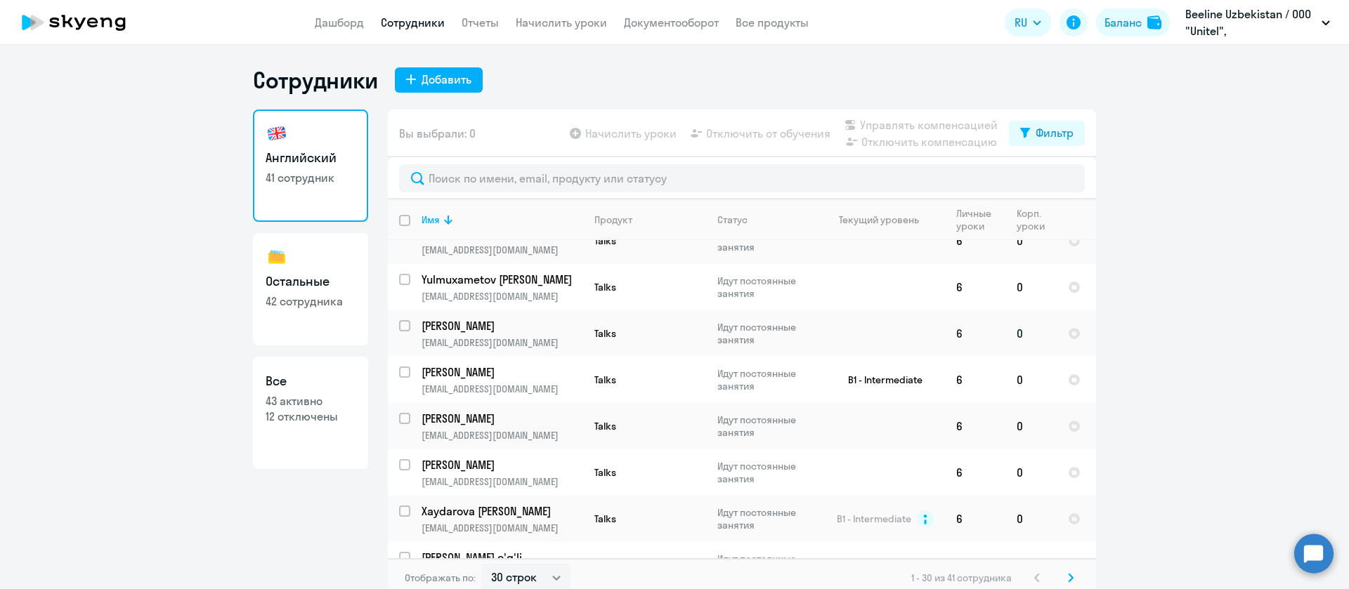
scroll to position [19, 0]
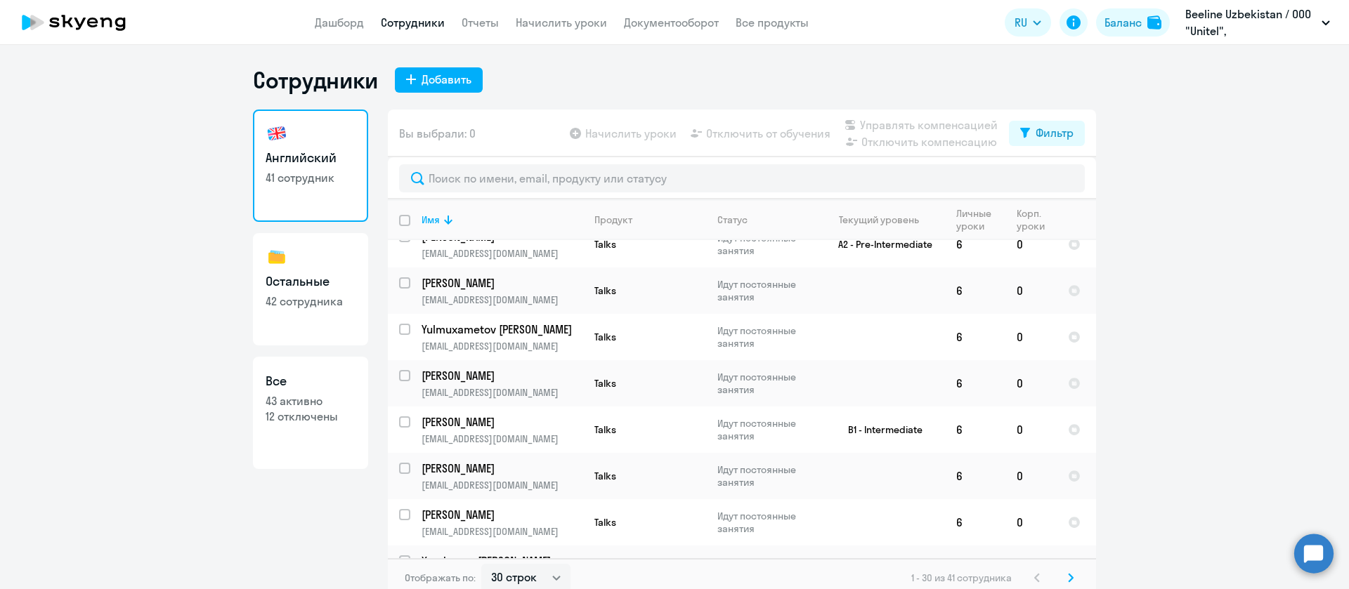
click at [282, 291] on link "Остальные 42 сотрудника" at bounding box center [310, 289] width 115 height 112
select select "30"
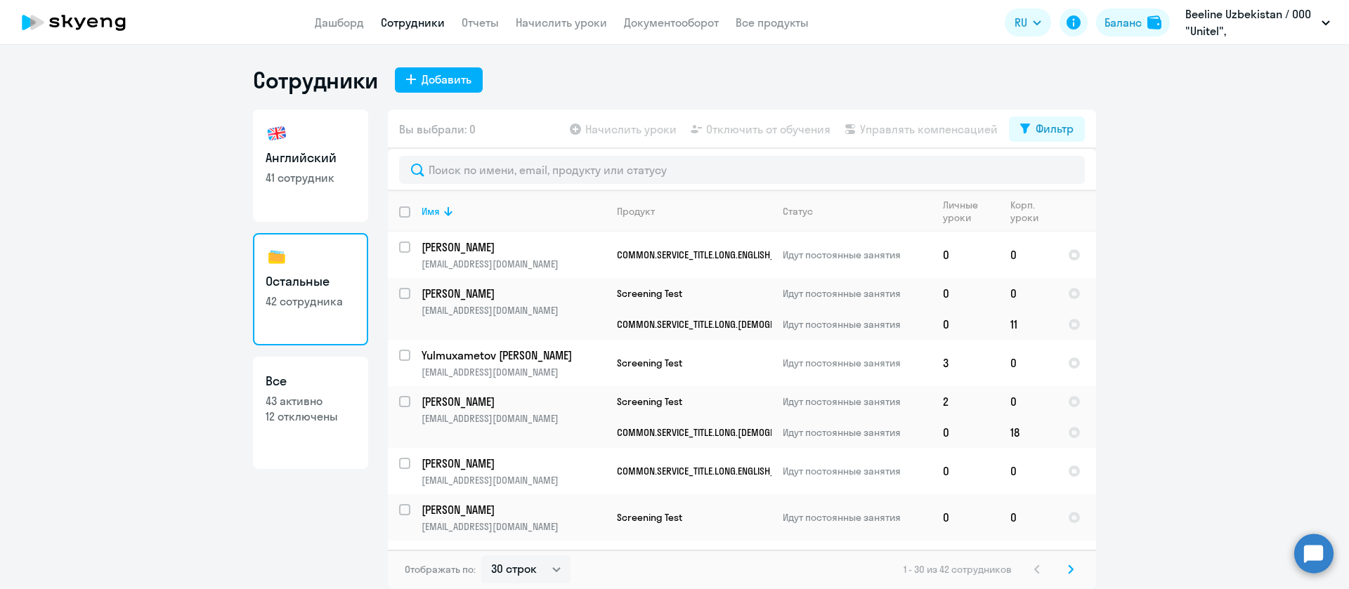
click at [523, 148] on div "Вы выбрали: 0 Начислить уроки Отключить от обучения Управлять компенсацией Филь…" at bounding box center [742, 129] width 708 height 39
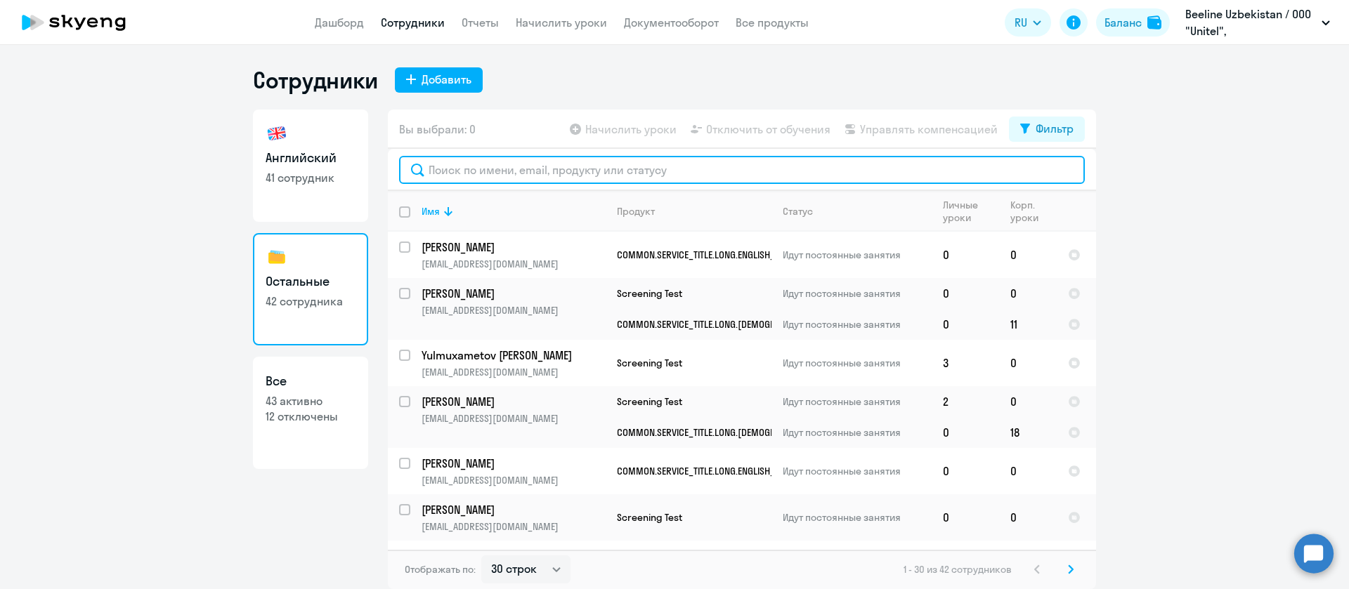
click at [519, 169] on input "text" at bounding box center [742, 170] width 686 height 28
paste input "39561345"
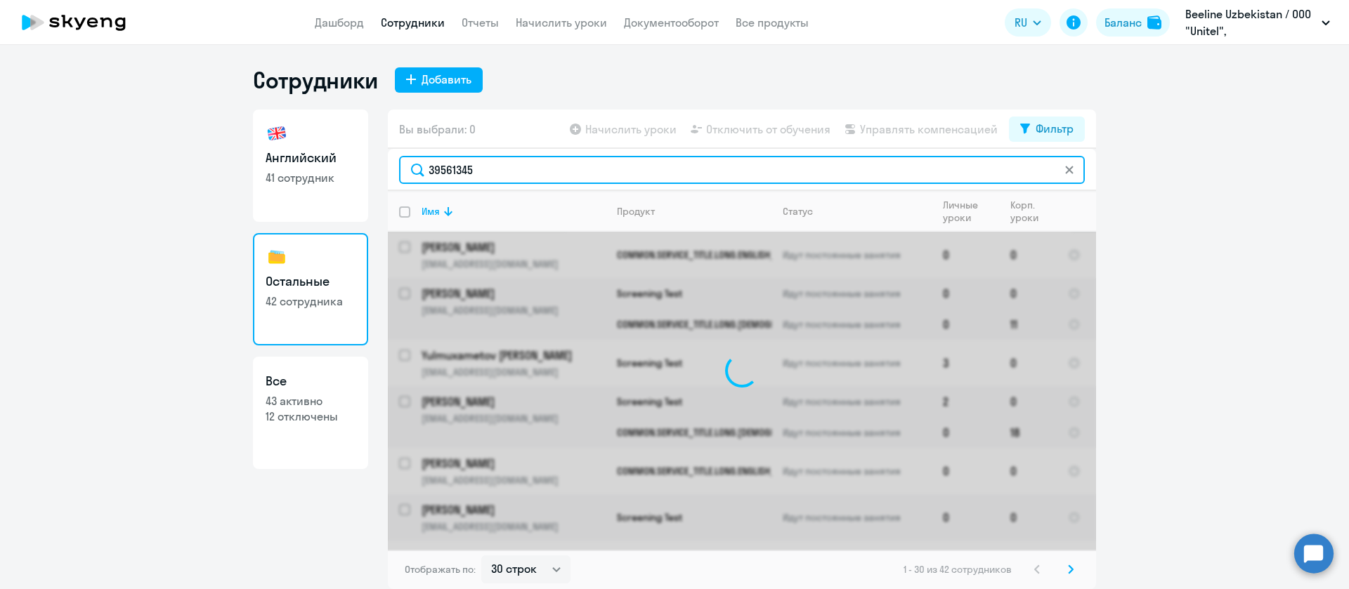
click at [519, 169] on input "39561345" at bounding box center [742, 170] width 686 height 28
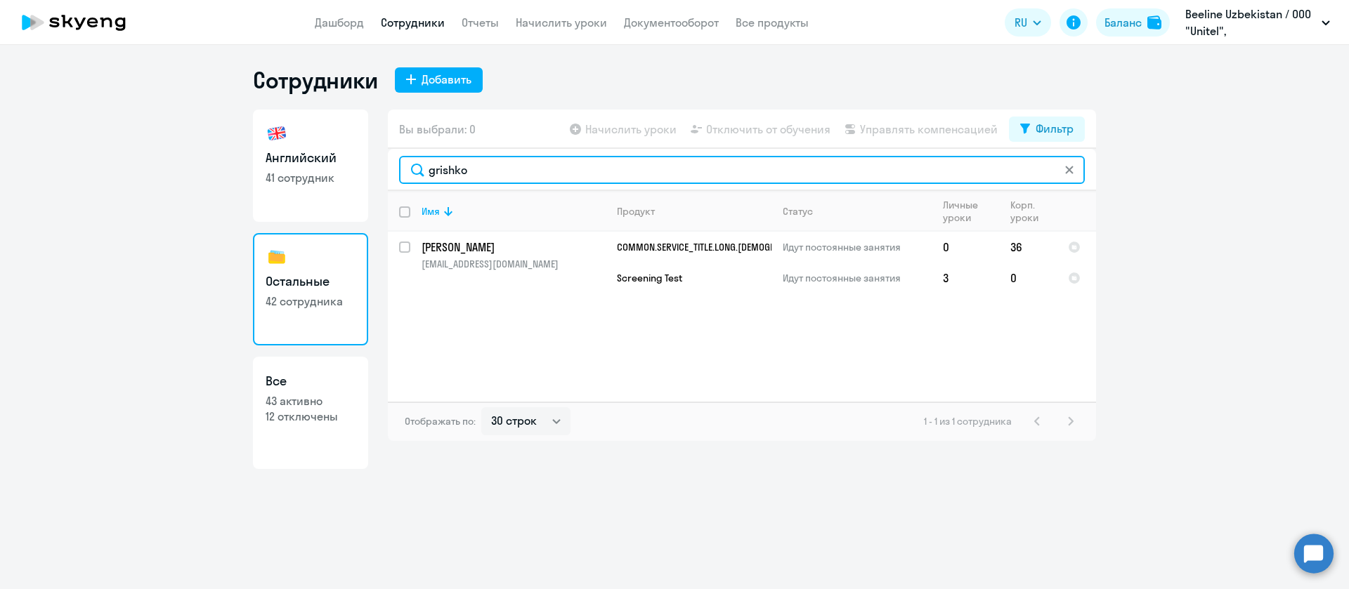
type input "grishko"
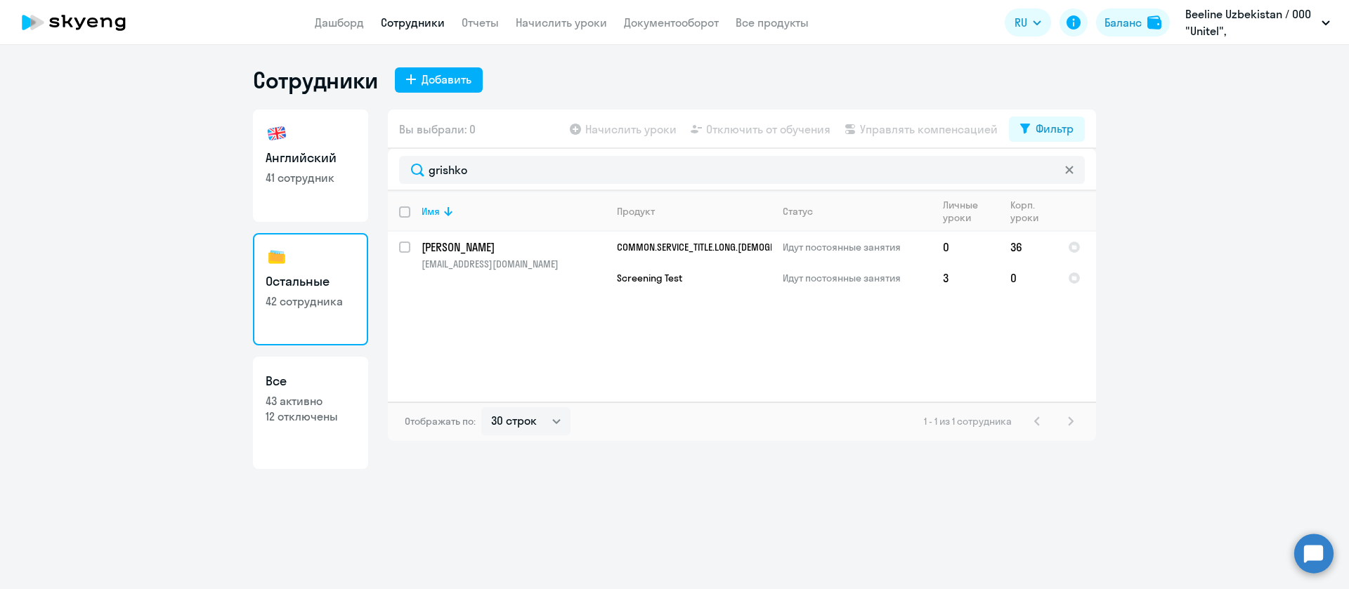
click at [417, 16] on link "Сотрудники" at bounding box center [413, 22] width 64 height 14
select select "30"
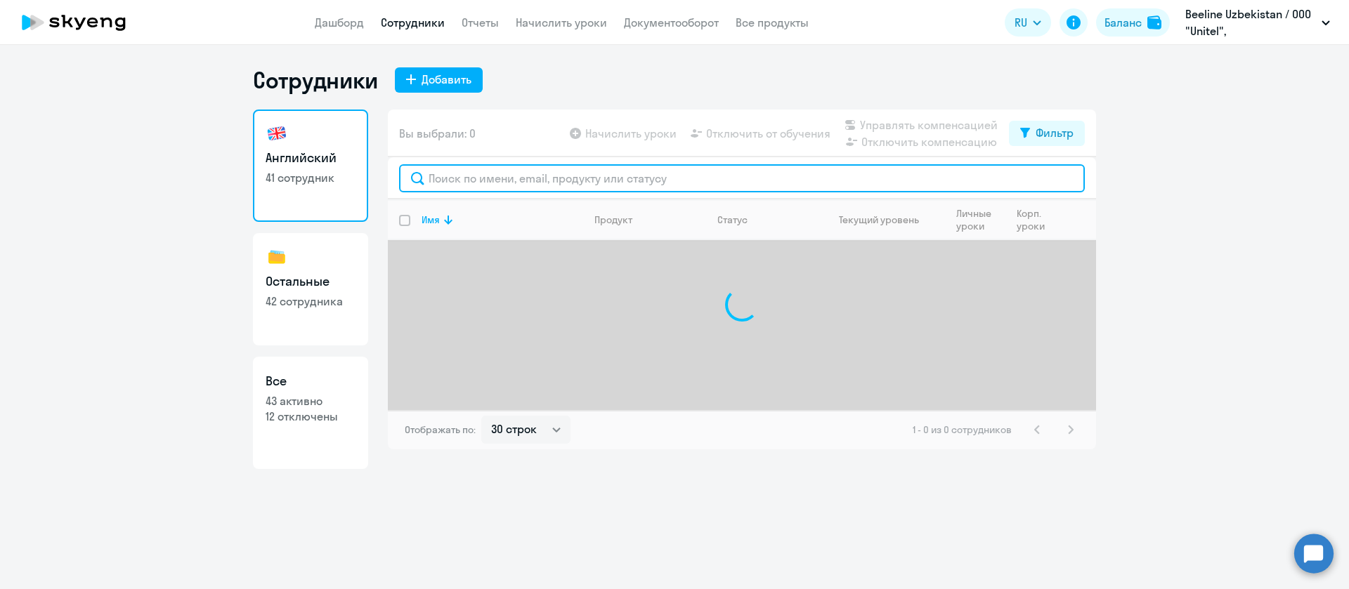
click at [529, 174] on input "text" at bounding box center [742, 178] width 686 height 28
paste input "Iminjonov"
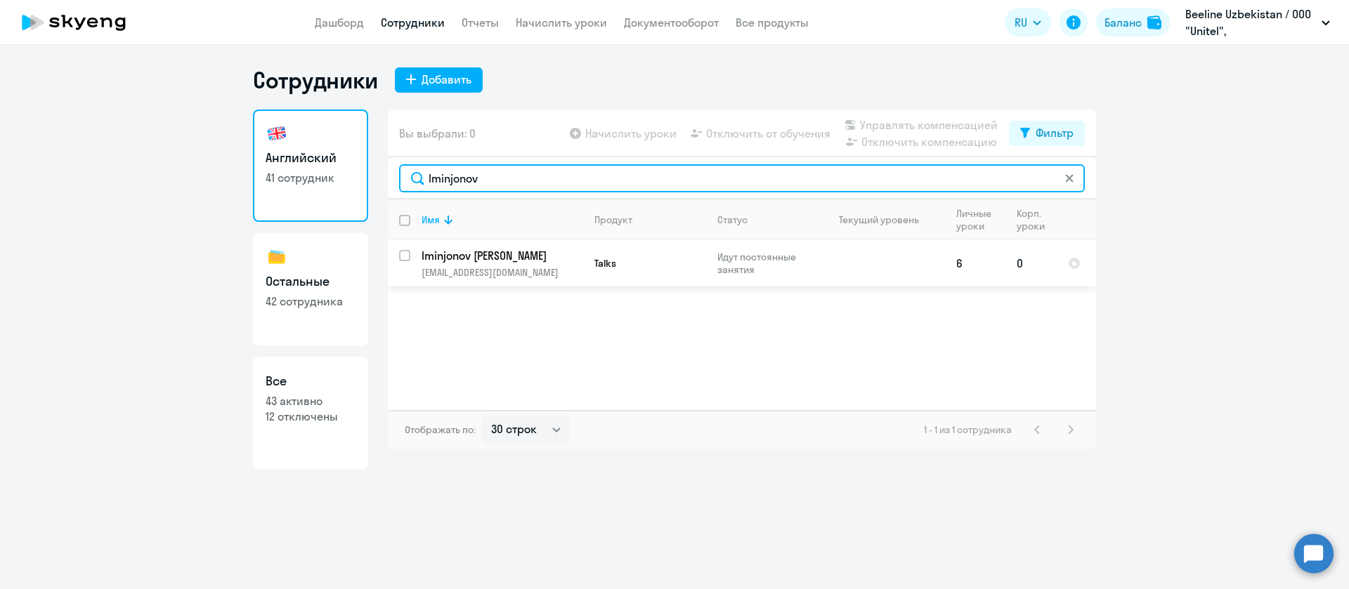
type input "Iminjonov"
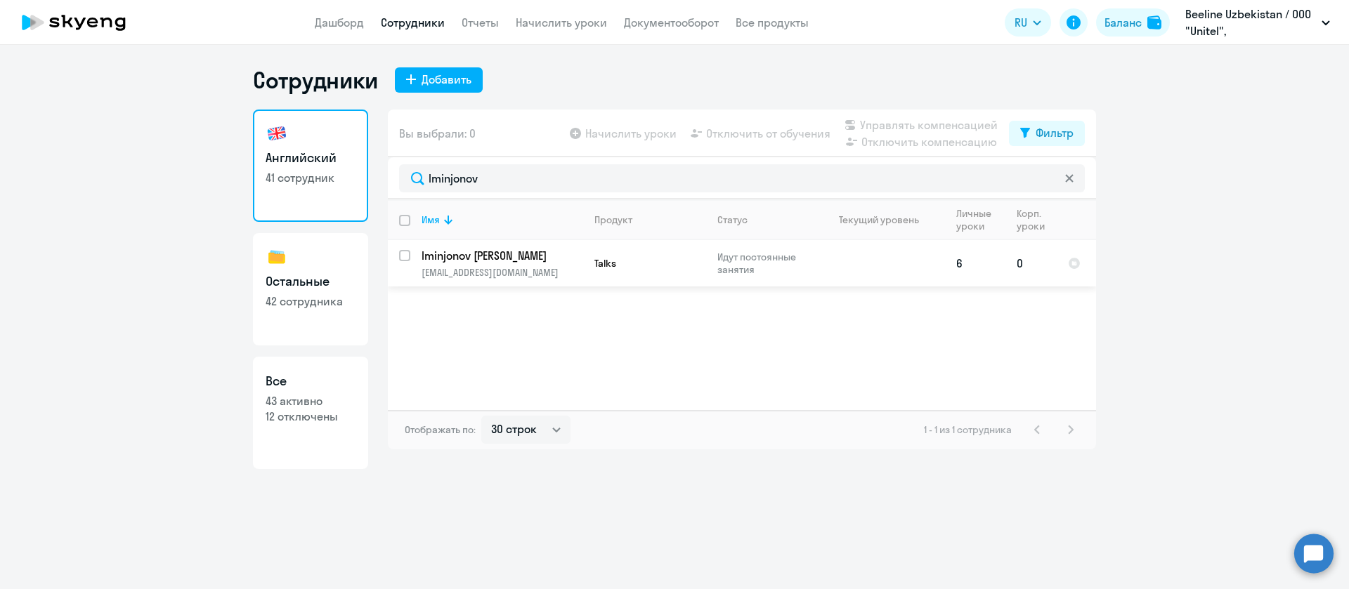
click at [518, 266] on p "[EMAIL_ADDRESS][DOMAIN_NAME]" at bounding box center [501, 272] width 161 height 13
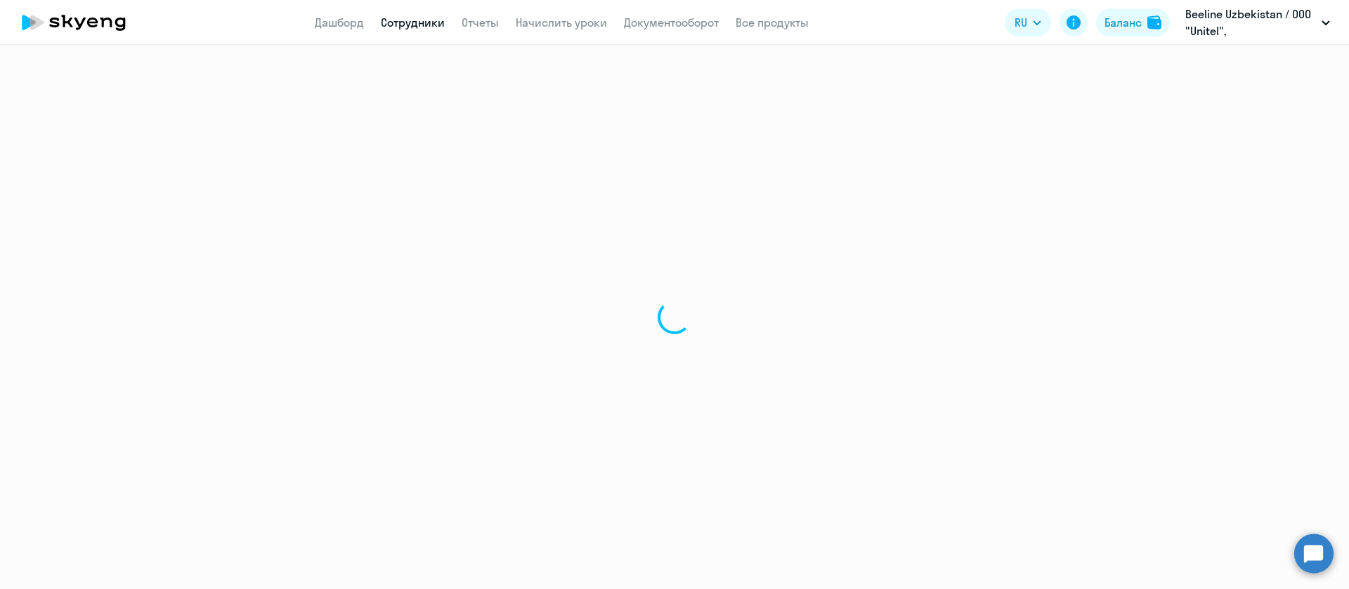
select select "english"
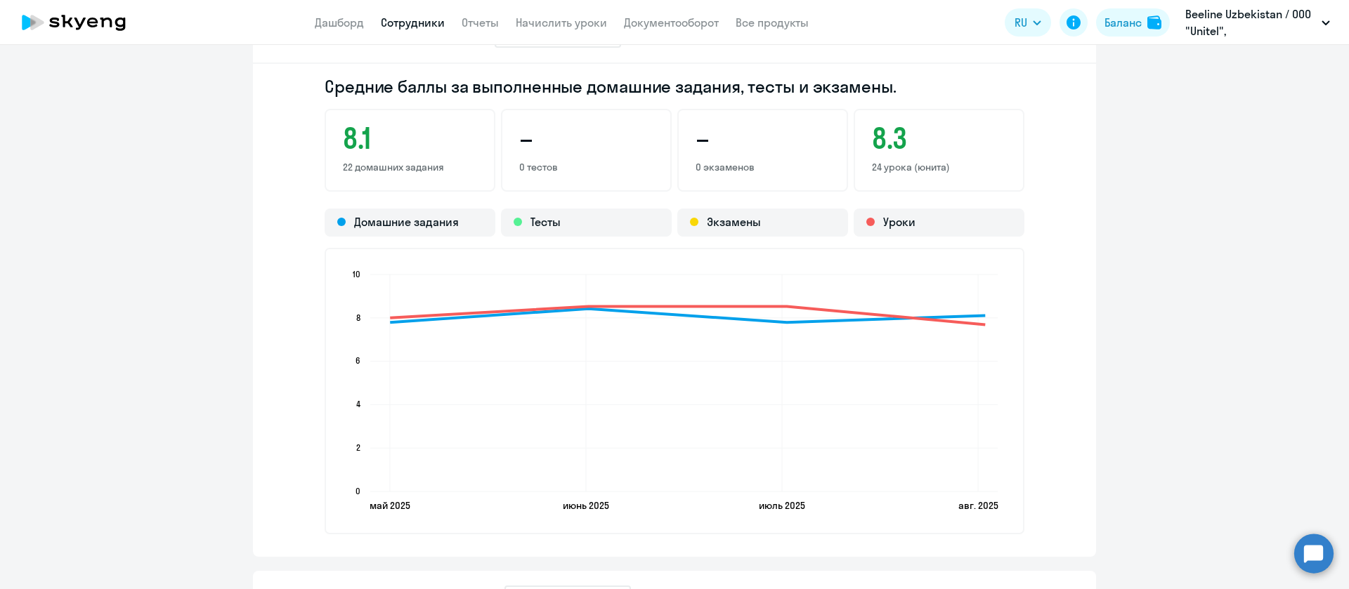
scroll to position [1453, 0]
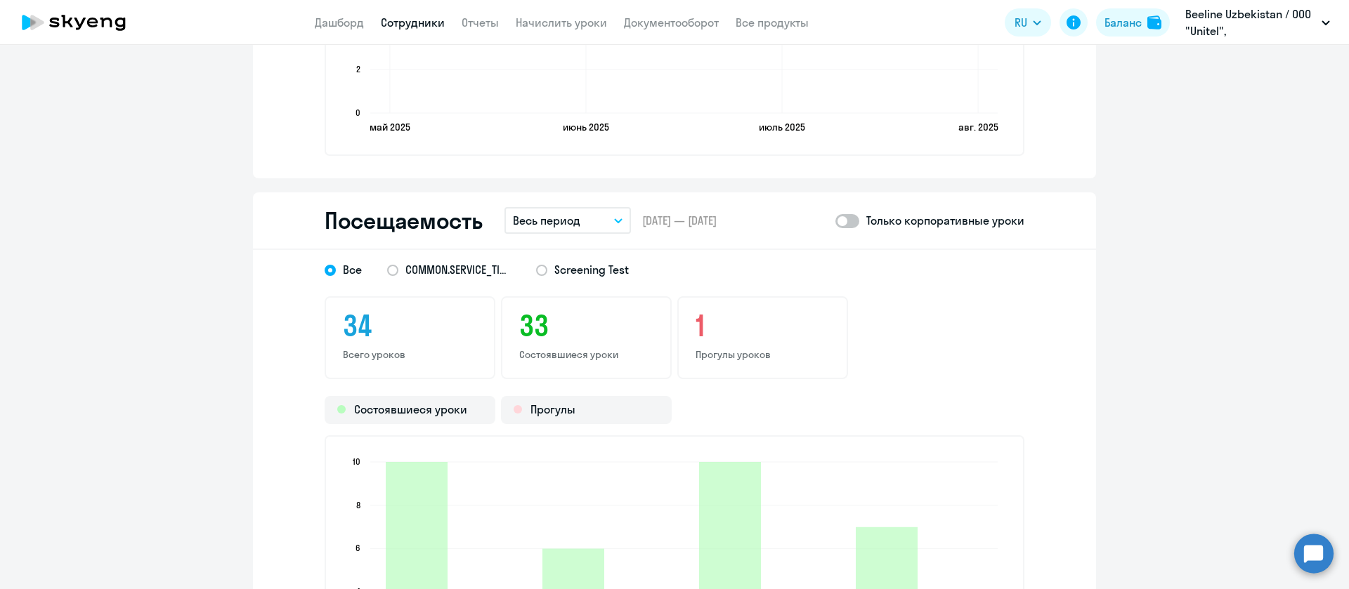
click at [532, 214] on p "Весь период" at bounding box center [546, 220] width 67 height 17
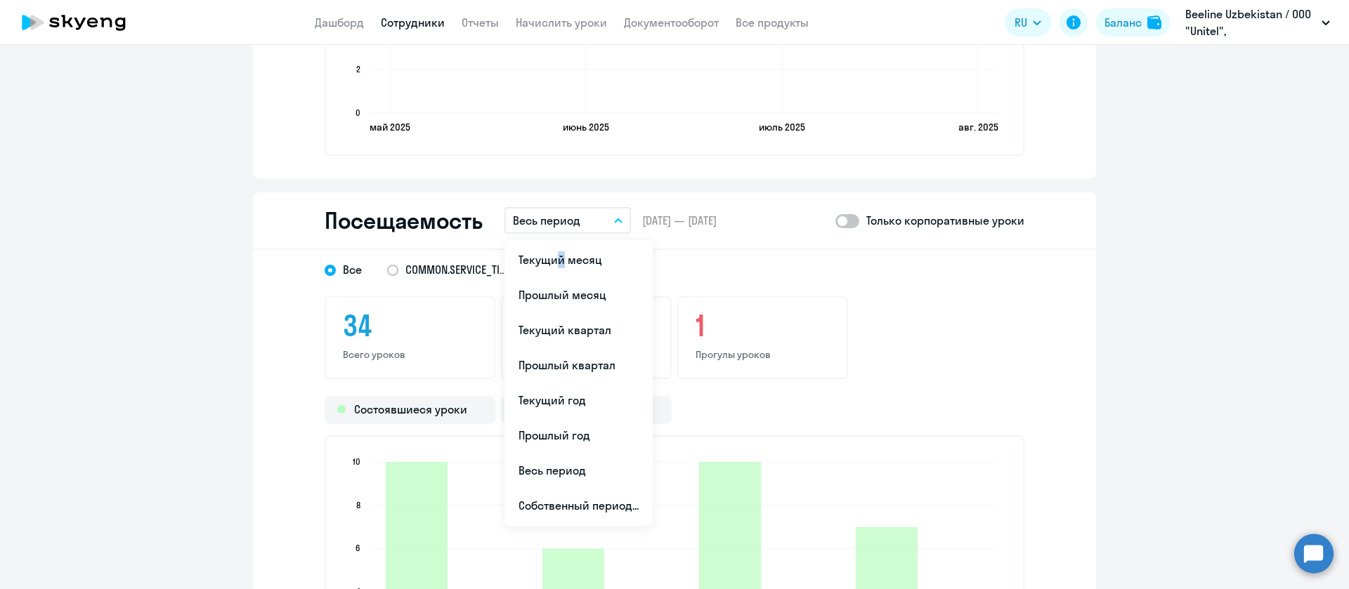
drag, startPoint x: 546, startPoint y: 239, endPoint x: 547, endPoint y: 256, distance: 16.9
click at [547, 247] on ul "Текущий месяц Прошлый месяц Текущий квартал Прошлый квартал Текущий год Прошлый…" at bounding box center [578, 383] width 148 height 287
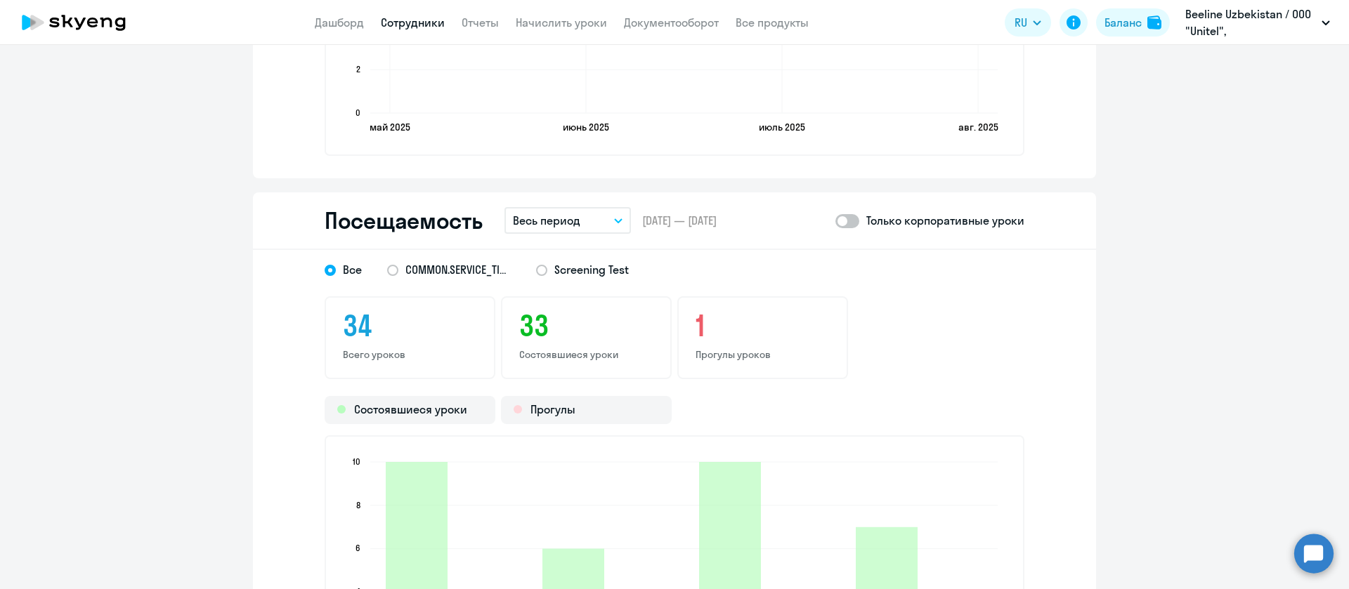
click at [549, 226] on p "Весь период" at bounding box center [546, 220] width 67 height 17
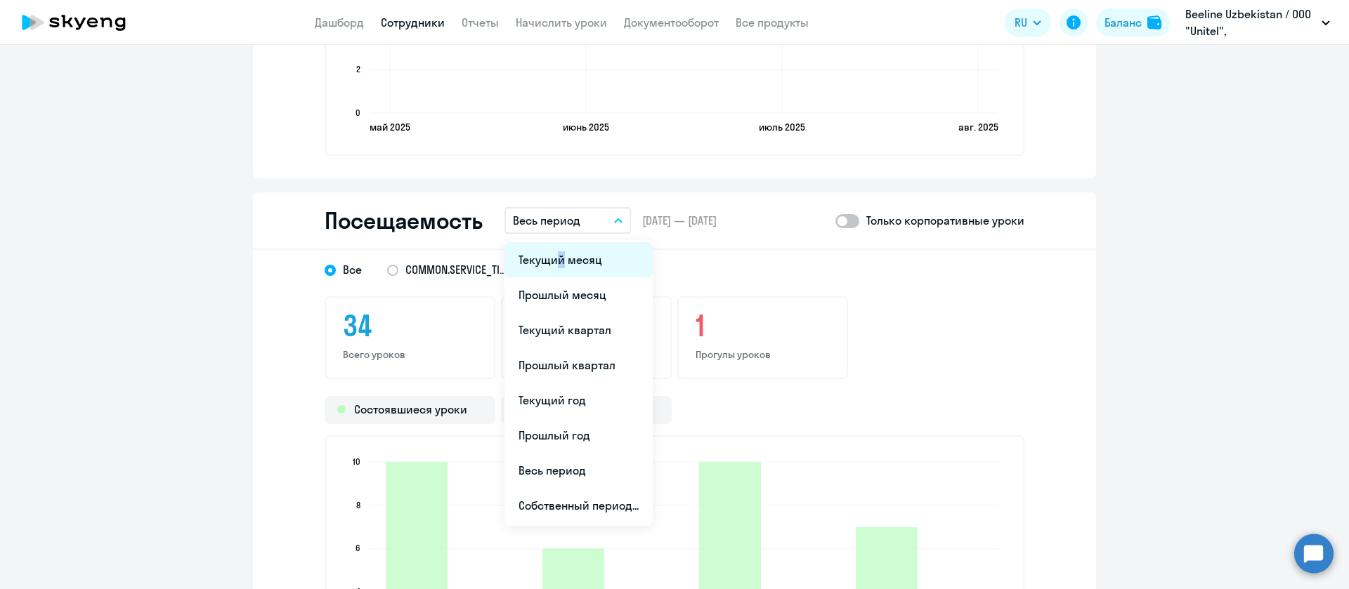
click at [548, 251] on li "Текущий месяц" at bounding box center [578, 259] width 148 height 35
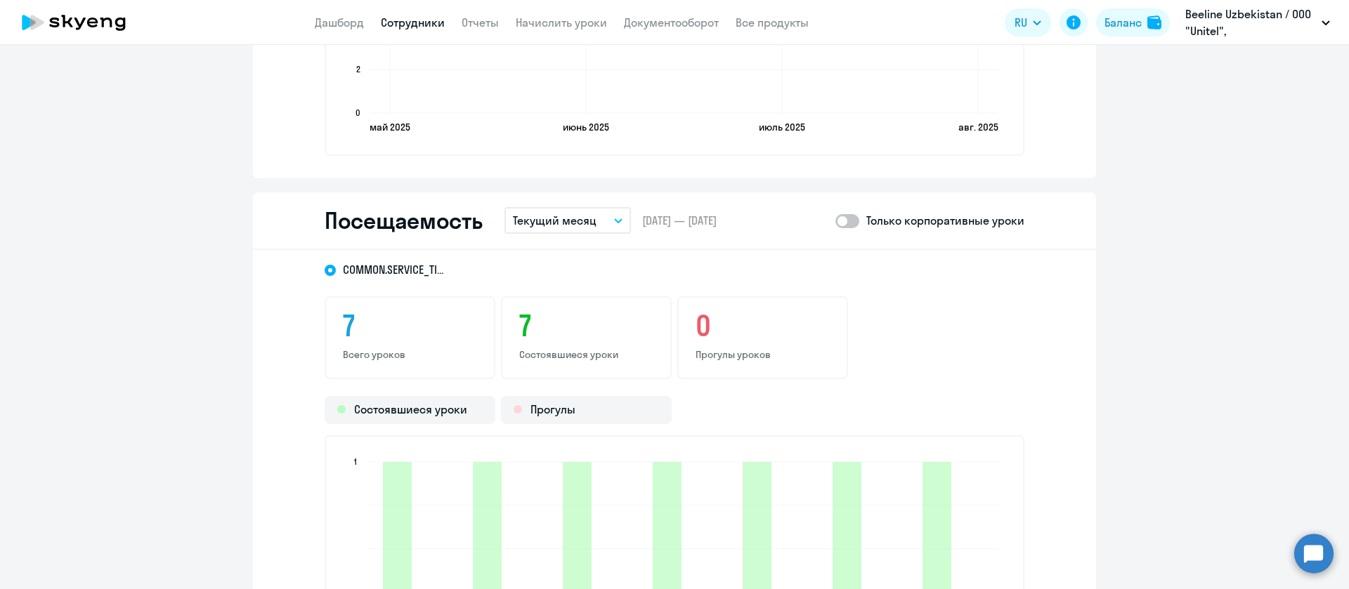
click at [401, 19] on link "Сотрудники" at bounding box center [413, 22] width 64 height 14
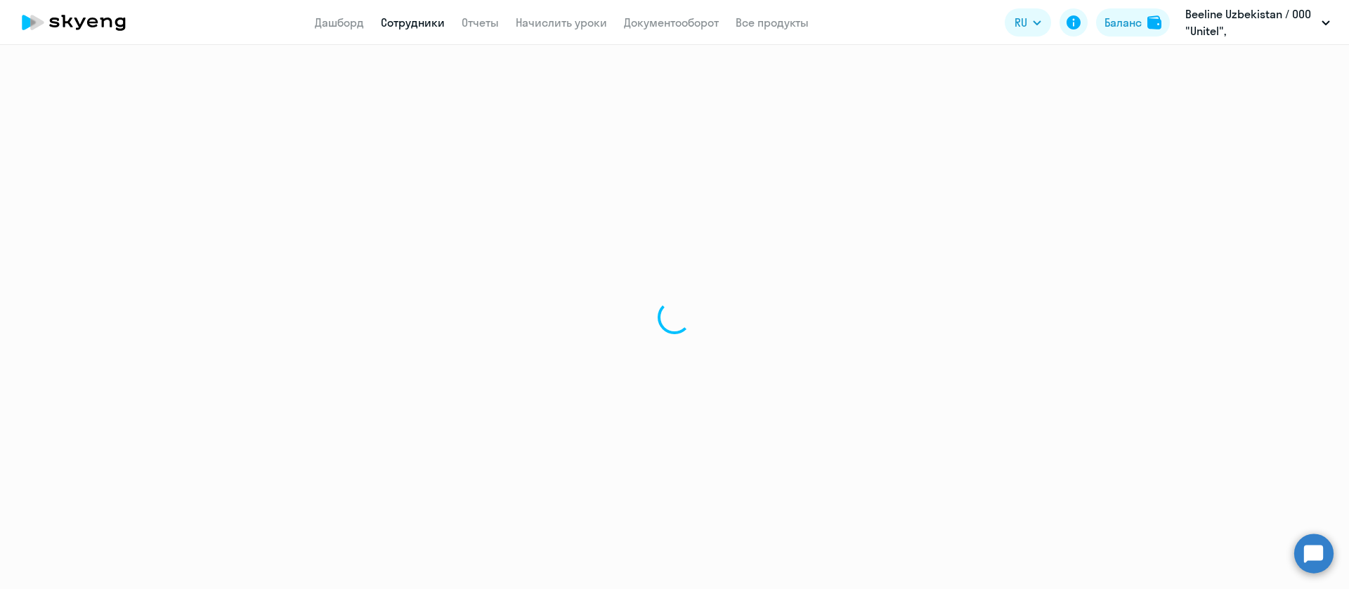
select select "30"
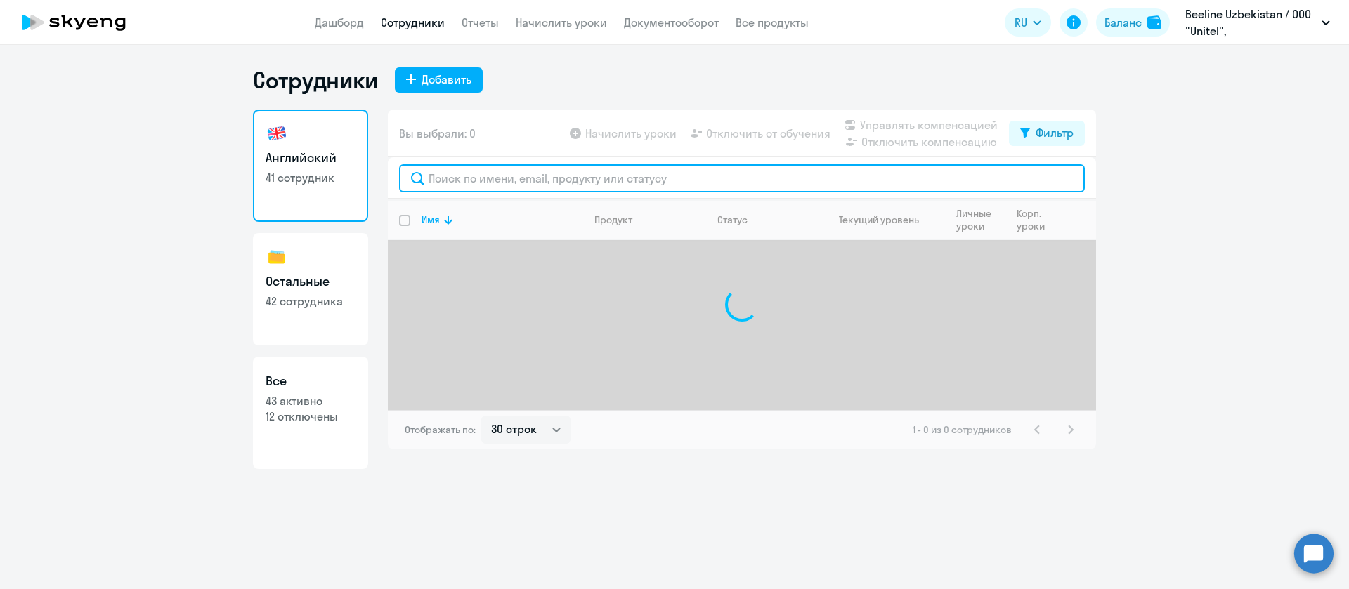
click at [481, 188] on input "text" at bounding box center [742, 178] width 686 height 28
paste input "Jurayev"
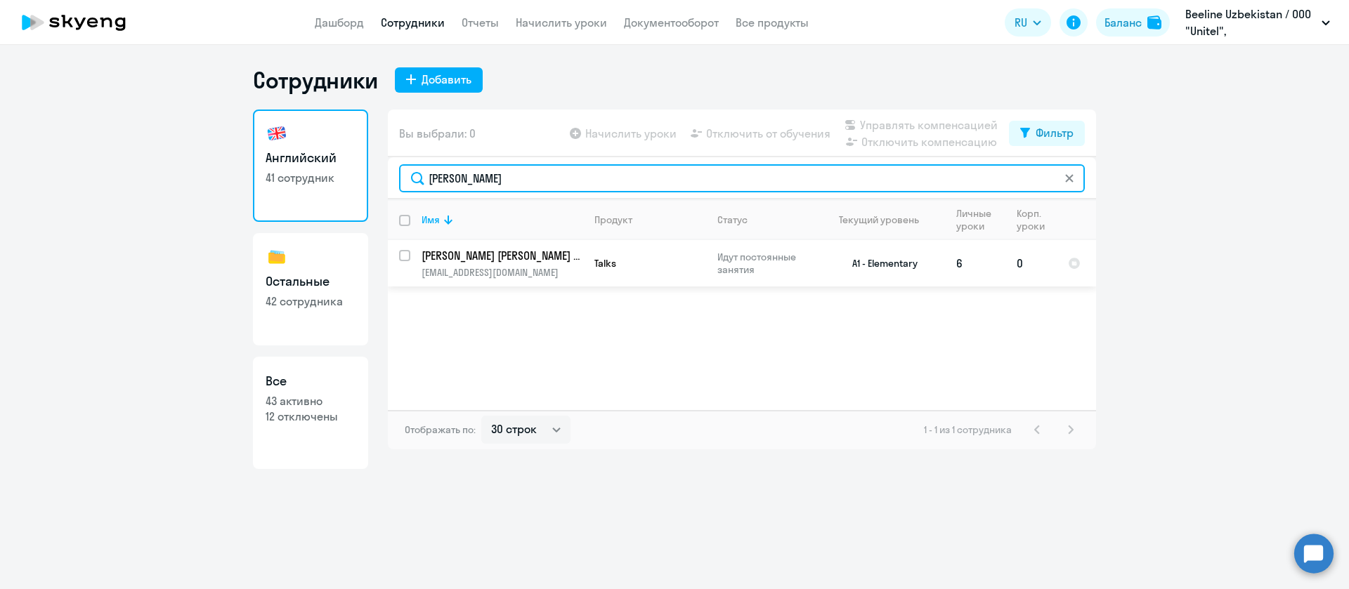
type input "Jurayev"
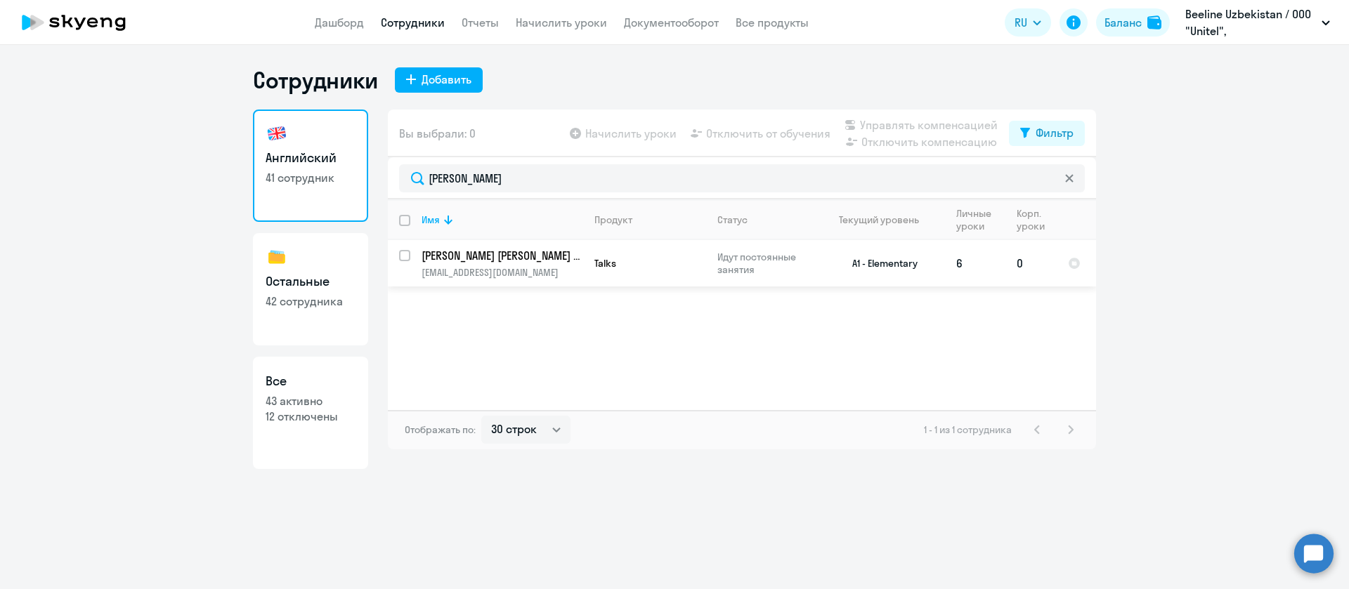
click at [492, 263] on p "[PERSON_NAME] [PERSON_NAME] o'g'li" at bounding box center [500, 255] width 159 height 15
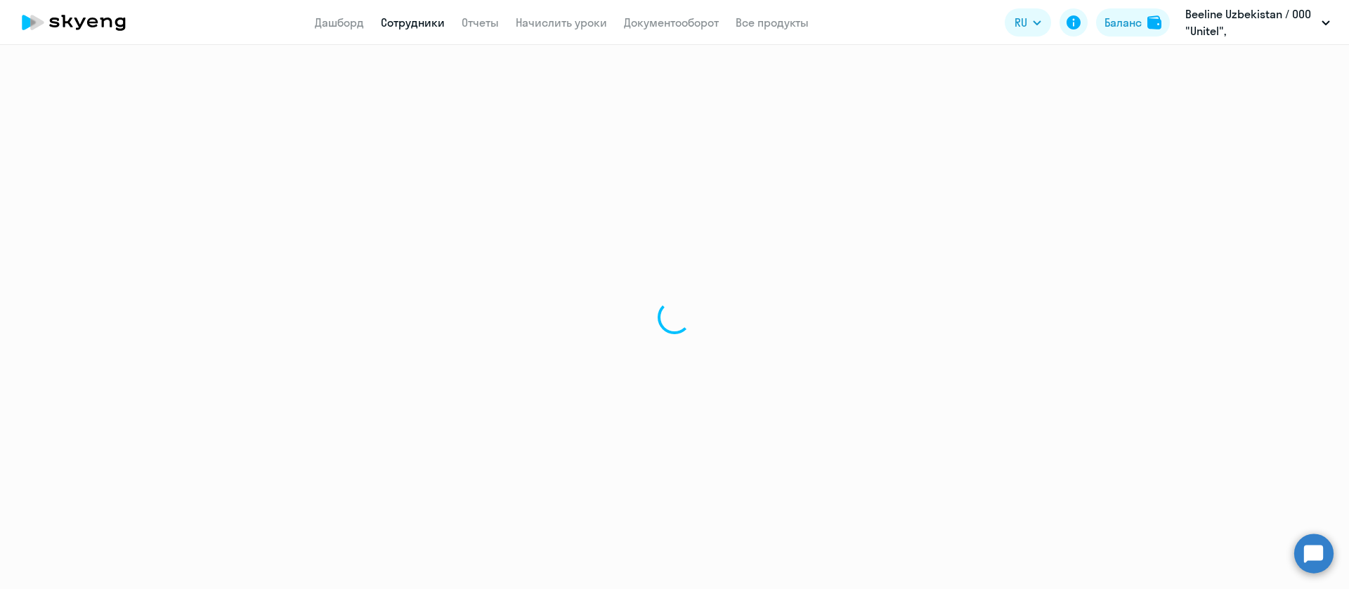
select select "english"
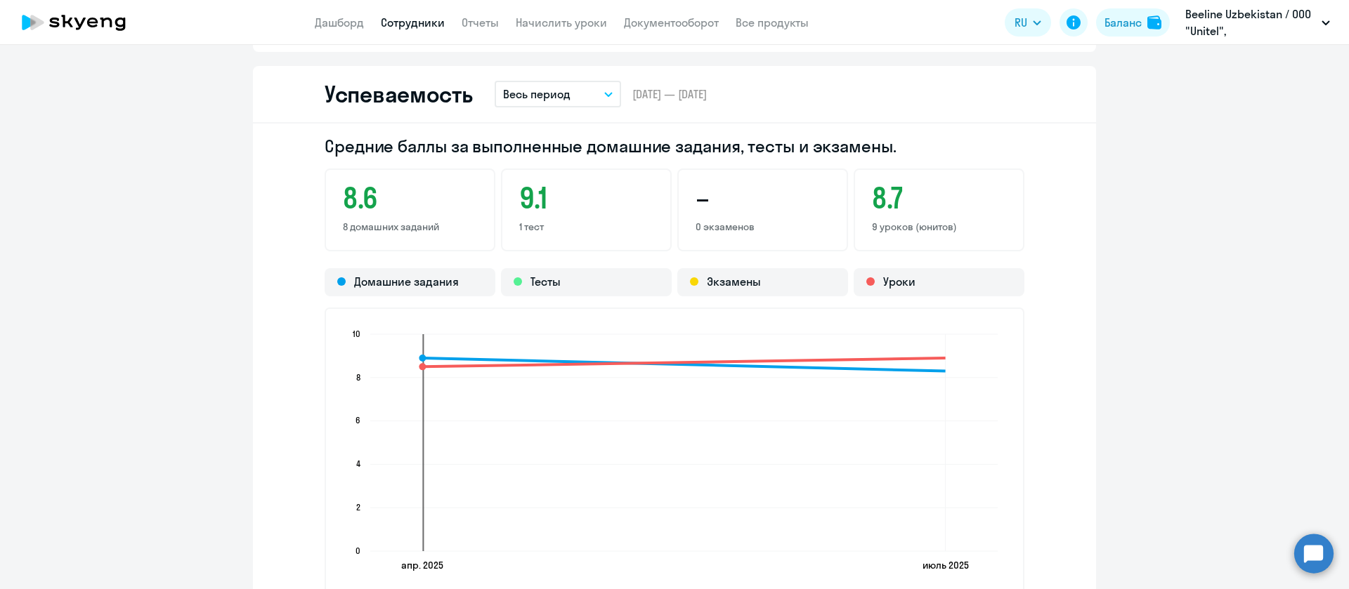
scroll to position [1370, 0]
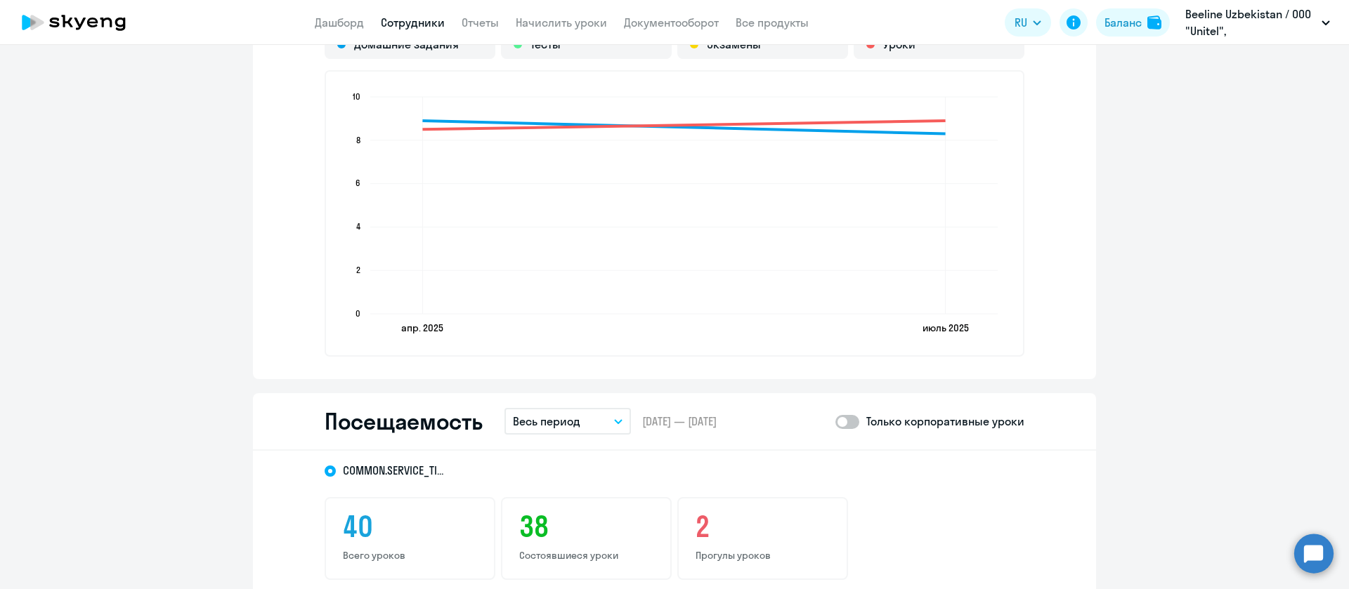
click at [564, 426] on p "Весь период" at bounding box center [546, 421] width 67 height 17
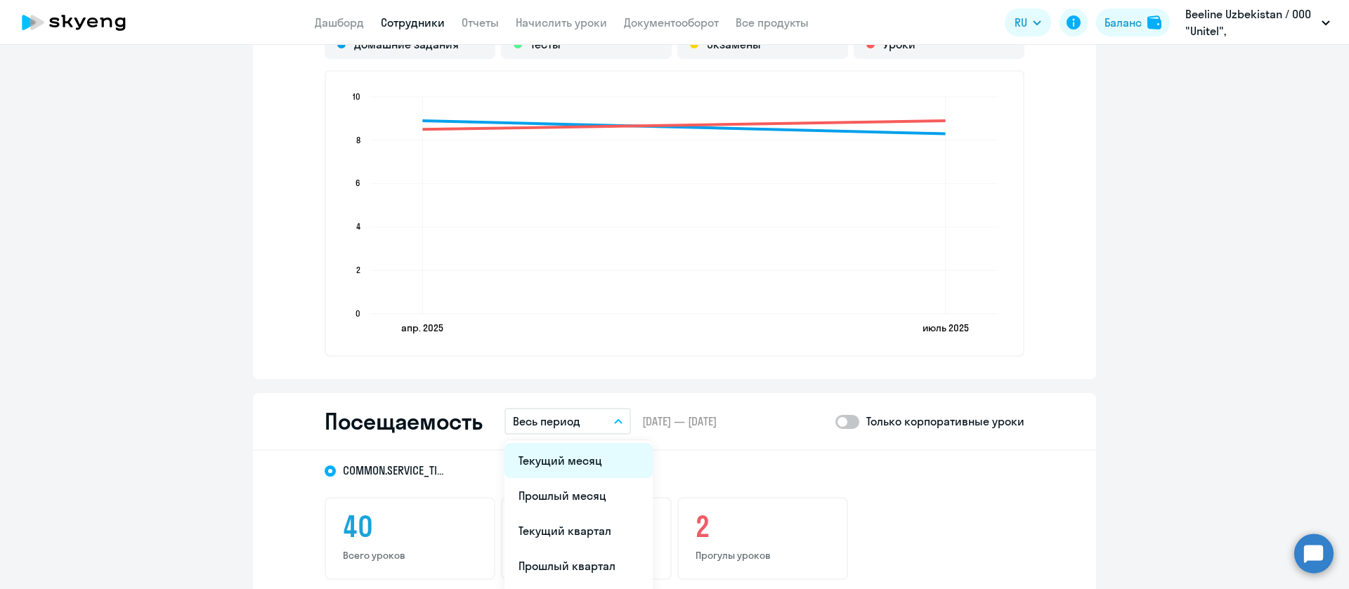
click at [567, 458] on li "Текущий месяц" at bounding box center [578, 460] width 148 height 35
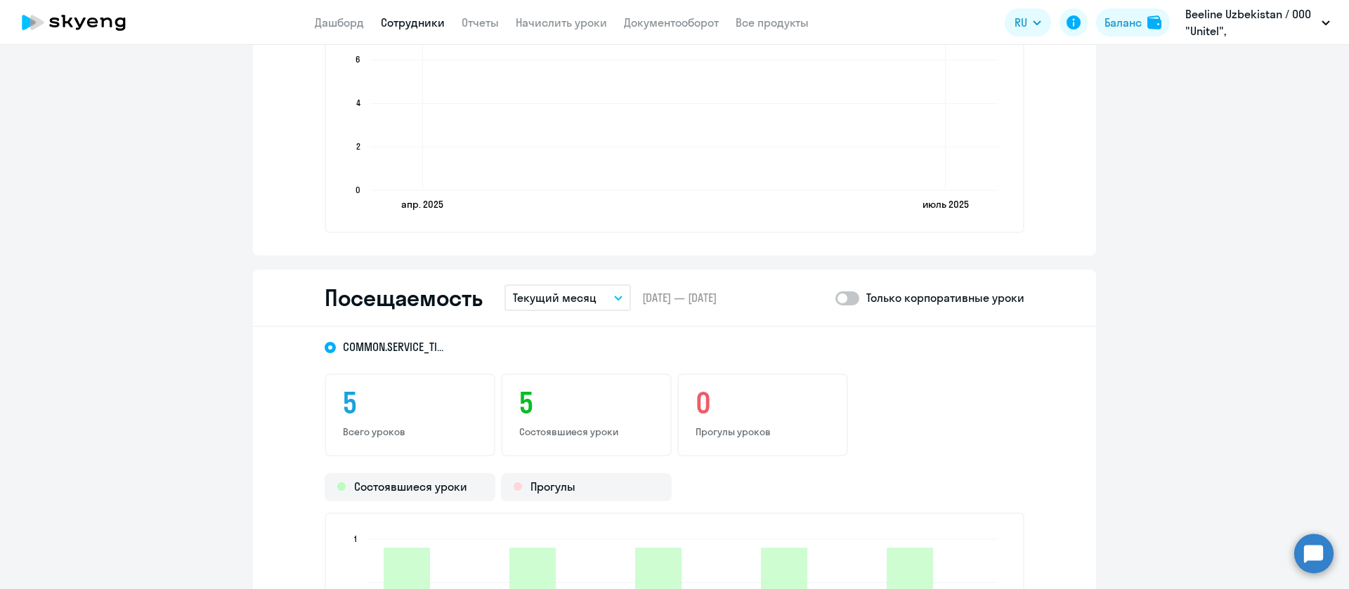
scroll to position [1580, 0]
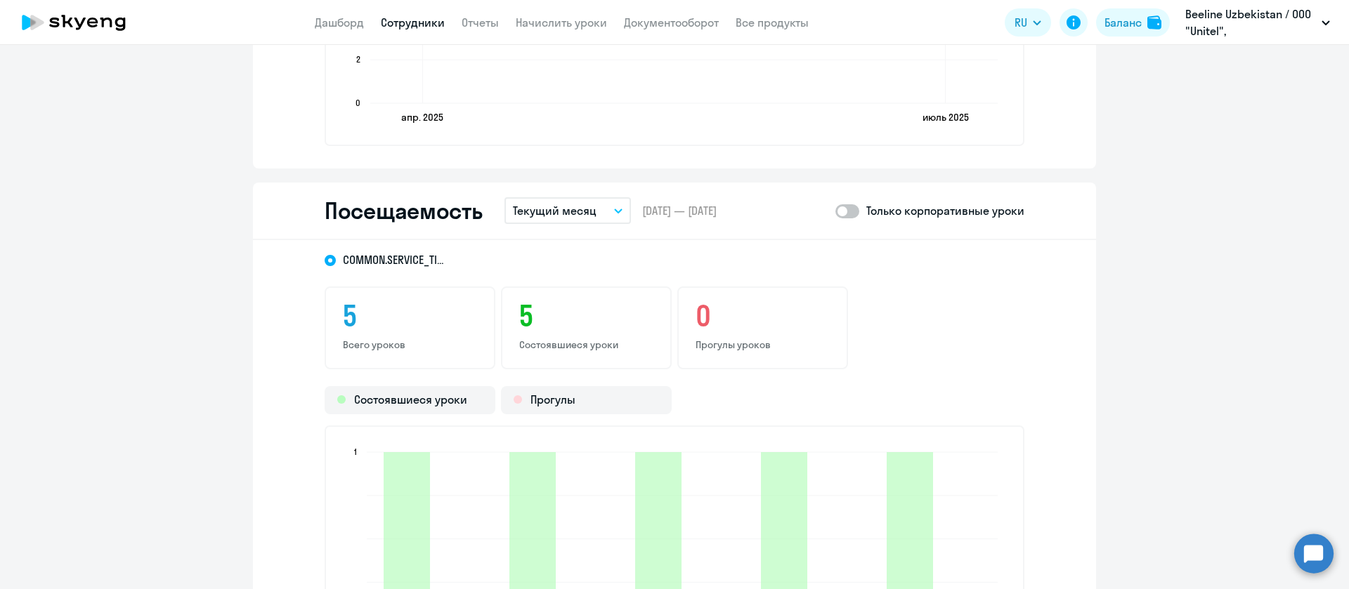
click at [409, 20] on link "Сотрудники" at bounding box center [413, 22] width 64 height 14
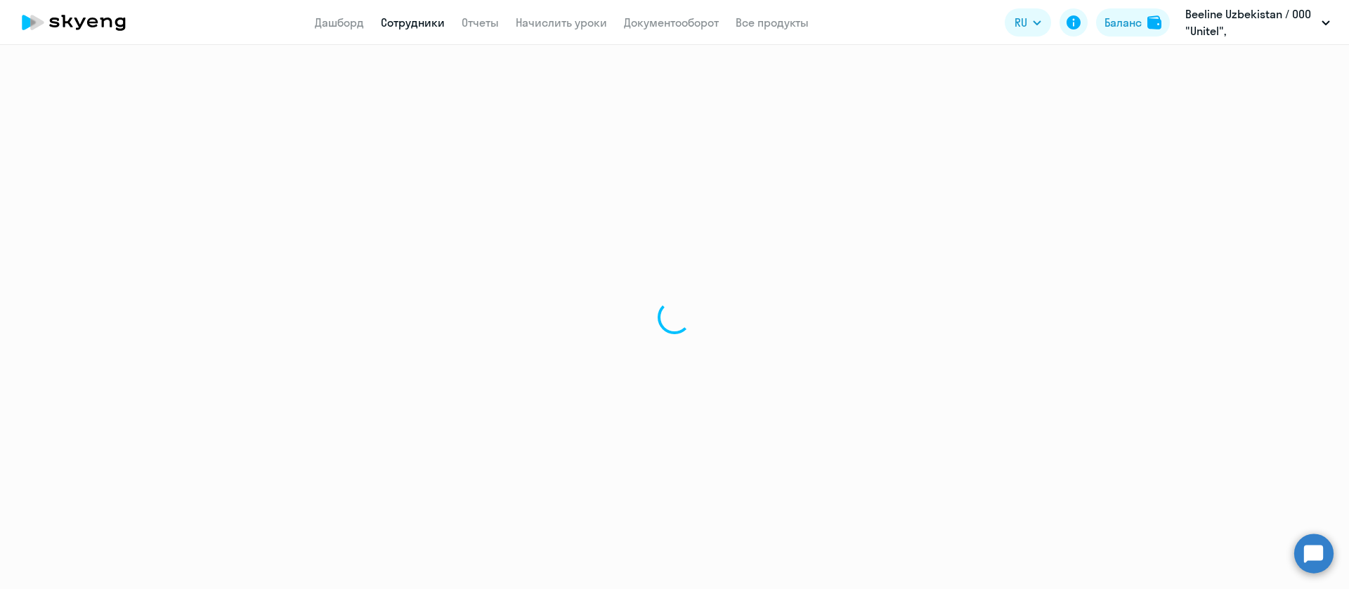
select select "30"
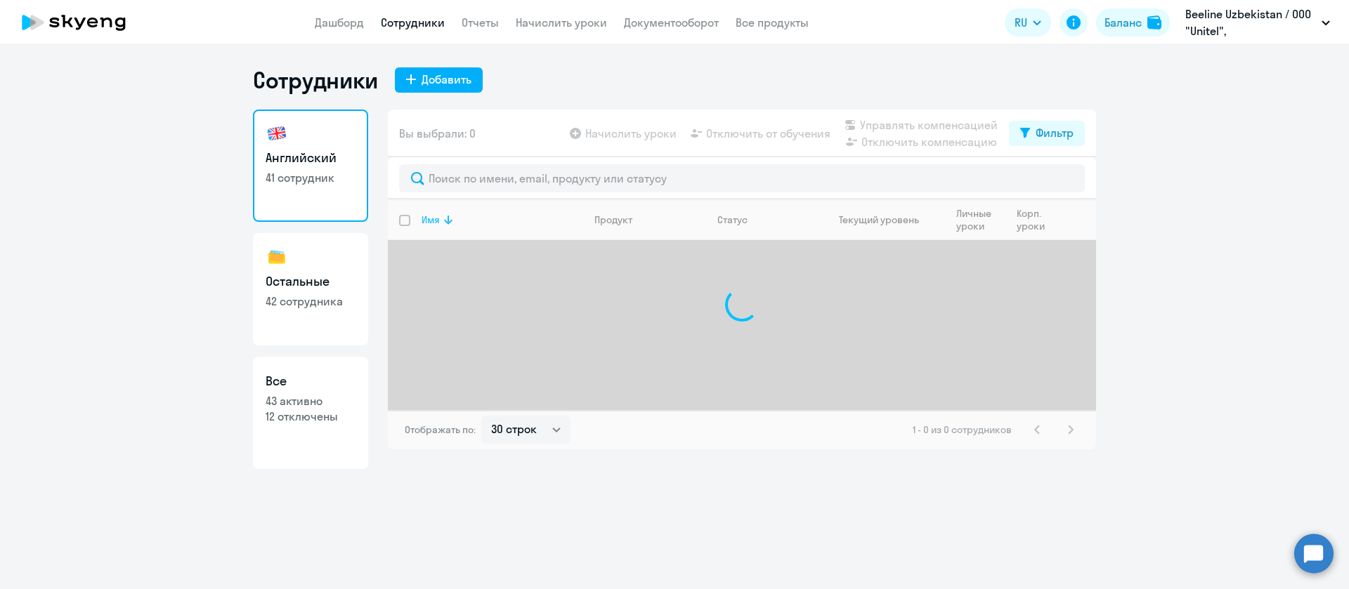
click at [498, 202] on th "Имя" at bounding box center [496, 219] width 173 height 41
click at [497, 190] on div at bounding box center [742, 178] width 708 height 42
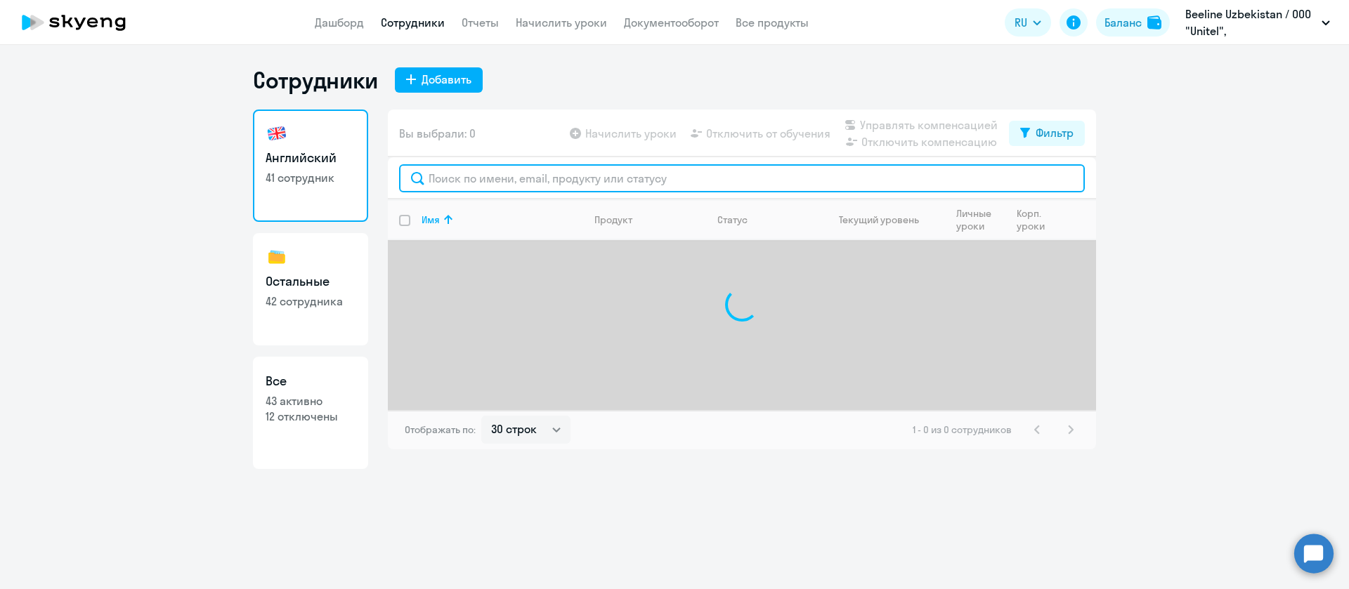
click at [504, 179] on input "text" at bounding box center [742, 178] width 686 height 28
paste input "Karimova"
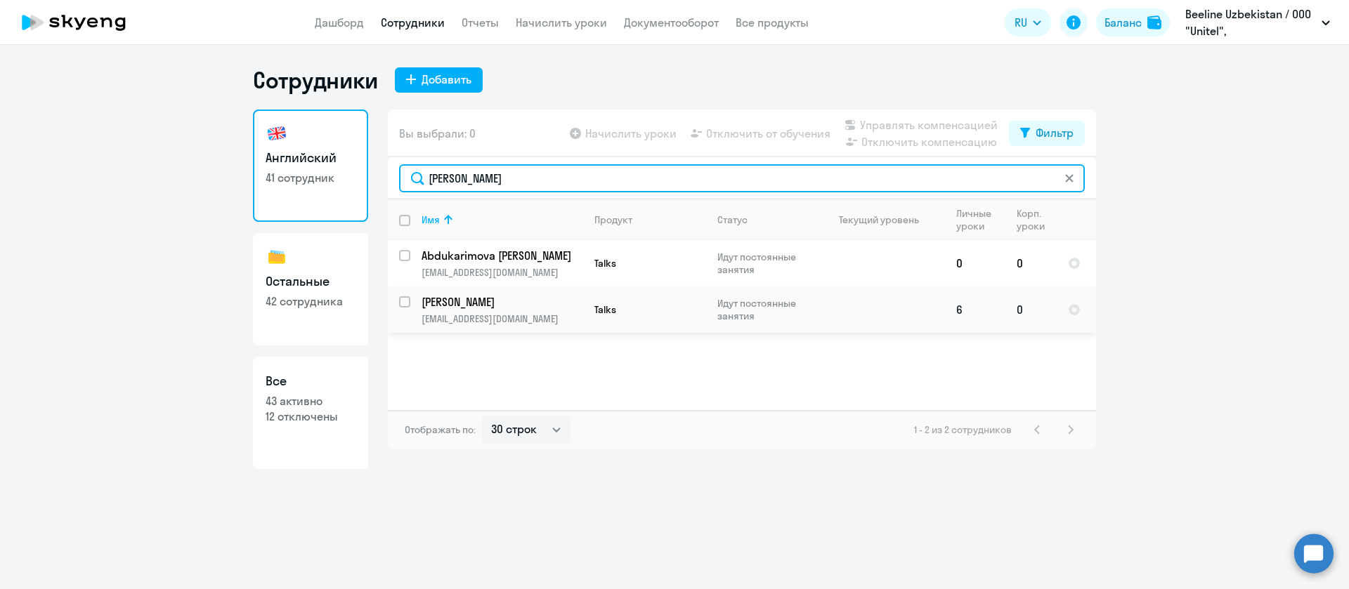
type input "Karimova"
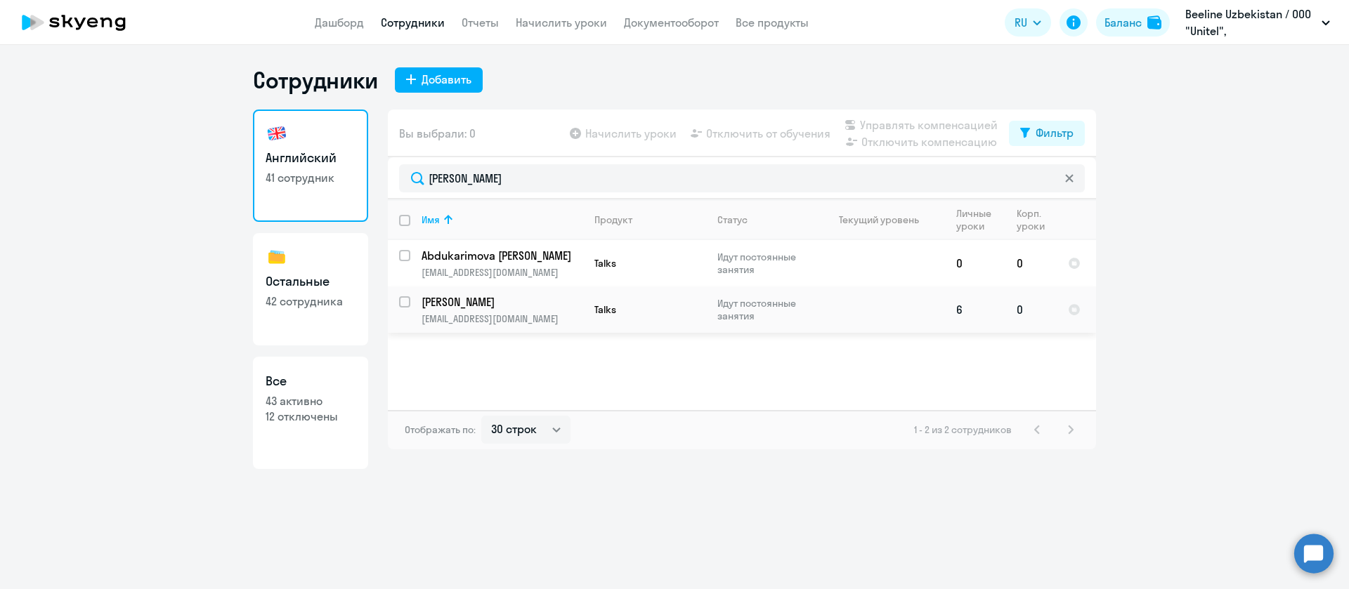
click at [549, 295] on p "[PERSON_NAME]" at bounding box center [500, 301] width 159 height 15
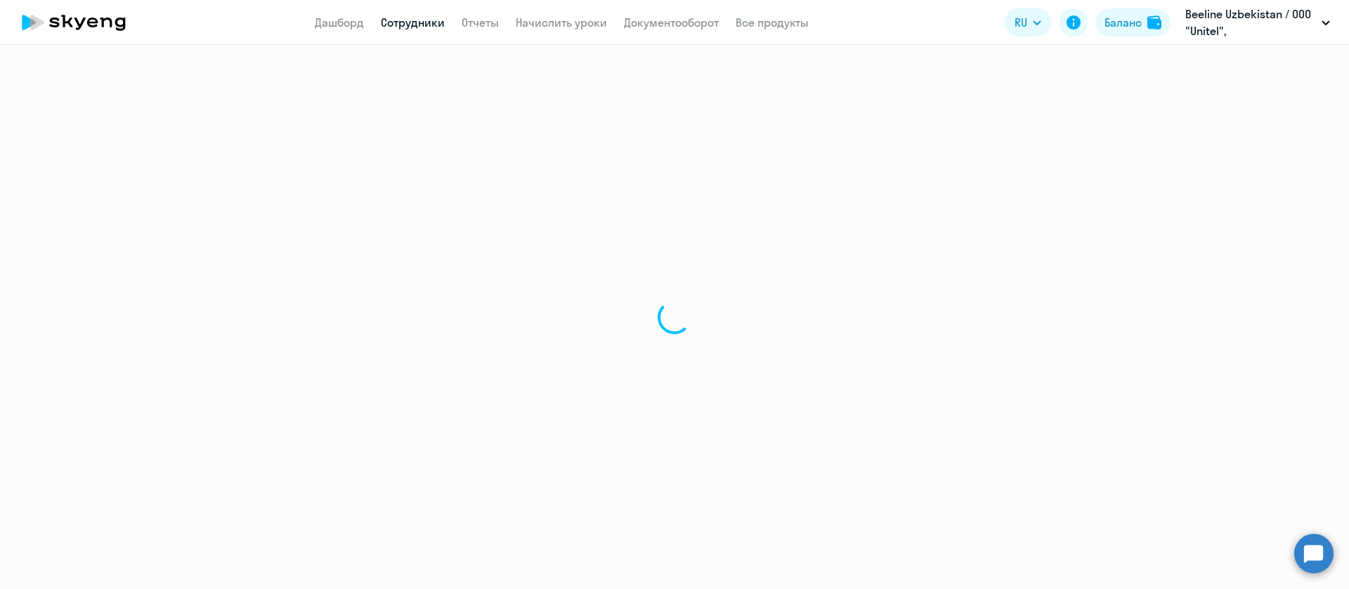
select select "english"
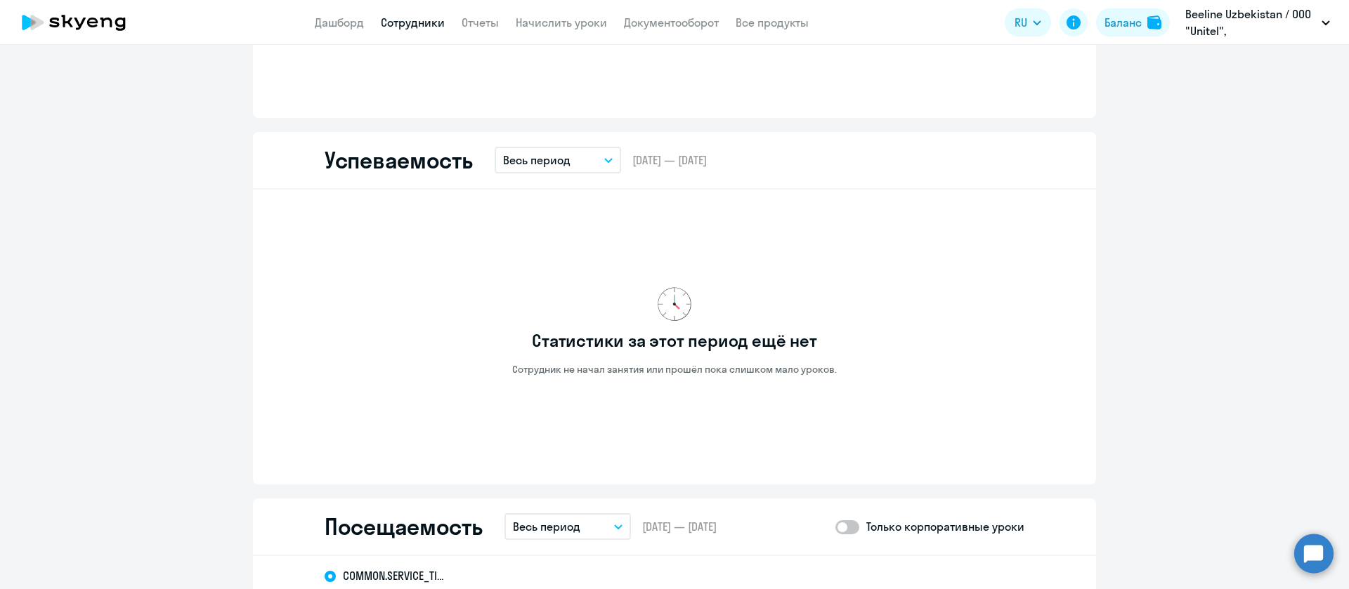
scroll to position [1264, 0]
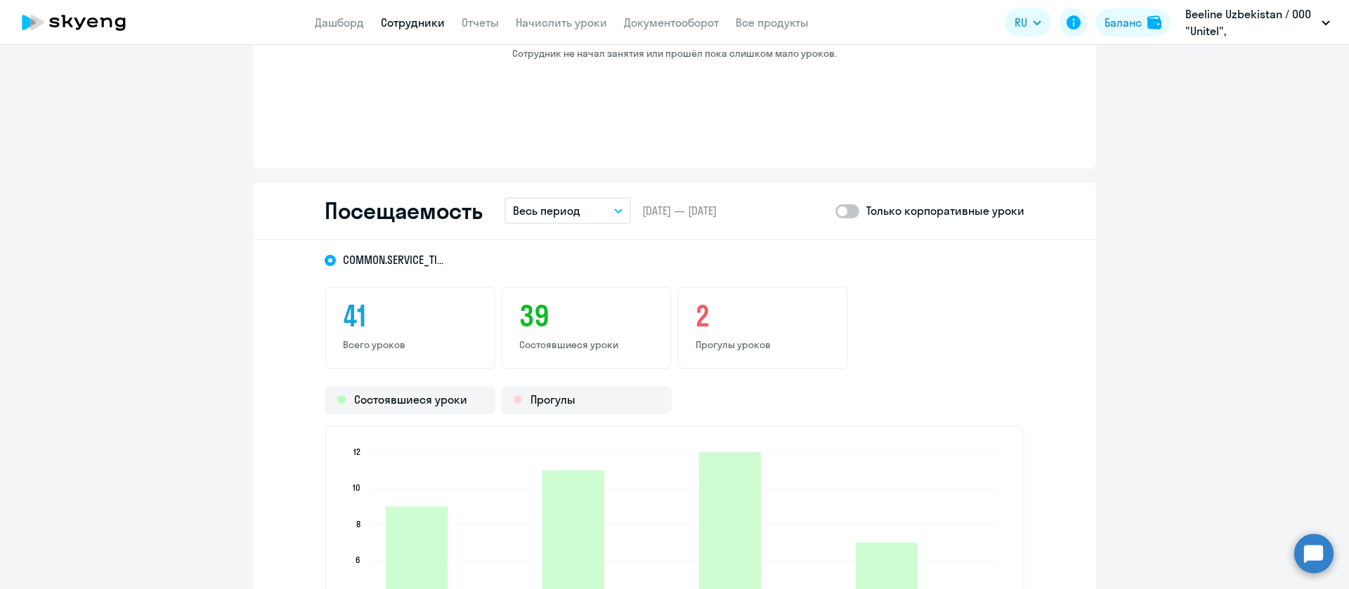
click at [576, 201] on button "Весь период" at bounding box center [567, 210] width 126 height 27
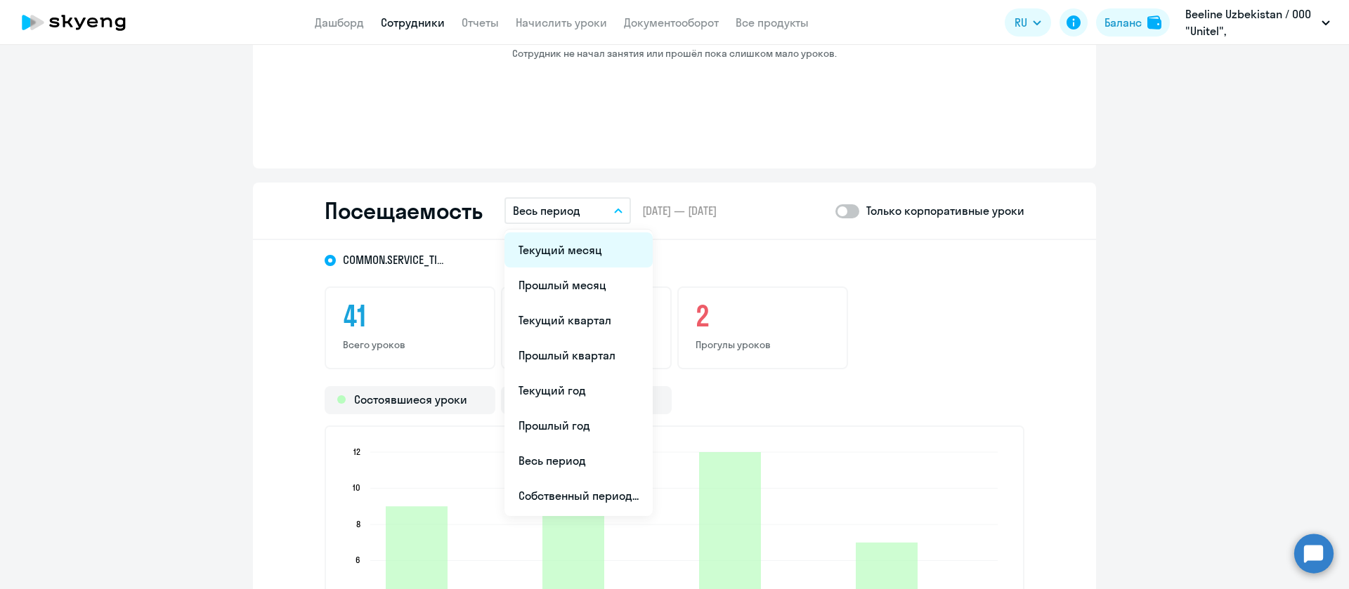
click at [577, 233] on li "Текущий месяц" at bounding box center [578, 249] width 148 height 35
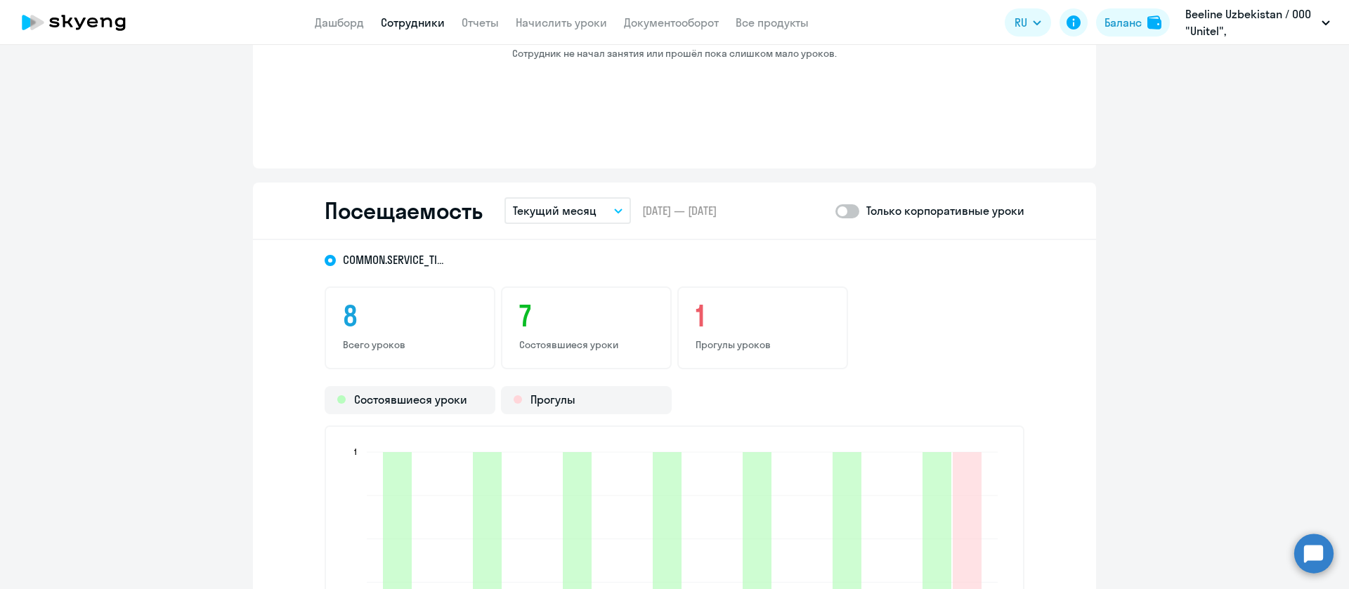
click at [401, 23] on link "Сотрудники" at bounding box center [413, 22] width 64 height 14
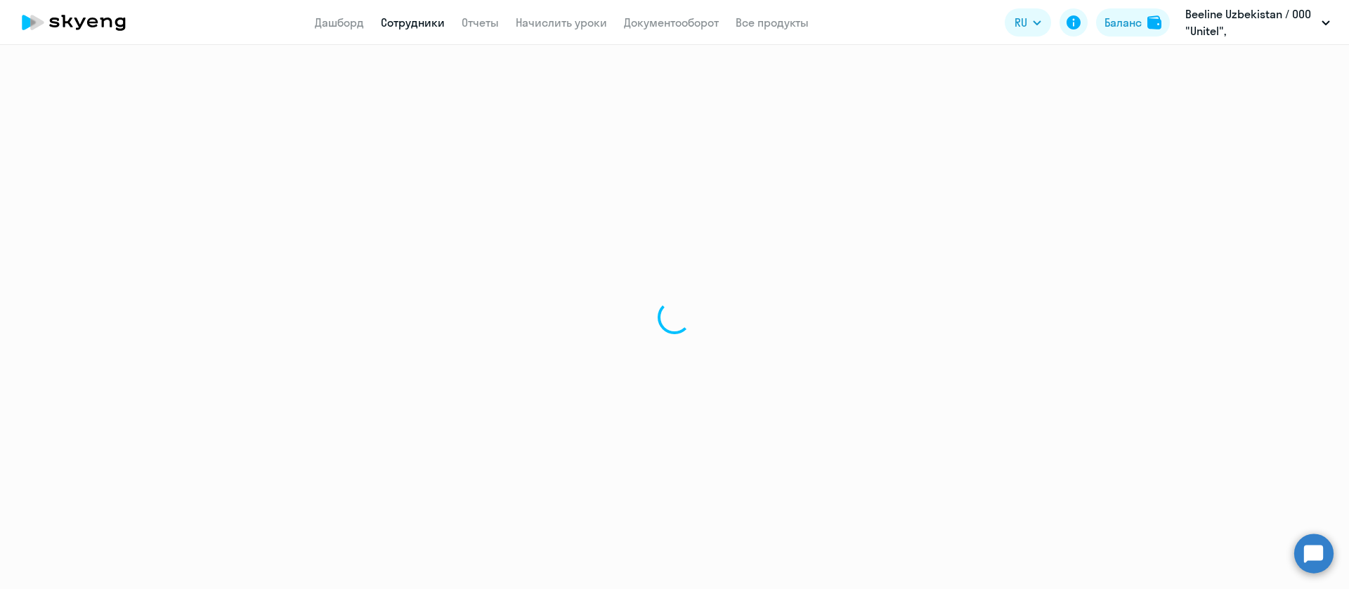
select select "30"
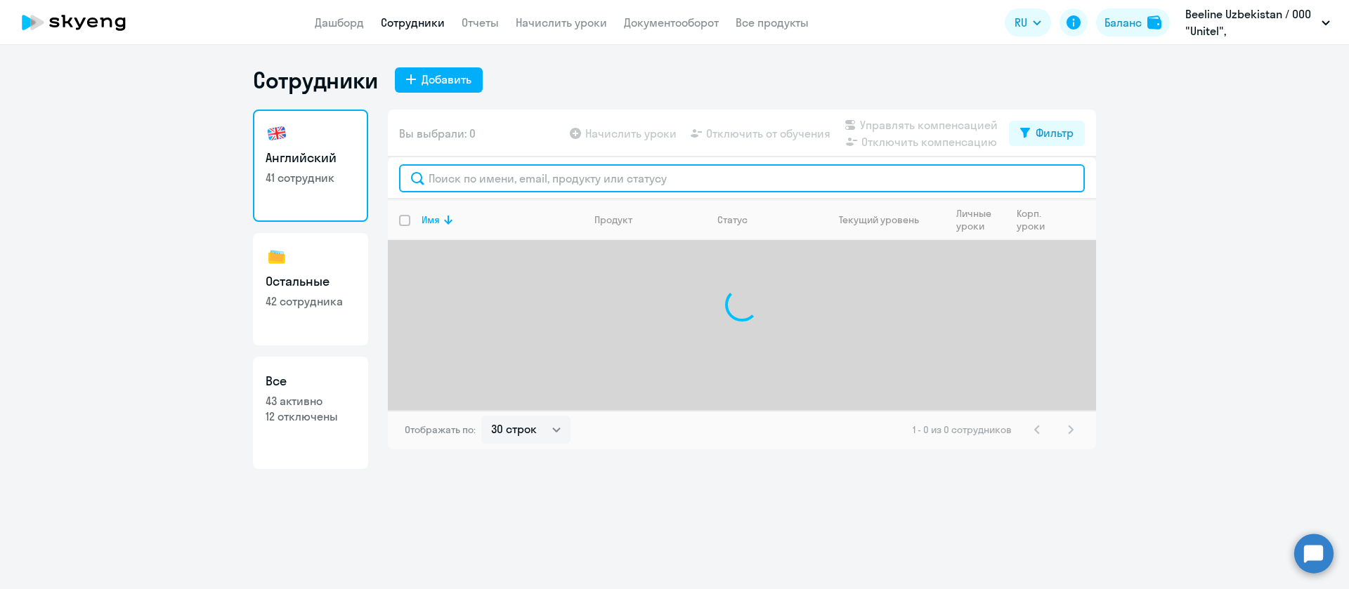
click at [473, 185] on input "text" at bounding box center [742, 178] width 686 height 28
paste input "Kizyan"
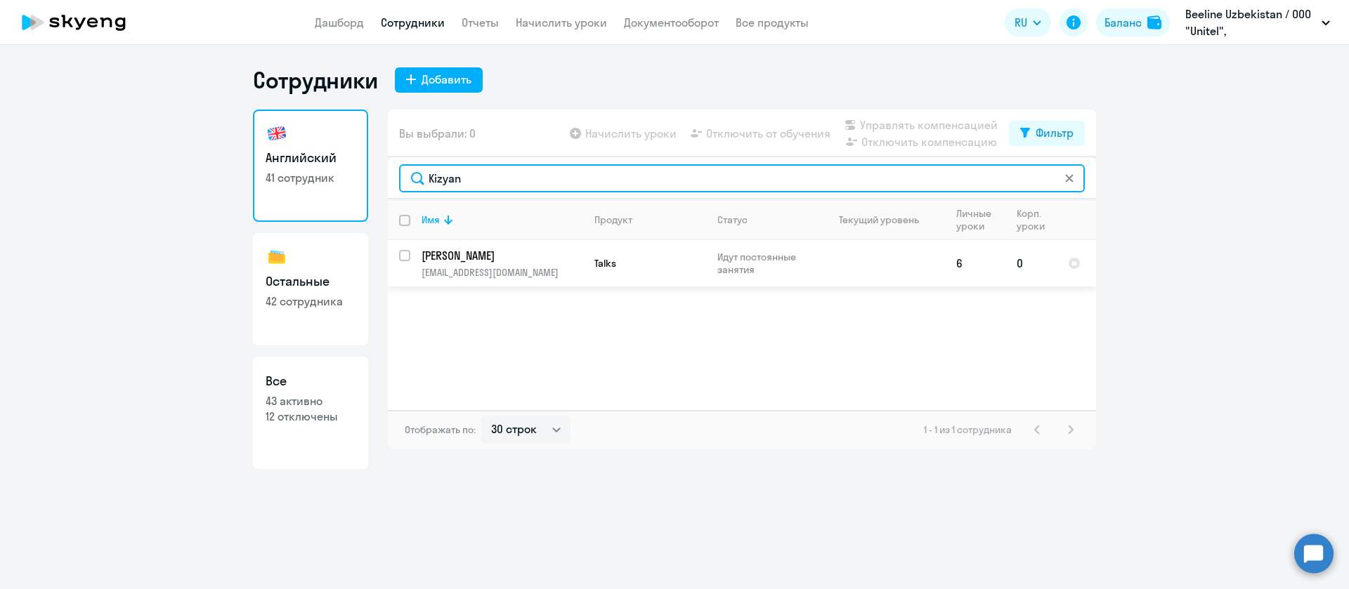
type input "Kizyan"
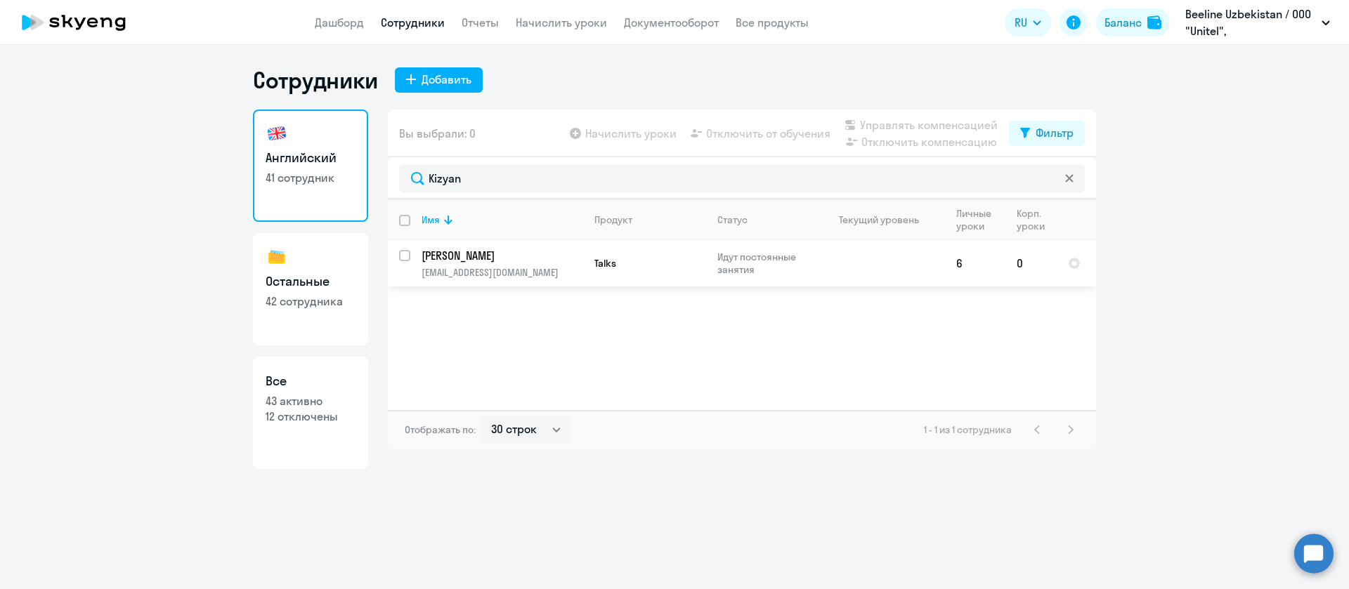
click at [464, 256] on p "[PERSON_NAME]" at bounding box center [500, 255] width 159 height 15
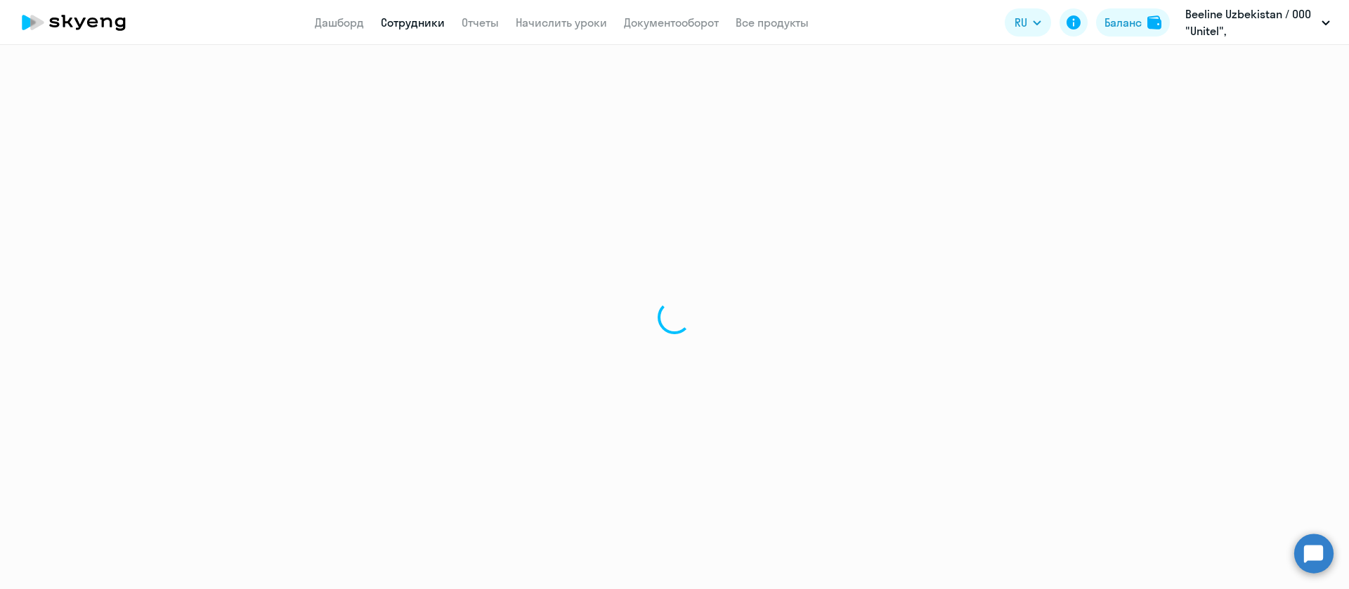
select select "english"
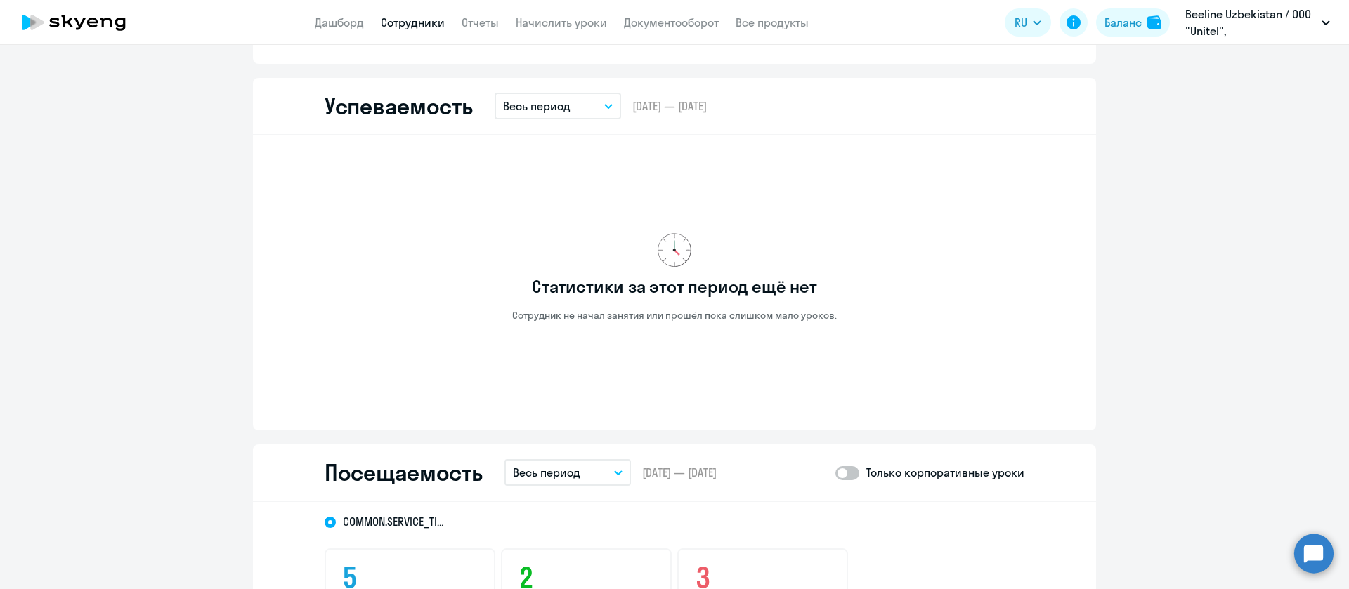
scroll to position [1136, 0]
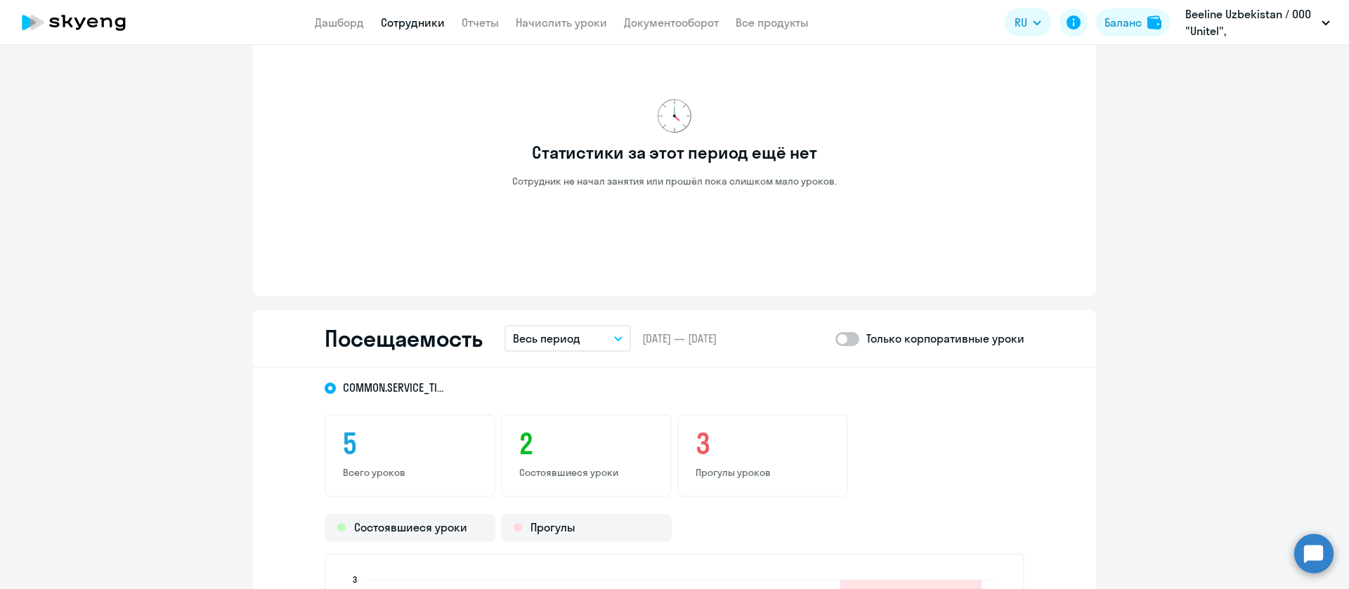
click at [570, 339] on p "Весь период" at bounding box center [546, 338] width 67 height 17
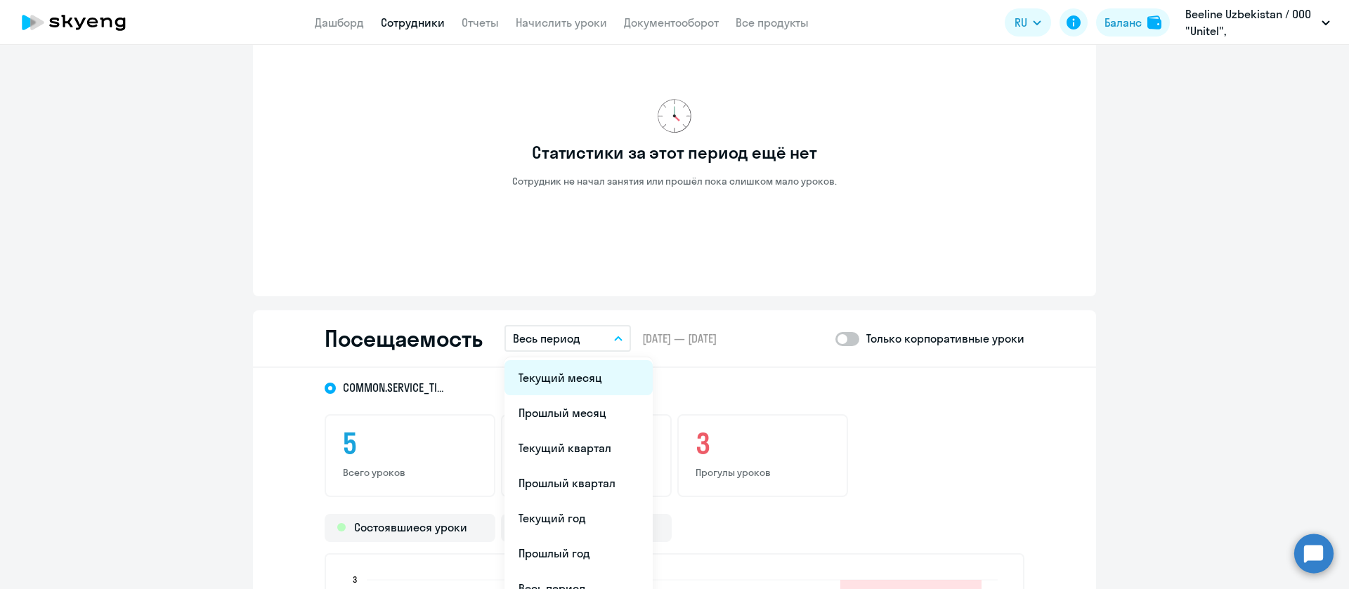
click at [571, 385] on li "Текущий месяц" at bounding box center [578, 377] width 148 height 35
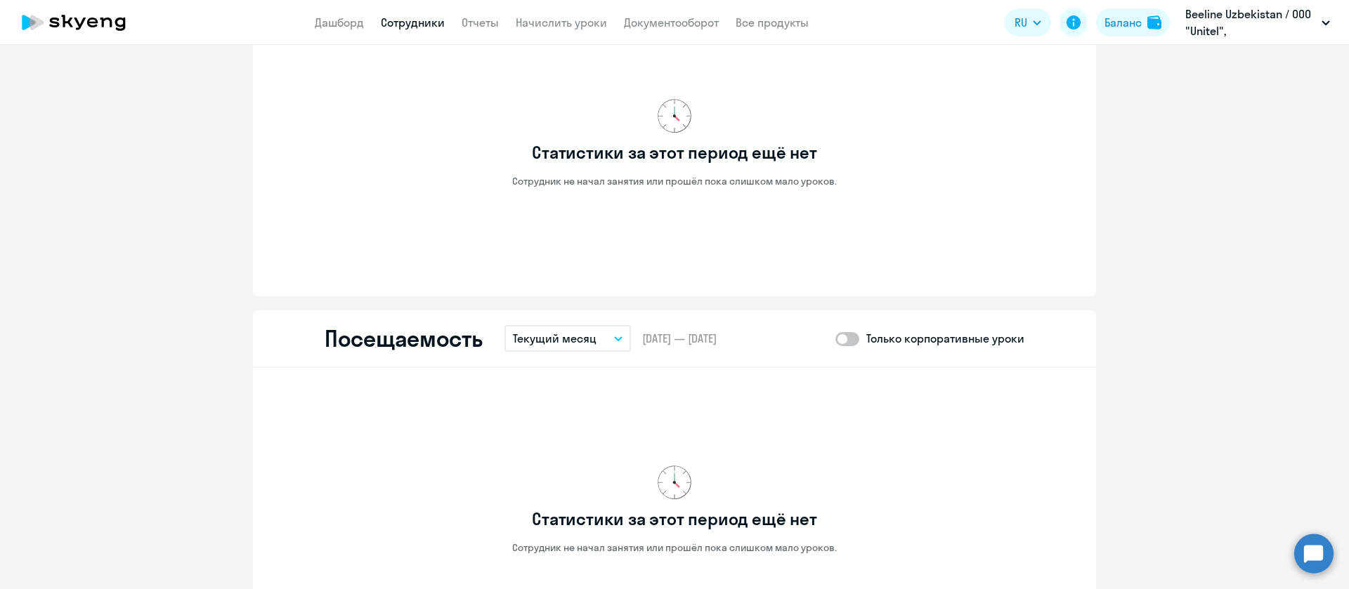
click at [417, 19] on link "Сотрудники" at bounding box center [413, 22] width 64 height 14
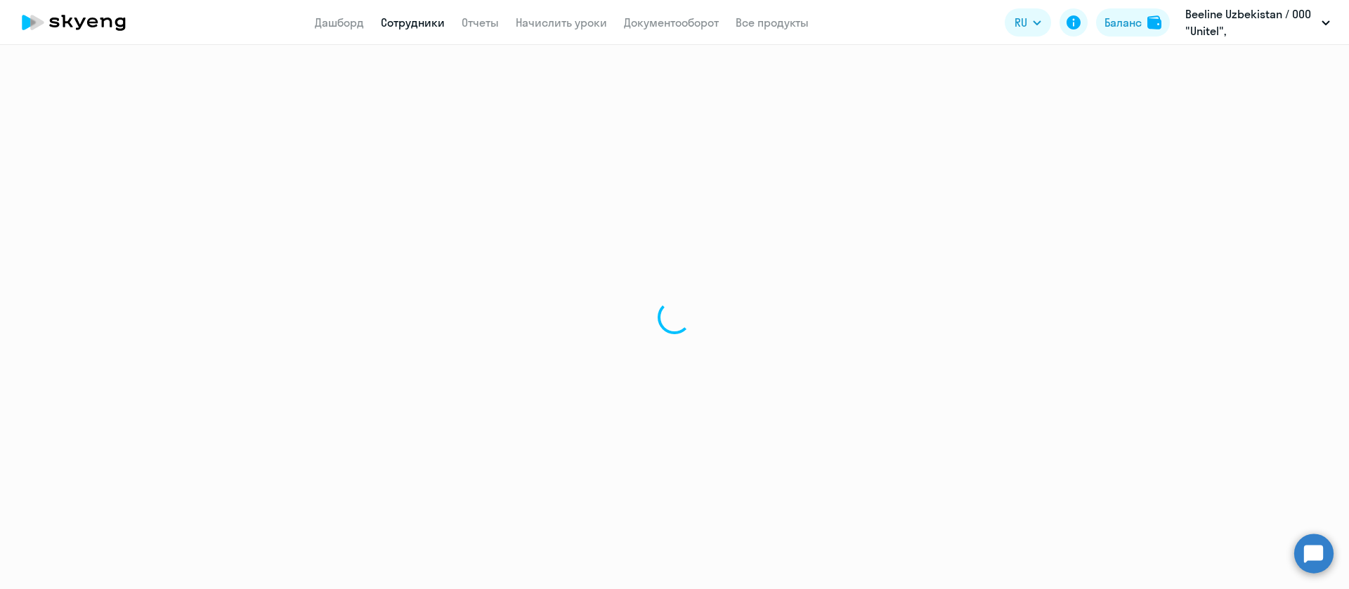
select select "30"
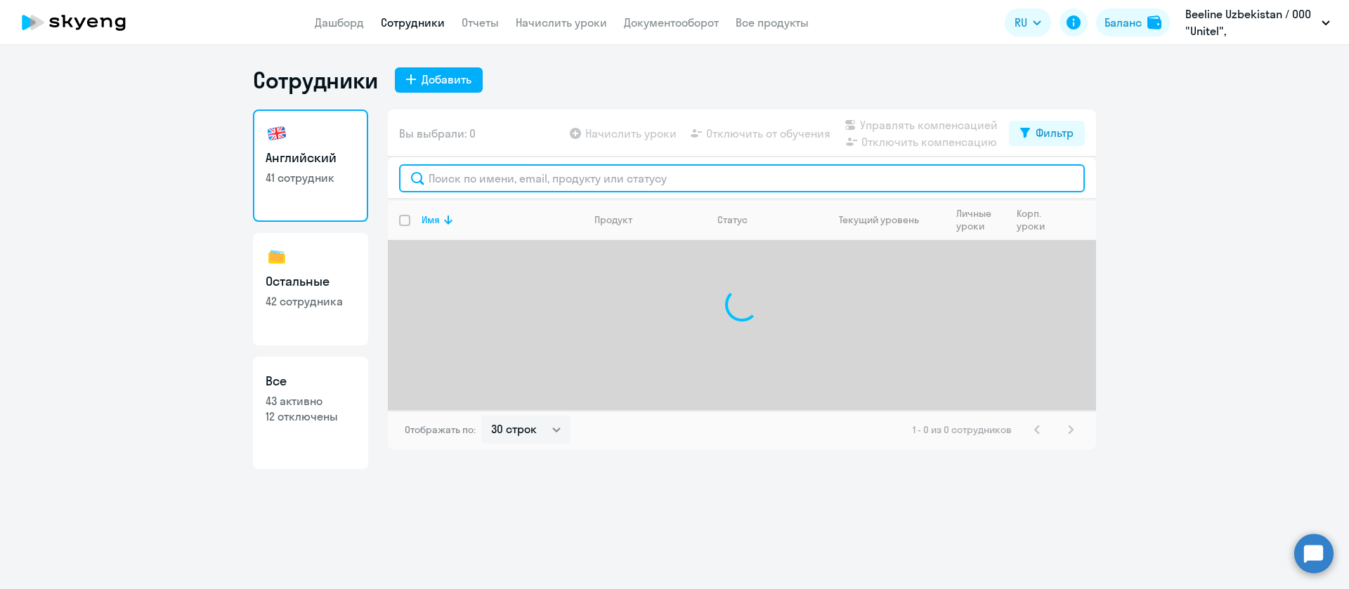
click at [487, 178] on input "text" at bounding box center [742, 178] width 686 height 28
paste input "Krivosheyev"
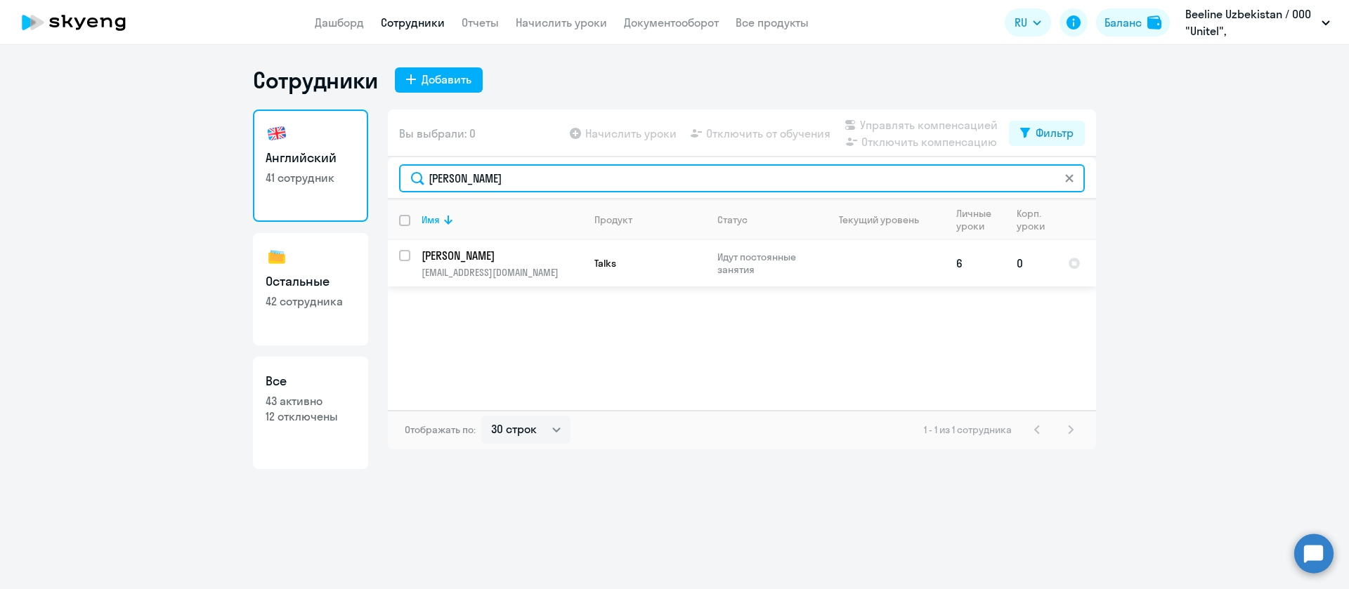
type input "Krivosheyev"
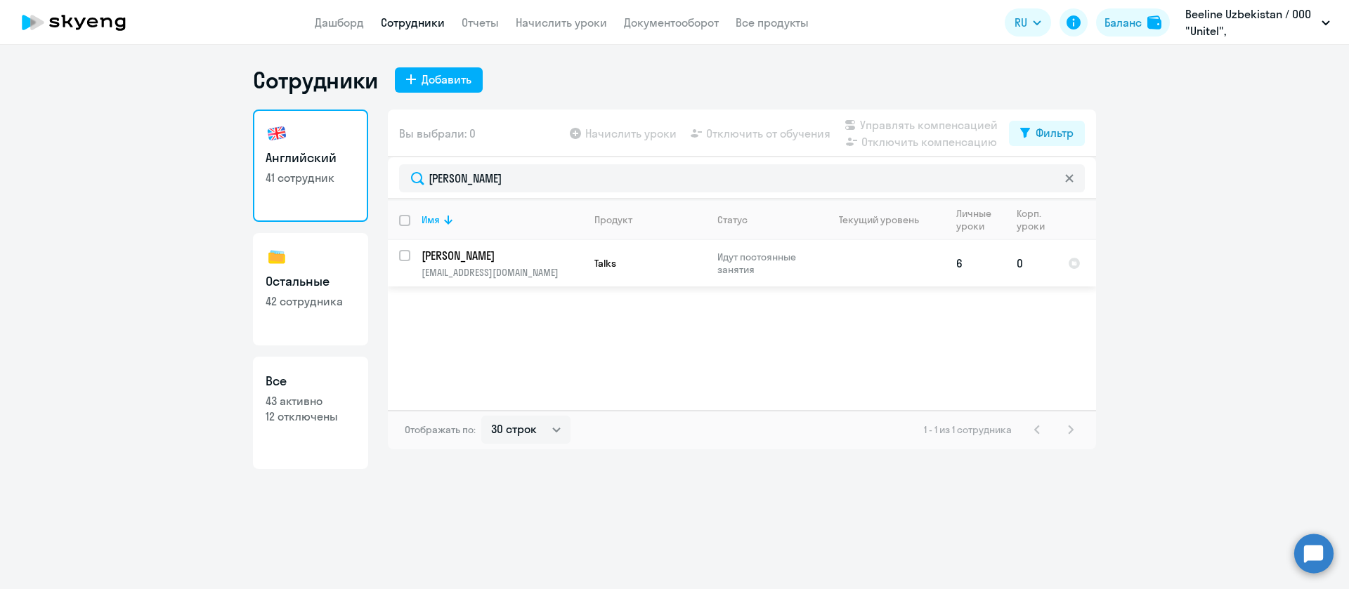
click at [545, 259] on p "[PERSON_NAME]" at bounding box center [500, 255] width 159 height 15
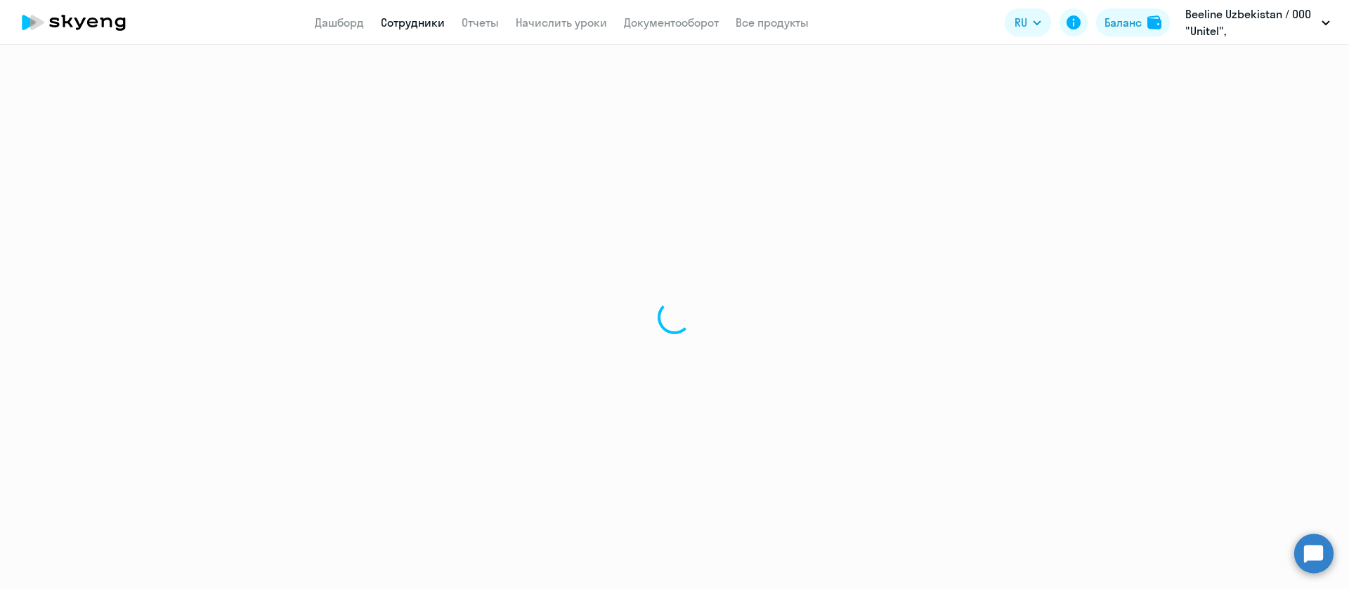
select select "english"
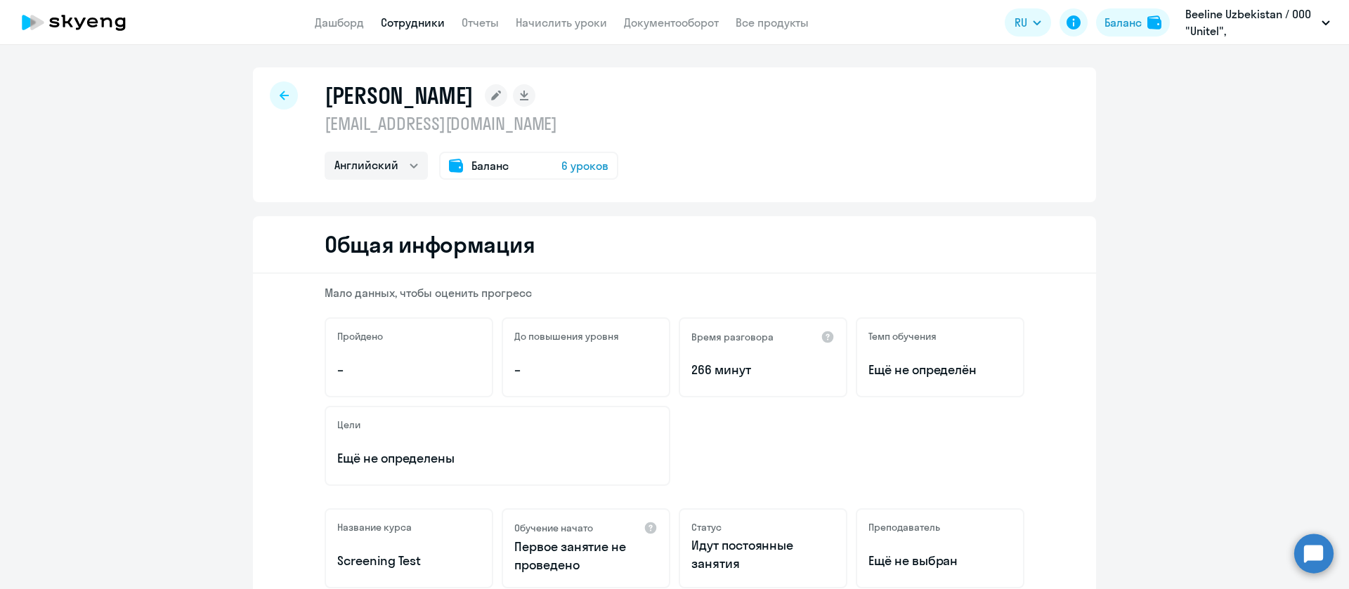
click at [606, 356] on div "До повышения уровня –" at bounding box center [586, 357] width 169 height 80
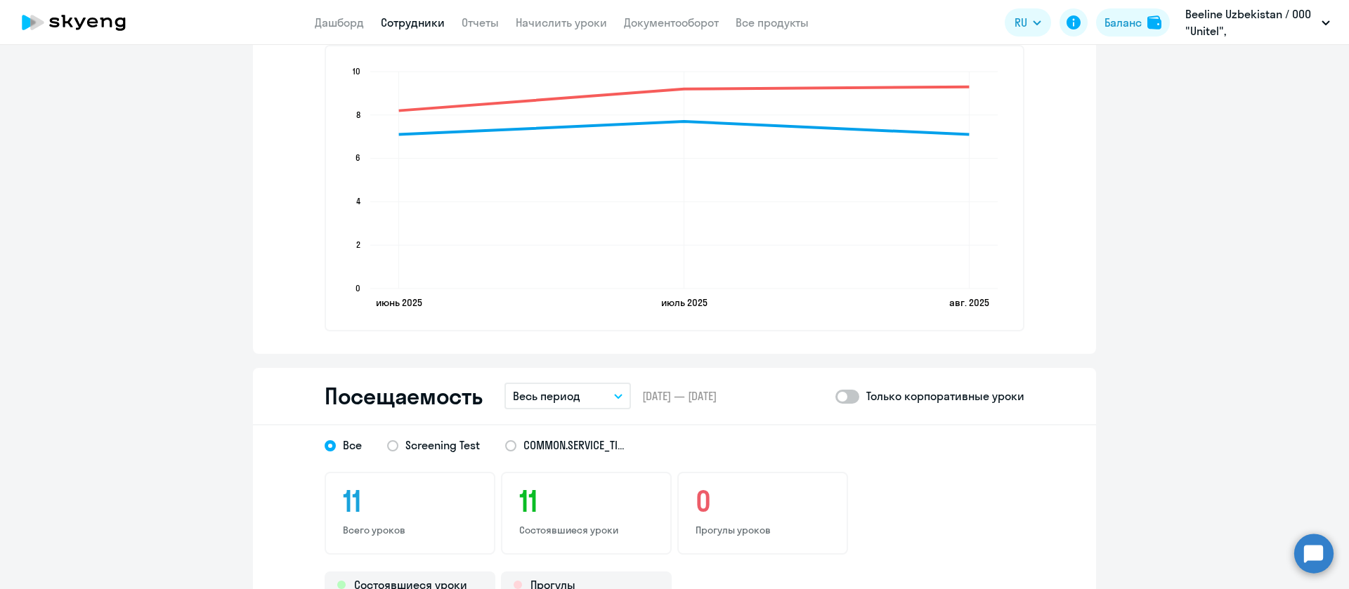
scroll to position [1475, 0]
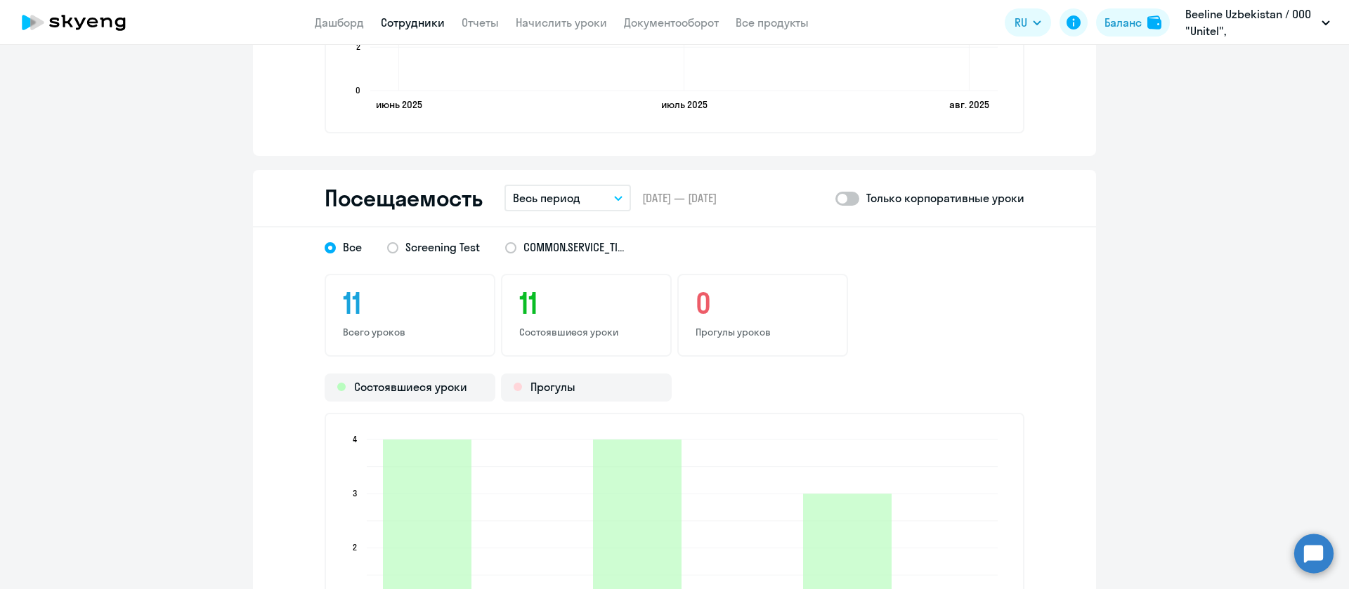
click at [574, 199] on button "Весь период" at bounding box center [567, 198] width 126 height 27
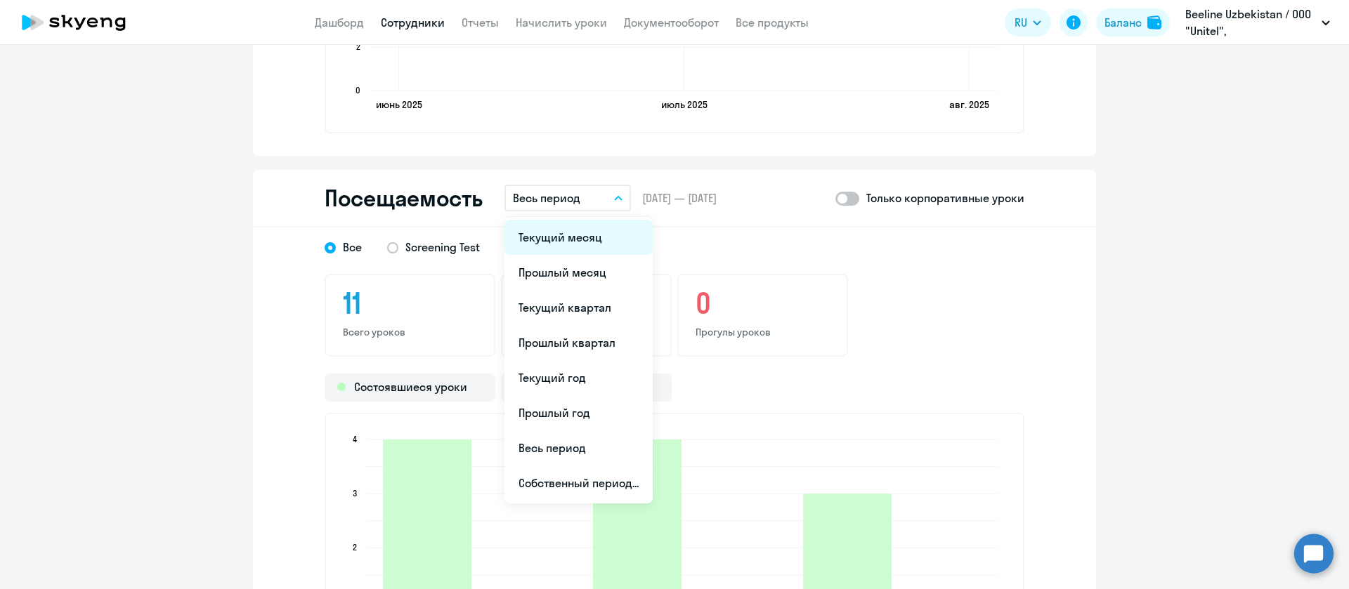
click at [589, 239] on li "Текущий месяц" at bounding box center [578, 237] width 148 height 35
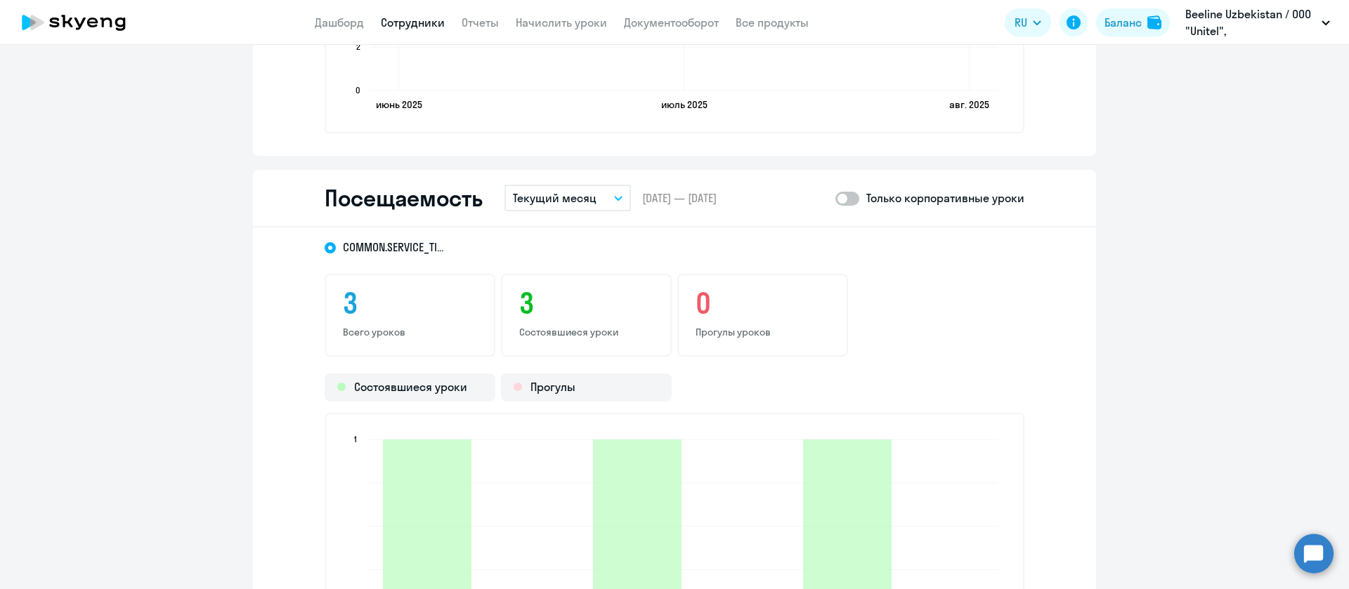
click at [415, 32] on app-header "Дашборд Сотрудники Отчеты Начислить уроки Документооборот Все продукты Дашборд …" at bounding box center [674, 22] width 1349 height 45
click at [424, 25] on link "Сотрудники" at bounding box center [413, 22] width 64 height 14
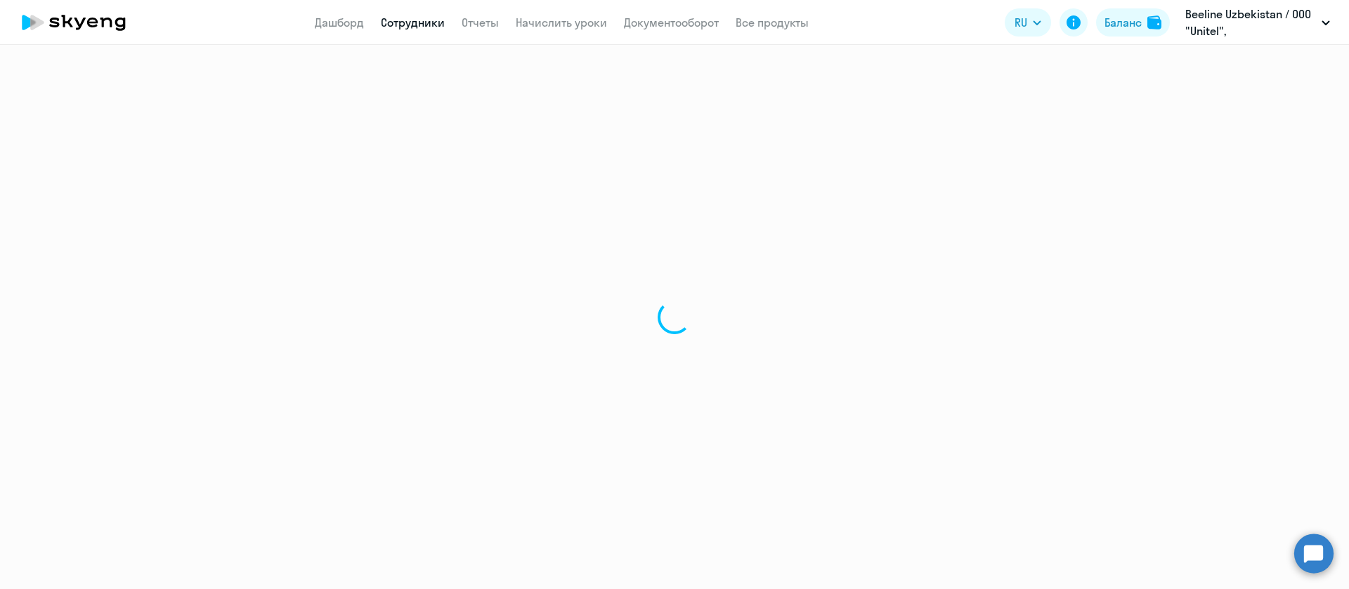
select select "30"
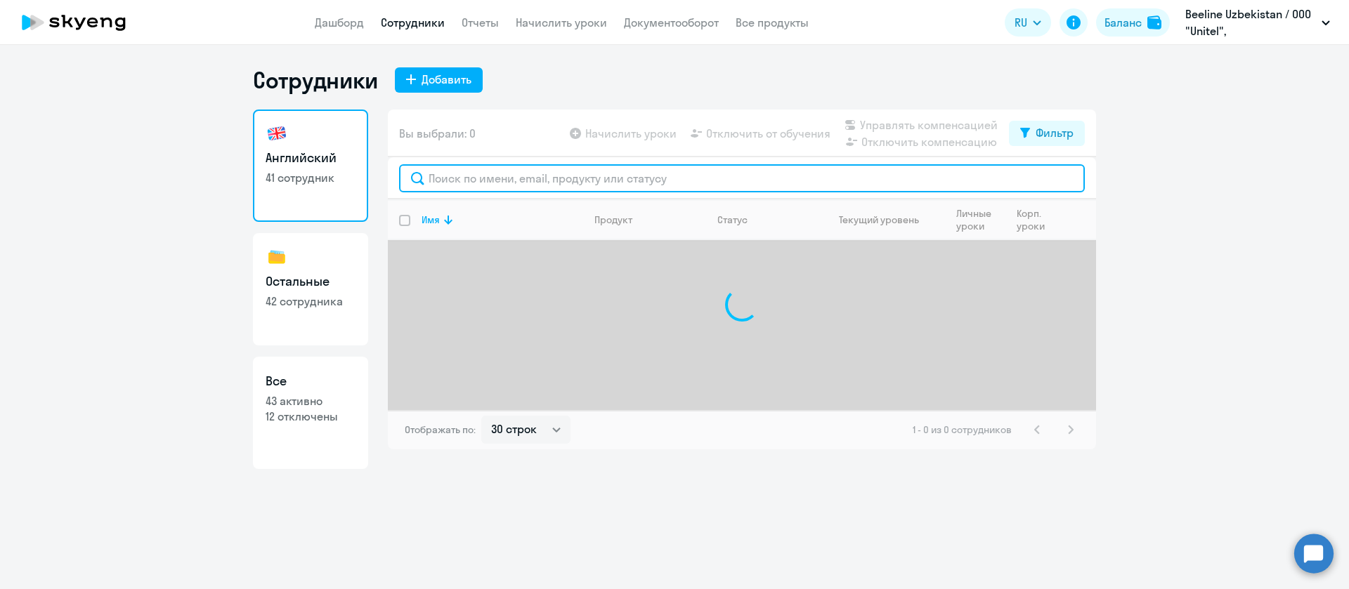
click at [450, 167] on input "text" at bounding box center [742, 178] width 686 height 28
paste input "Kurtov"
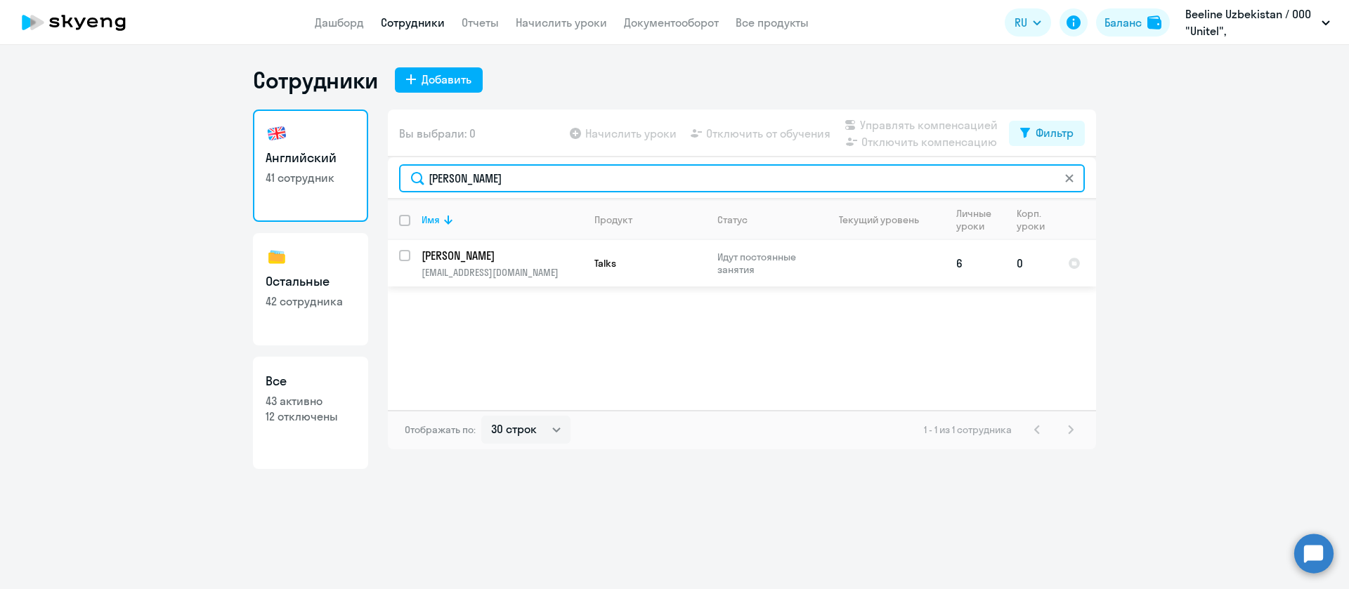
type input "Kurtov"
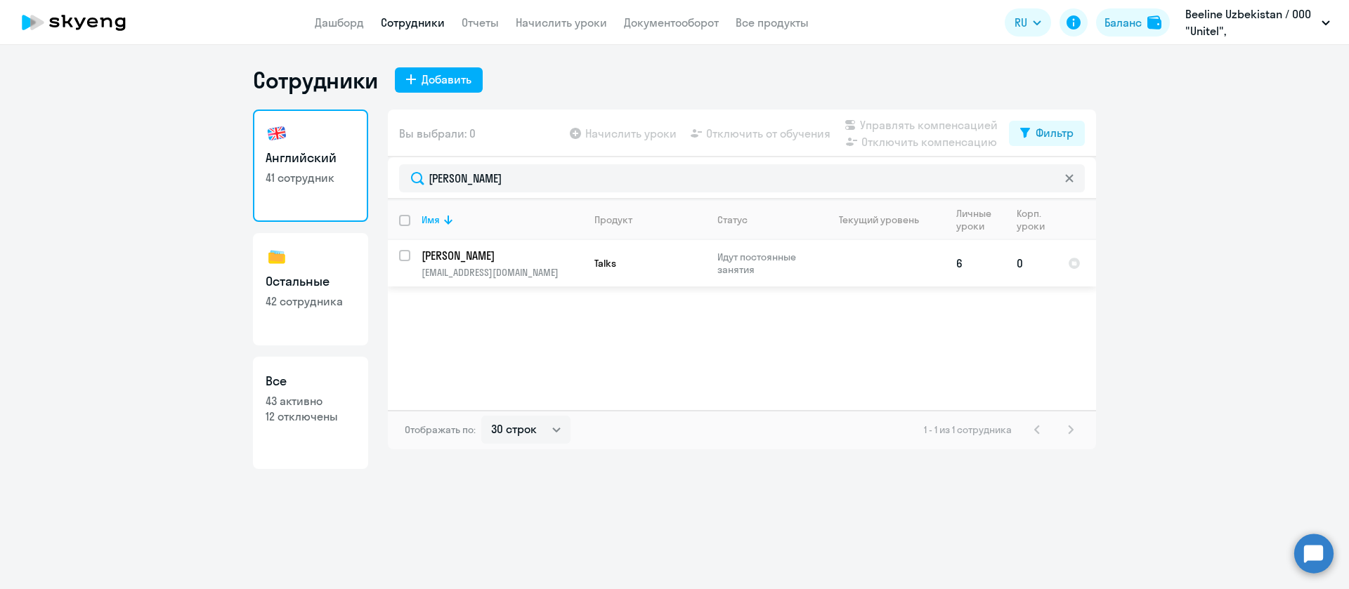
click at [506, 258] on p "[PERSON_NAME]" at bounding box center [500, 255] width 159 height 15
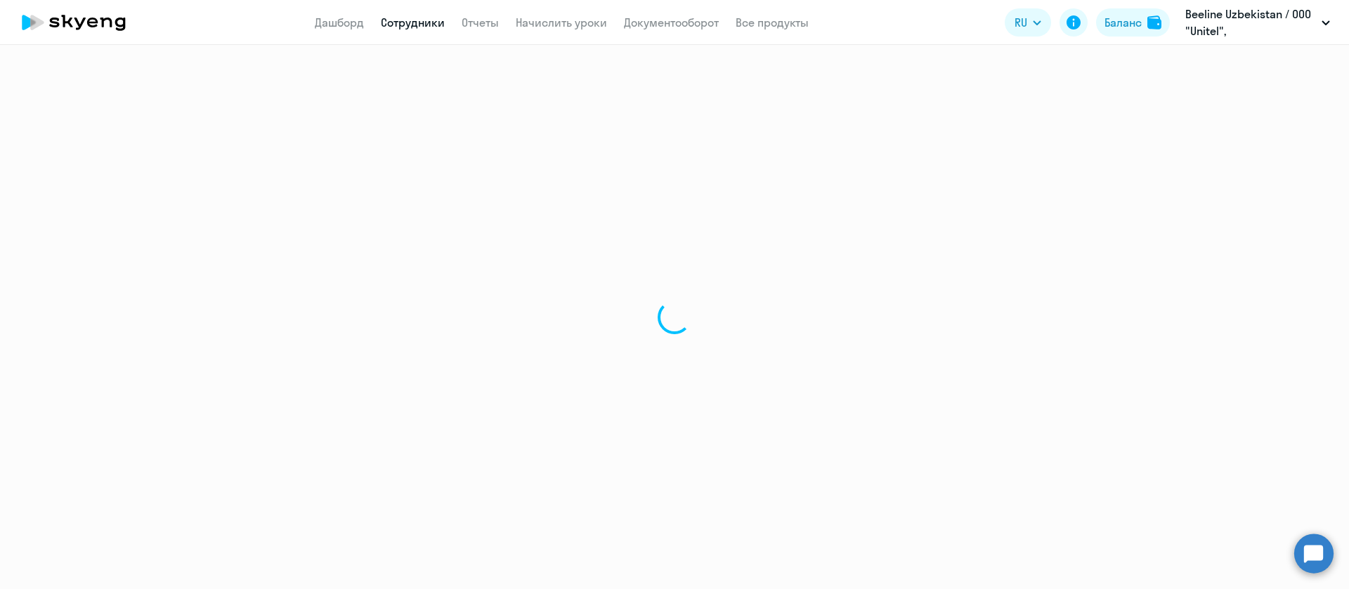
select select "english"
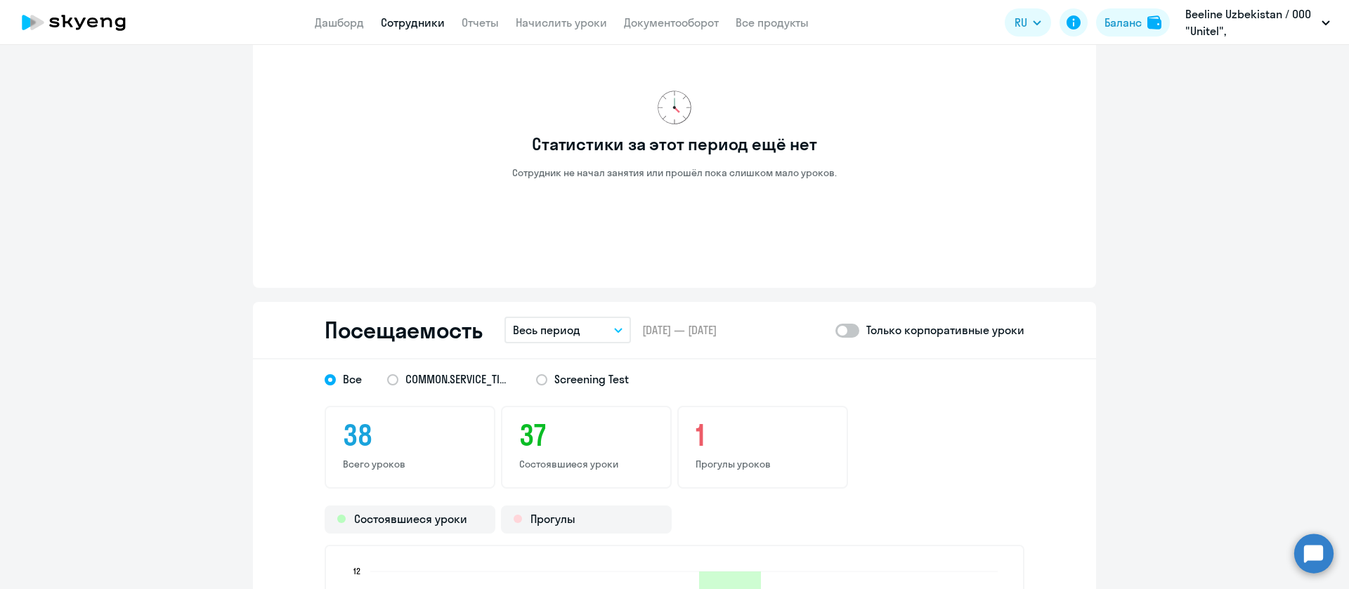
scroll to position [1264, 0]
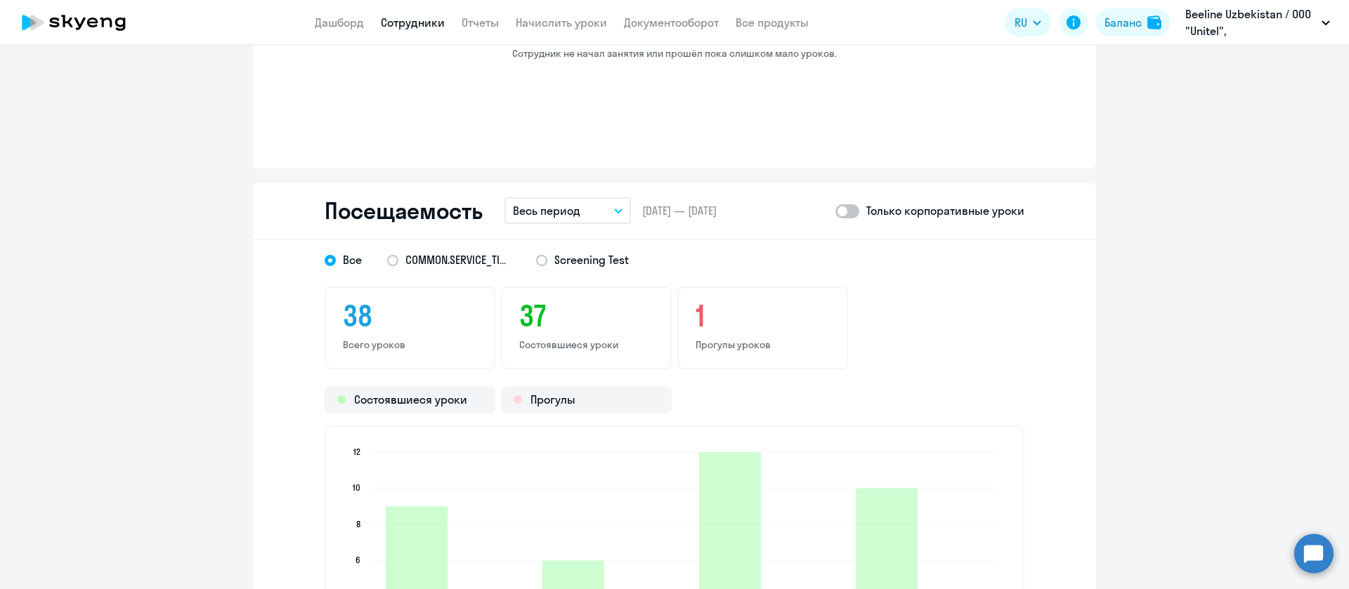
click at [568, 214] on p "Весь период" at bounding box center [546, 210] width 67 height 17
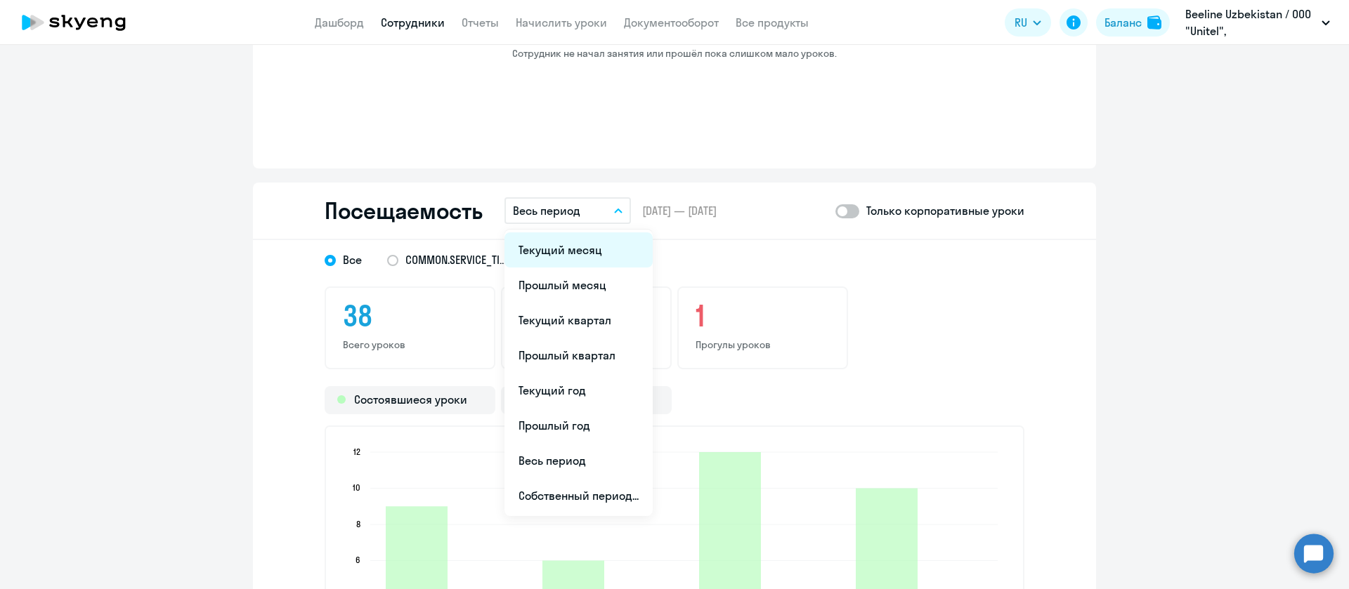
click at [571, 248] on li "Текущий месяц" at bounding box center [578, 249] width 148 height 35
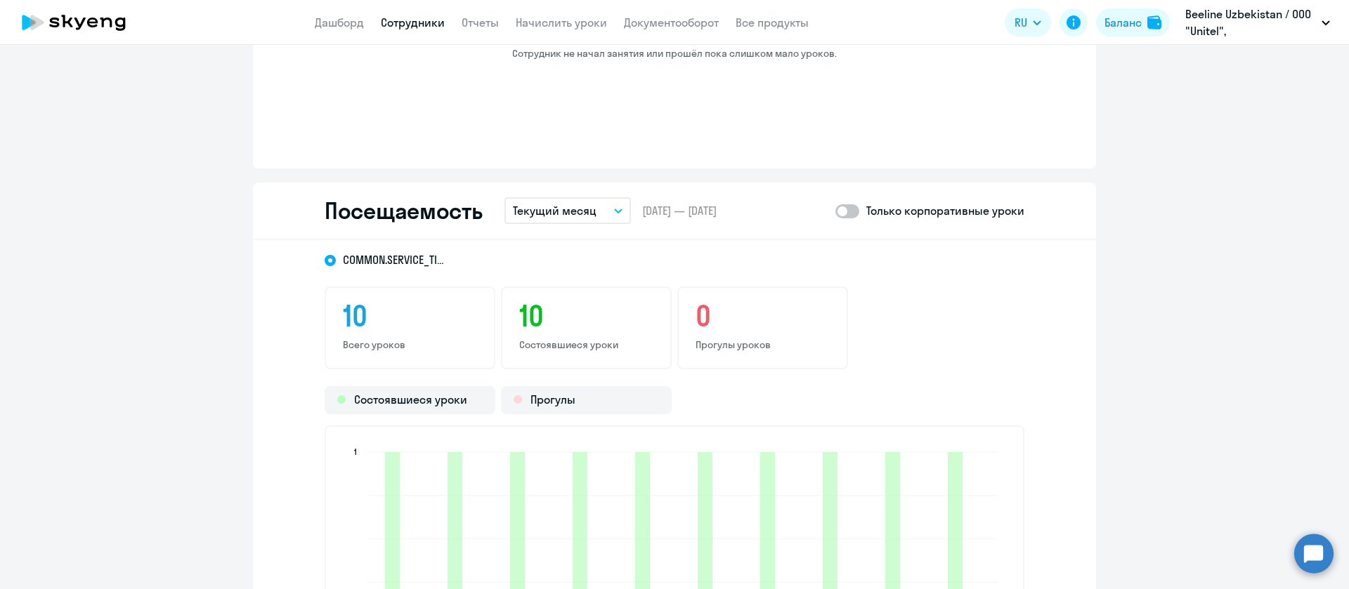
click at [416, 20] on link "Сотрудники" at bounding box center [413, 22] width 64 height 14
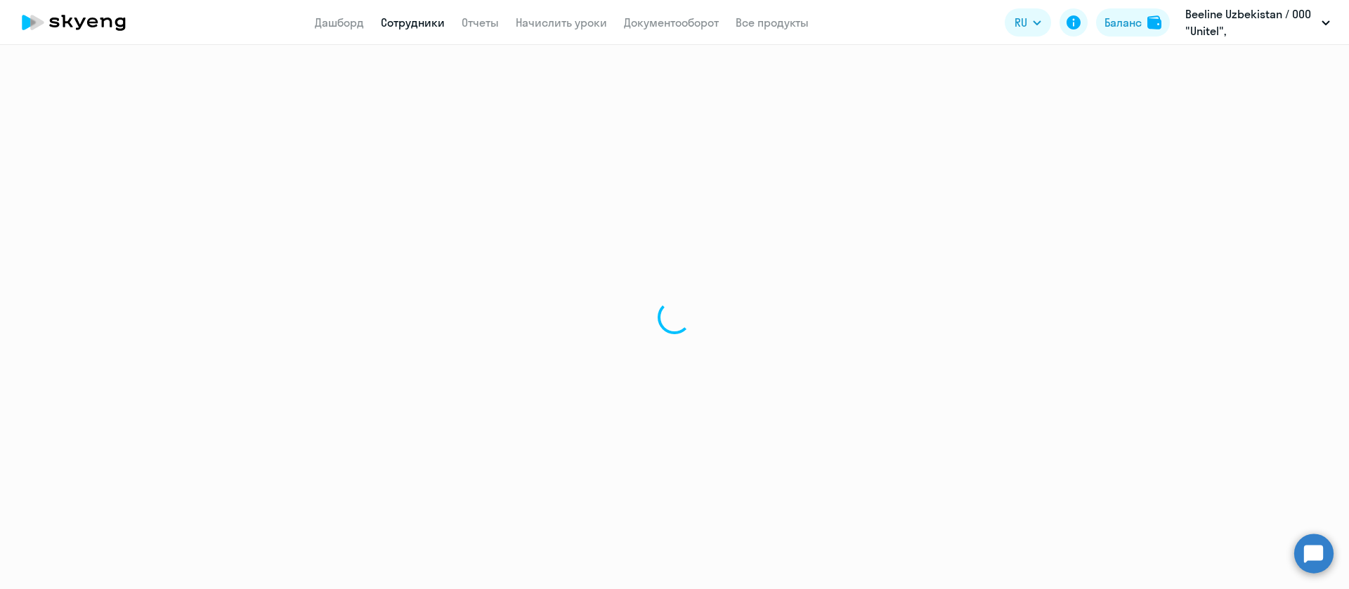
select select "30"
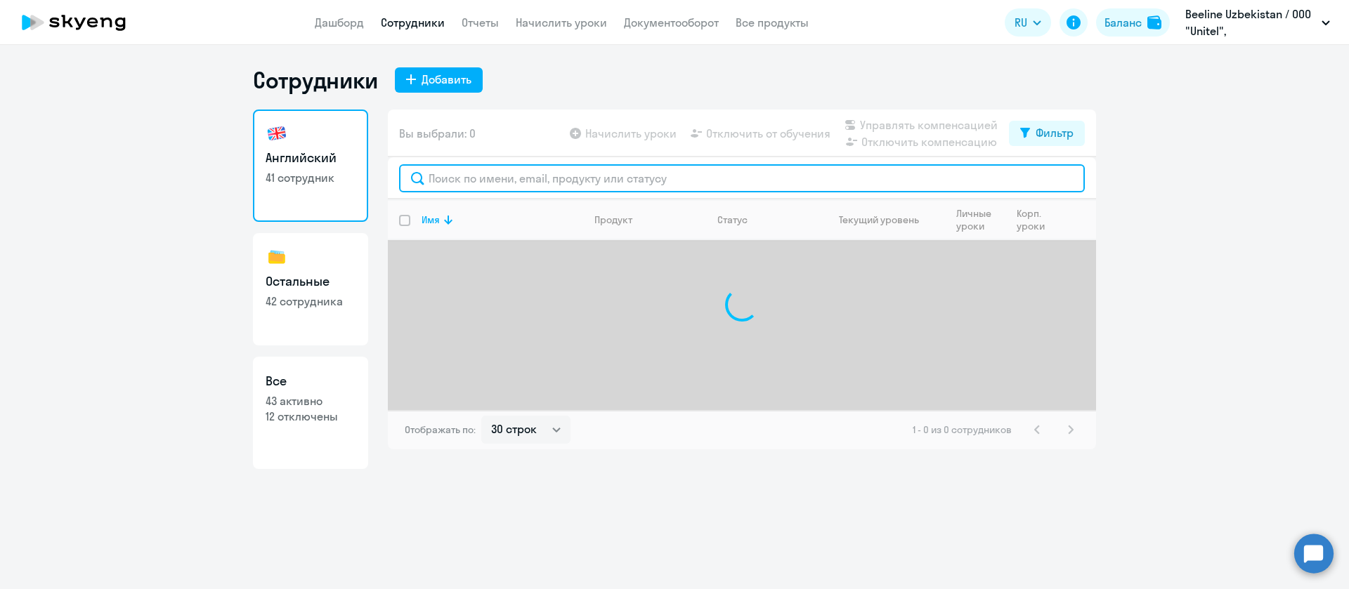
click at [500, 183] on input "text" at bounding box center [742, 178] width 686 height 28
paste input "Maksudxodjayev"
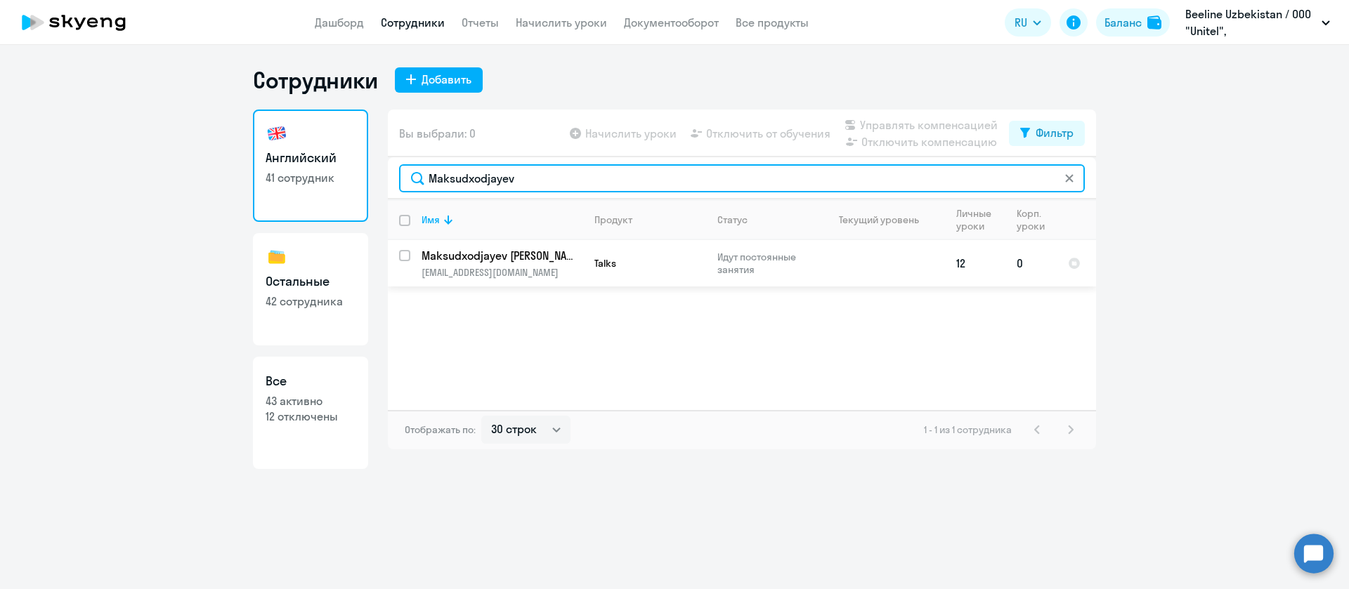
type input "Maksudxodjayev"
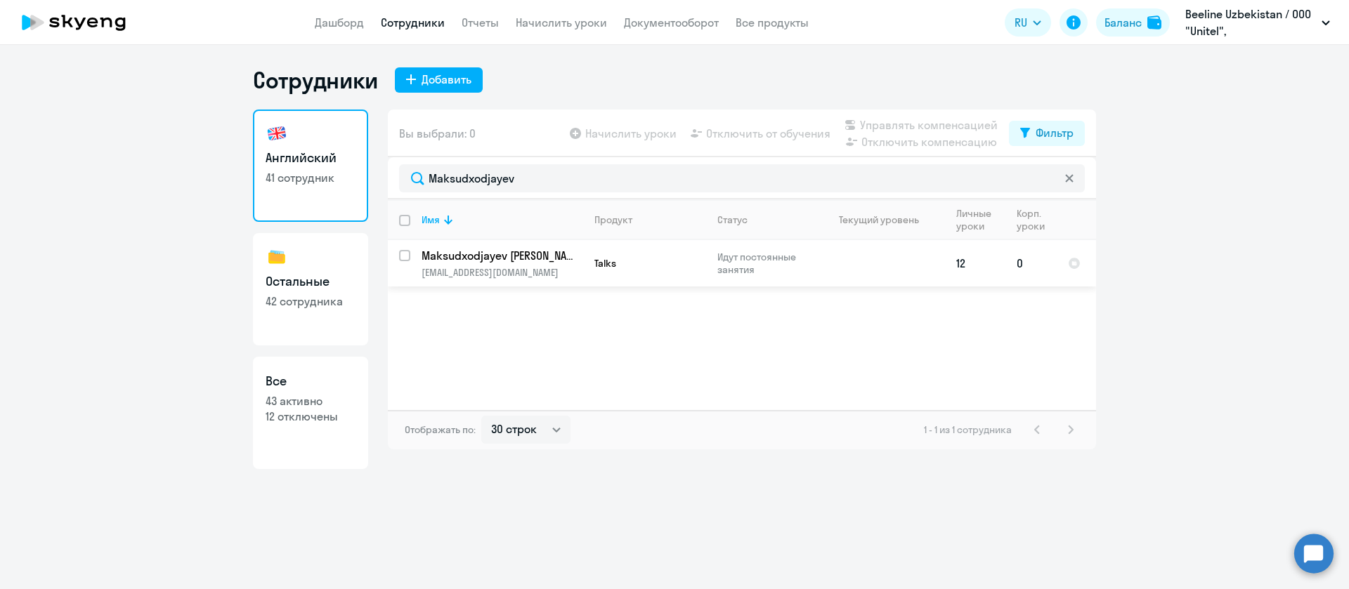
click at [514, 254] on p "Maksudxodjayev [PERSON_NAME]'ja Furqat o'g'li" at bounding box center [500, 255] width 159 height 15
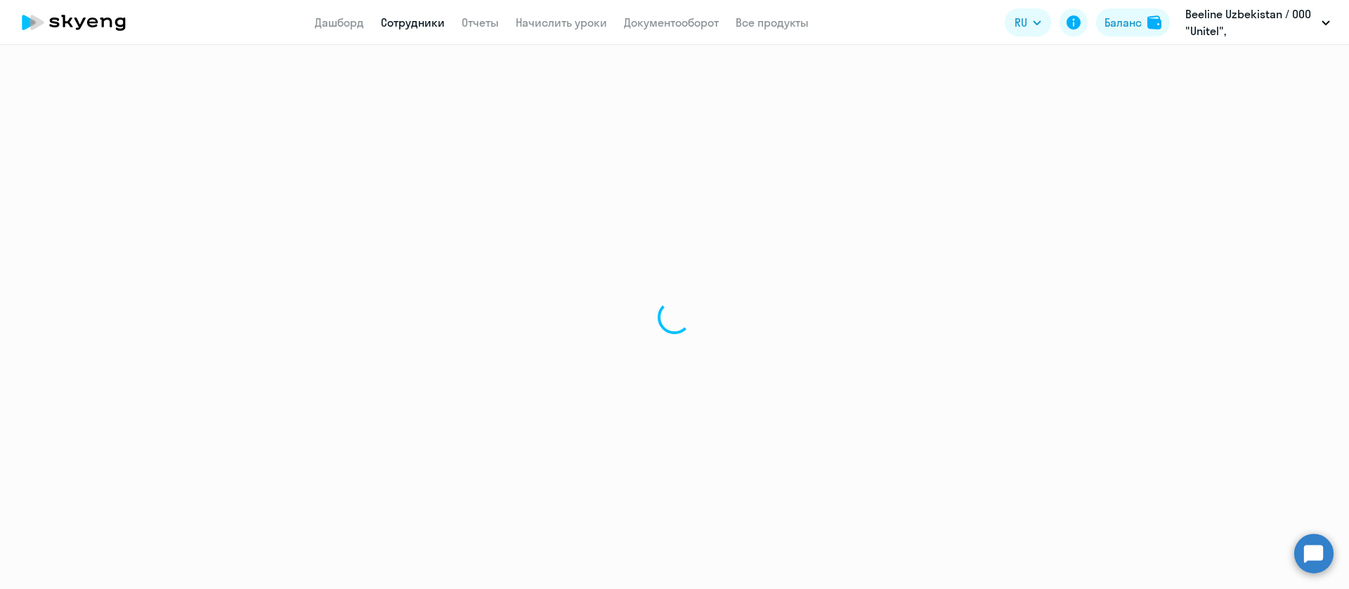
select select "english"
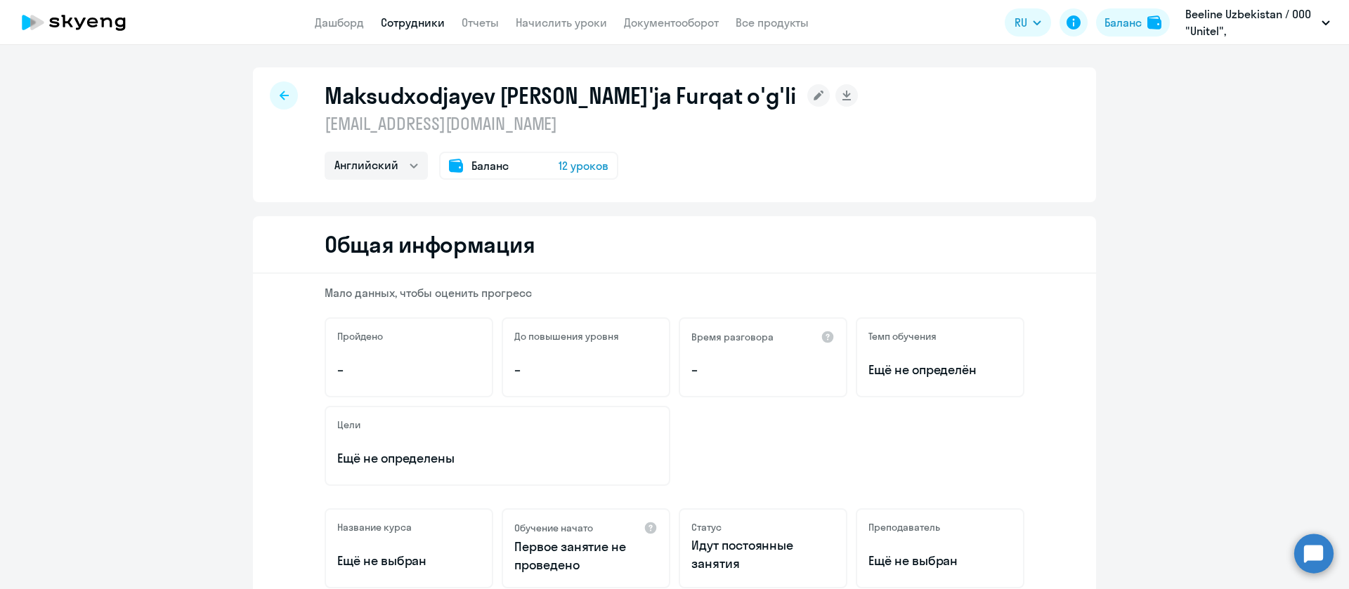
click at [1082, 256] on div "Общая информация" at bounding box center [674, 245] width 843 height 58
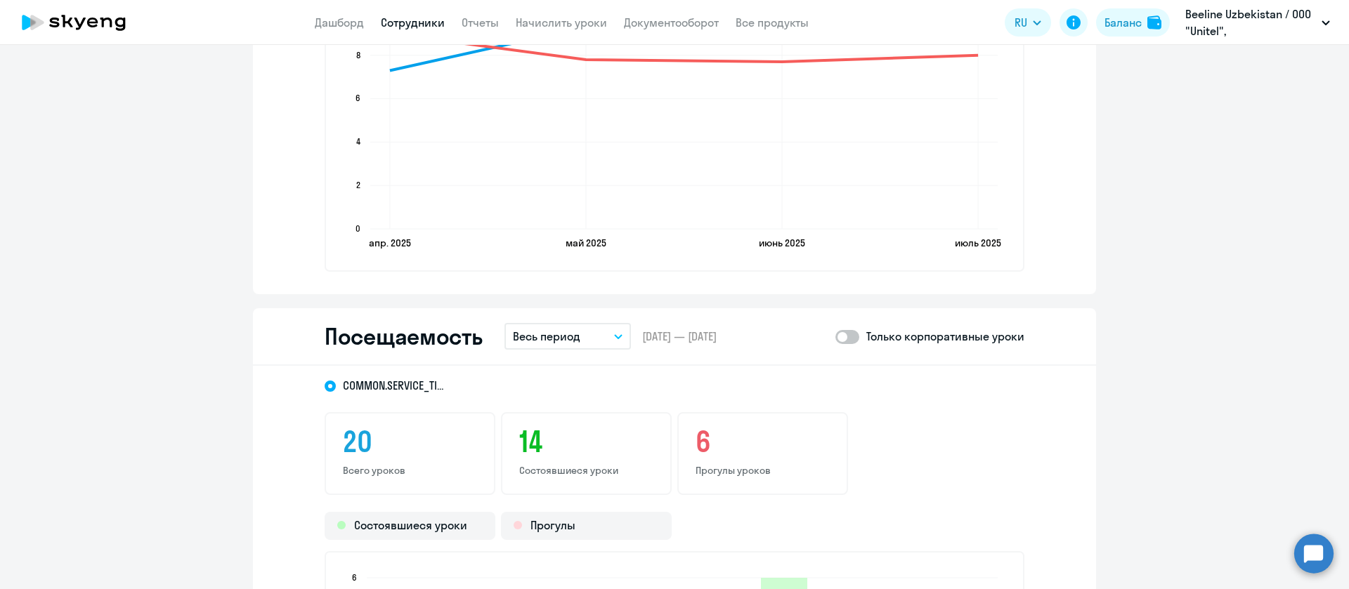
scroll to position [1370, 0]
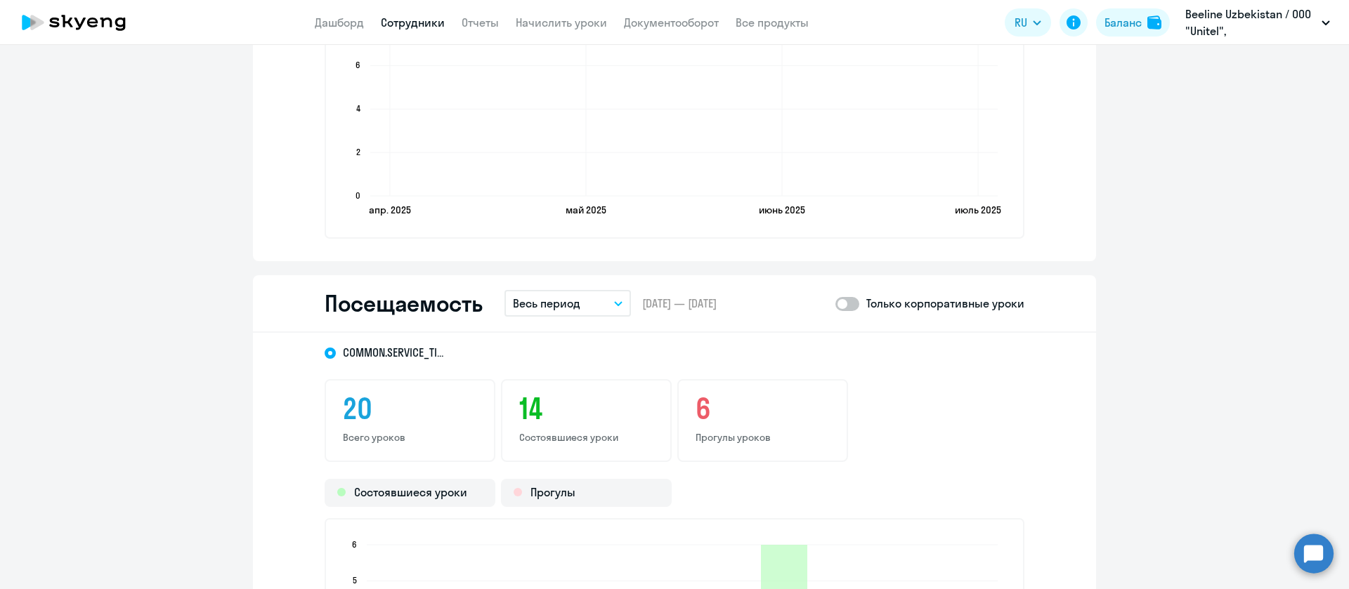
click at [553, 302] on p "Весь период" at bounding box center [546, 303] width 67 height 17
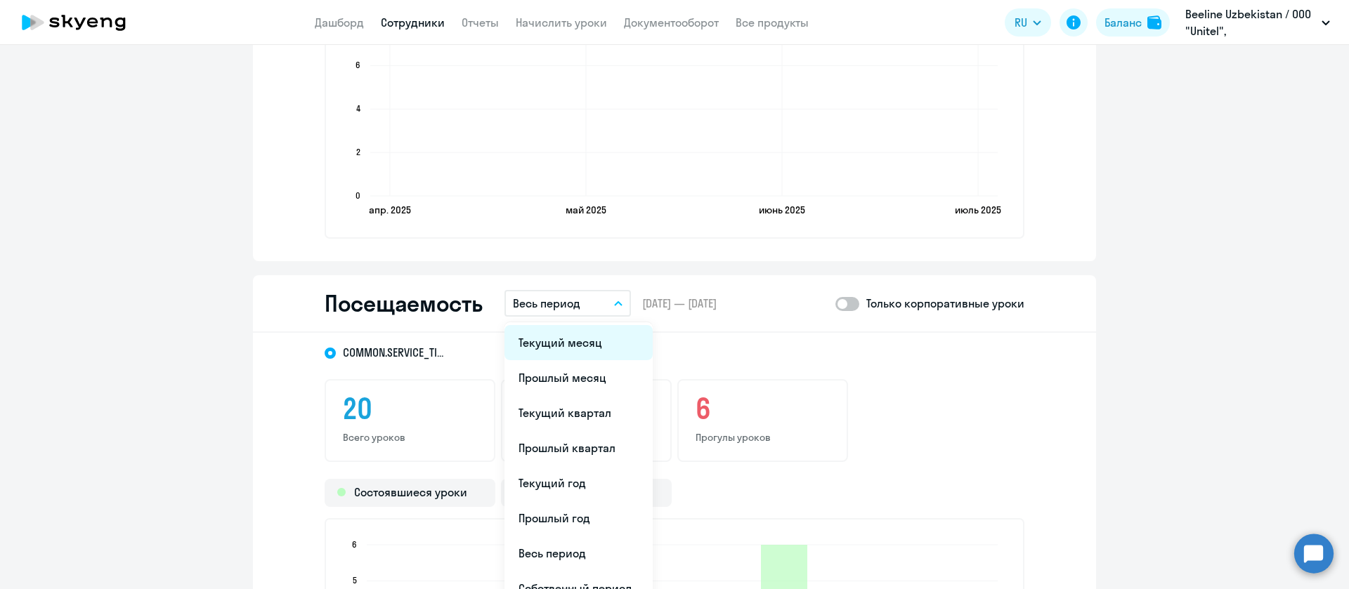
click at [576, 336] on li "Текущий месяц" at bounding box center [578, 342] width 148 height 35
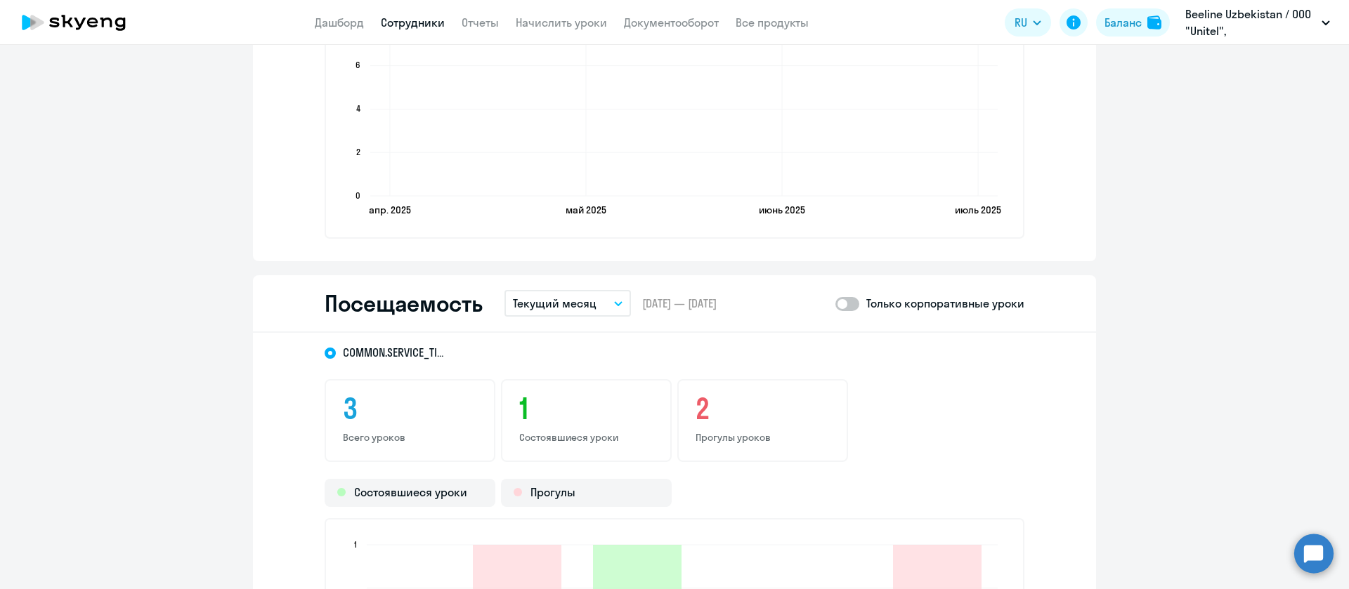
click at [419, 32] on app-header "Дашборд Сотрудники Отчеты Начислить уроки Документооборот Все продукты Дашборд …" at bounding box center [674, 22] width 1349 height 45
click at [426, 24] on link "Сотрудники" at bounding box center [413, 22] width 64 height 14
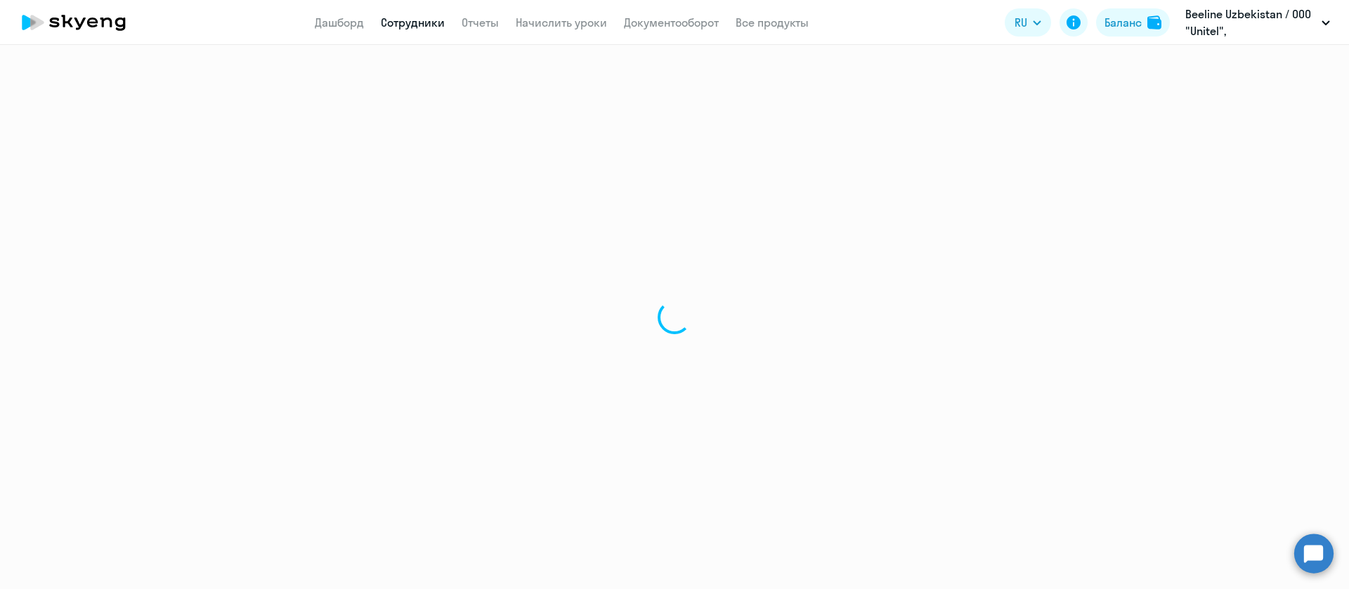
select select "30"
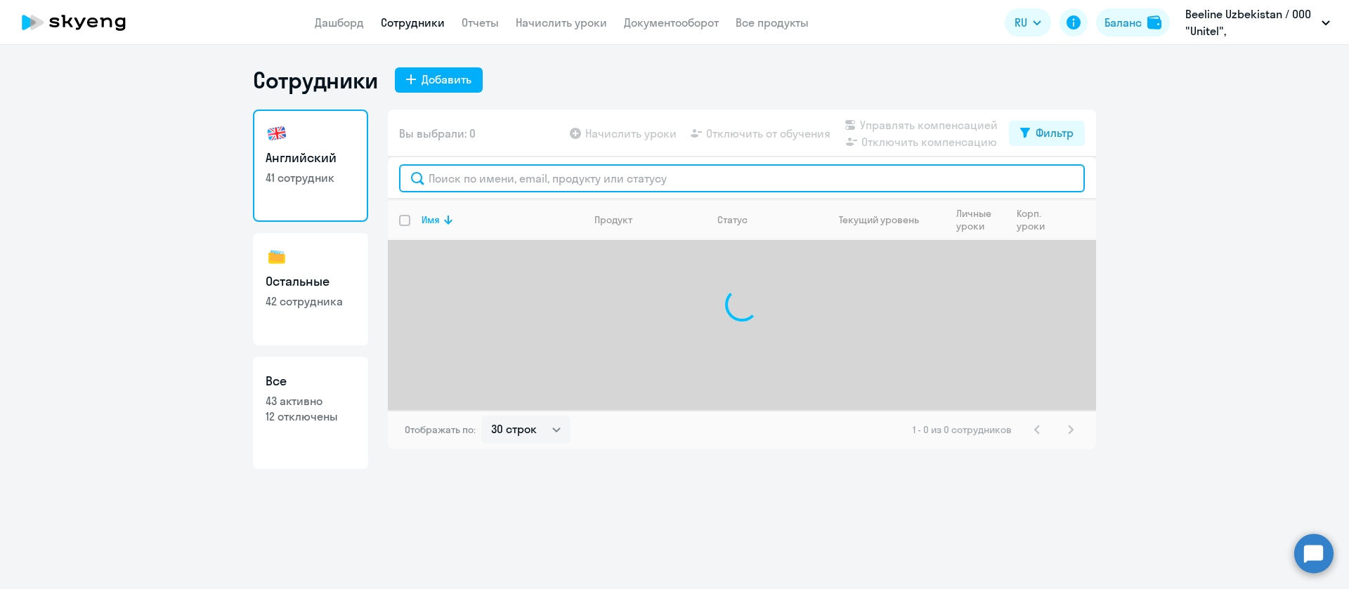
click at [497, 190] on input "text" at bounding box center [742, 178] width 686 height 28
paste input "Mambetov"
type input "Mambetov"
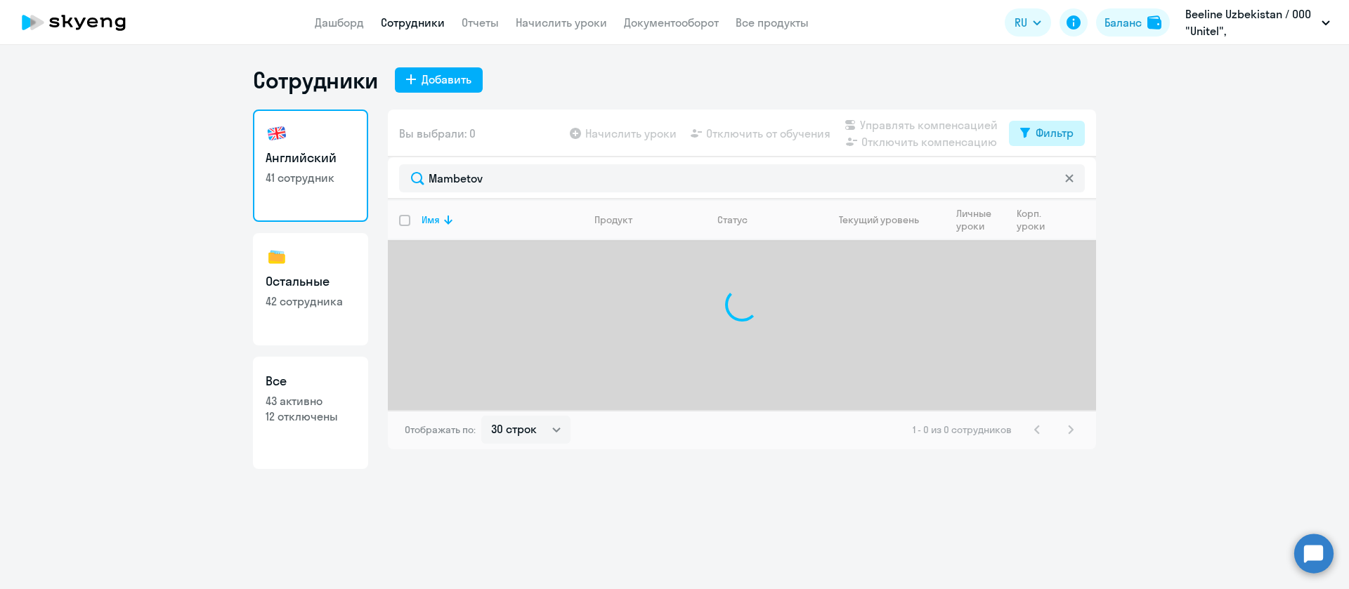
click at [1038, 139] on div "Фильтр" at bounding box center [1054, 132] width 38 height 17
click at [1056, 181] on span at bounding box center [1061, 179] width 24 height 14
click at [1049, 179] on input "checkbox" at bounding box center [1049, 178] width 1 height 1
checkbox input "true"
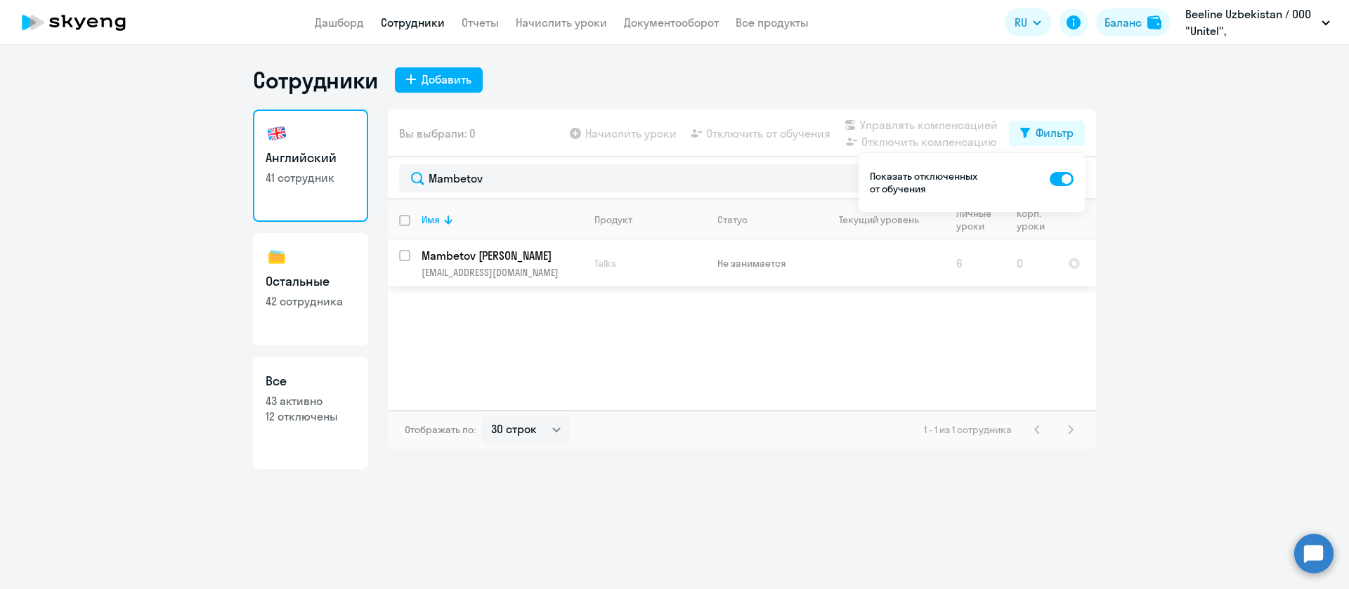
click at [467, 263] on p "Mambetov Izzet Reshatovich" at bounding box center [500, 255] width 159 height 15
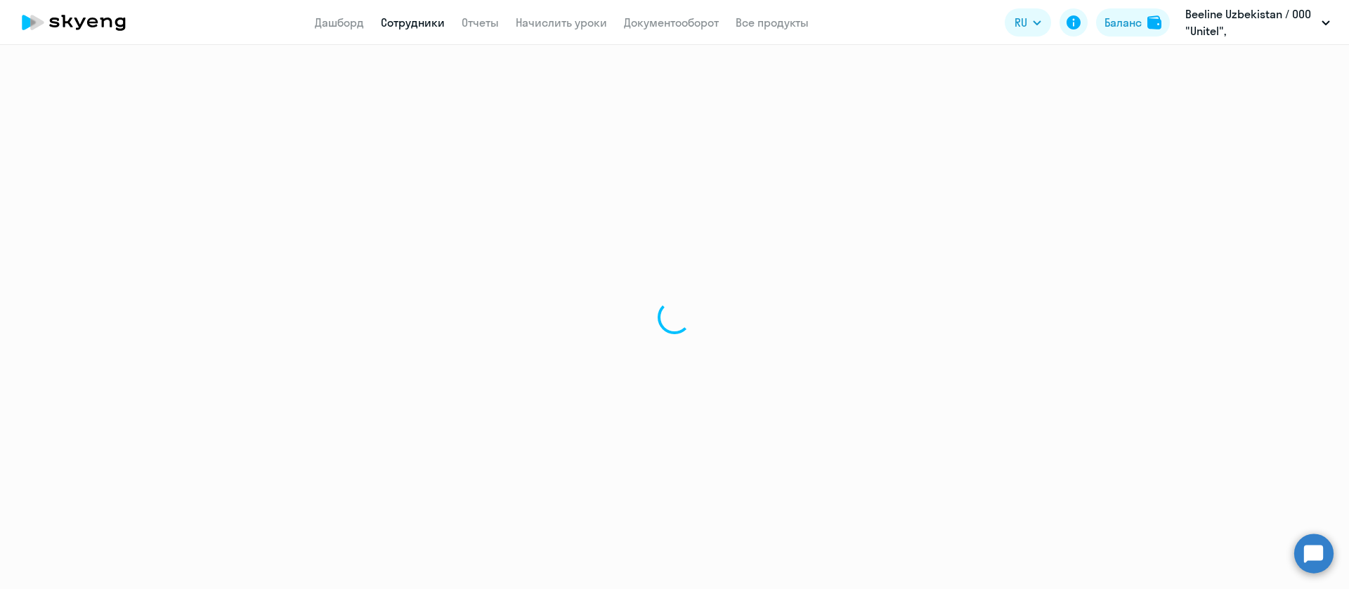
select select "english"
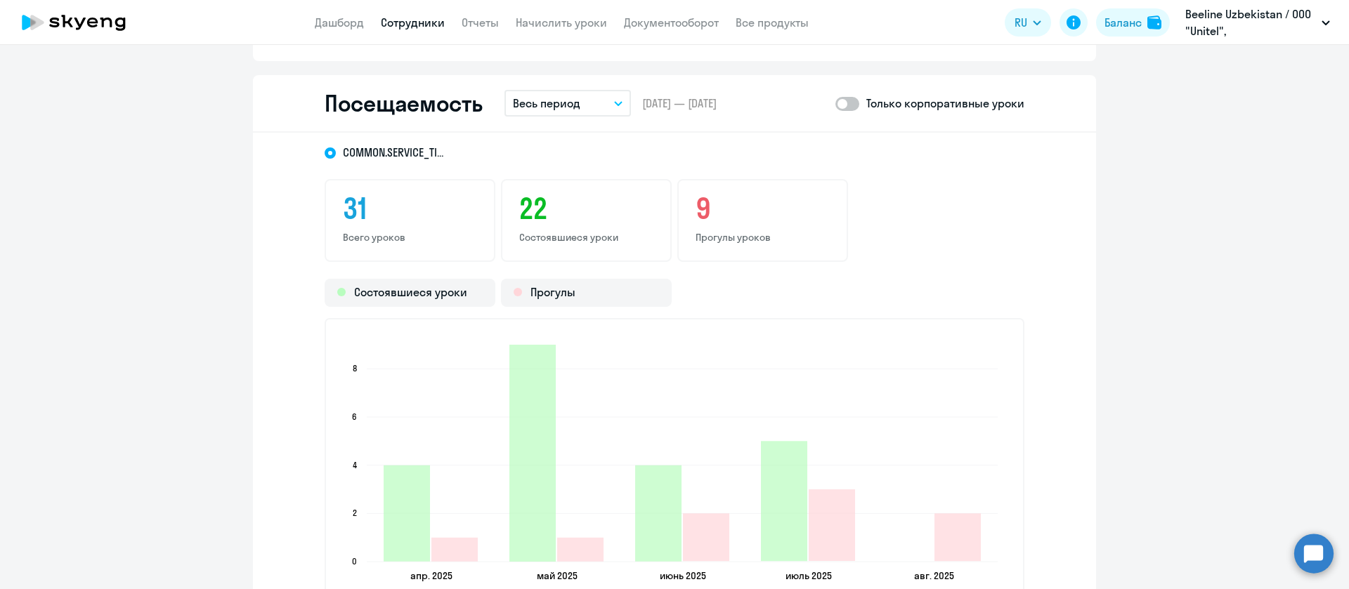
scroll to position [1550, 0]
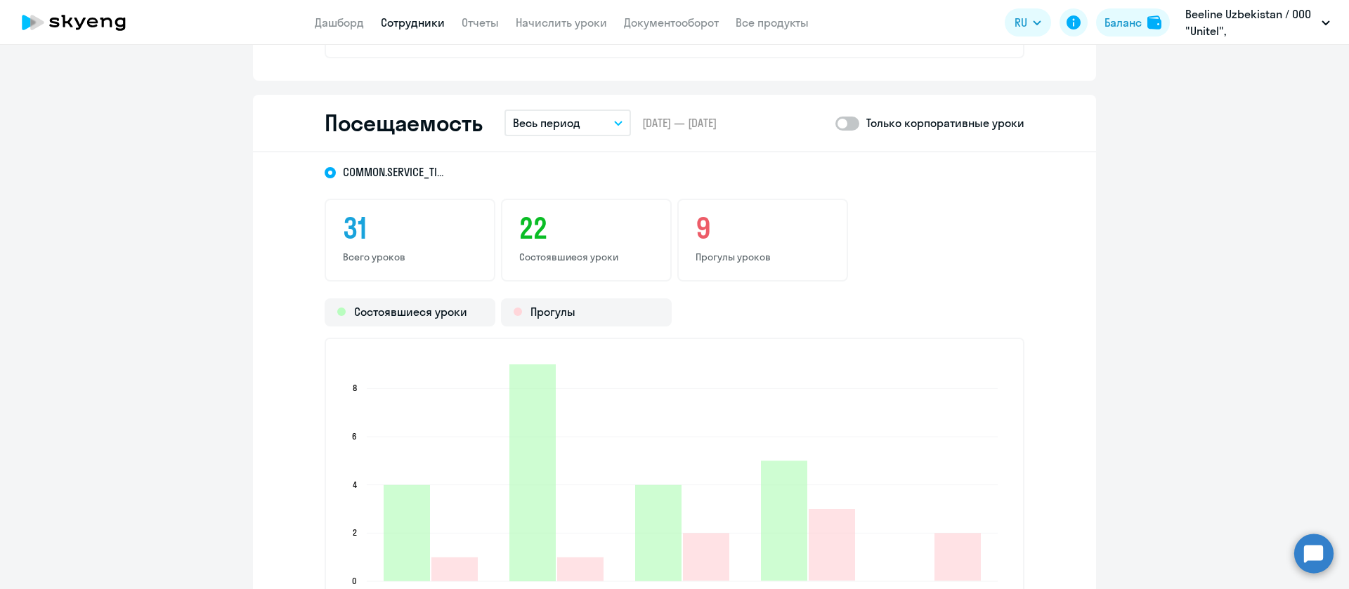
click at [548, 120] on p "Весь период" at bounding box center [546, 122] width 67 height 17
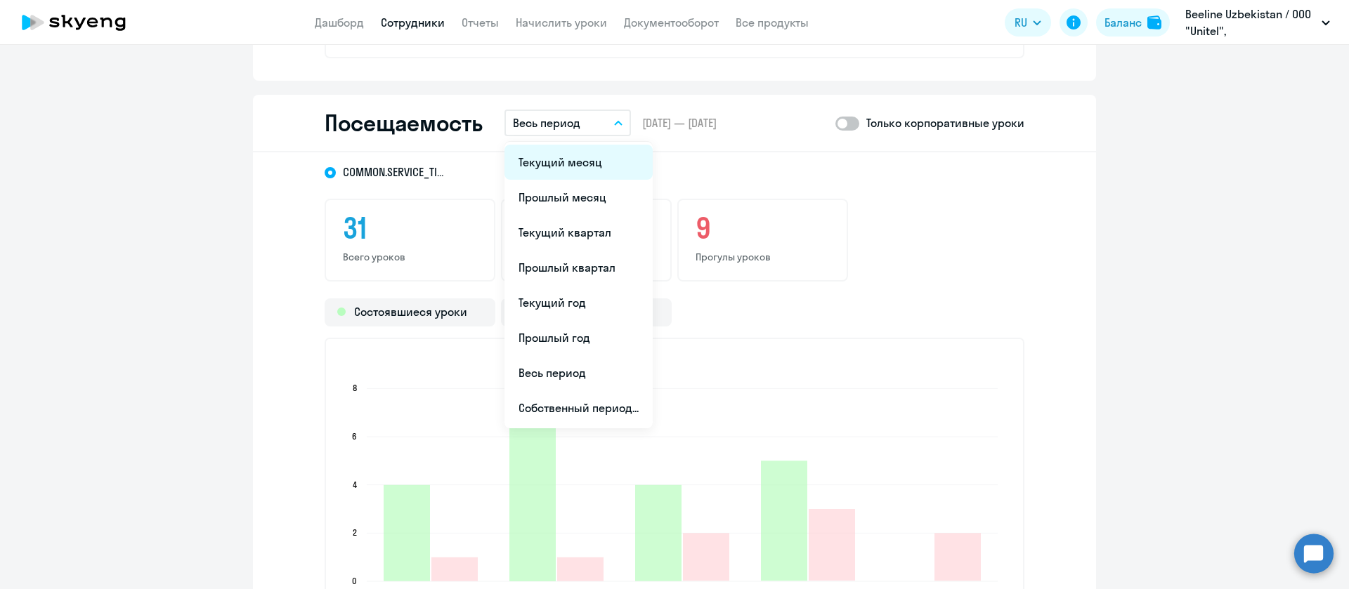
click at [563, 163] on li "Текущий месяц" at bounding box center [578, 162] width 148 height 35
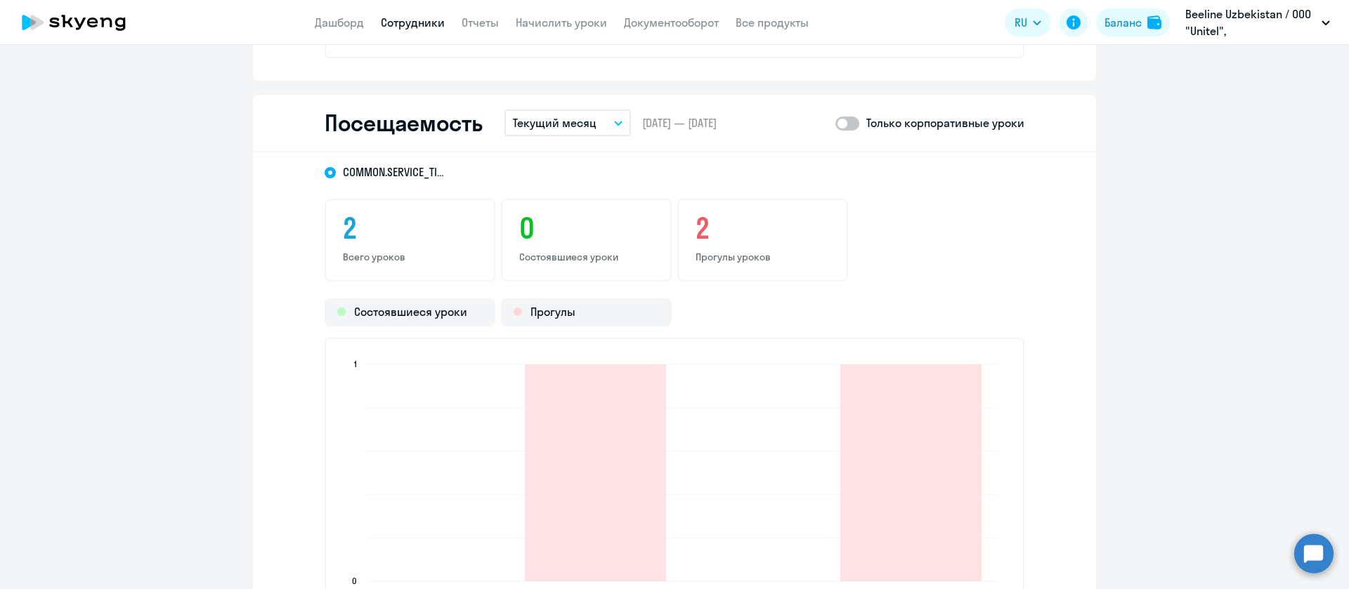
click at [402, 23] on link "Сотрудники" at bounding box center [413, 22] width 64 height 14
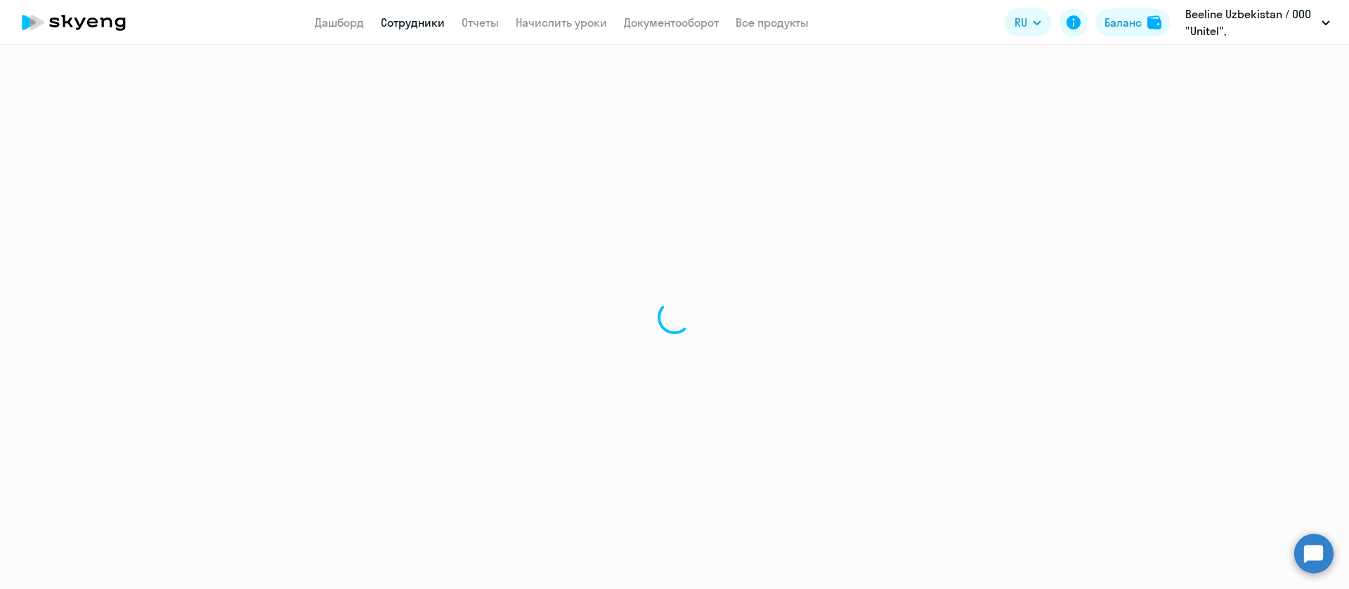
select select "30"
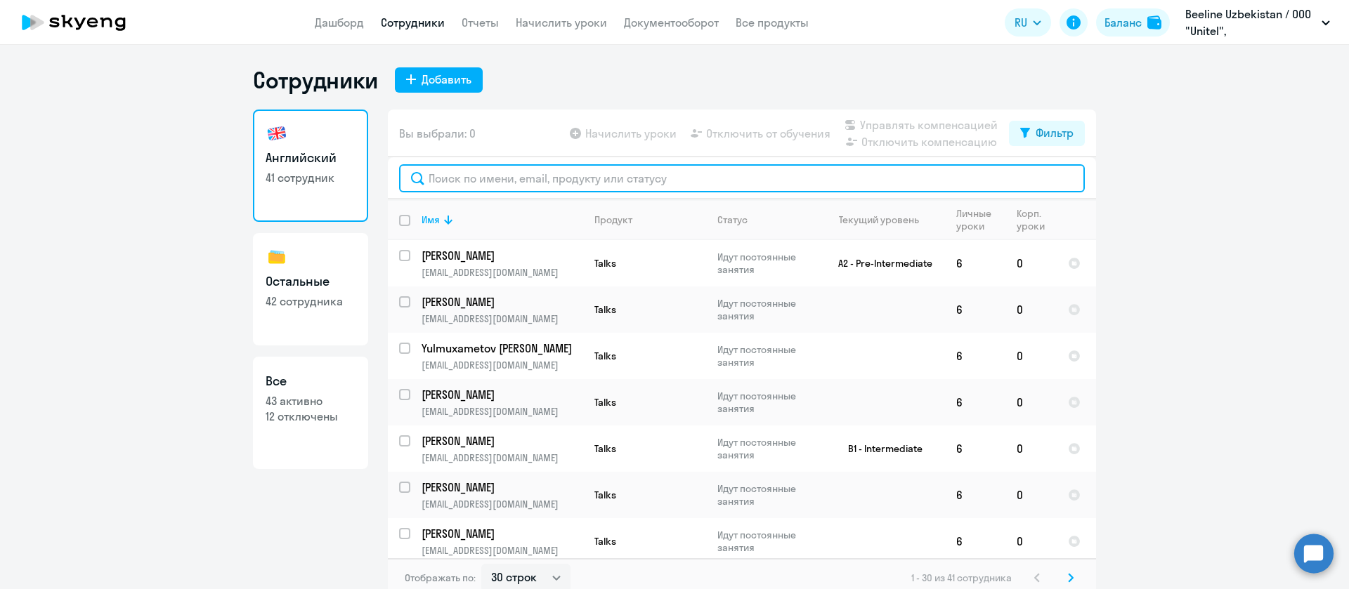
click at [492, 171] on input "text" at bounding box center [742, 178] width 686 height 28
paste input "Mirzoeva"
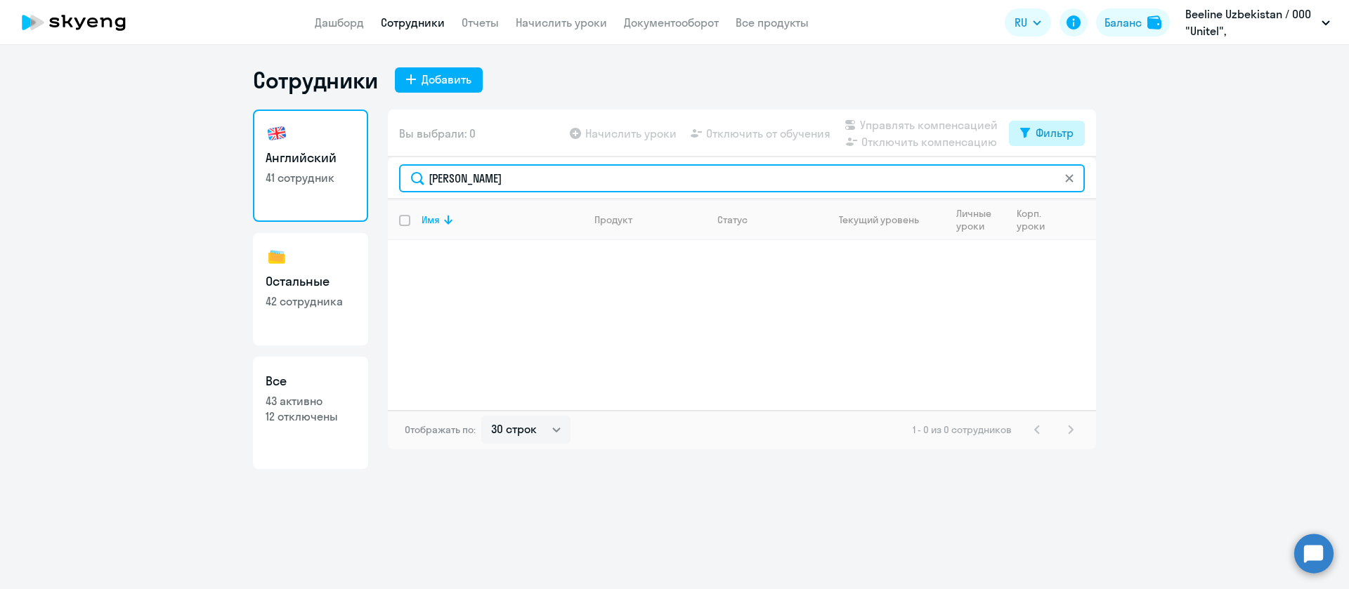
type input "Mirzoeva"
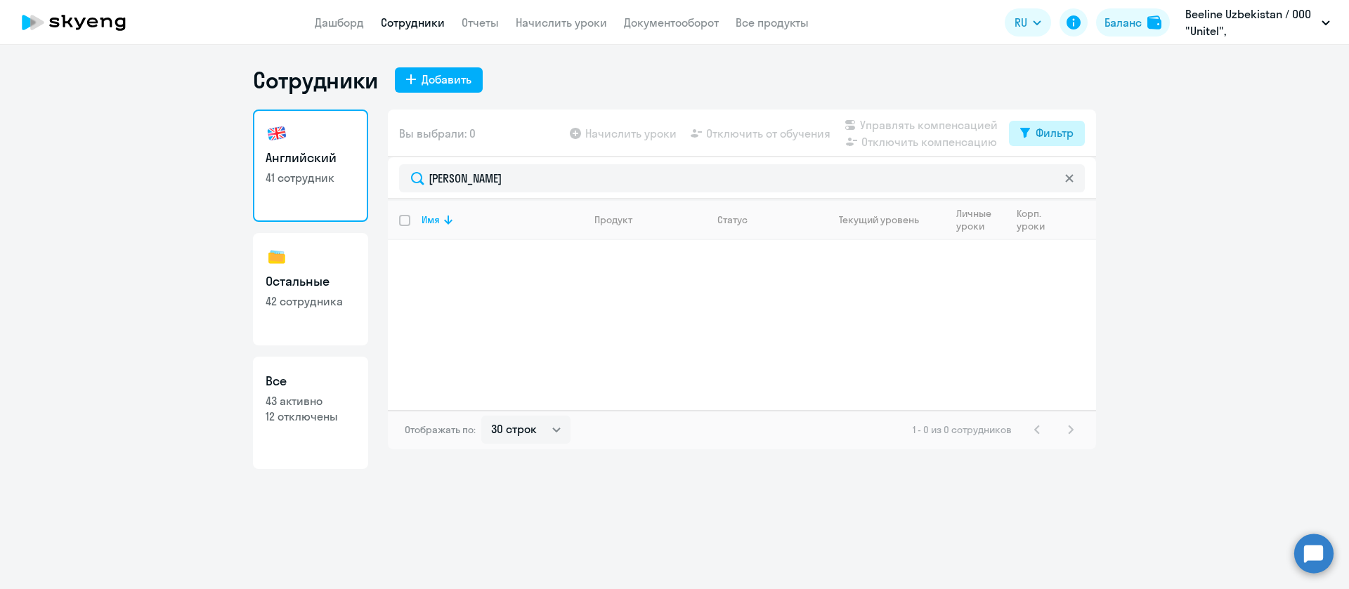
click at [1070, 128] on div "Фильтр" at bounding box center [1054, 132] width 38 height 17
click at [1049, 184] on span at bounding box center [1061, 179] width 24 height 14
click at [1049, 179] on input "checkbox" at bounding box center [1049, 178] width 1 height 1
checkbox input "true"
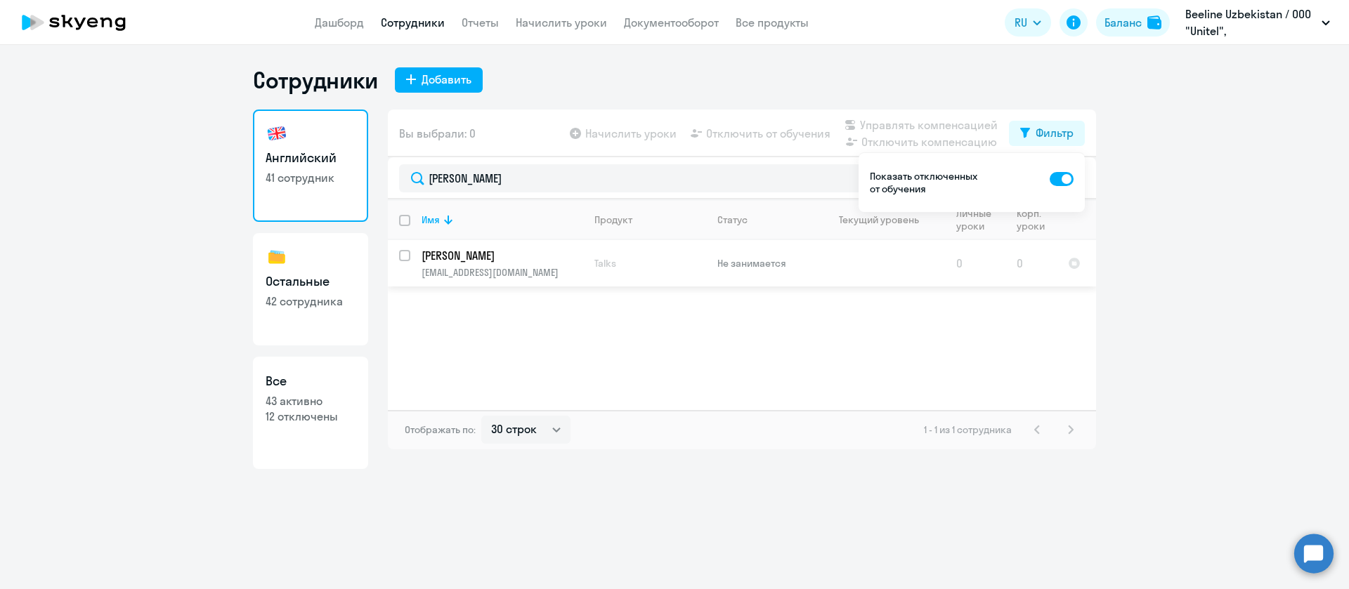
click at [447, 256] on p "Mirzoeva Madina" at bounding box center [500, 255] width 159 height 15
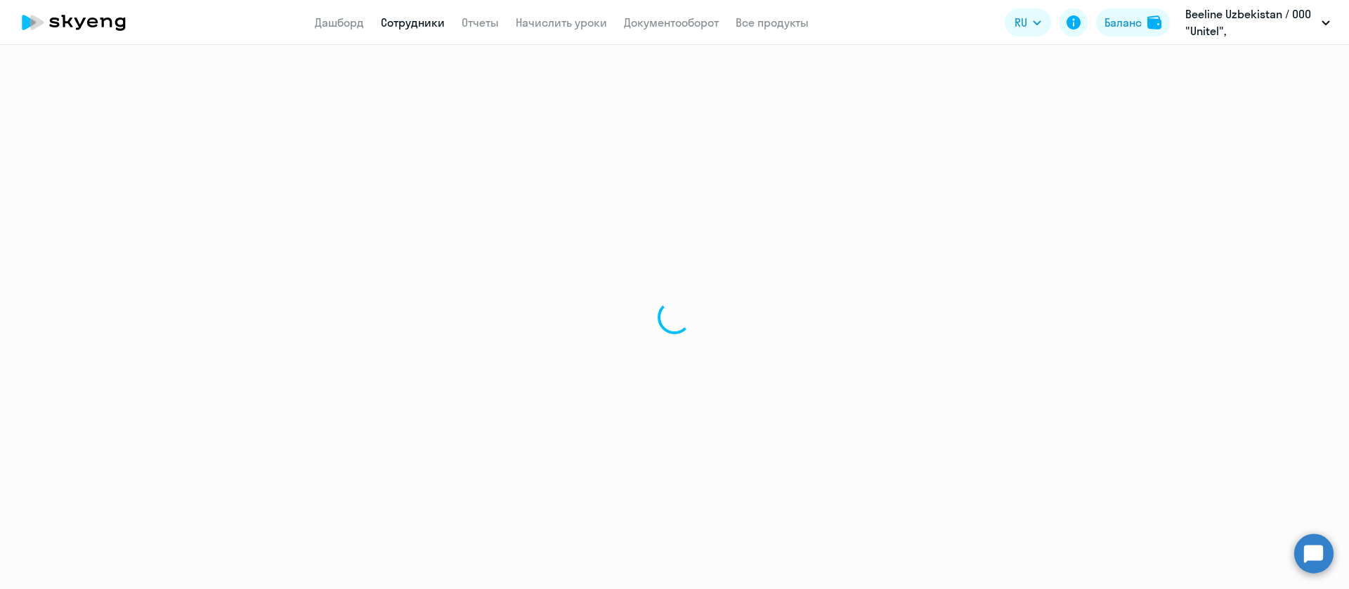
select select "english"
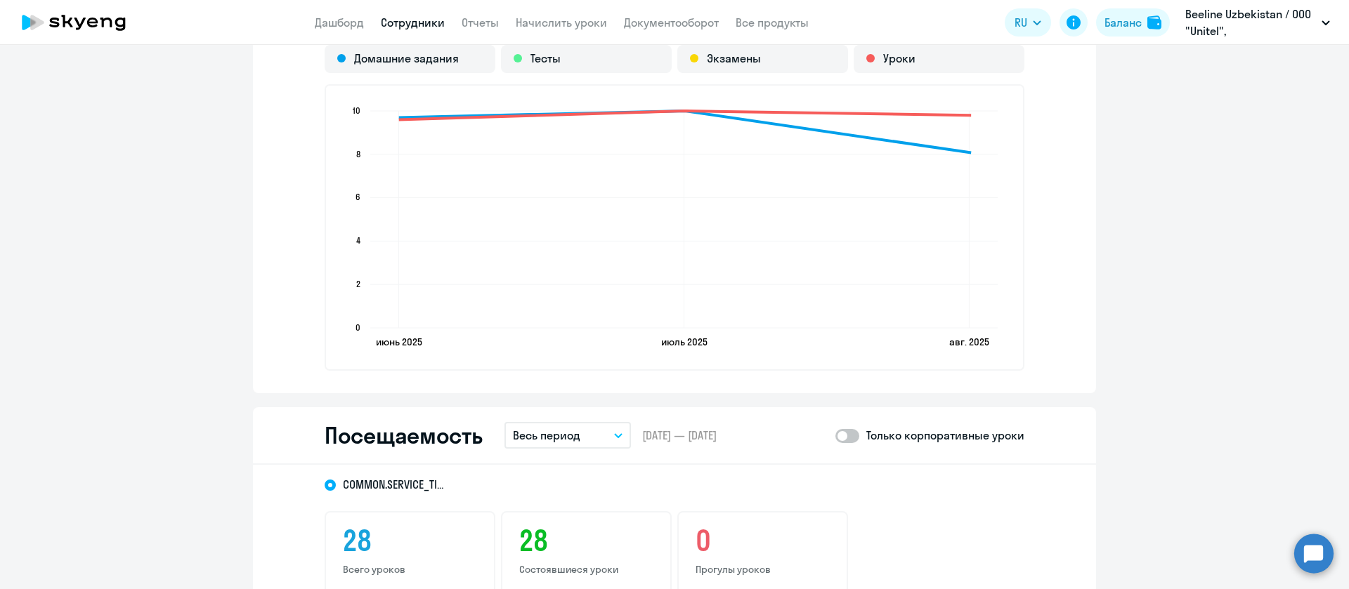
scroll to position [1475, 0]
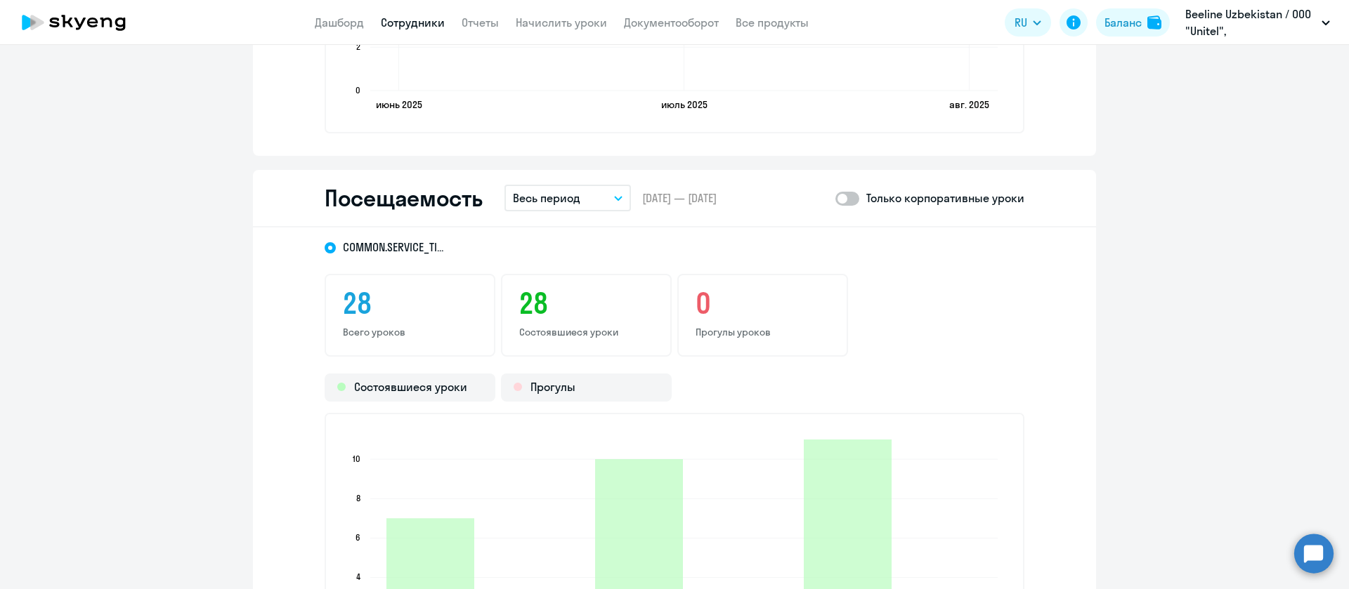
click at [573, 197] on button "Весь период" at bounding box center [567, 198] width 126 height 27
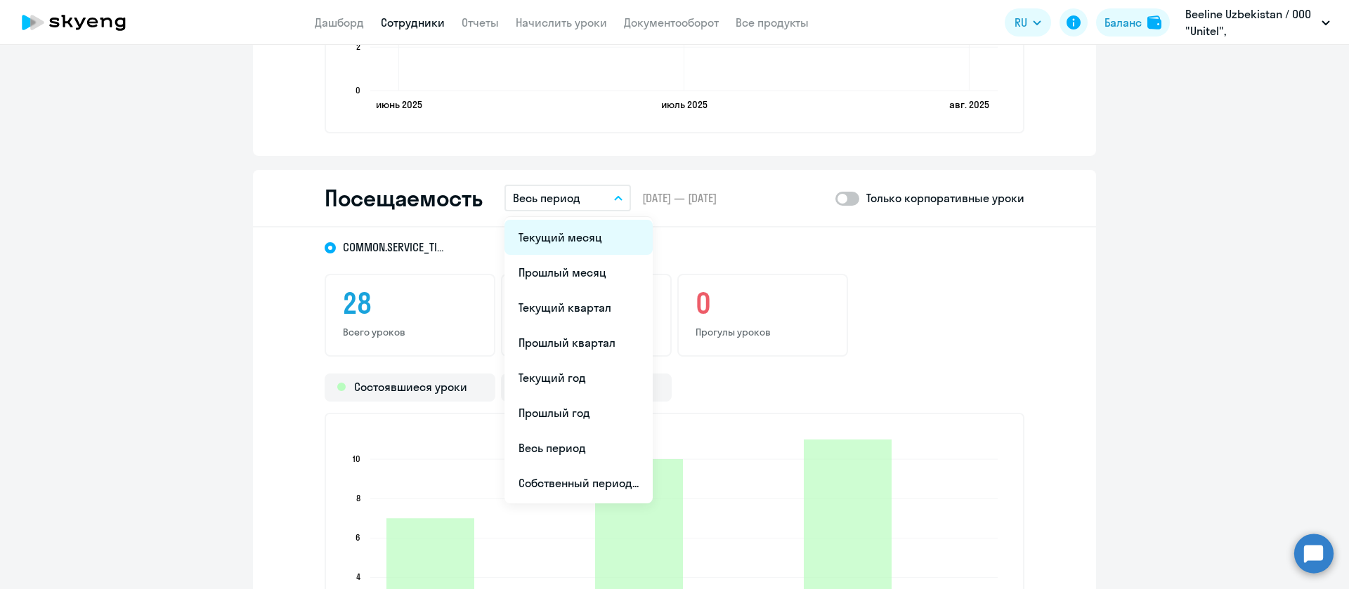
click at [582, 238] on li "Текущий месяц" at bounding box center [578, 237] width 148 height 35
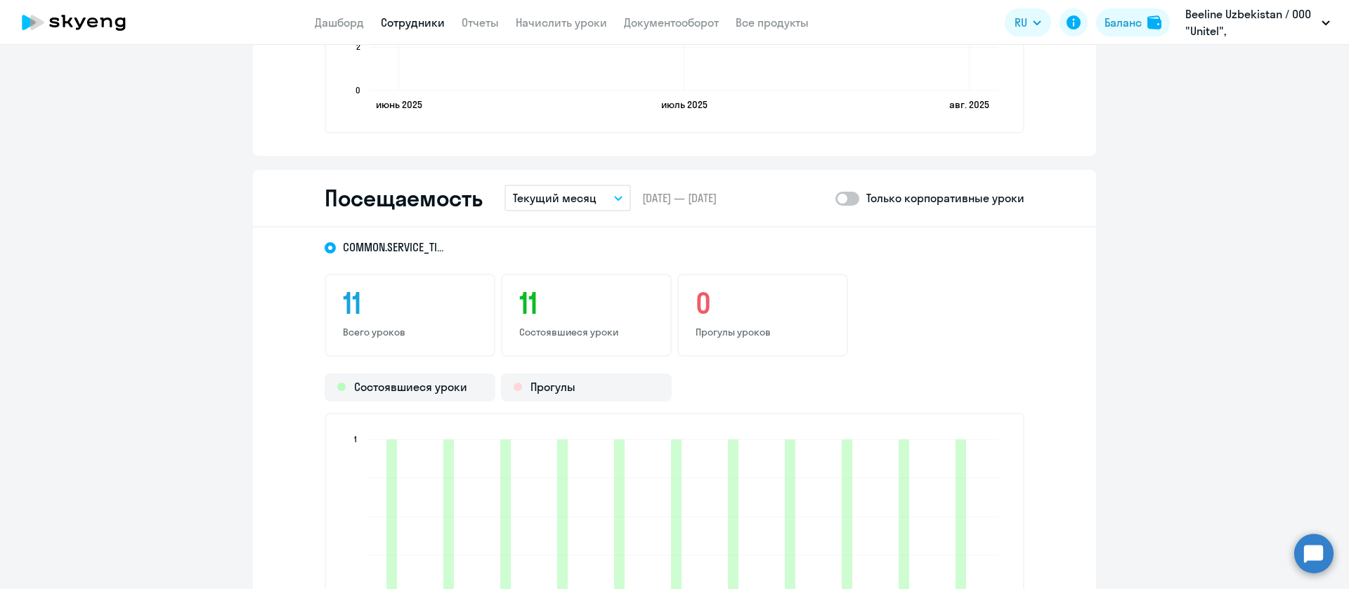
click at [402, 25] on link "Сотрудники" at bounding box center [413, 22] width 64 height 14
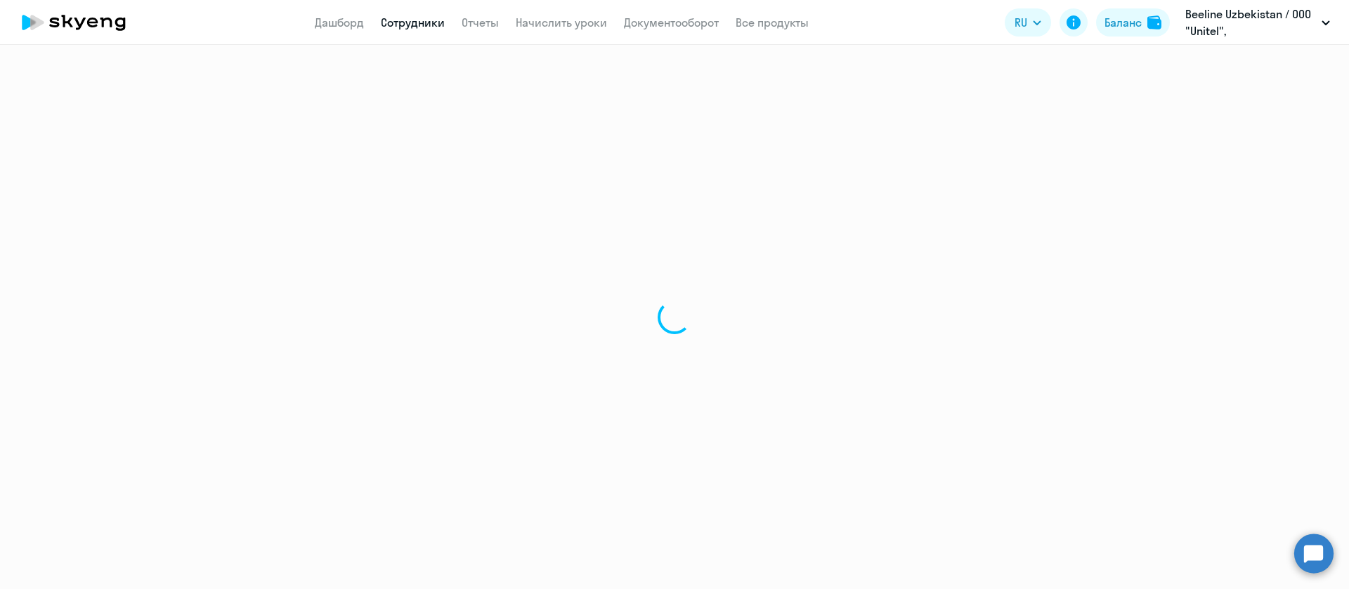
select select "30"
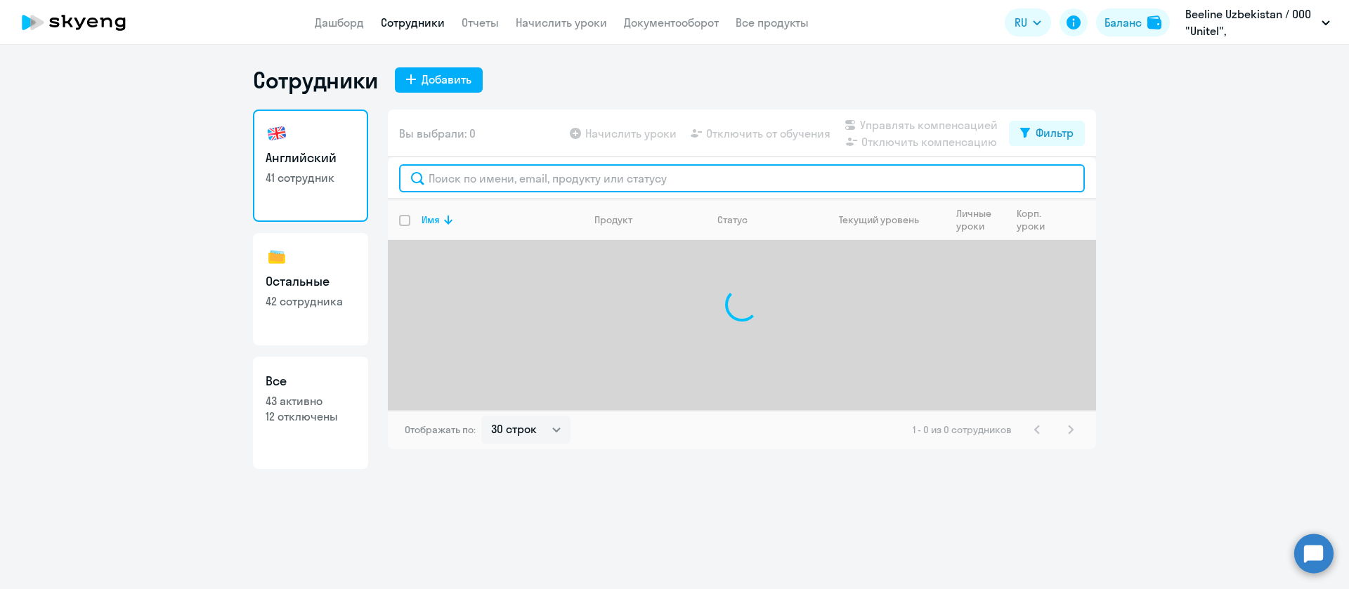
click at [498, 180] on input "text" at bounding box center [742, 178] width 686 height 28
paste input "Muminova"
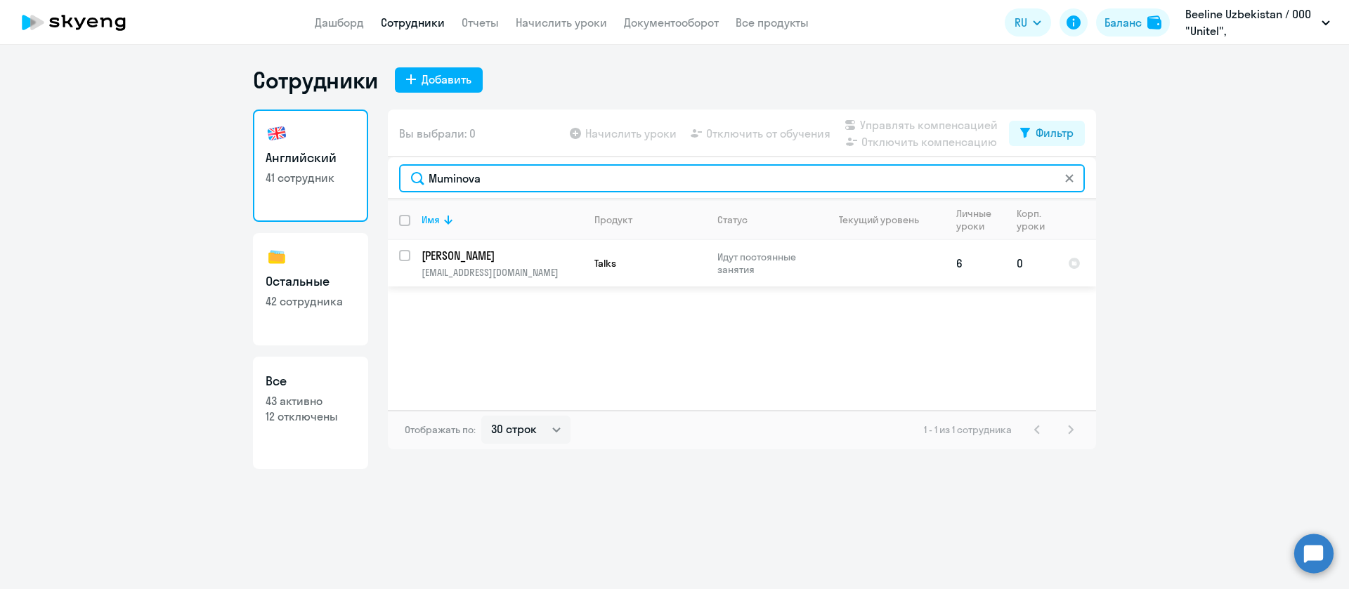
type input "Muminova"
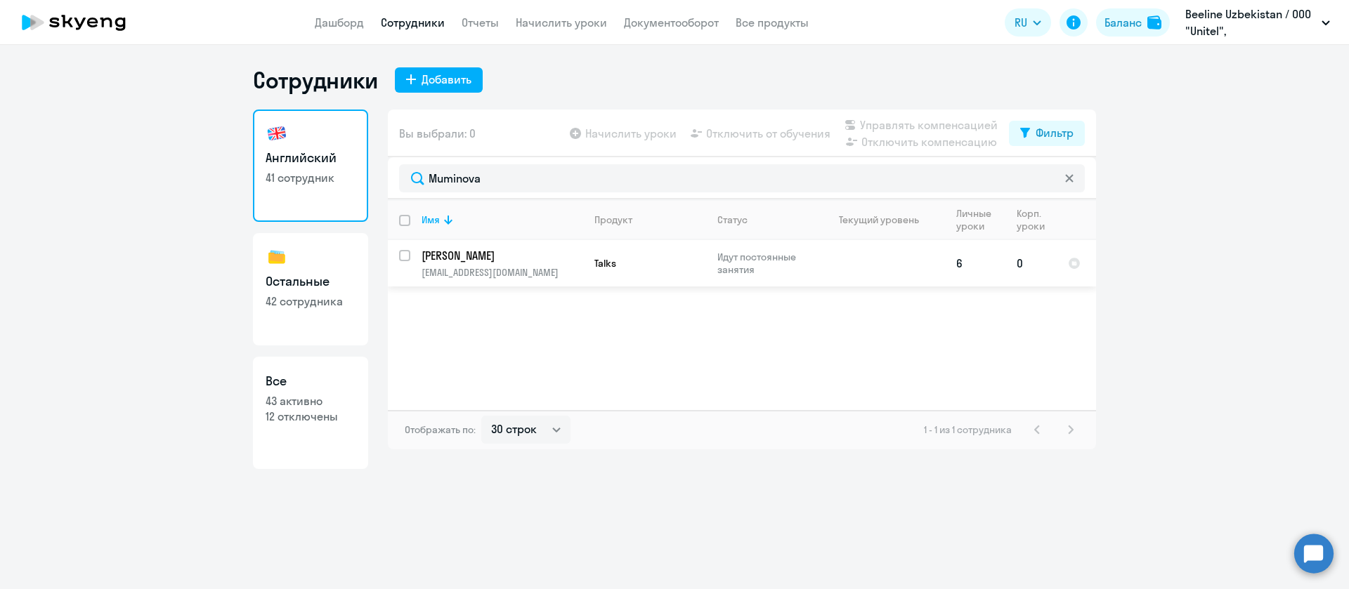
click at [461, 268] on p "[EMAIL_ADDRESS][DOMAIN_NAME]" at bounding box center [501, 272] width 161 height 13
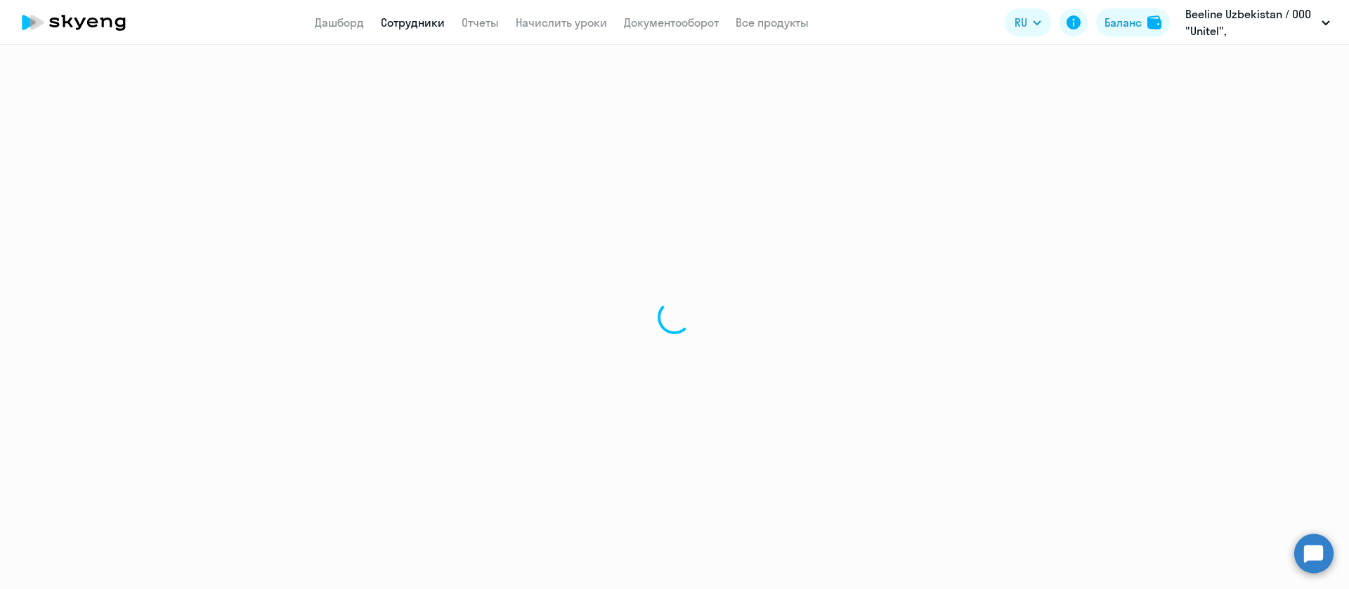
select select "english"
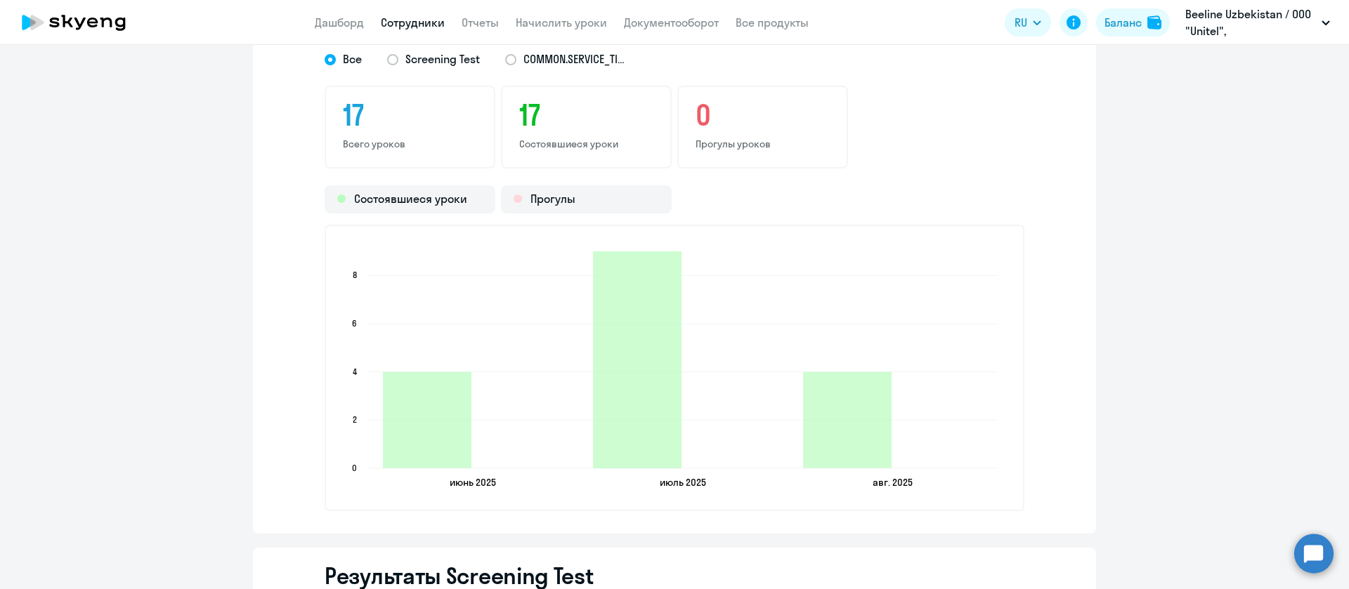
scroll to position [1453, 0]
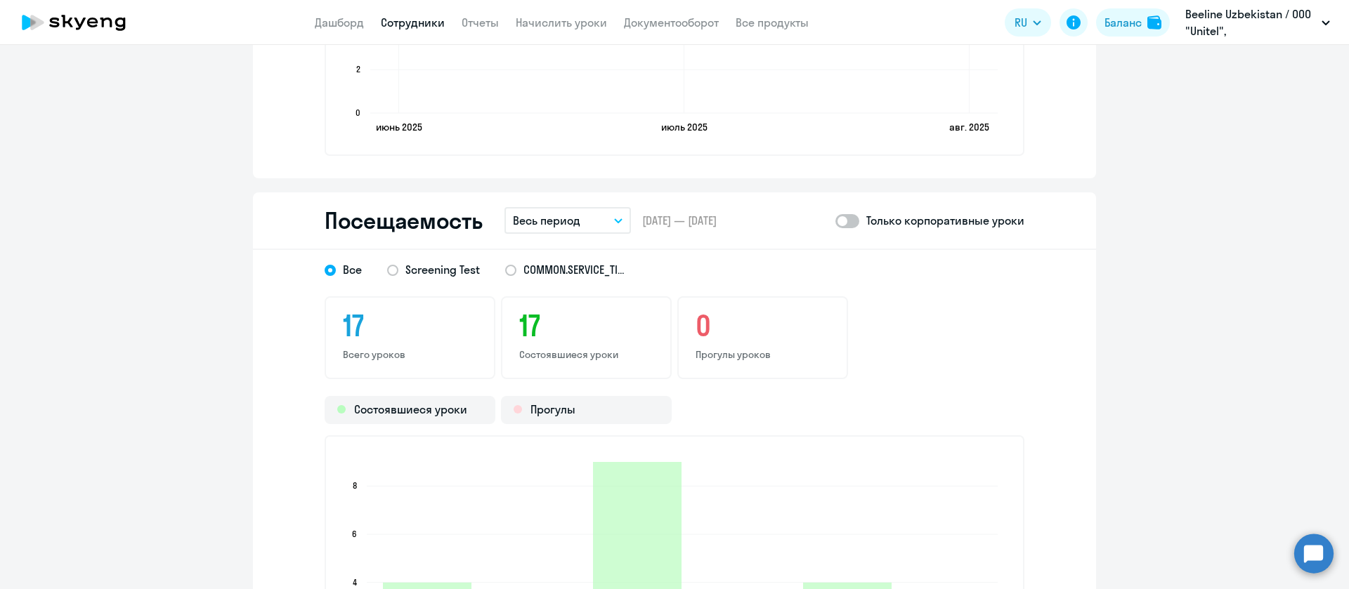
click at [553, 217] on p "Весь период" at bounding box center [546, 220] width 67 height 17
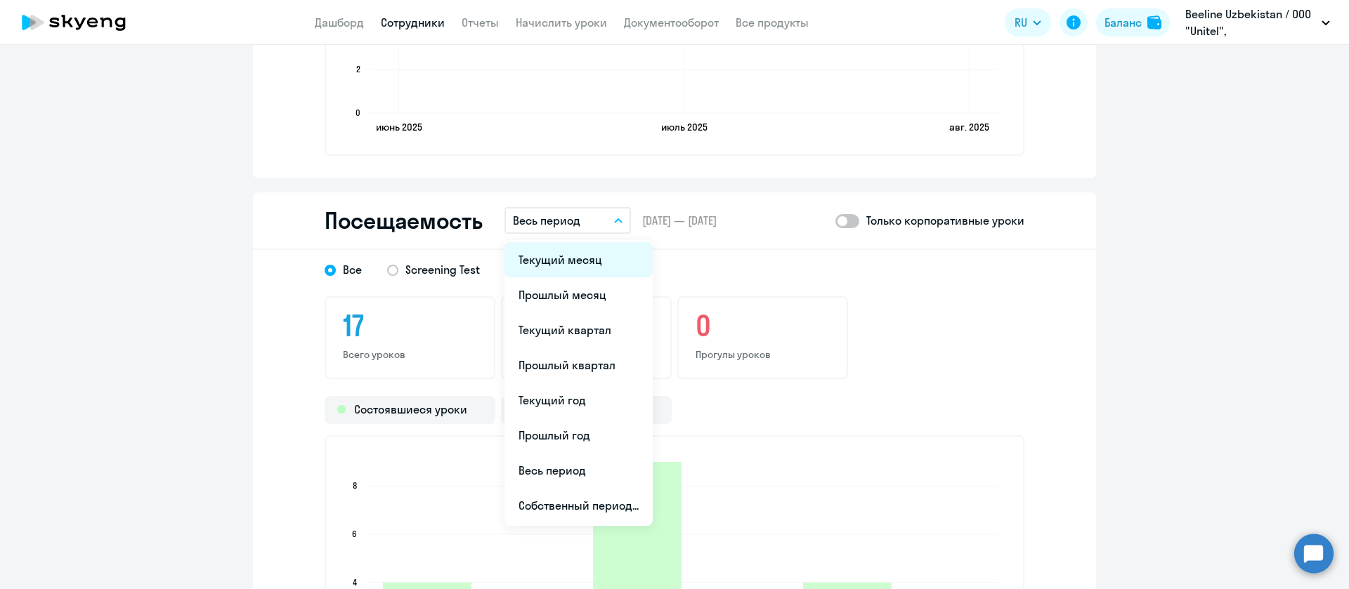
click at [561, 262] on li "Текущий месяц" at bounding box center [578, 259] width 148 height 35
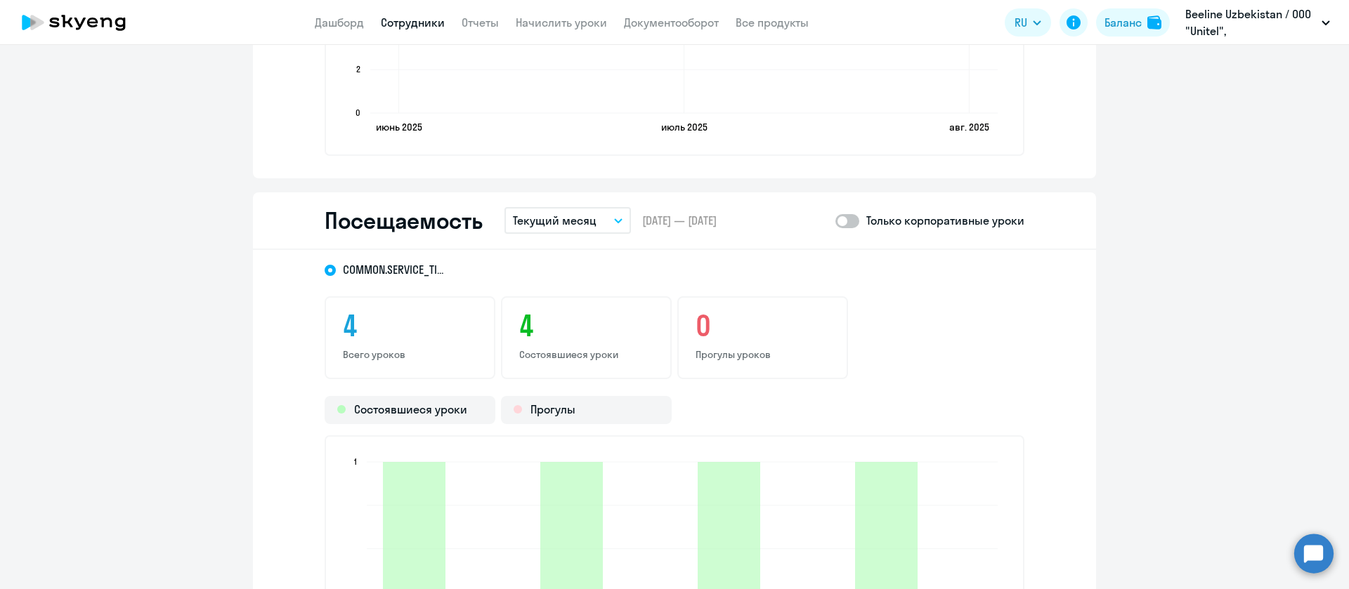
click at [433, 25] on link "Сотрудники" at bounding box center [413, 22] width 64 height 14
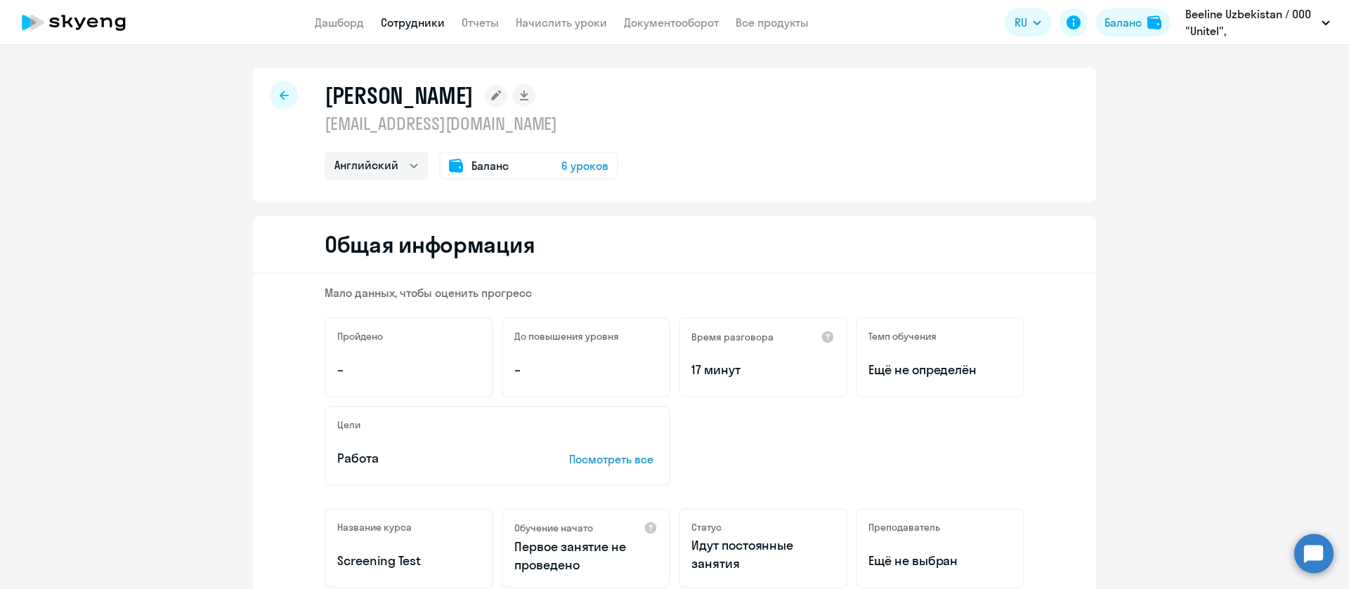
select select "30"
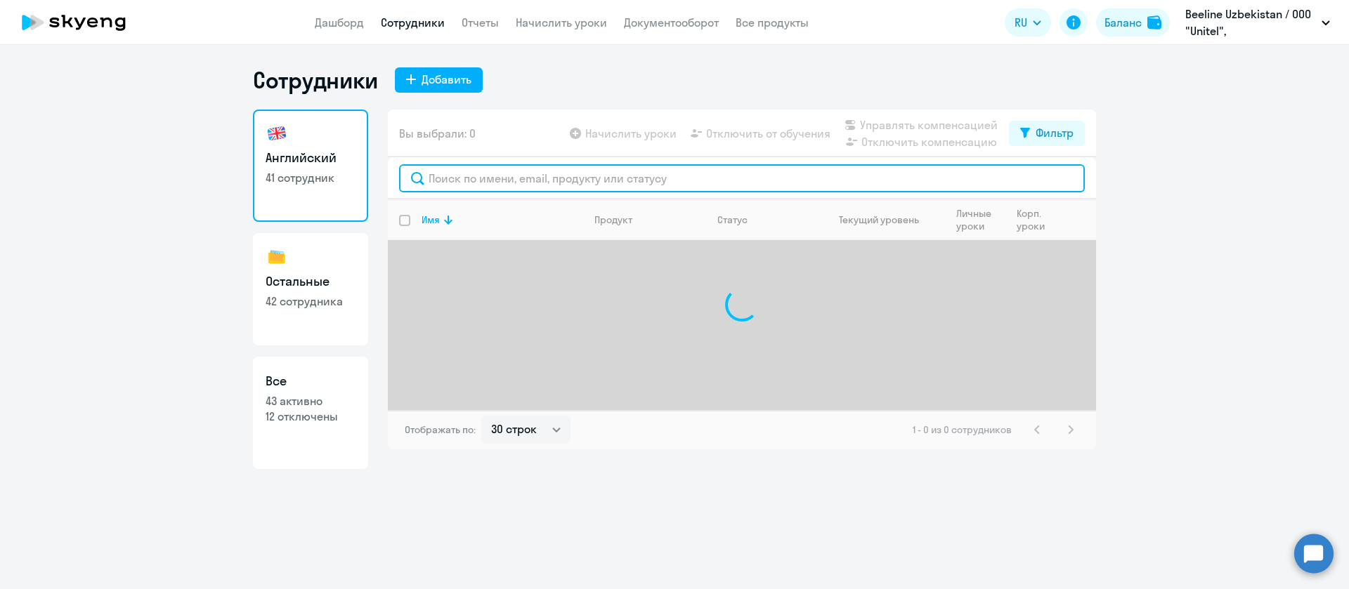
click at [479, 164] on input "text" at bounding box center [742, 178] width 686 height 28
paste input "Muratov"
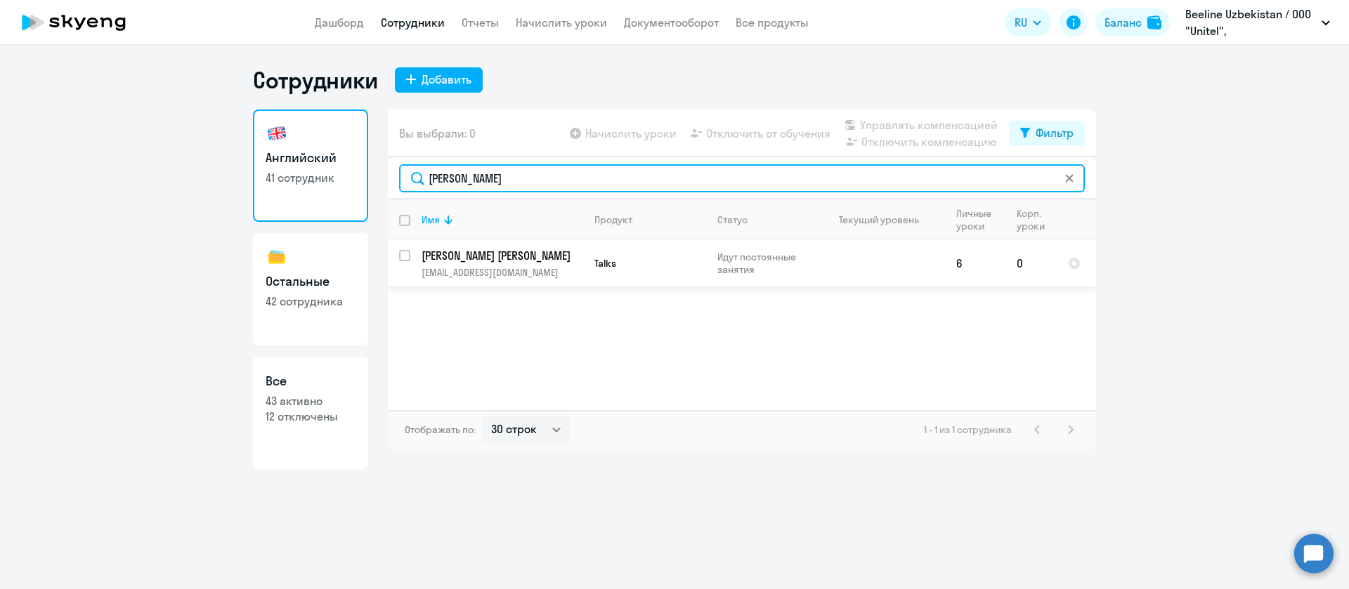
type input "Muratov"
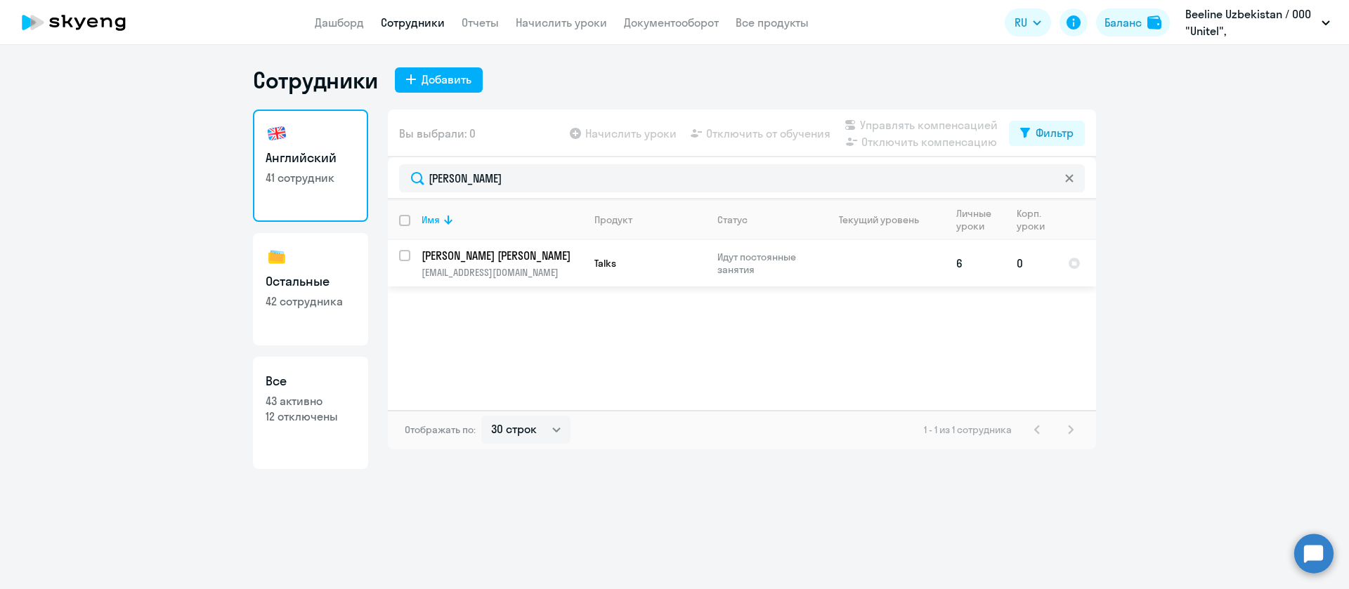
click at [506, 261] on p "[PERSON_NAME] [PERSON_NAME]" at bounding box center [500, 255] width 159 height 15
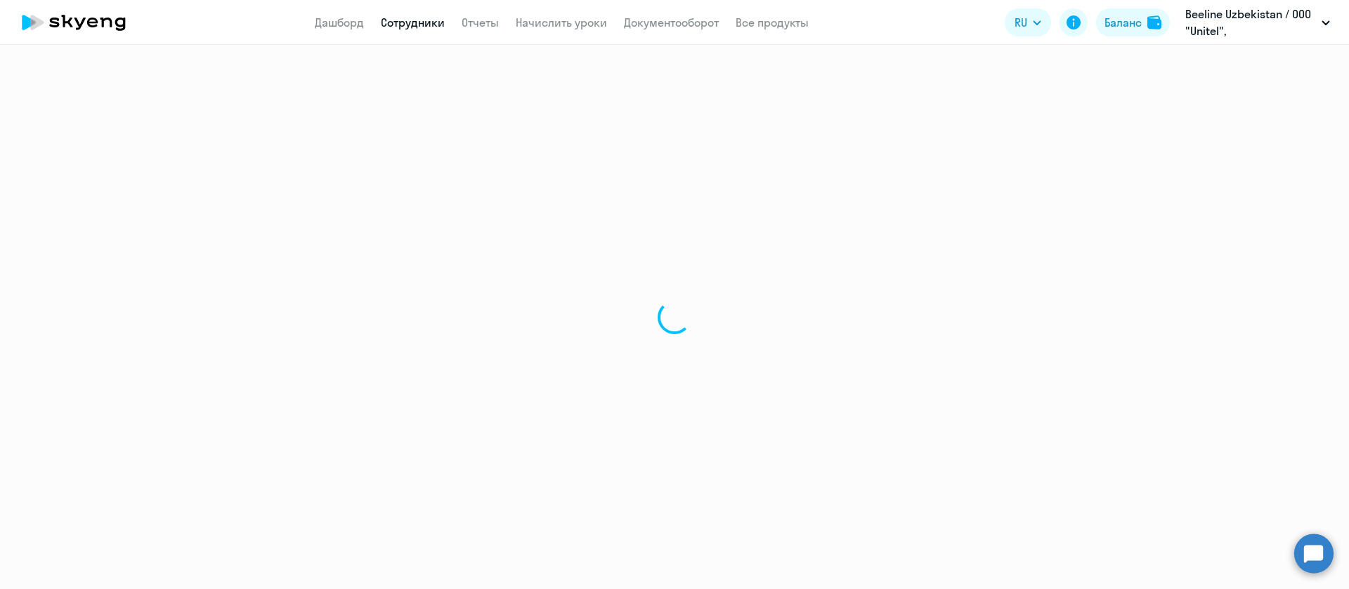
select select "english"
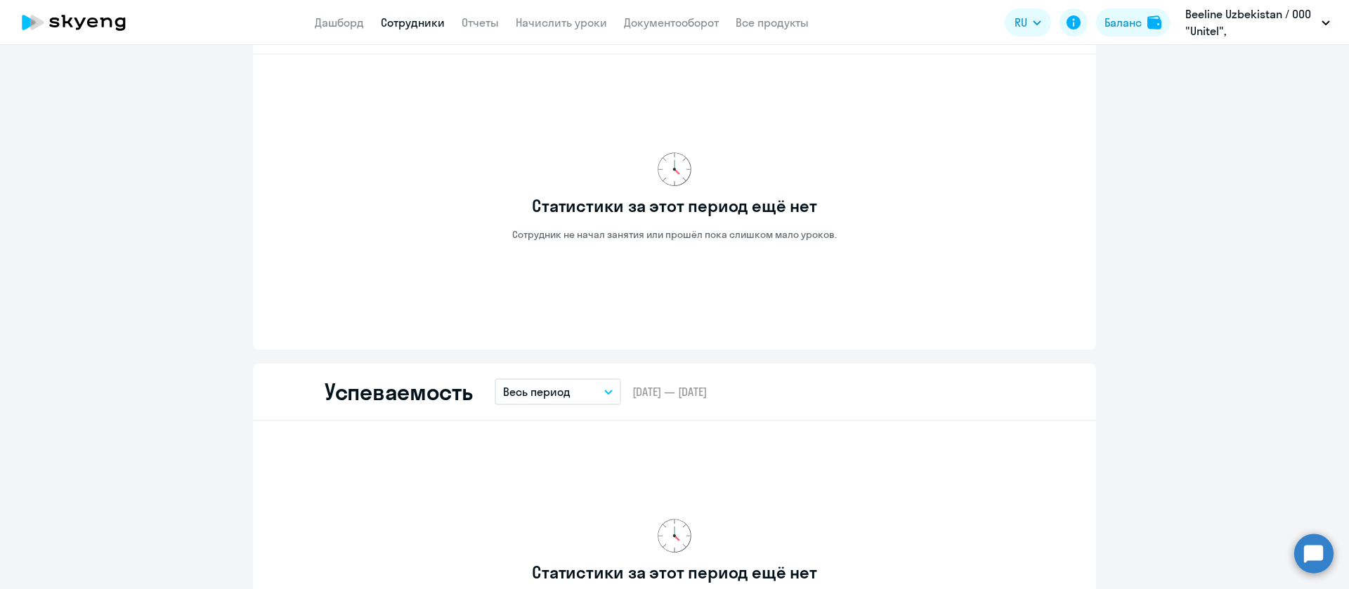
scroll to position [1347, 0]
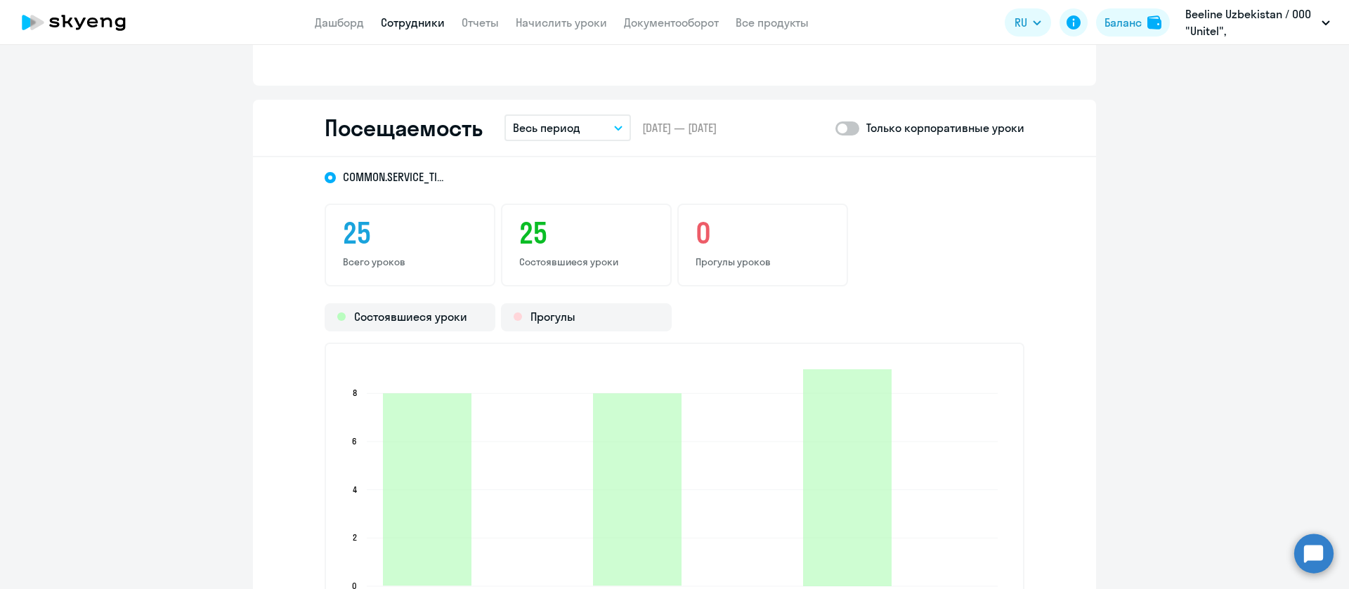
click at [535, 132] on p "Весь период" at bounding box center [546, 127] width 67 height 17
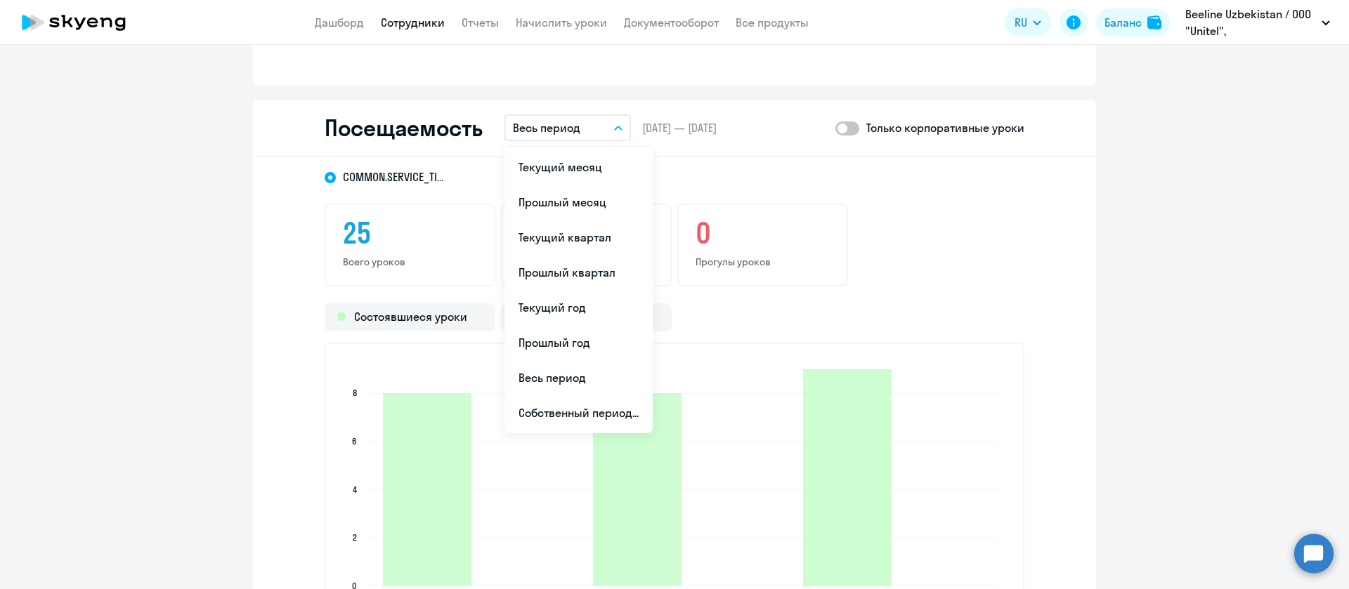
click at [558, 145] on div "Посещаемость Весь период Текущий месяц Прошлый месяц Текущий квартал Прошлый кв…" at bounding box center [674, 129] width 843 height 58
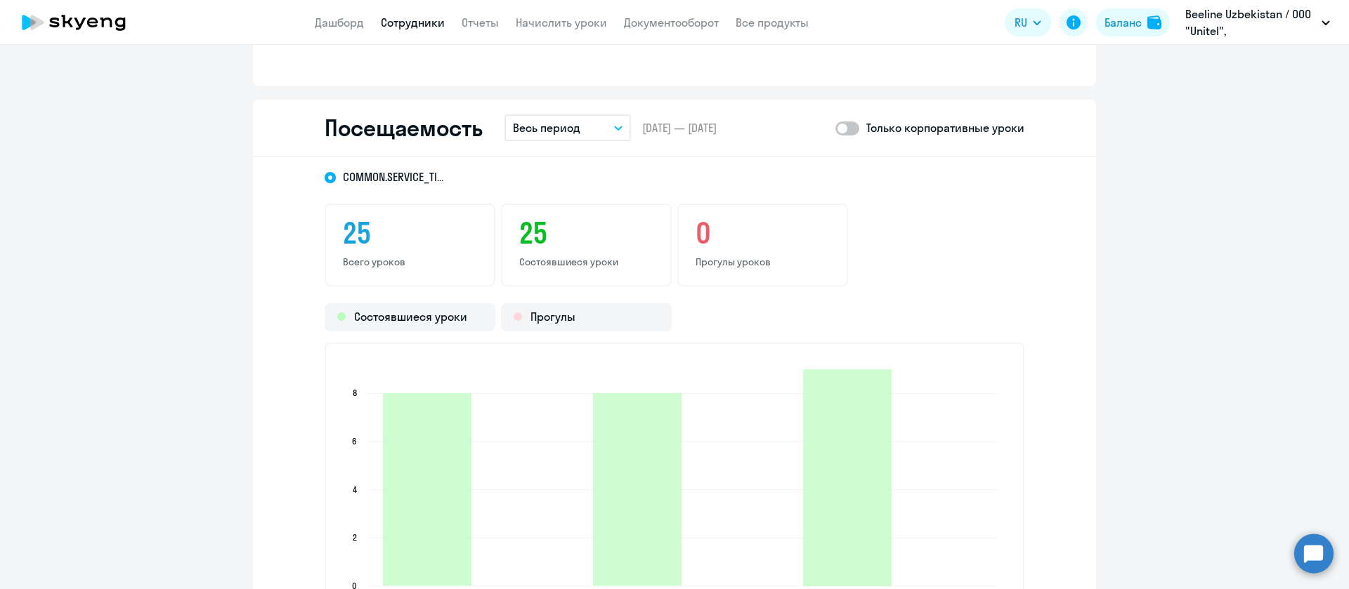
click at [551, 131] on p "Весь период" at bounding box center [546, 127] width 67 height 17
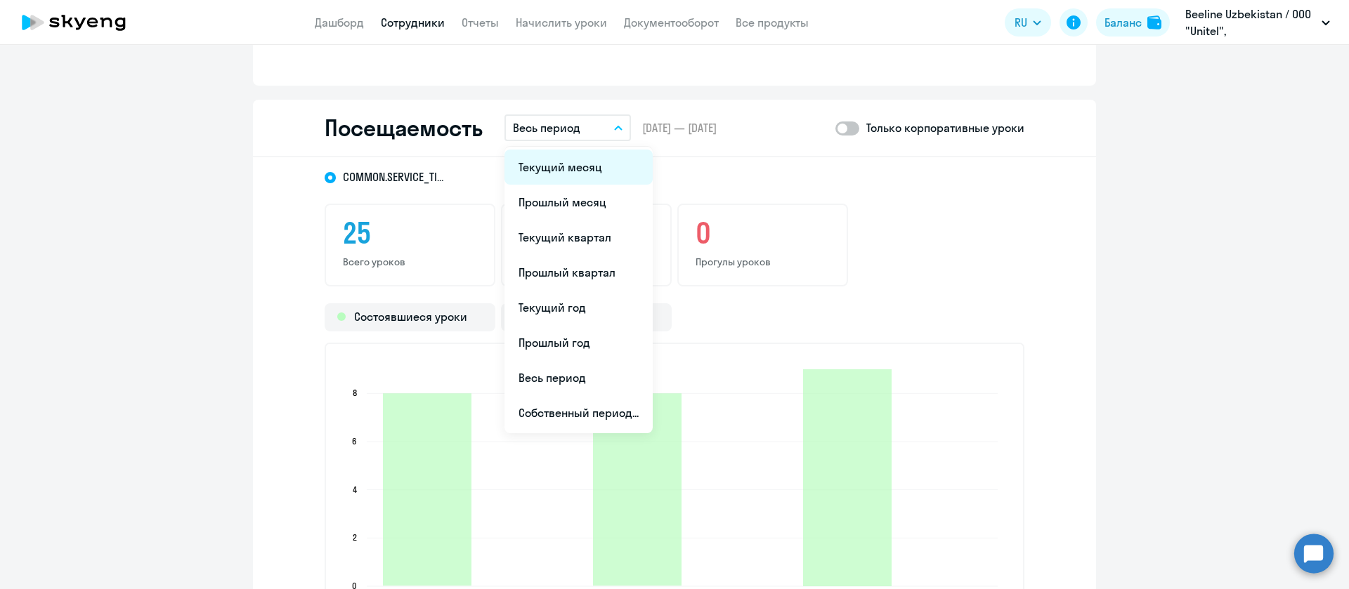
click at [556, 169] on li "Текущий месяц" at bounding box center [578, 167] width 148 height 35
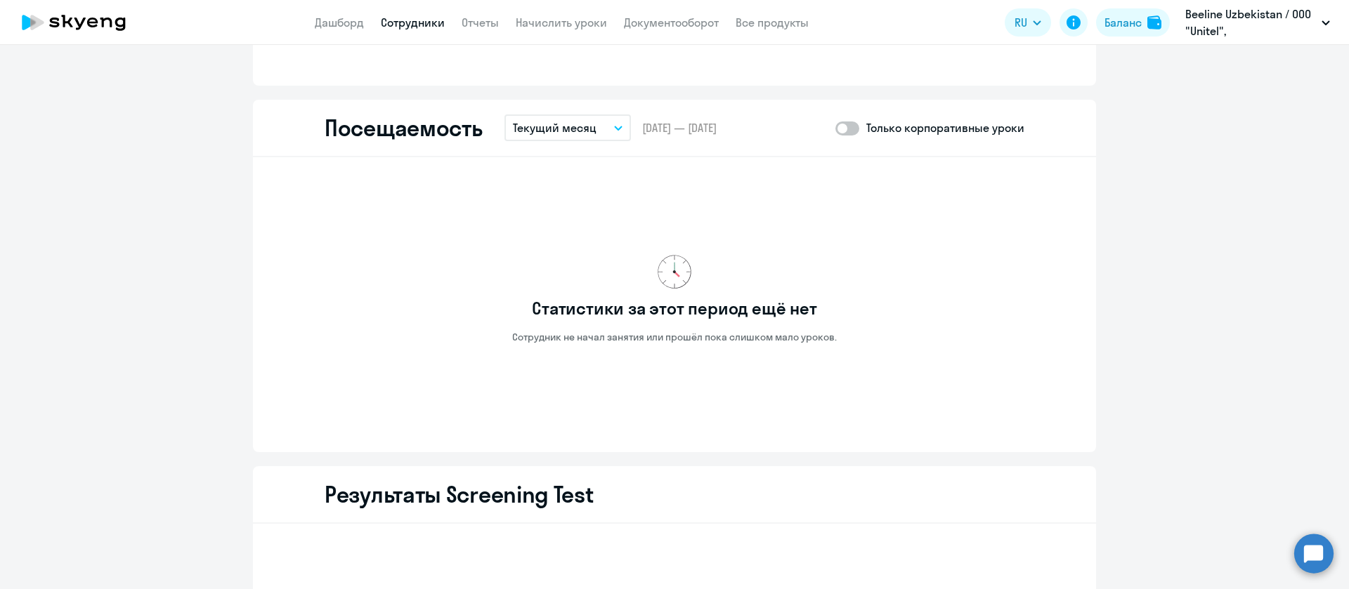
click at [407, 12] on app-header "Дашборд Сотрудники Отчеты Начислить уроки Документооборот Все продукты Дашборд …" at bounding box center [674, 22] width 1349 height 45
click at [406, 20] on link "Сотрудники" at bounding box center [413, 22] width 64 height 14
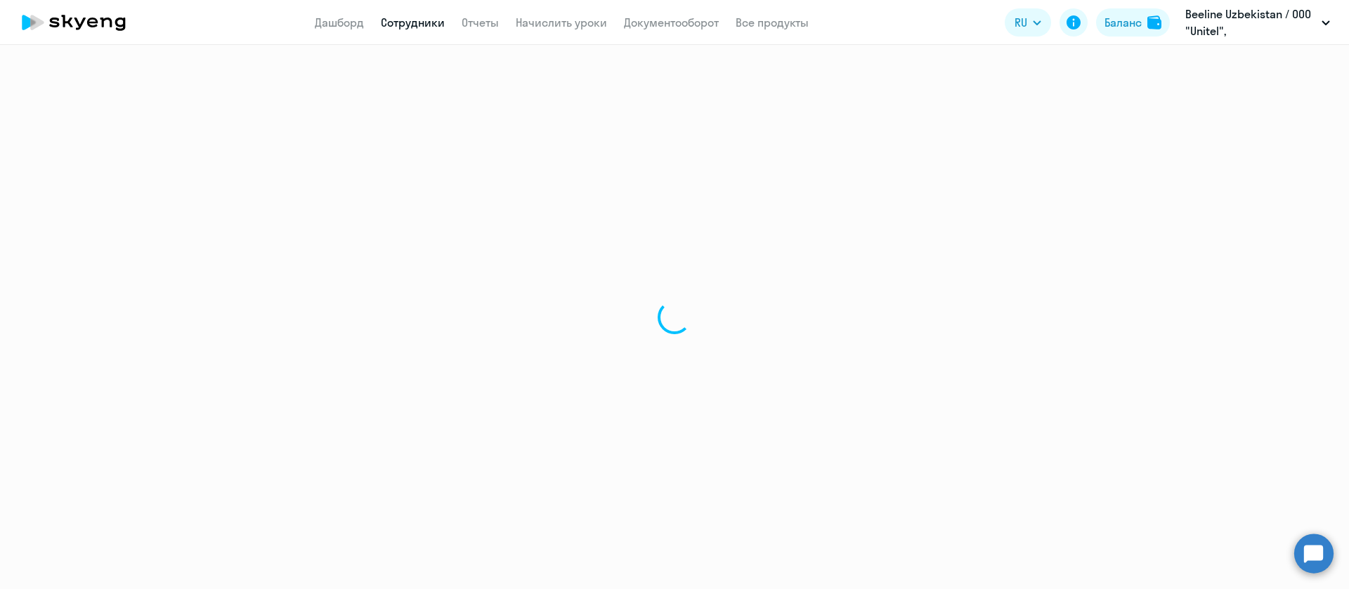
select select "30"
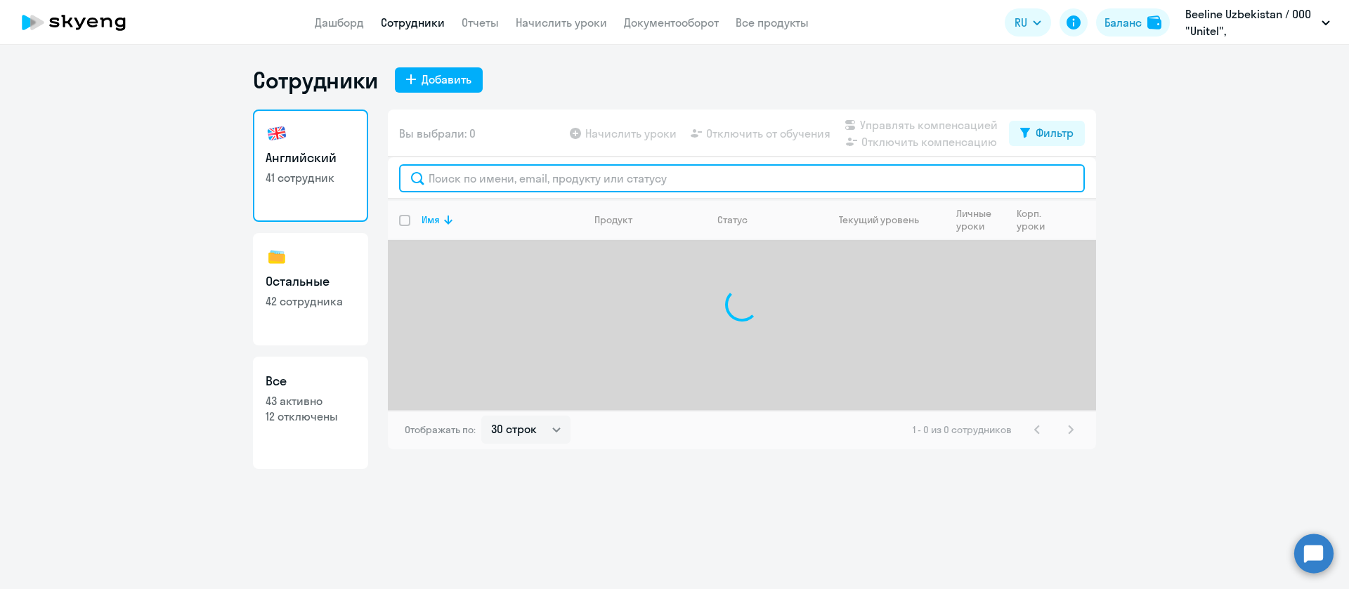
click at [531, 177] on input "text" at bounding box center [742, 178] width 686 height 28
paste input "Norkulov"
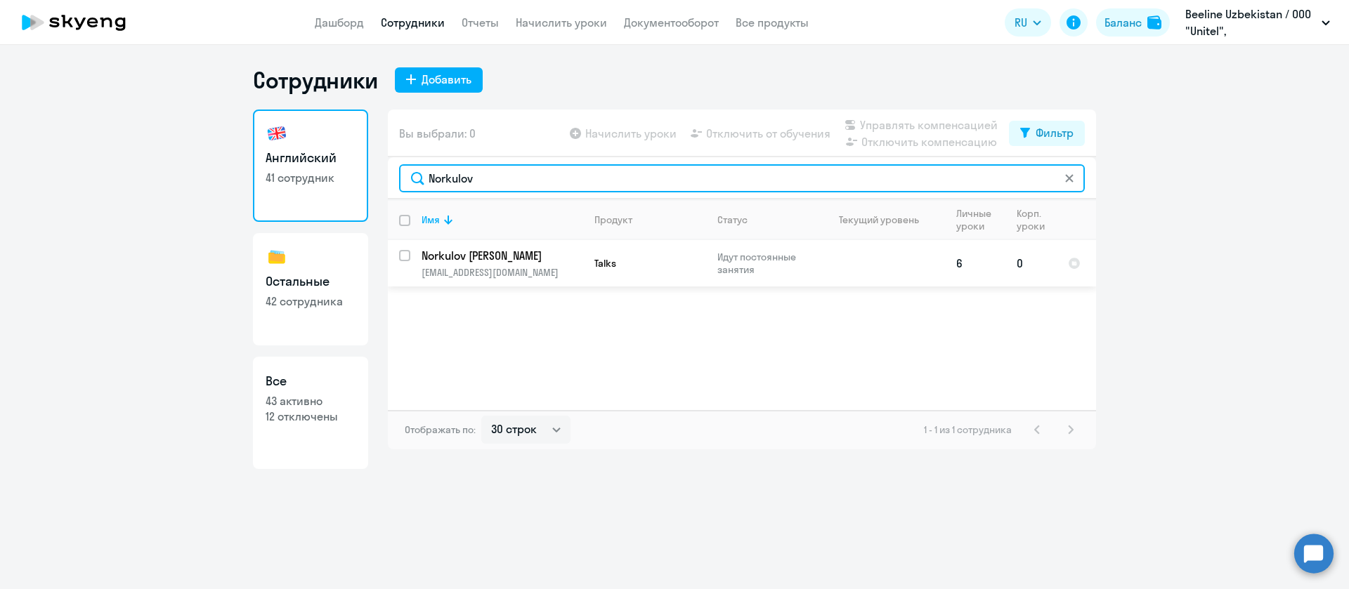
type input "Norkulov"
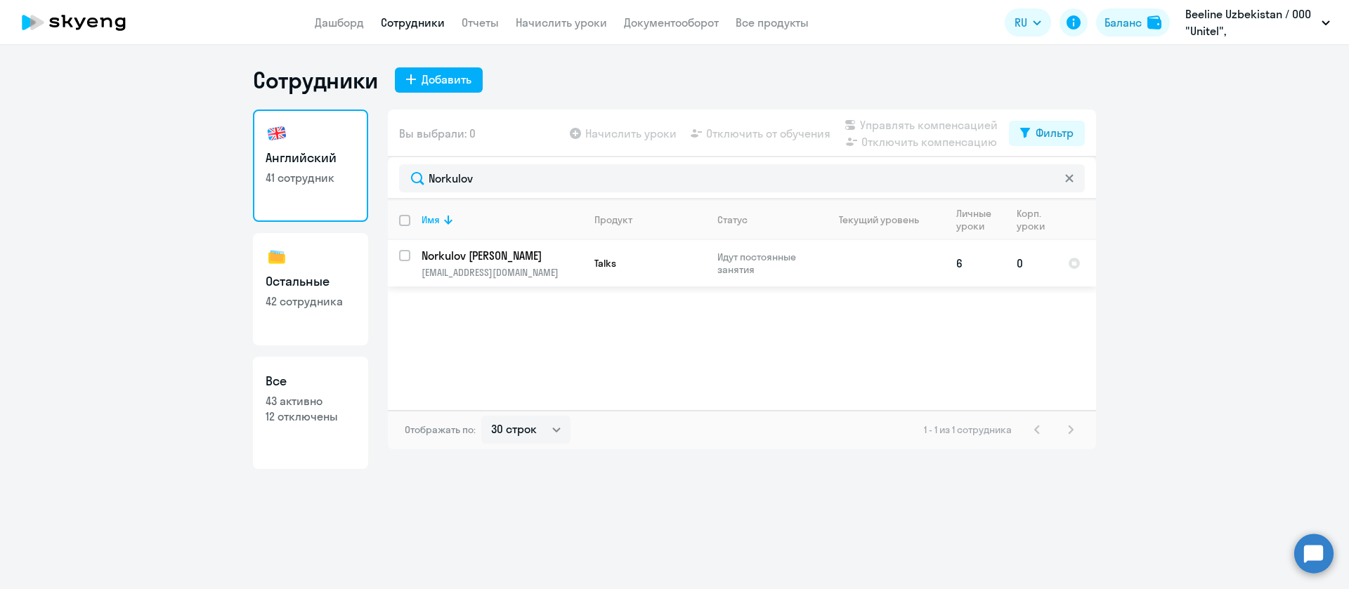
click at [549, 244] on td "Norkulov Ravshan Melsovich rnorkulov@beeline.uz" at bounding box center [496, 263] width 173 height 46
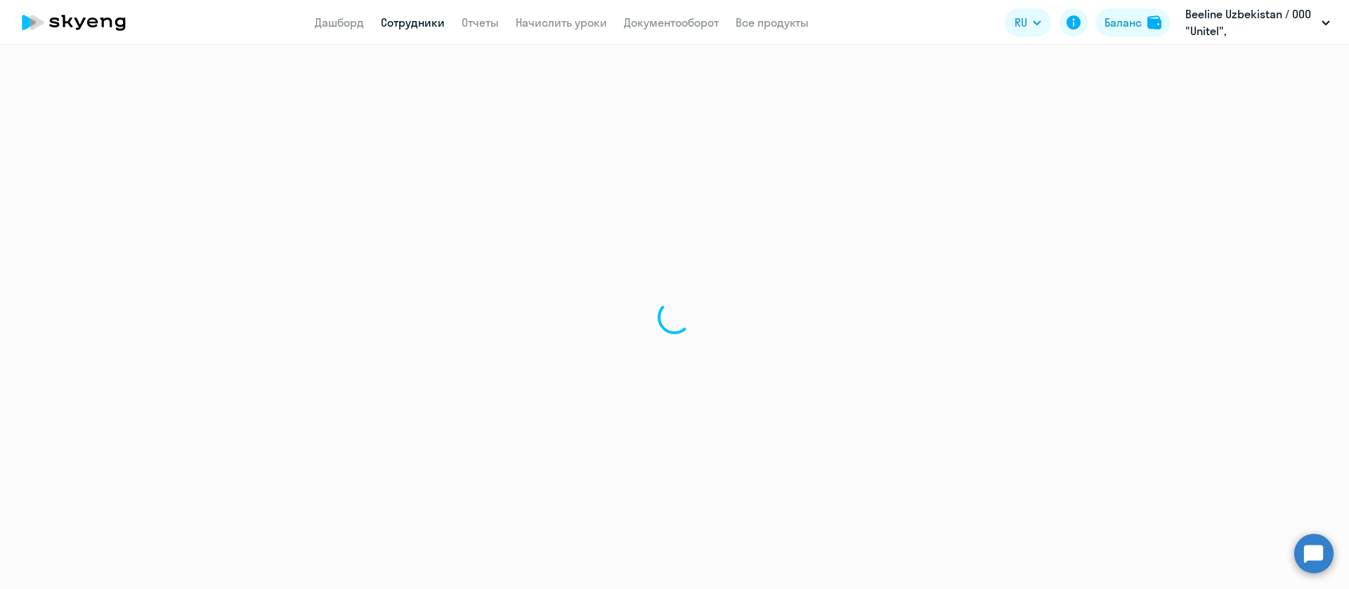
select select "english"
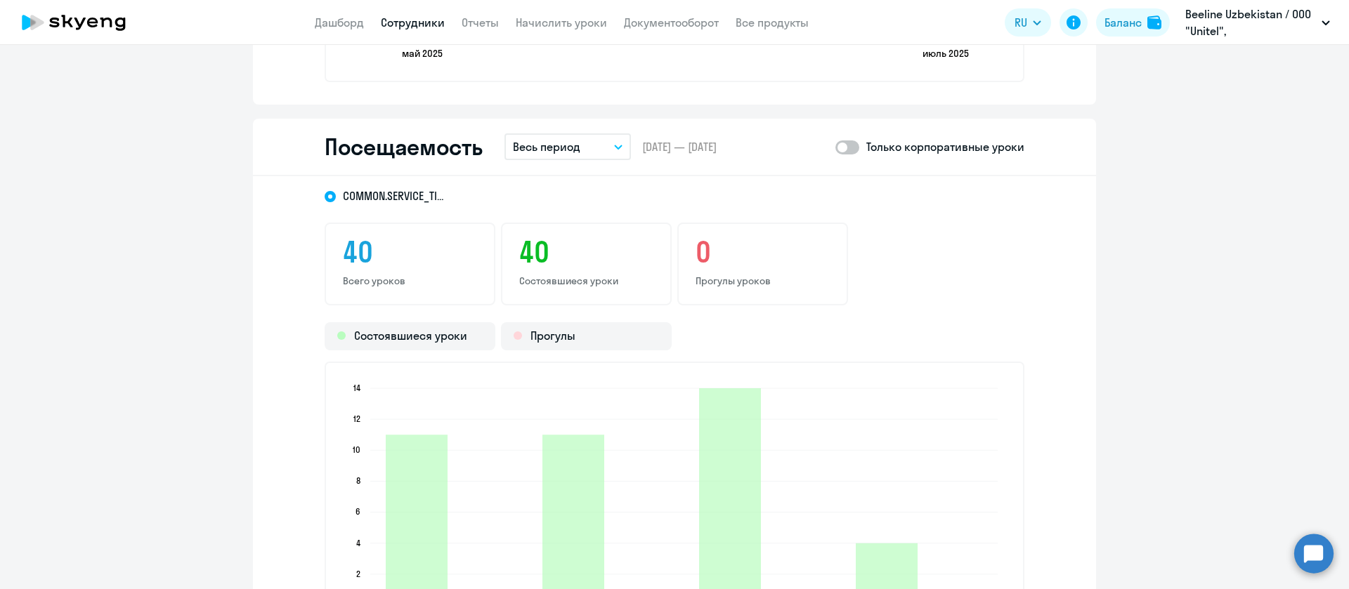
scroll to position [1580, 0]
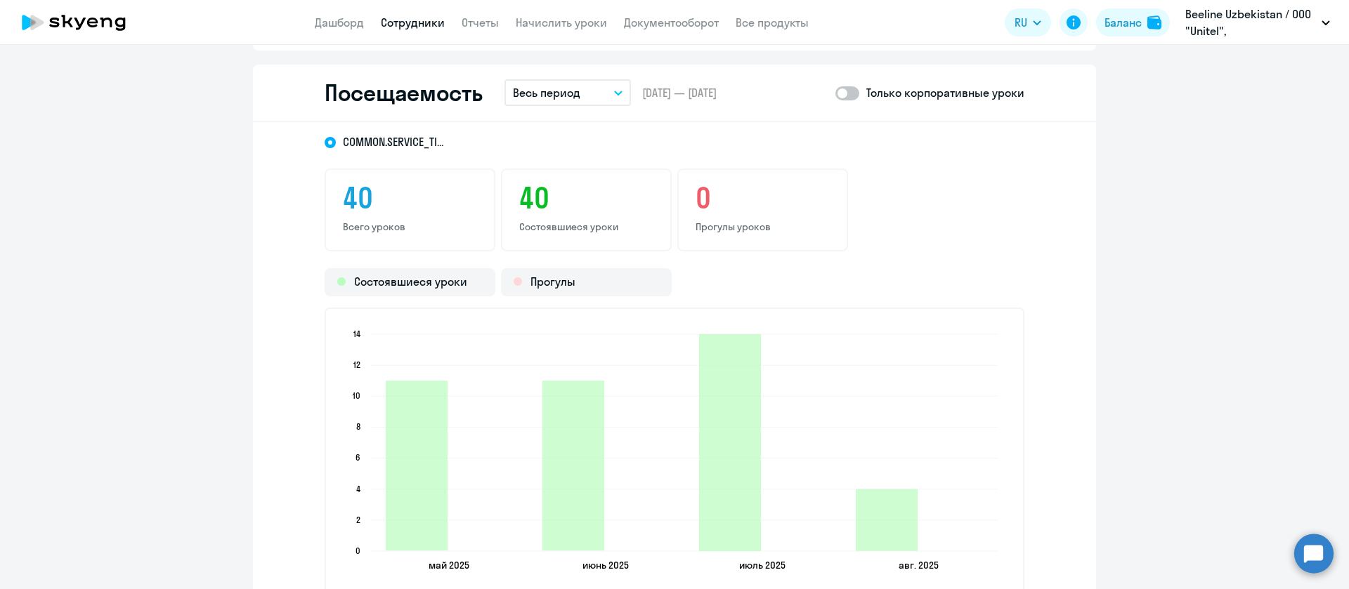
click at [545, 101] on button "Весь период" at bounding box center [567, 92] width 126 height 27
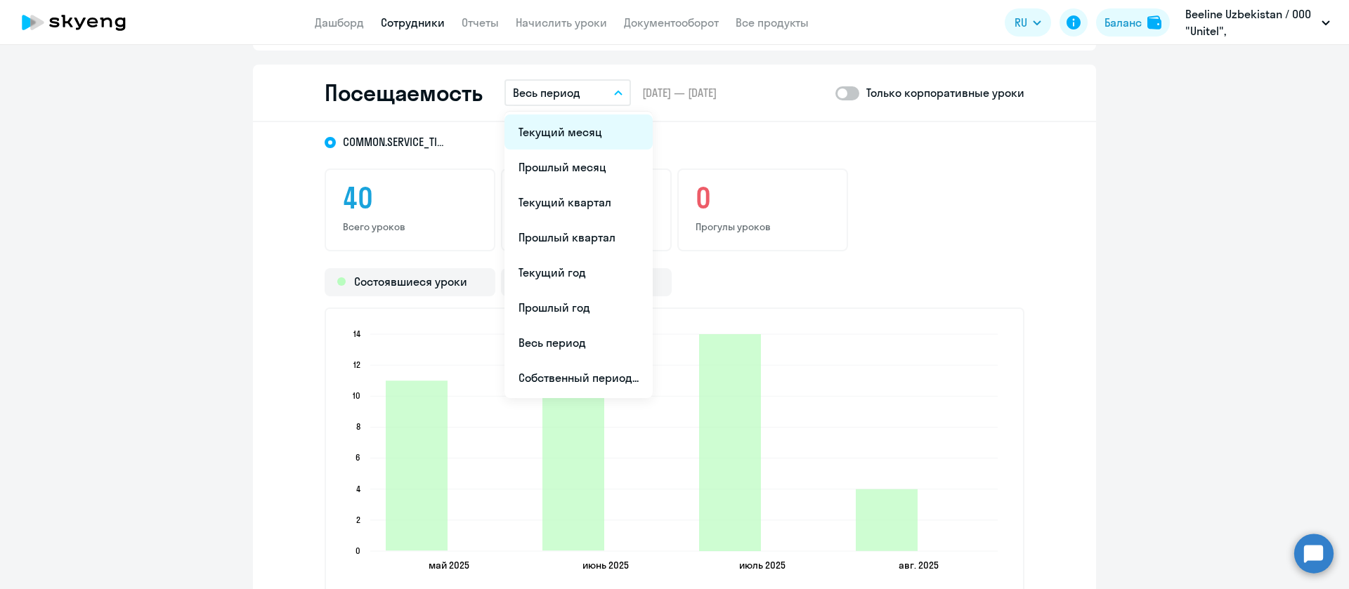
click at [572, 136] on li "Текущий месяц" at bounding box center [578, 131] width 148 height 35
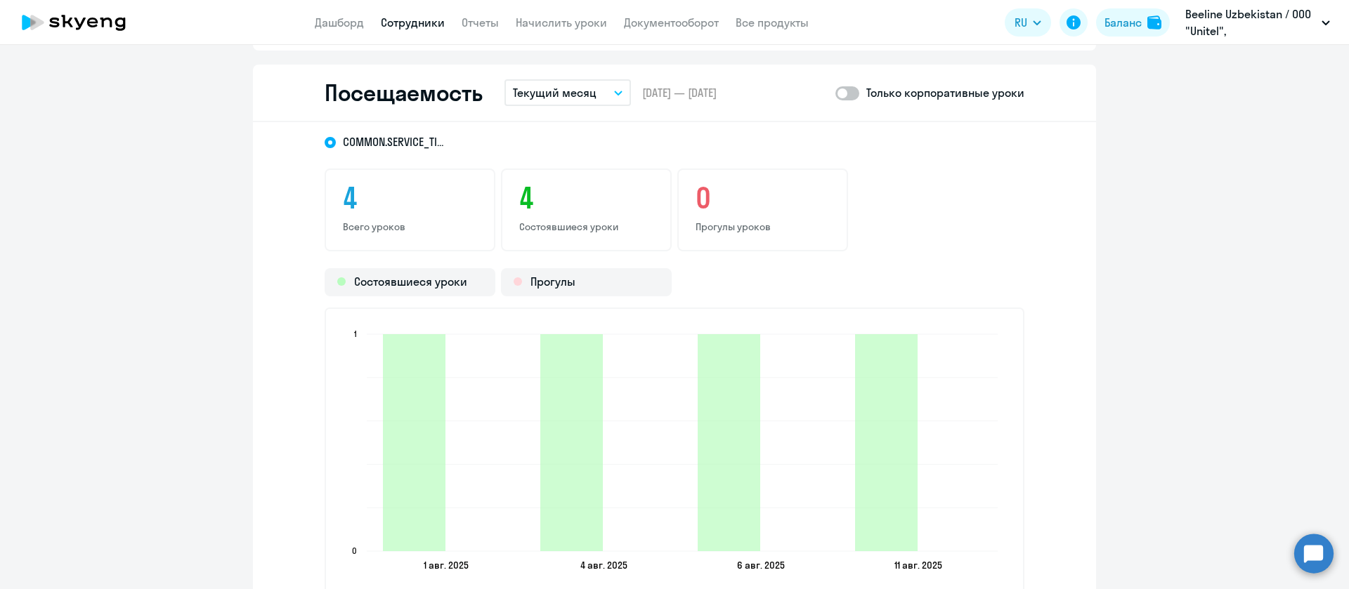
click at [414, 20] on link "Сотрудники" at bounding box center [413, 22] width 64 height 14
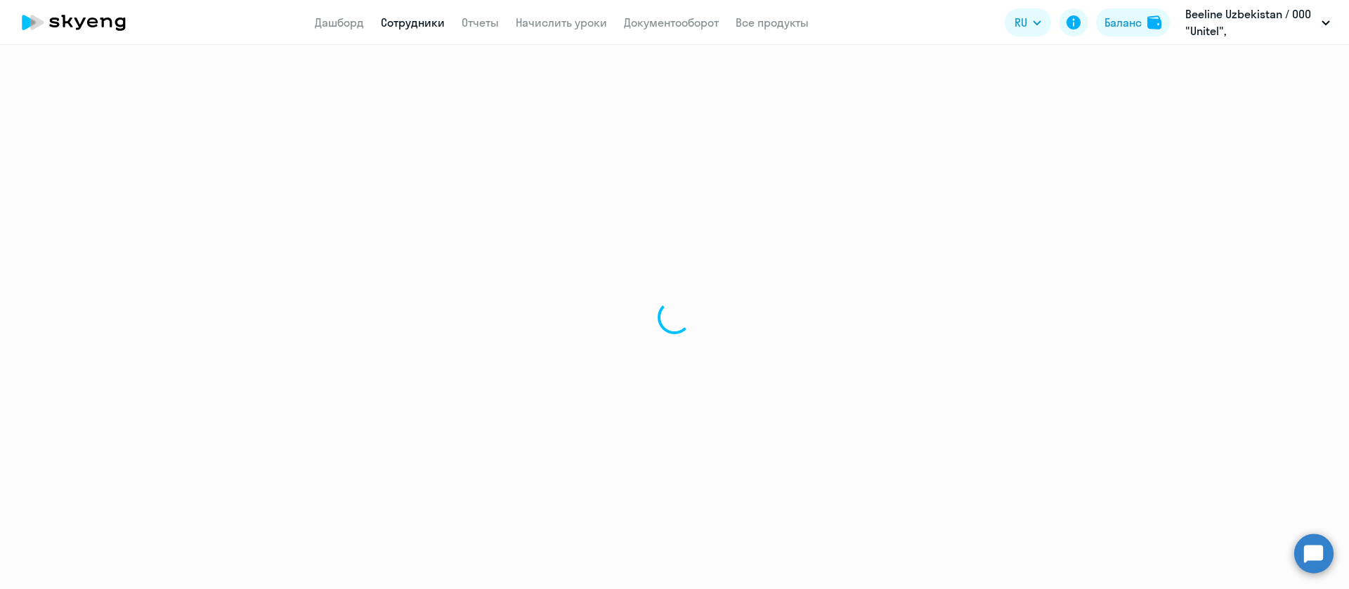
select select "30"
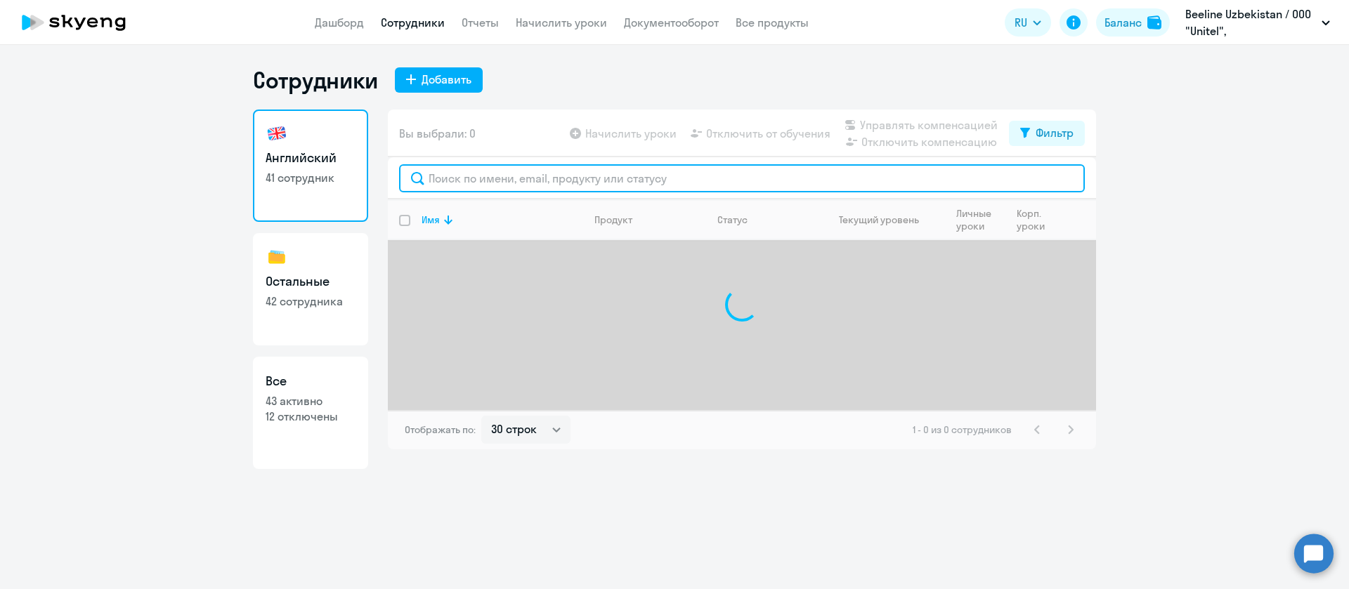
click at [513, 185] on input "text" at bounding box center [742, 178] width 686 height 28
paste input "Nugmanova"
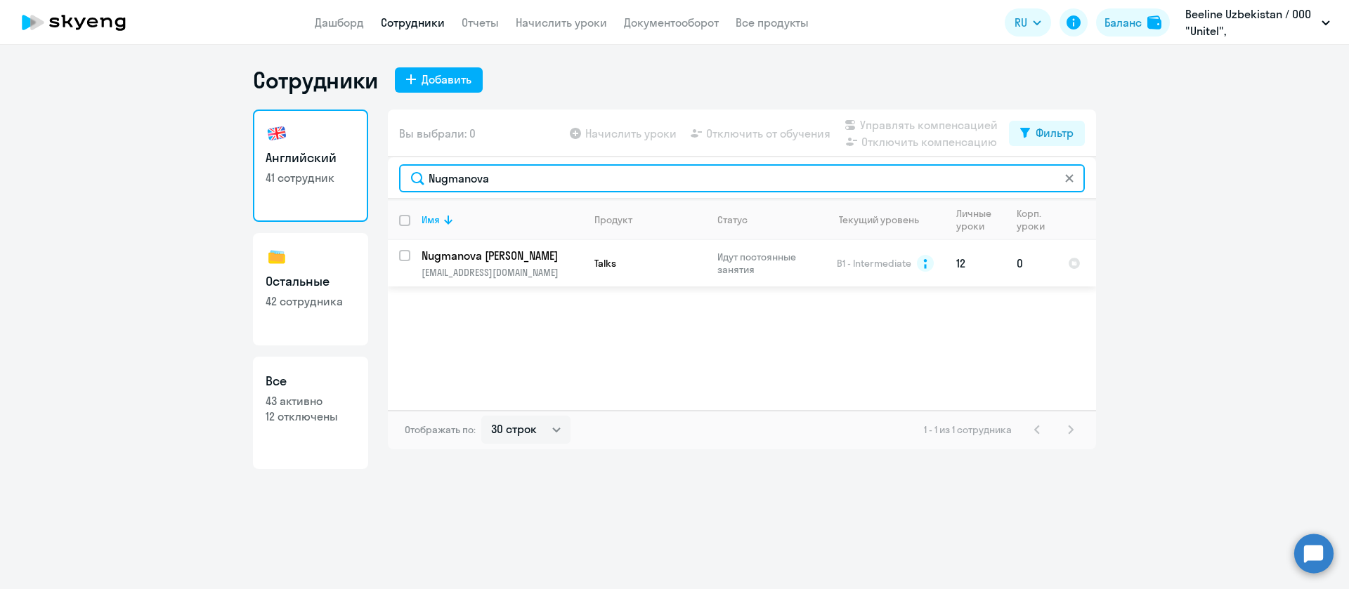
type input "Nugmanova"
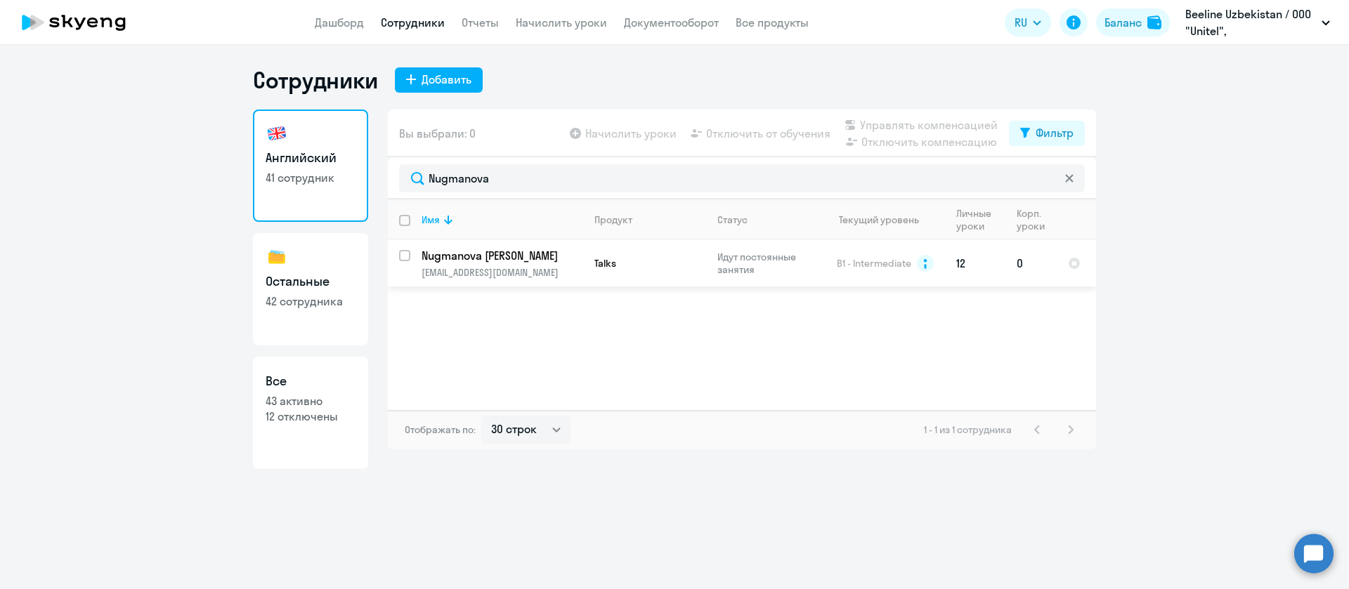
click at [503, 268] on p "[EMAIL_ADDRESS][DOMAIN_NAME]" at bounding box center [501, 272] width 161 height 13
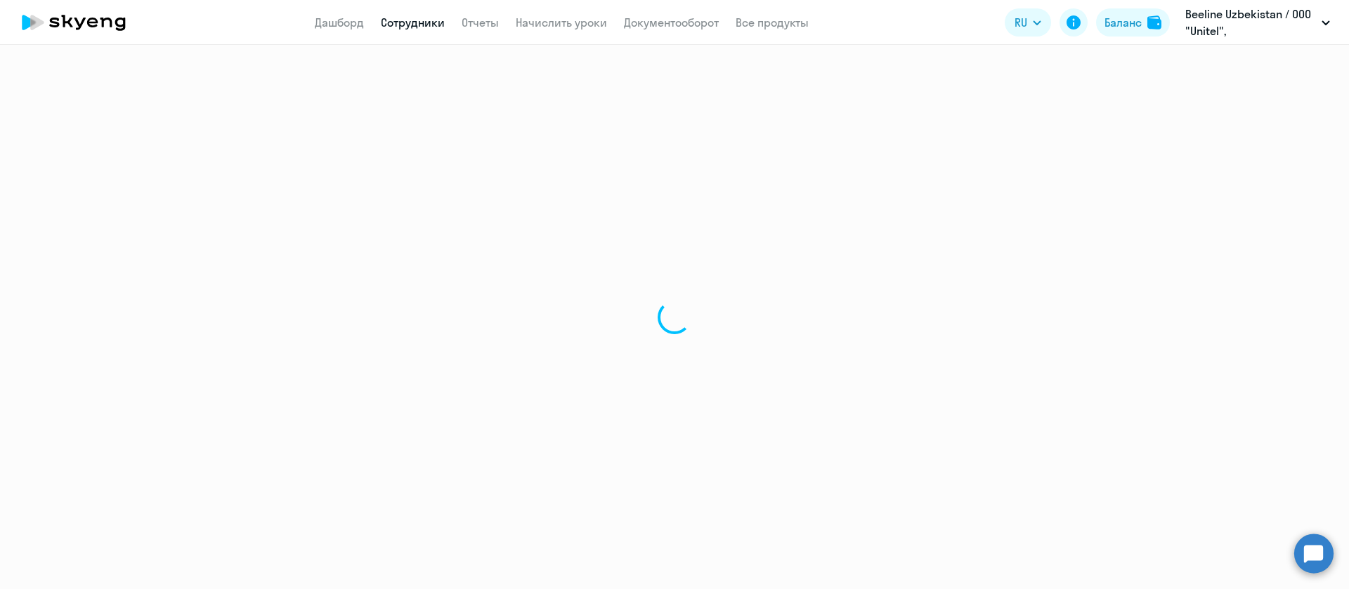
select select "english"
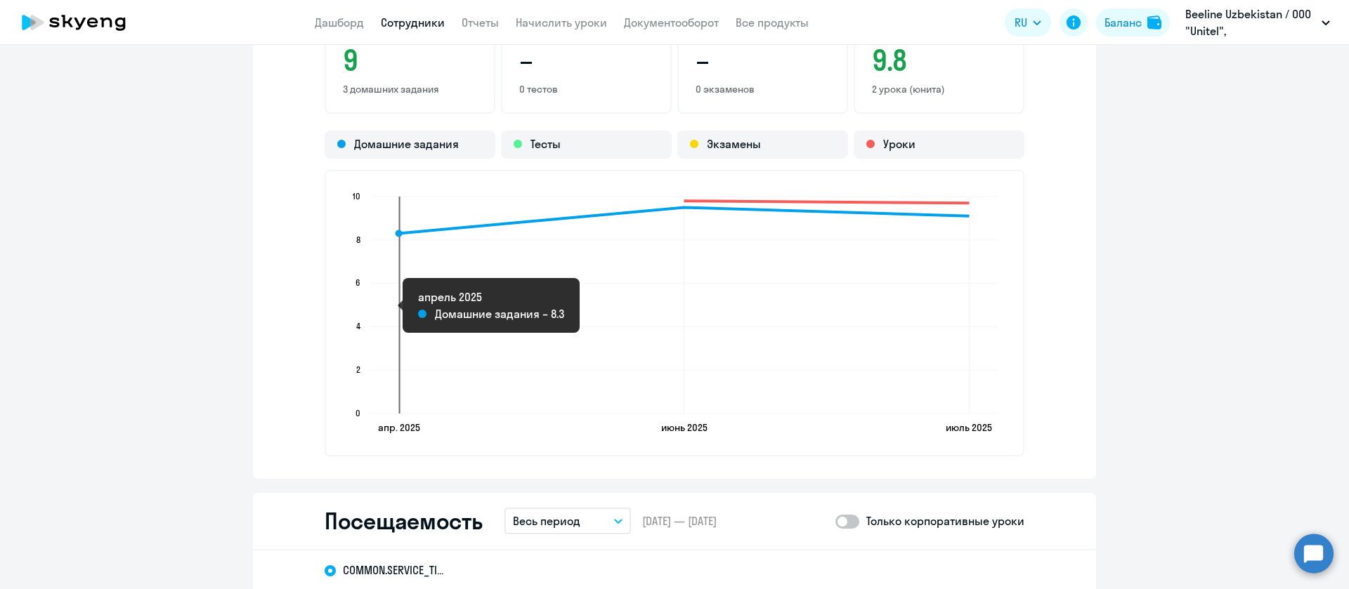
scroll to position [1475, 0]
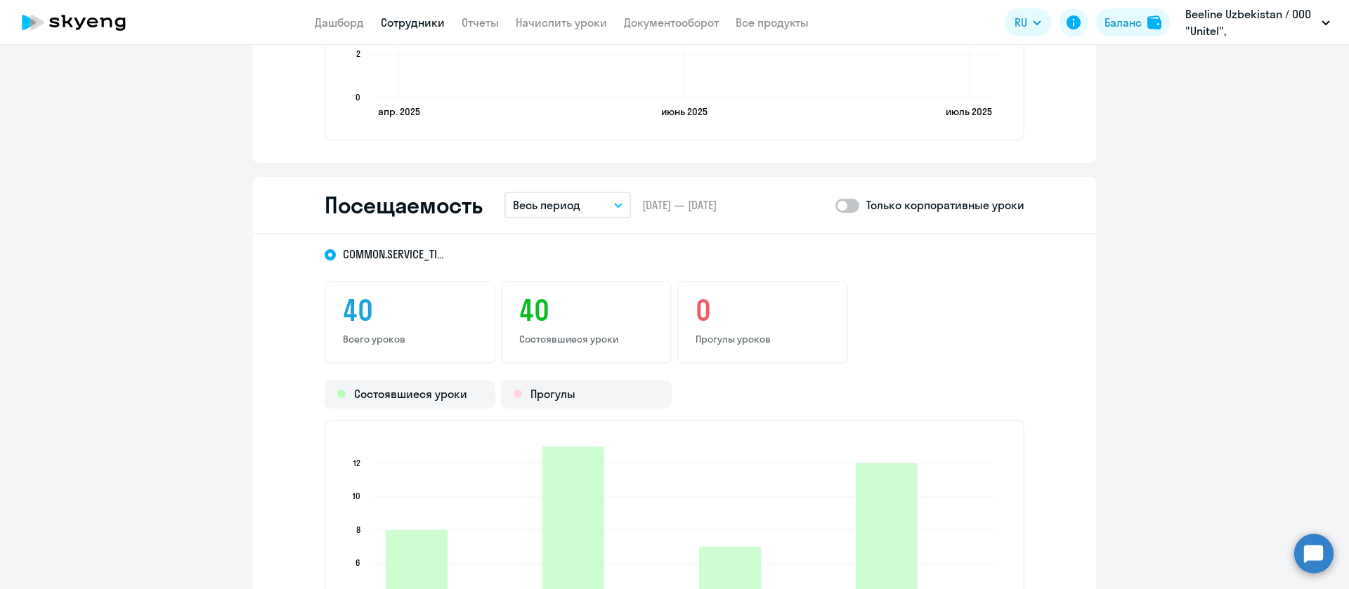
drag, startPoint x: 556, startPoint y: 176, endPoint x: 556, endPoint y: 194, distance: 17.6
click at [556, 177] on div "Посещаемость Весь период – 09.04.2025 — 27.08.2025 Только корпоративные уроки" at bounding box center [674, 206] width 843 height 58
click at [558, 204] on p "Весь период" at bounding box center [546, 205] width 67 height 17
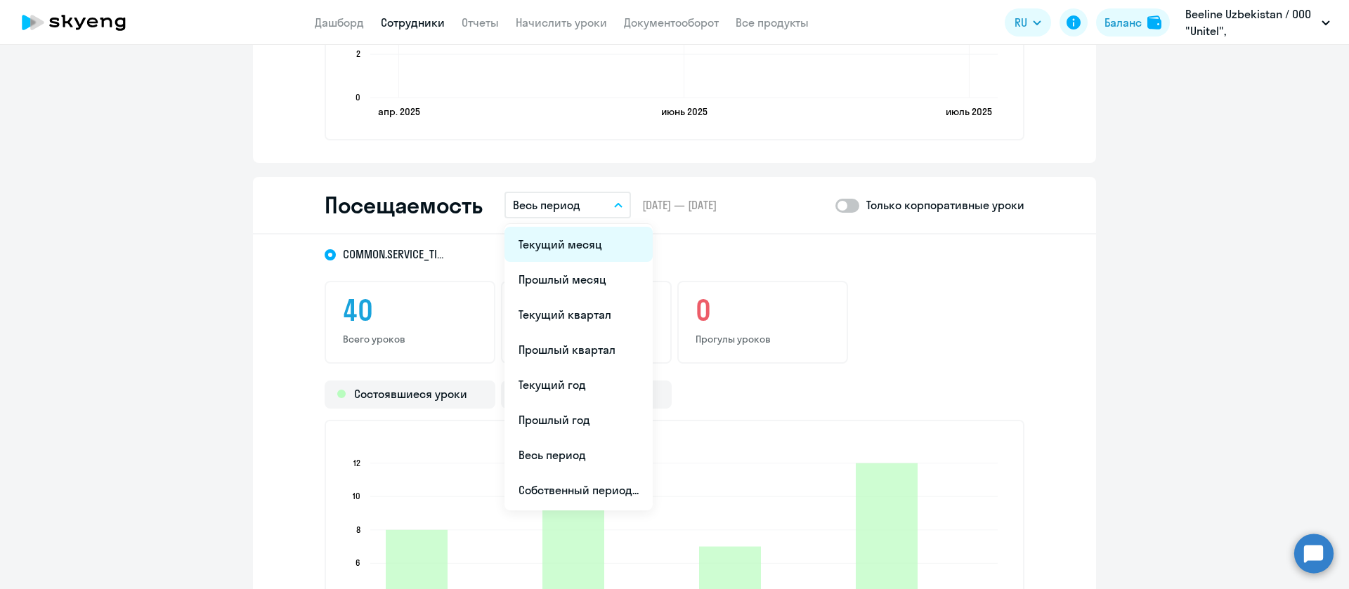
click at [579, 232] on li "Текущий месяц" at bounding box center [578, 244] width 148 height 35
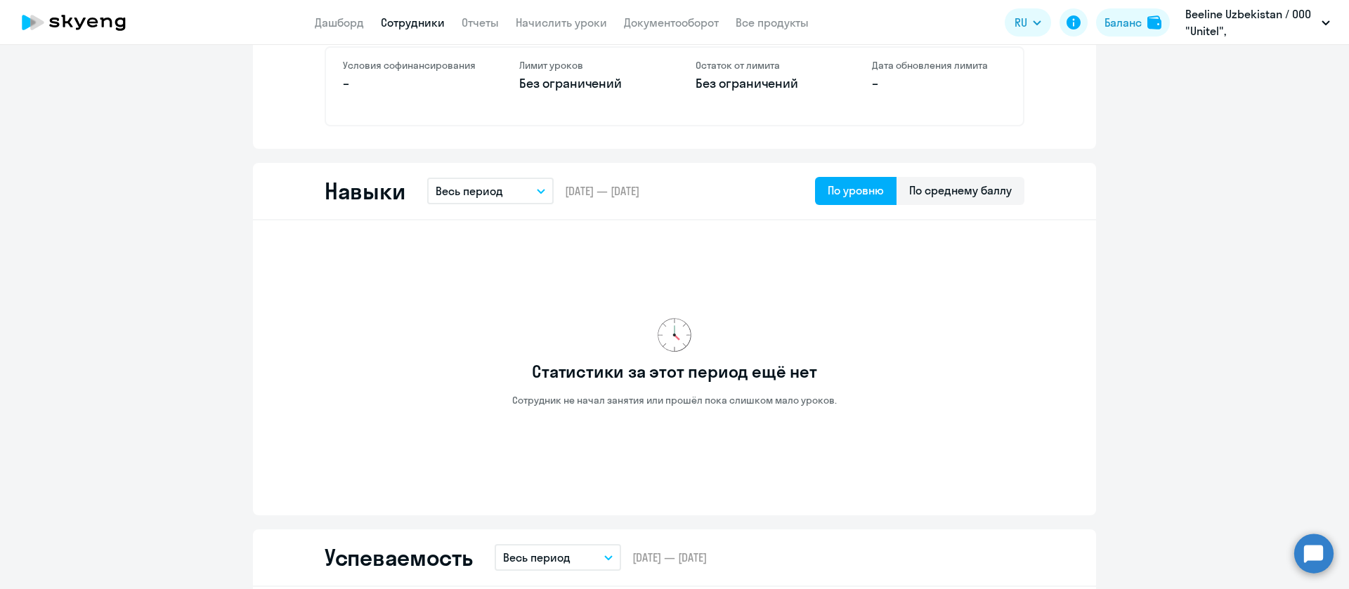
scroll to position [316, 0]
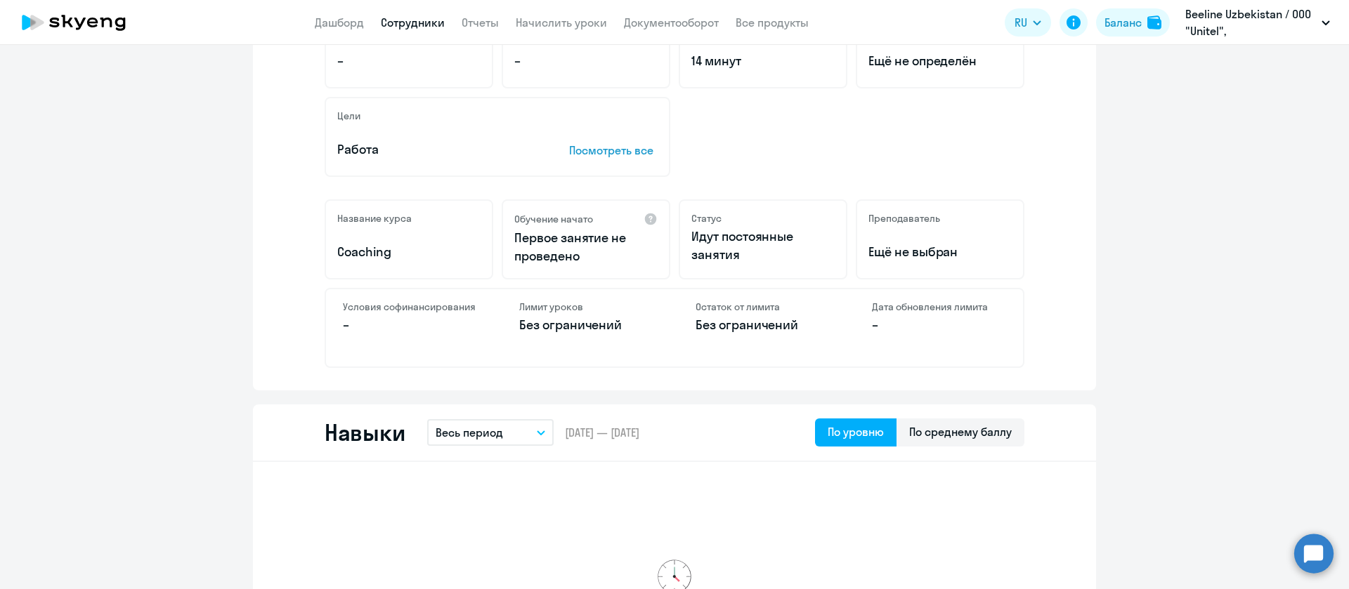
click at [395, 21] on link "Сотрудники" at bounding box center [413, 22] width 64 height 14
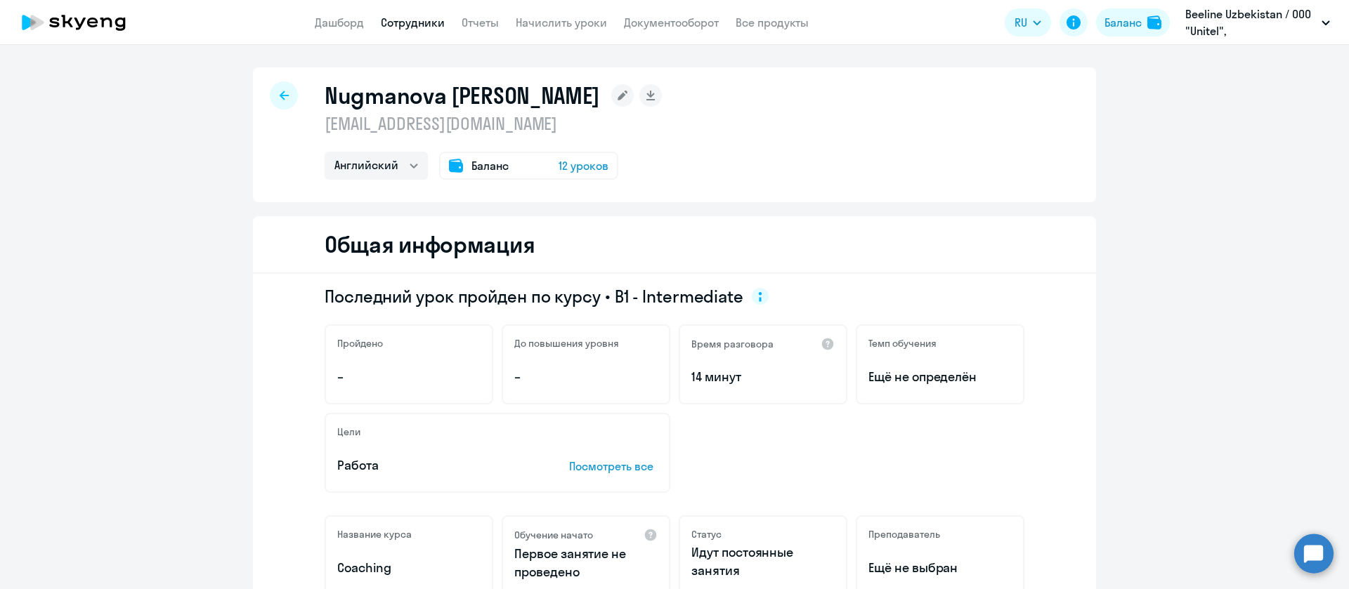
select select "30"
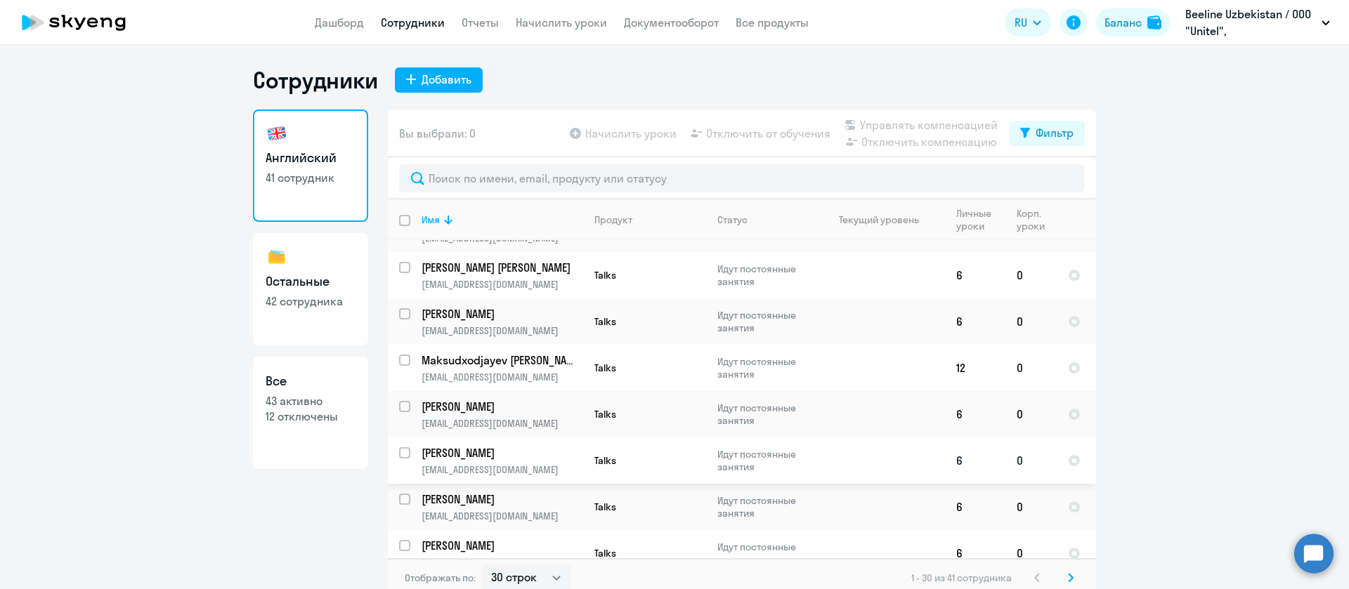
scroll to position [1073, 0]
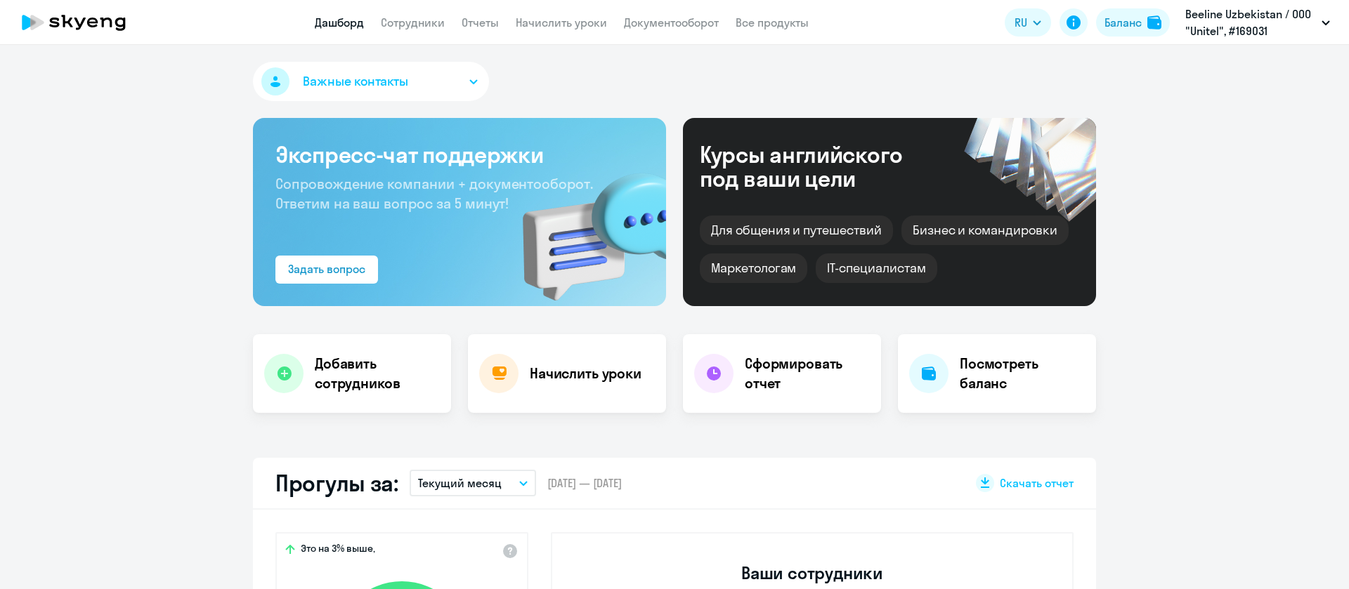
click at [424, 30] on app-menu-item-link "Сотрудники" at bounding box center [413, 23] width 64 height 18
click at [425, 24] on link "Сотрудники" at bounding box center [413, 22] width 64 height 14
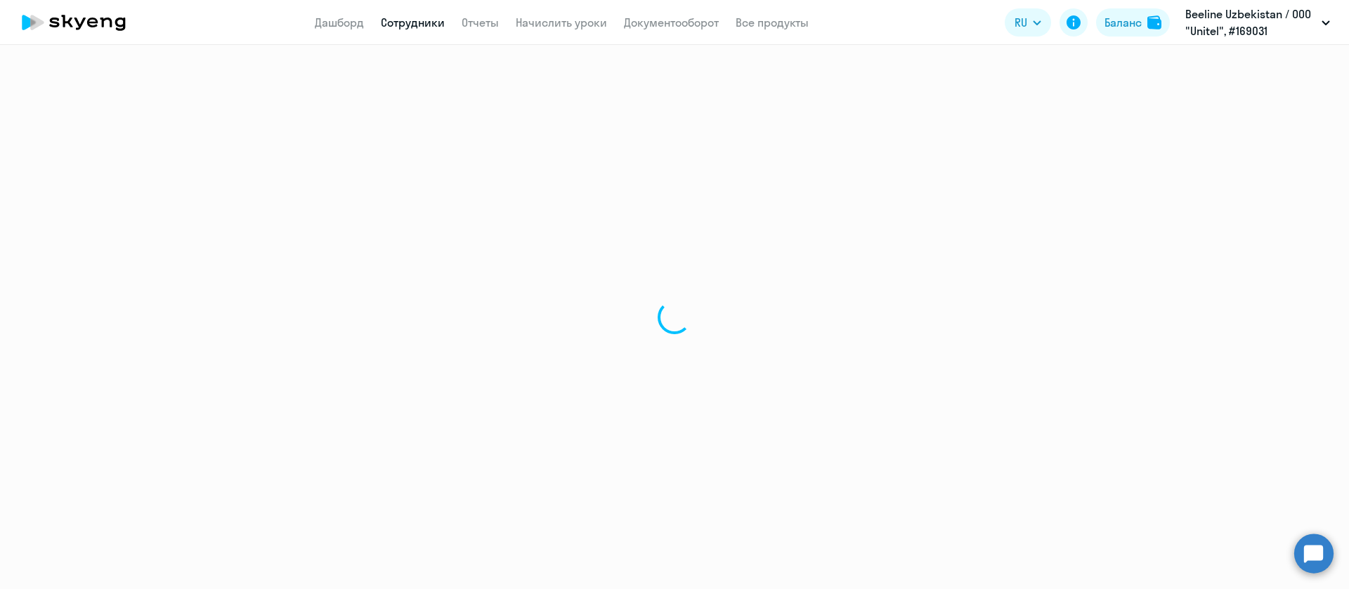
select select "30"
select select "english"
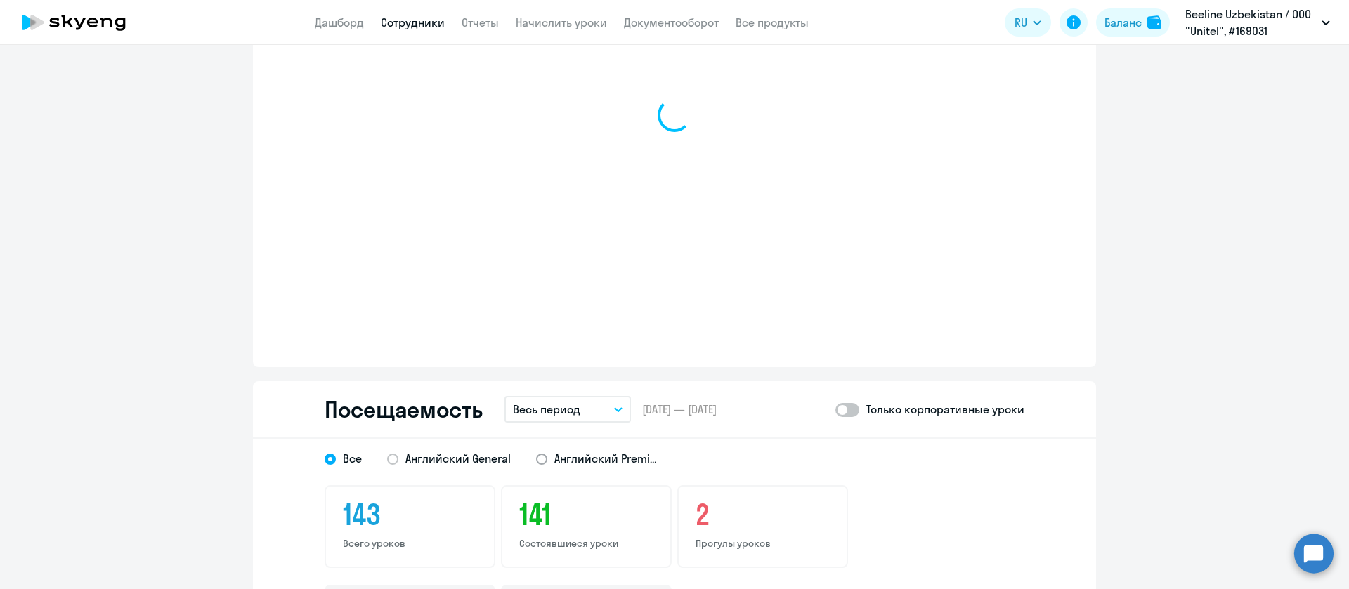
scroll to position [1475, 0]
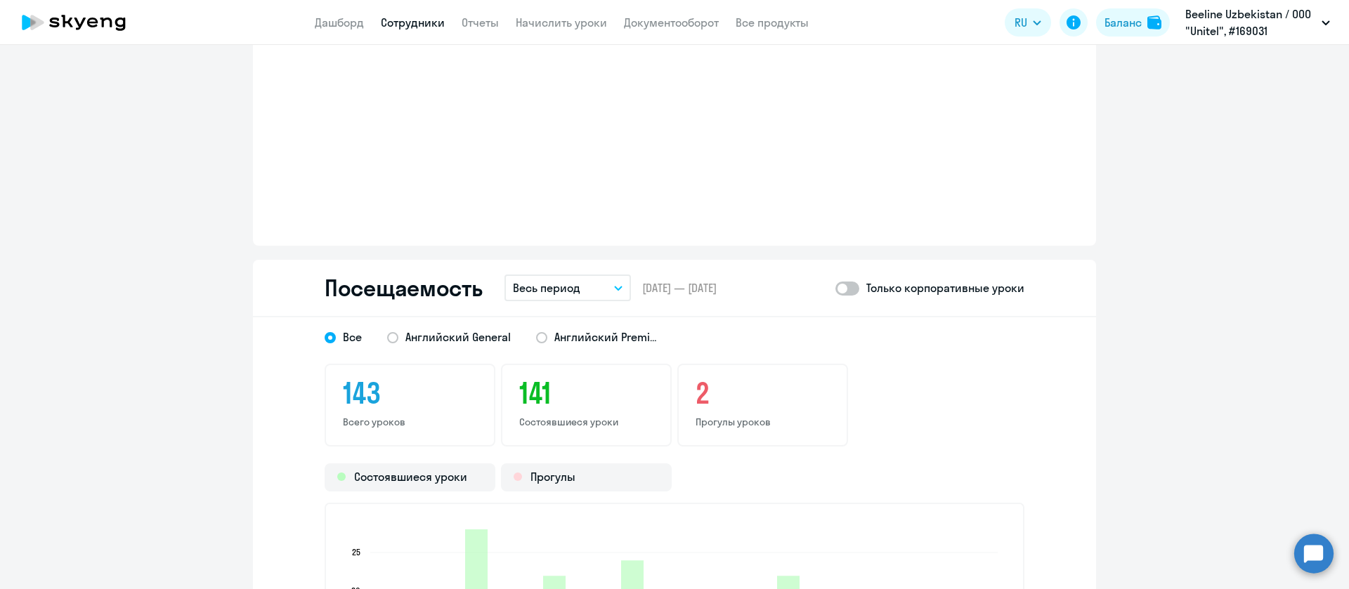
click at [563, 299] on button "Весь период" at bounding box center [567, 288] width 126 height 27
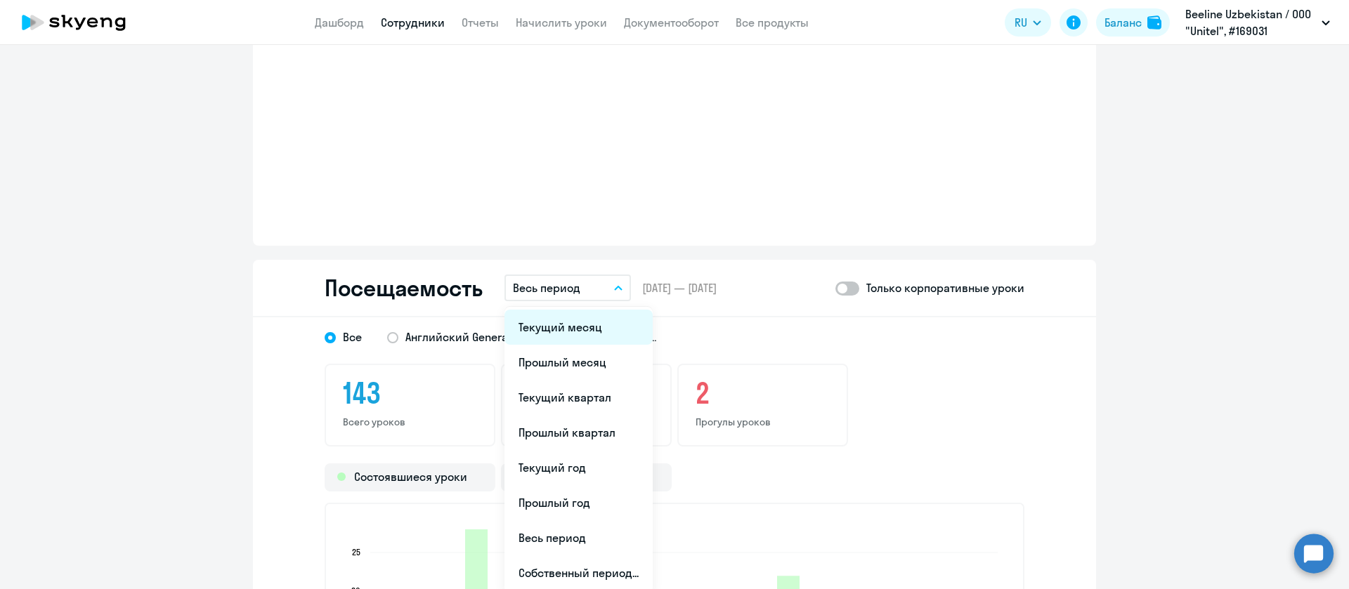
click at [575, 320] on li "Текущий месяц" at bounding box center [578, 327] width 148 height 35
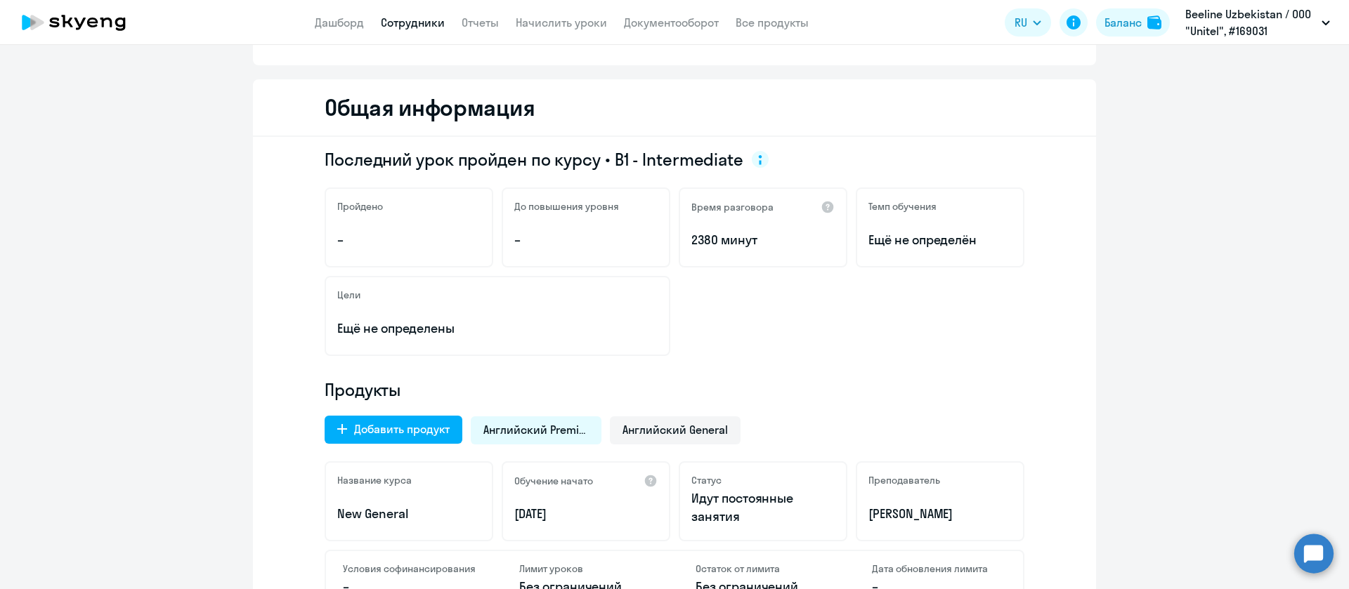
scroll to position [0, 0]
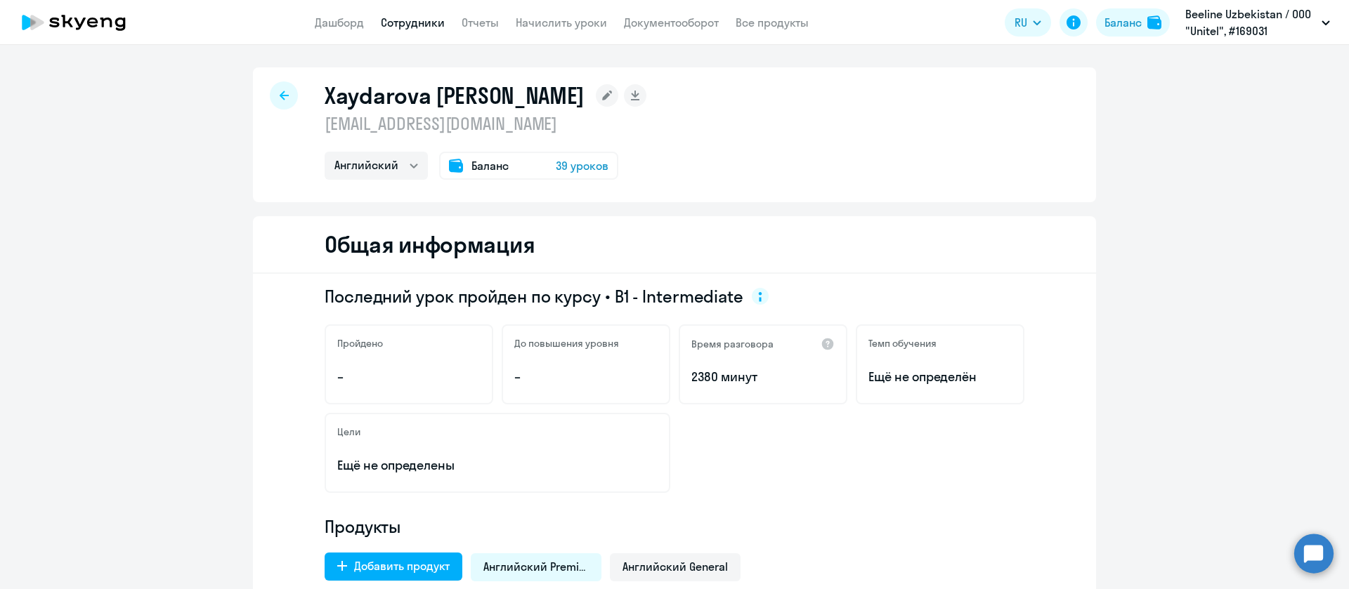
click at [463, 114] on p "[EMAIL_ADDRESS][DOMAIN_NAME]" at bounding box center [486, 123] width 322 height 22
click at [463, 114] on p "khaydarovazhanna@gmail.com" at bounding box center [486, 123] width 322 height 22
copy p "khaydarovazhanna@gmail.com"
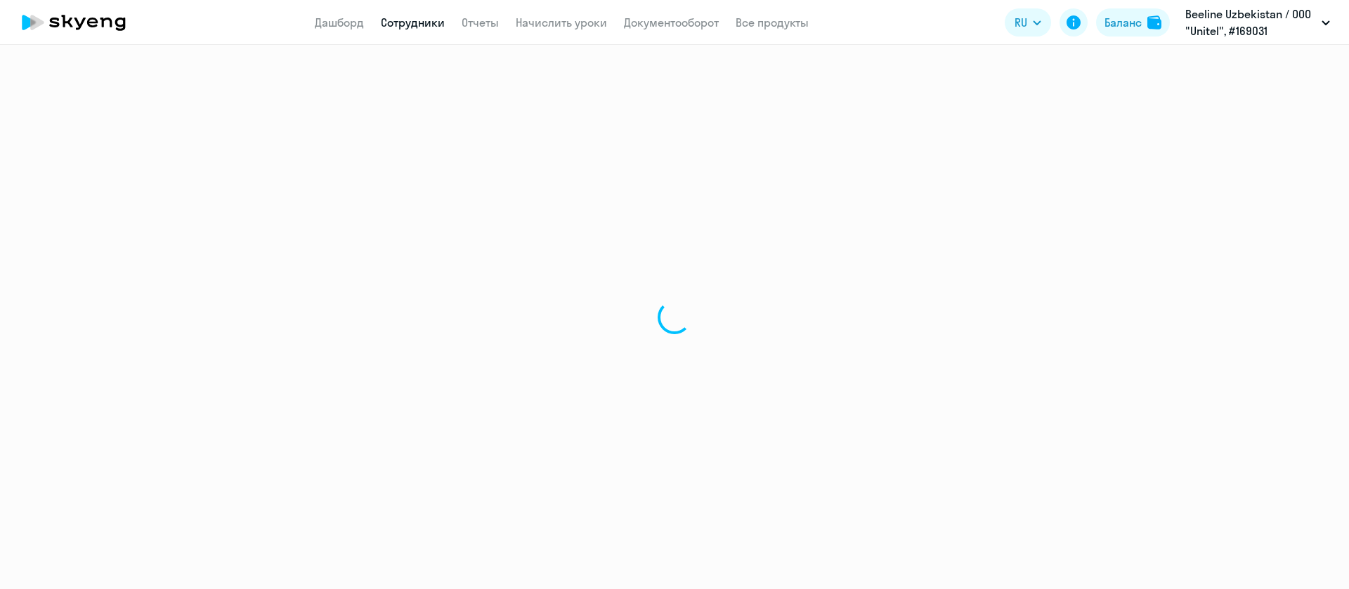
select select "english"
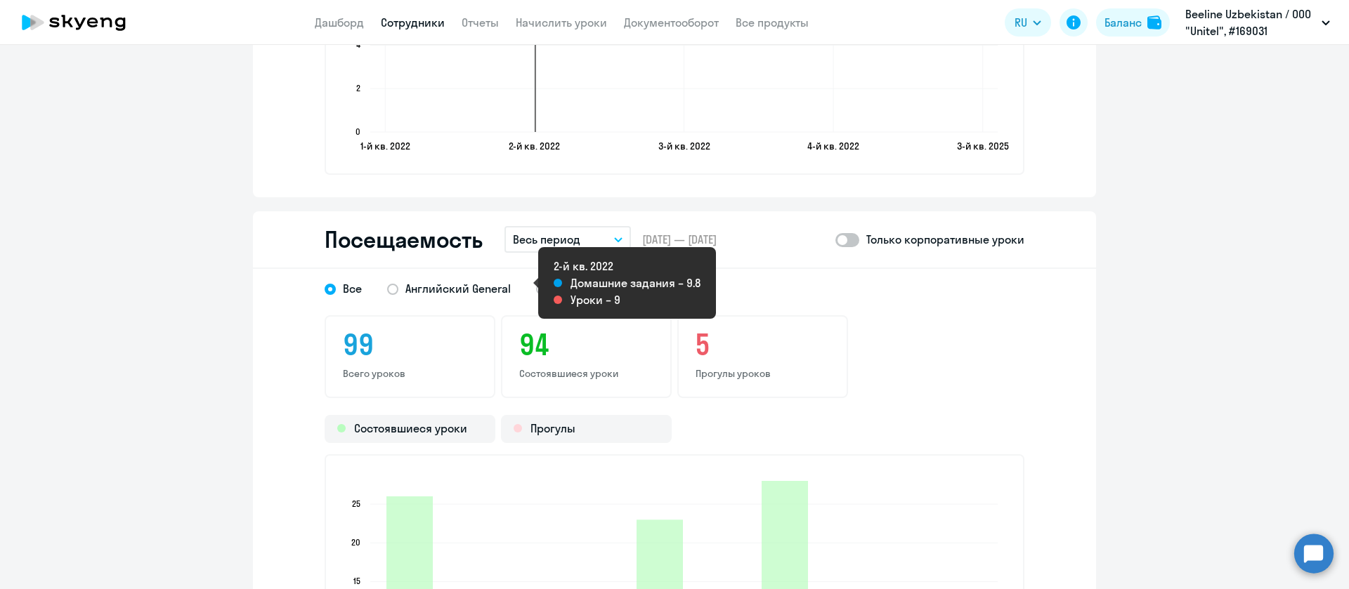
scroll to position [1580, 0]
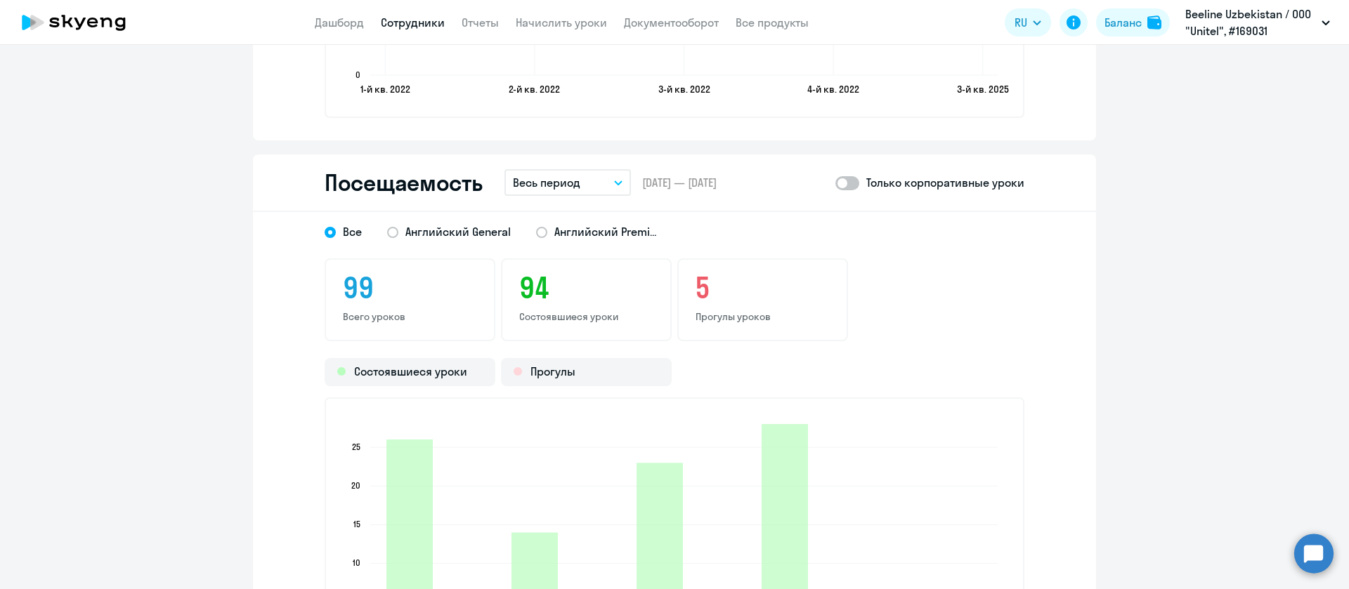
click at [555, 166] on div "Посещаемость Весь период – [DATE] — [DATE] Только корпоративные уроки" at bounding box center [674, 184] width 843 height 58
click at [555, 178] on p "Весь период" at bounding box center [546, 182] width 67 height 17
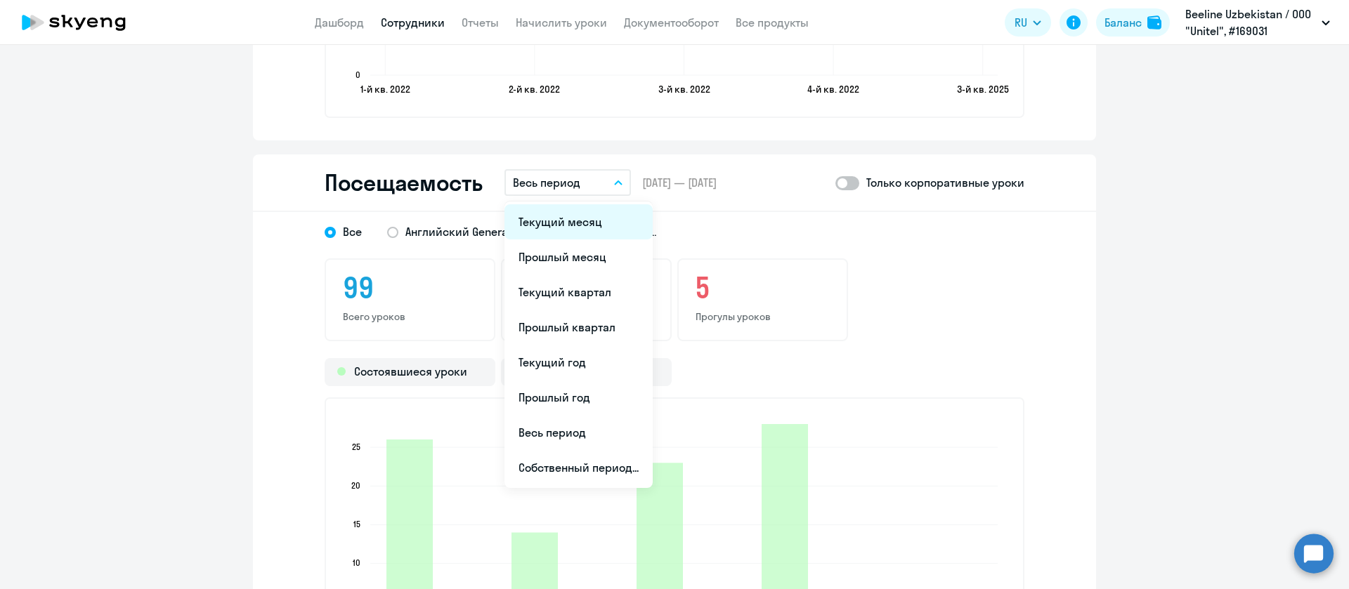
click at [565, 214] on li "Текущий месяц" at bounding box center [578, 221] width 148 height 35
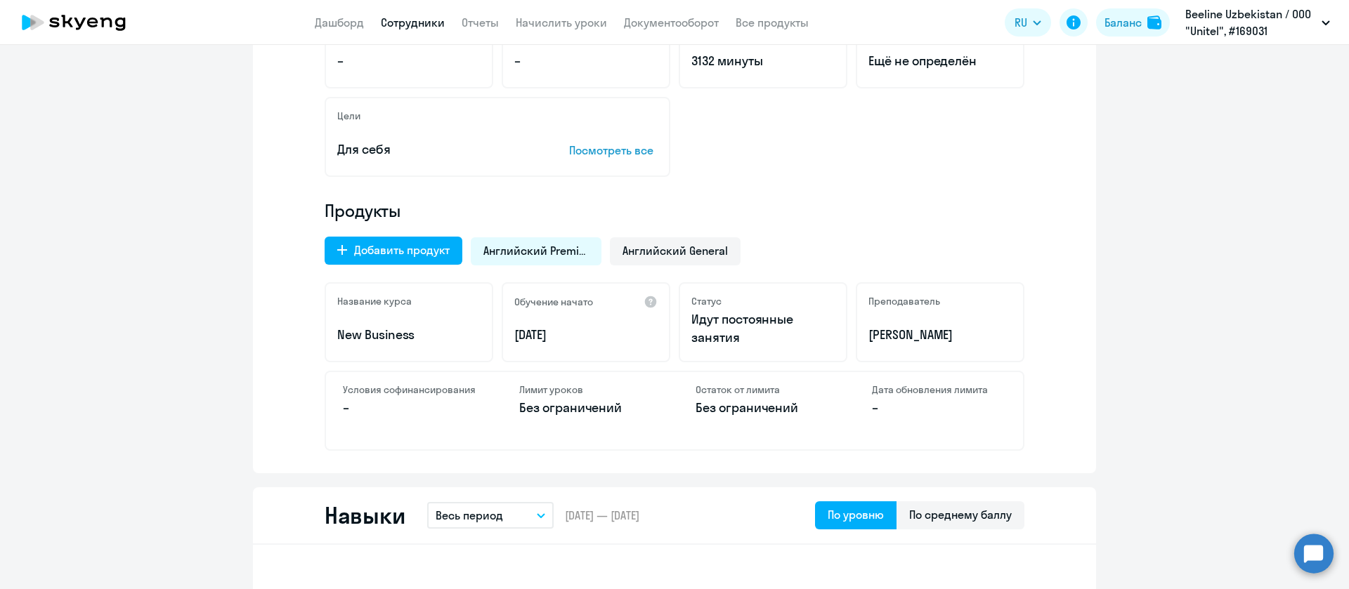
scroll to position [0, 0]
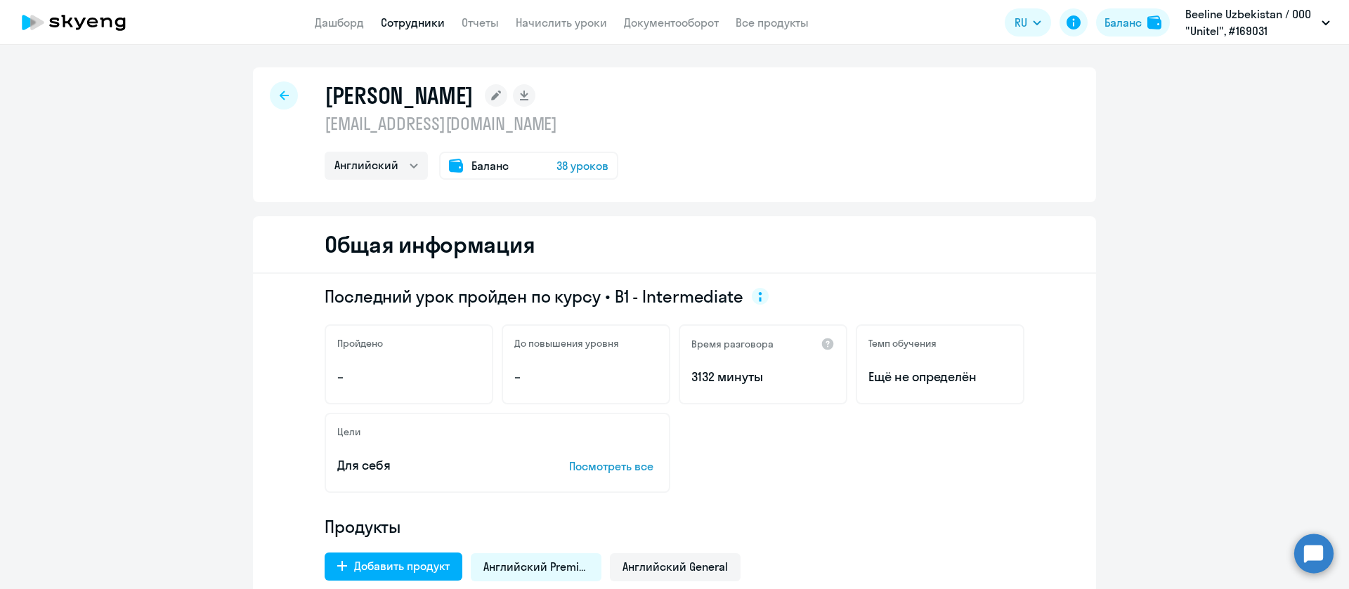
click at [447, 130] on p "[EMAIL_ADDRESS][DOMAIN_NAME]" at bounding box center [472, 123] width 294 height 22
click at [447, 130] on p "amansurov@beeline.uz" at bounding box center [472, 123] width 294 height 22
copy p "amansurov@beeline.uz"
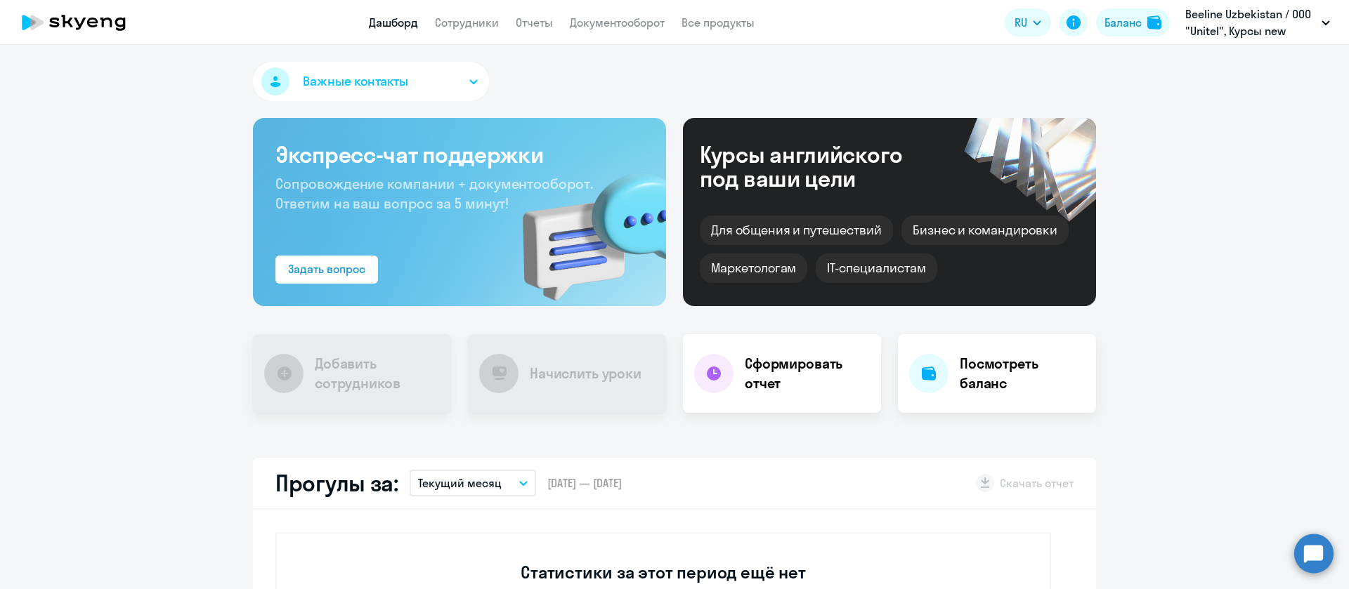
click at [582, 20] on link "Документооборот" at bounding box center [617, 22] width 95 height 14
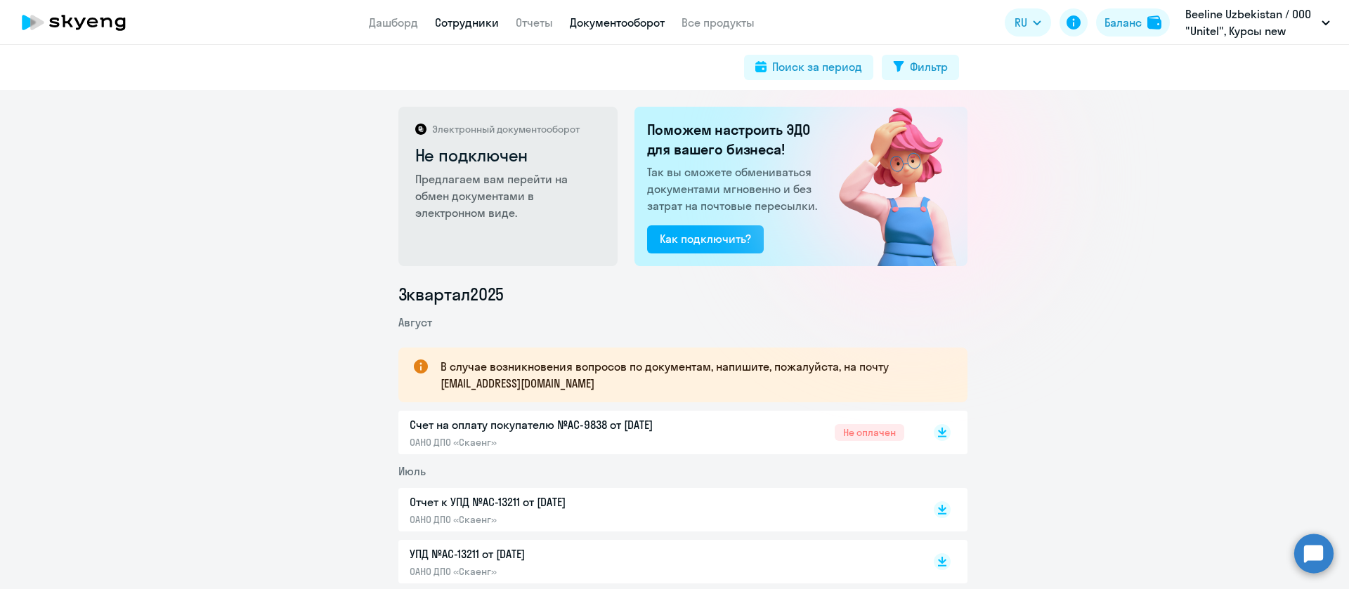
click at [485, 27] on link "Сотрудники" at bounding box center [467, 22] width 64 height 14
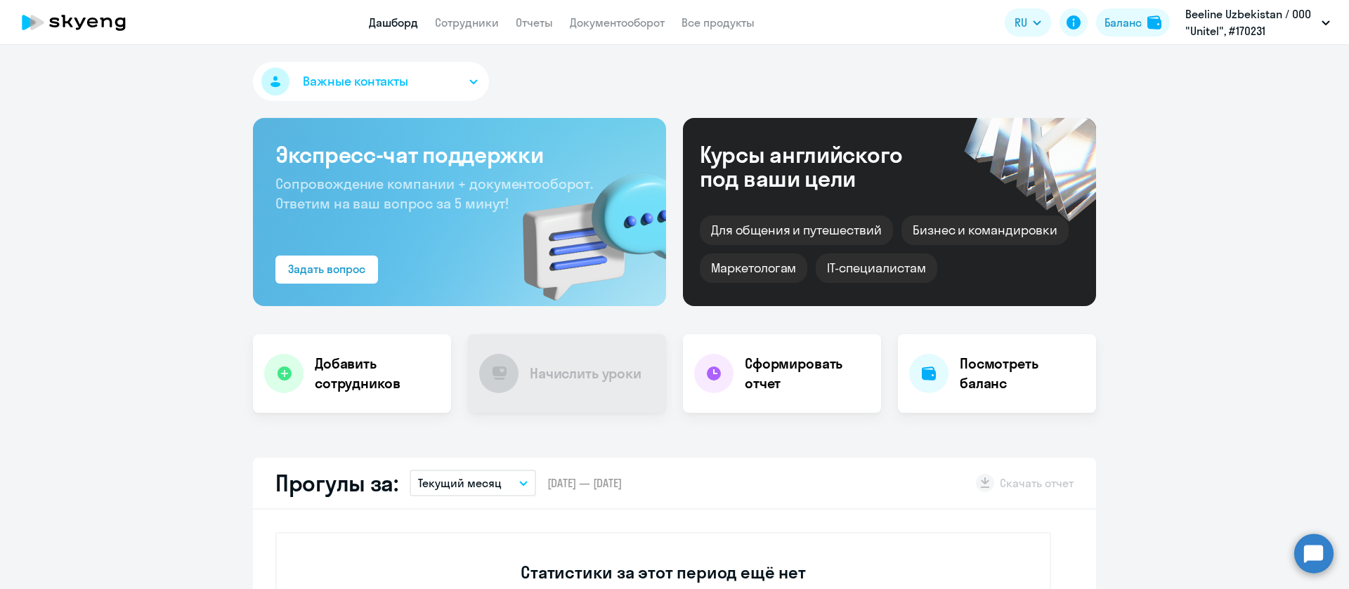
click at [461, 30] on app-menu-item-link "Сотрудники" at bounding box center [467, 23] width 64 height 18
click at [466, 25] on link "Сотрудники" at bounding box center [467, 22] width 64 height 14
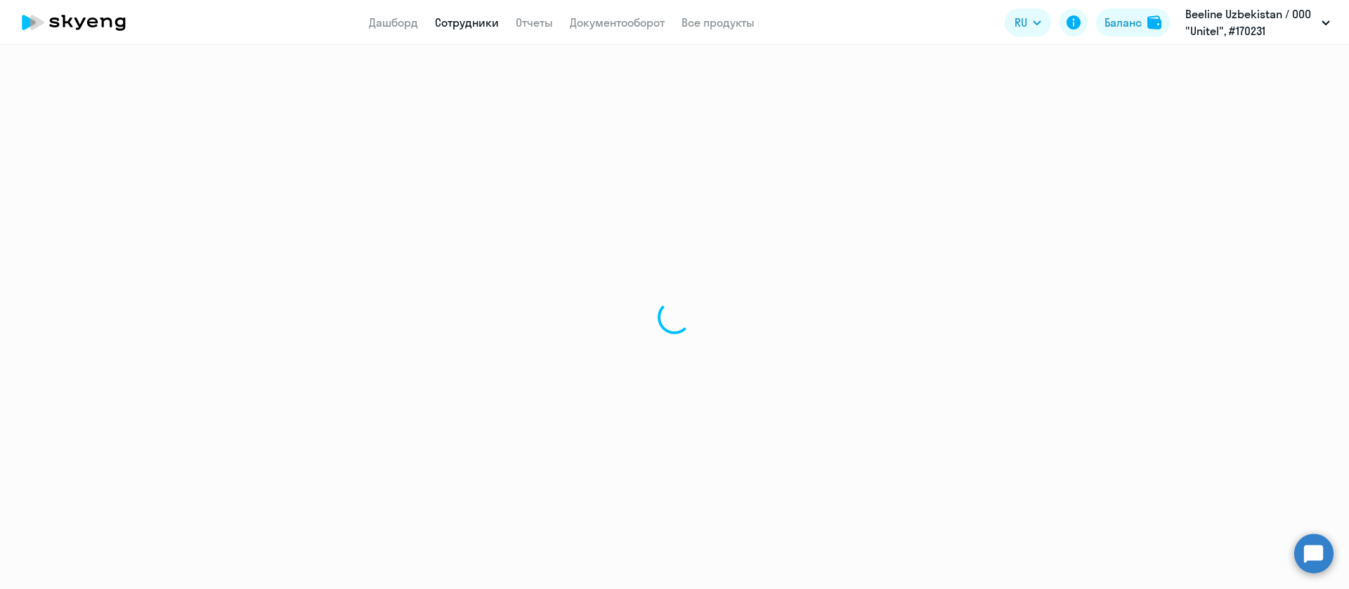
select select "30"
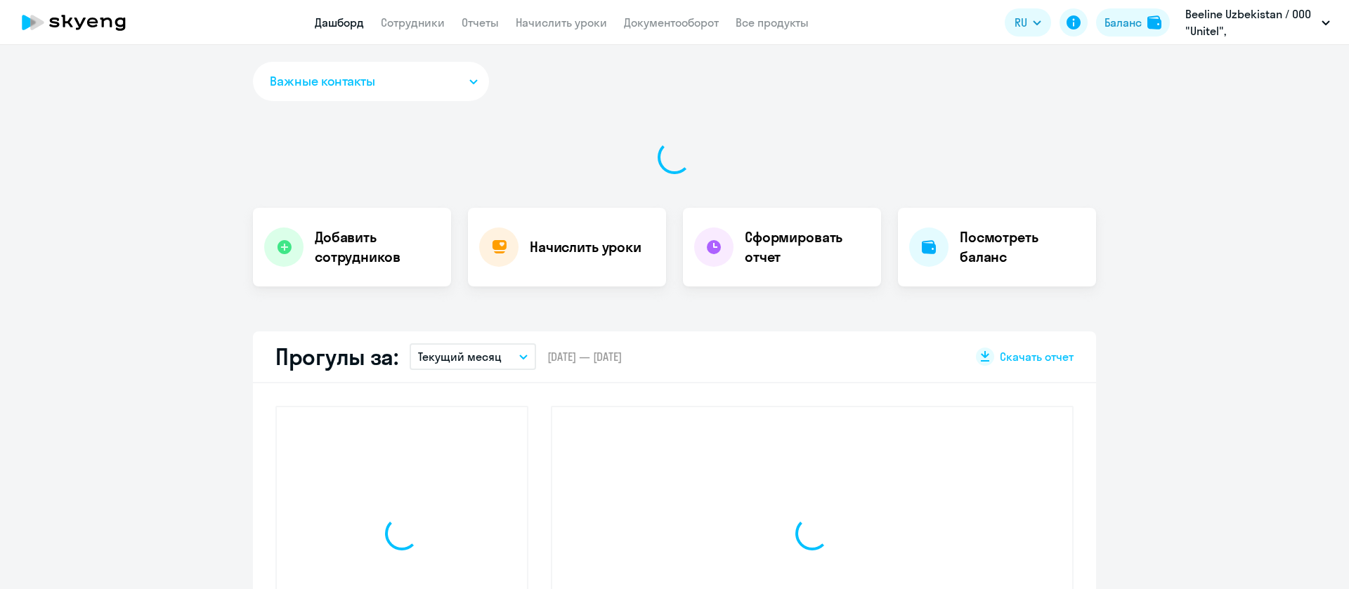
select select "30"
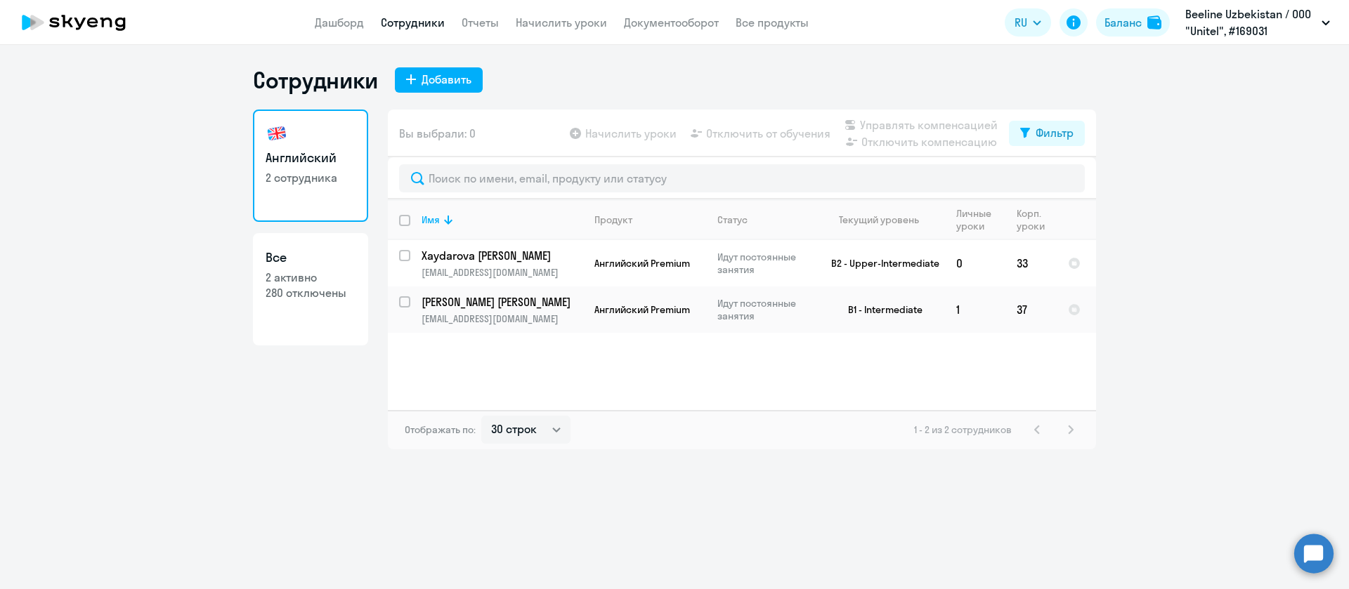
select select "30"
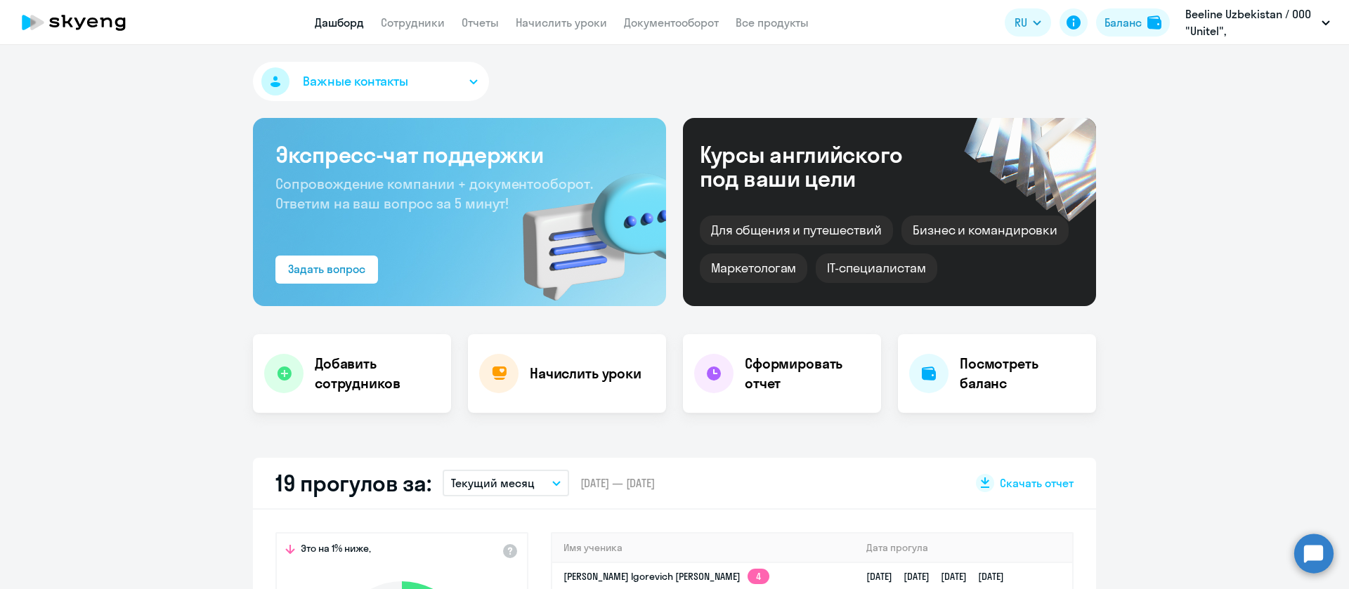
select select "30"
